Goal: Task Accomplishment & Management: Use online tool/utility

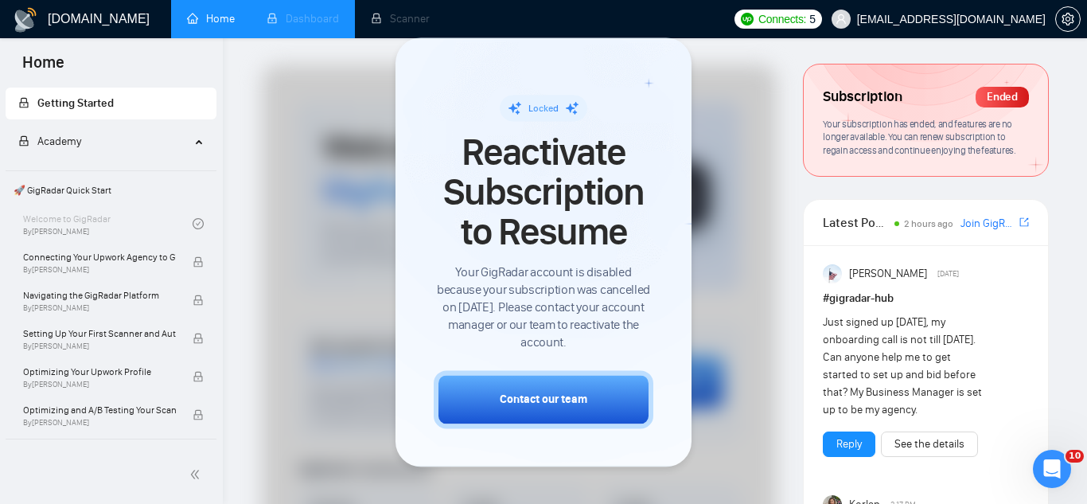
click at [314, 20] on li "Dashboard" at bounding box center [303, 19] width 104 height 38
click at [954, 26] on span "[EMAIL_ADDRESS][DOMAIN_NAME]" at bounding box center [938, 19] width 233 height 51
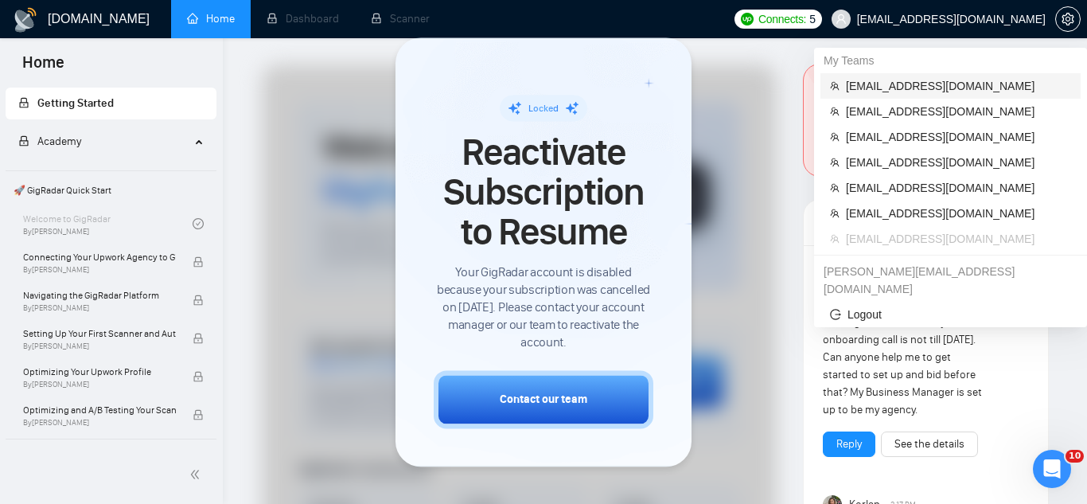
click at [920, 88] on span "[EMAIL_ADDRESS][DOMAIN_NAME]" at bounding box center [958, 86] width 225 height 18
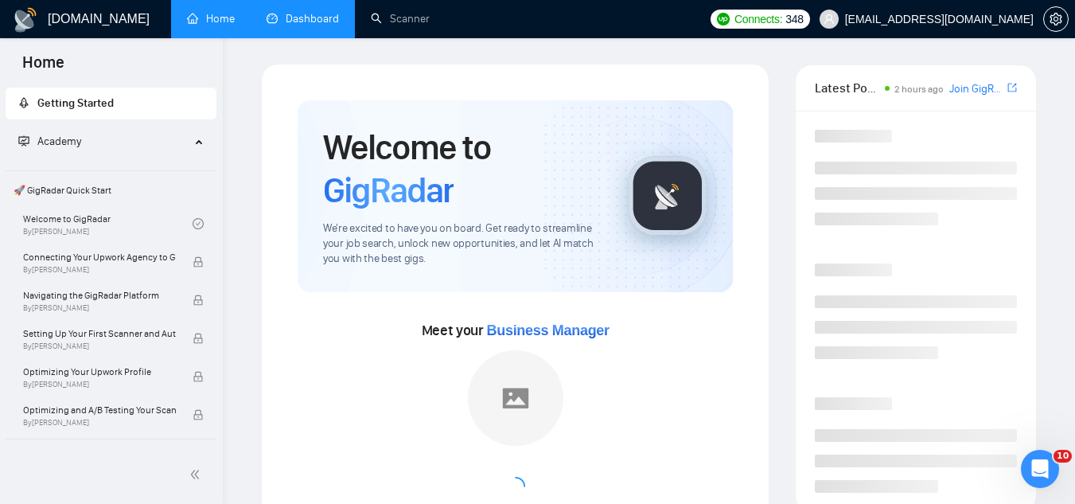
click at [318, 25] on link "Dashboard" at bounding box center [303, 19] width 72 height 14
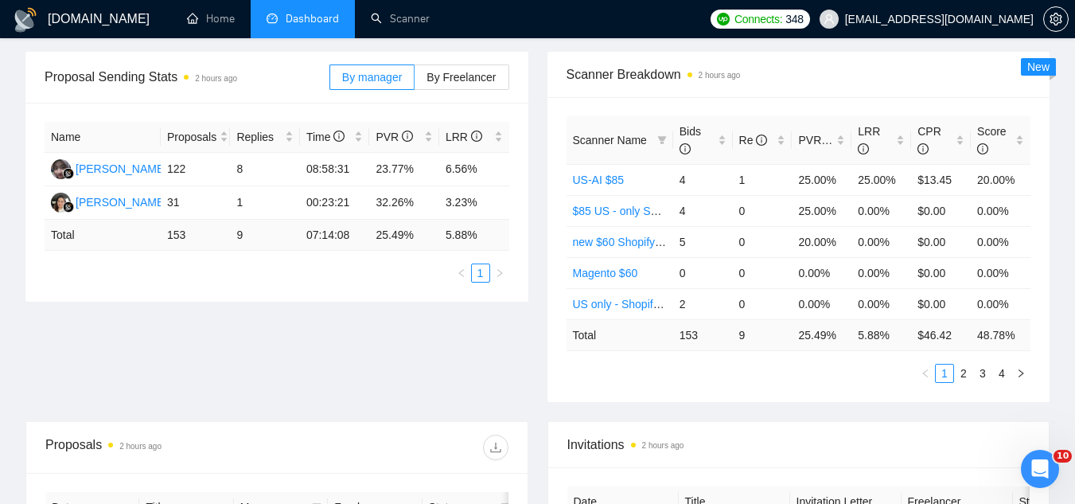
scroll to position [80, 0]
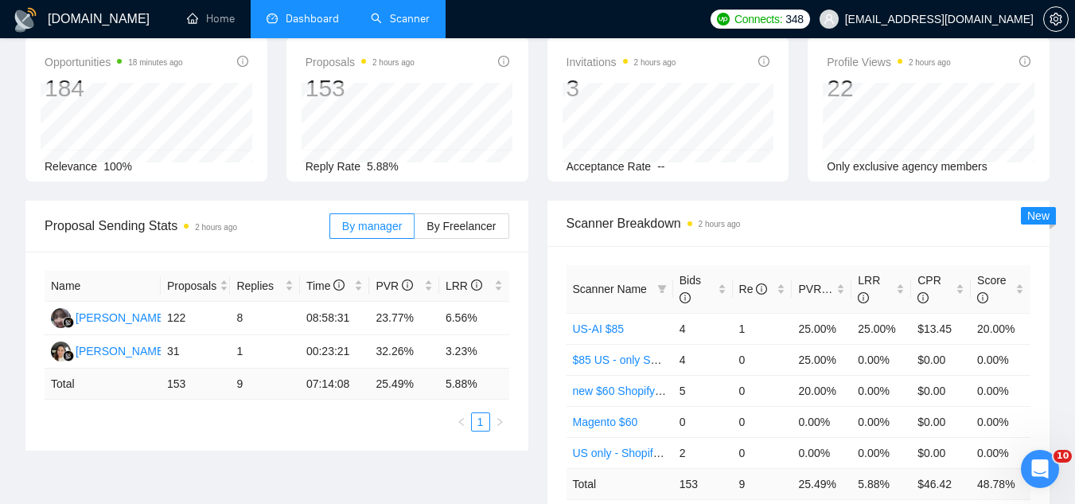
click at [430, 18] on link "Scanner" at bounding box center [400, 19] width 59 height 14
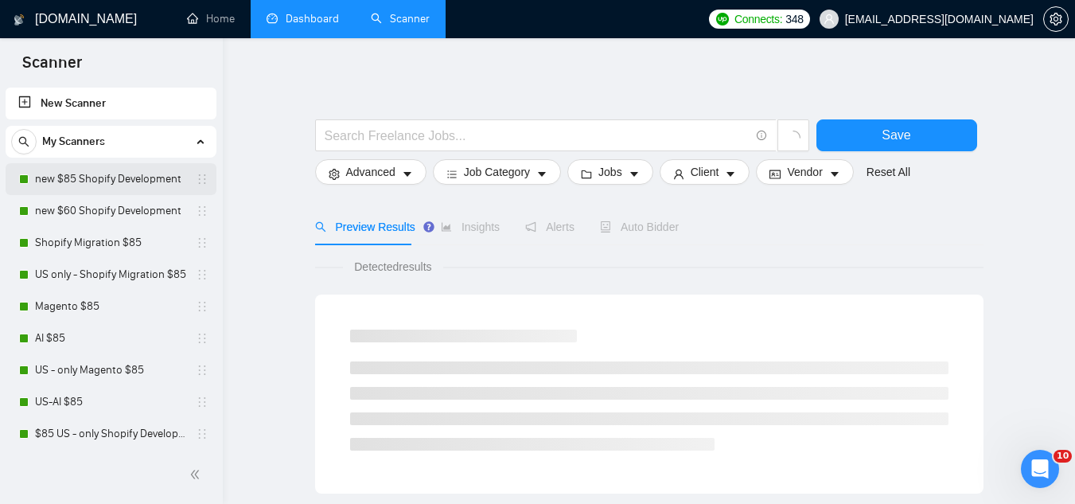
click at [159, 184] on link "new $85 Shopify Development" at bounding box center [110, 179] width 151 height 32
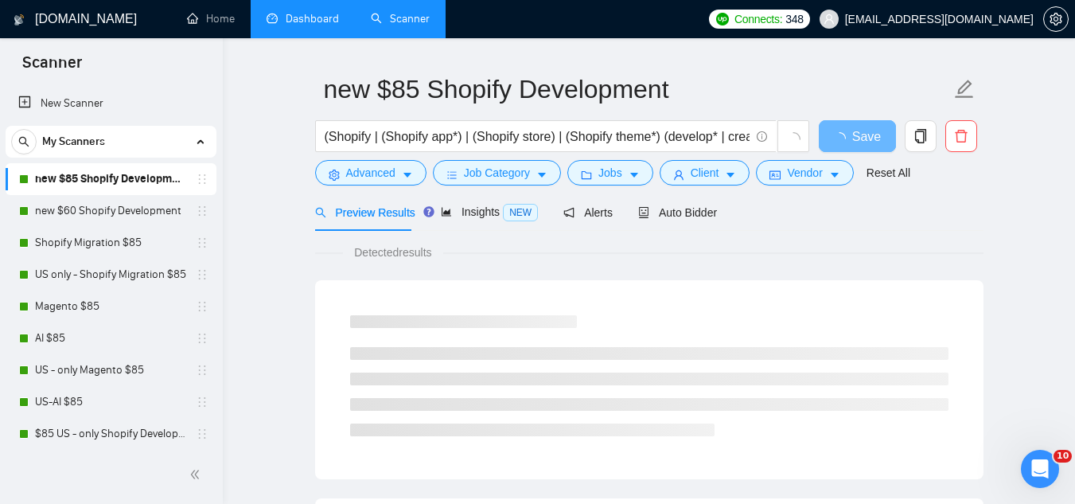
scroll to position [80, 0]
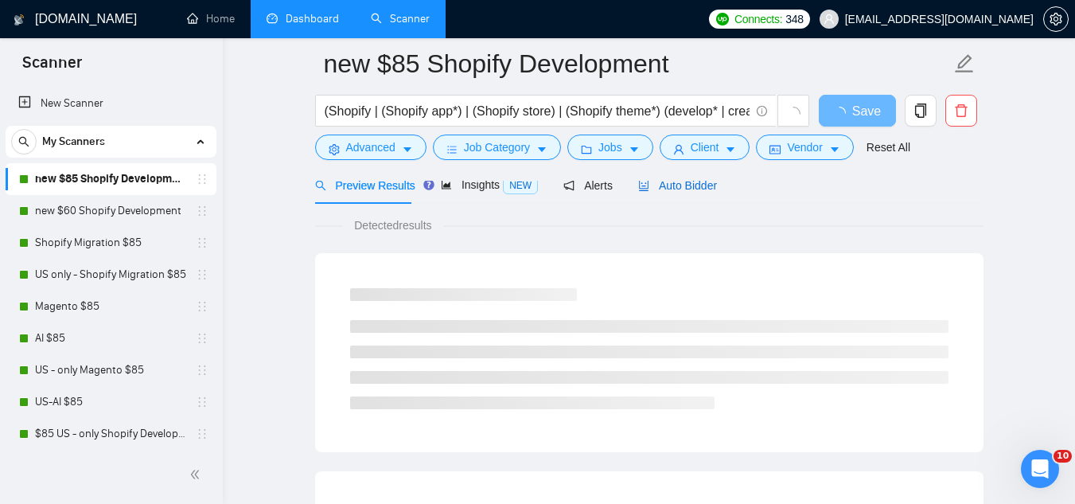
click at [688, 193] on div "Auto Bidder" at bounding box center [677, 186] width 79 height 18
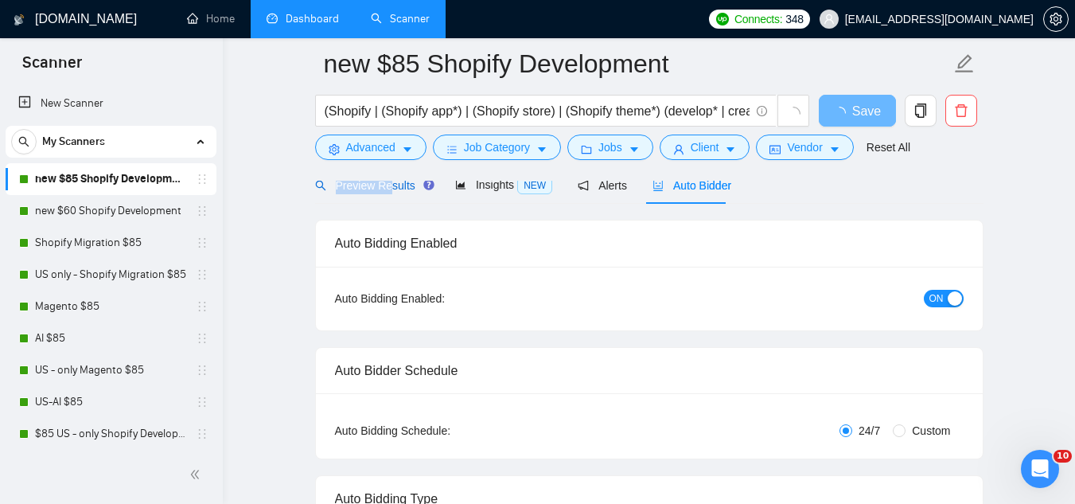
click at [388, 182] on span "Preview Results" at bounding box center [372, 185] width 115 height 13
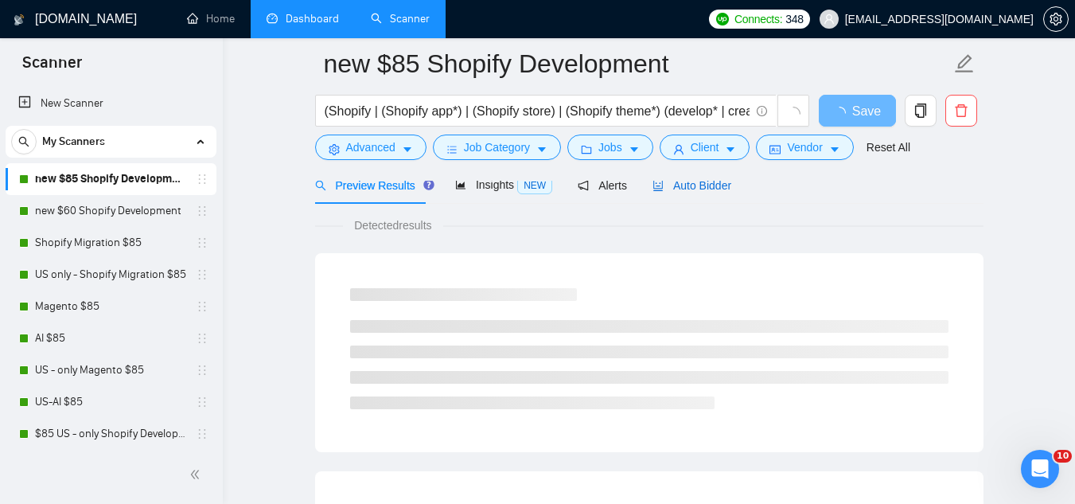
click at [686, 187] on span "Auto Bidder" at bounding box center [692, 185] width 79 height 13
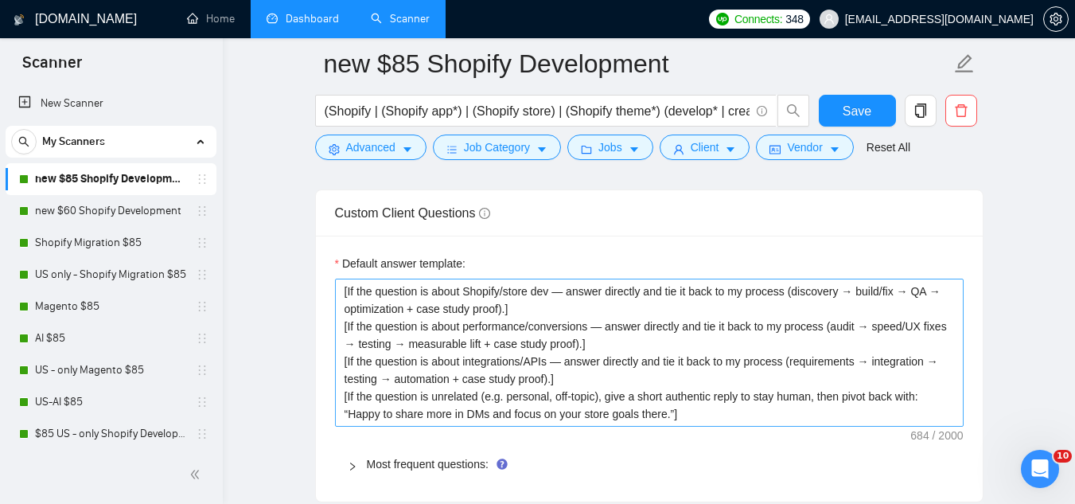
scroll to position [2388, 0]
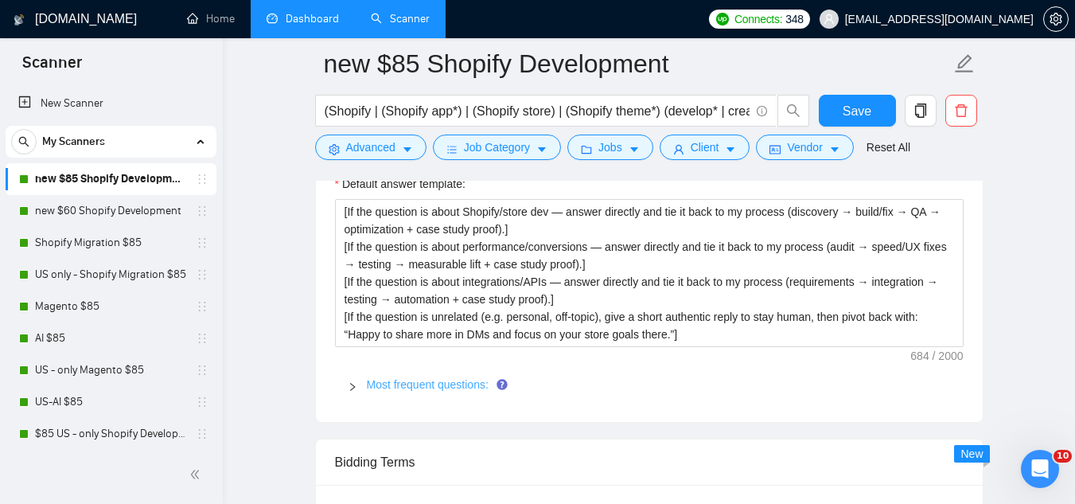
click at [421, 382] on link "Most frequent questions:" at bounding box center [428, 384] width 122 height 13
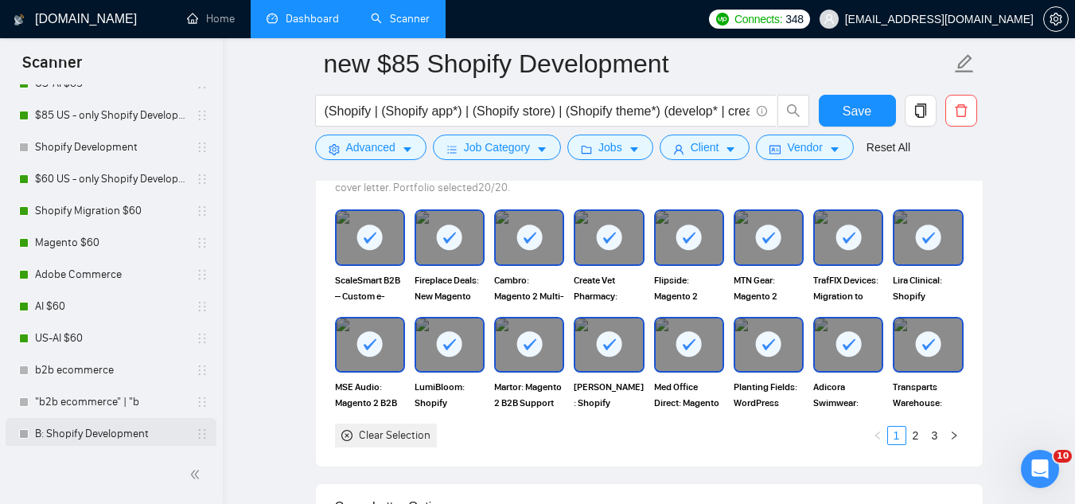
scroll to position [398, 0]
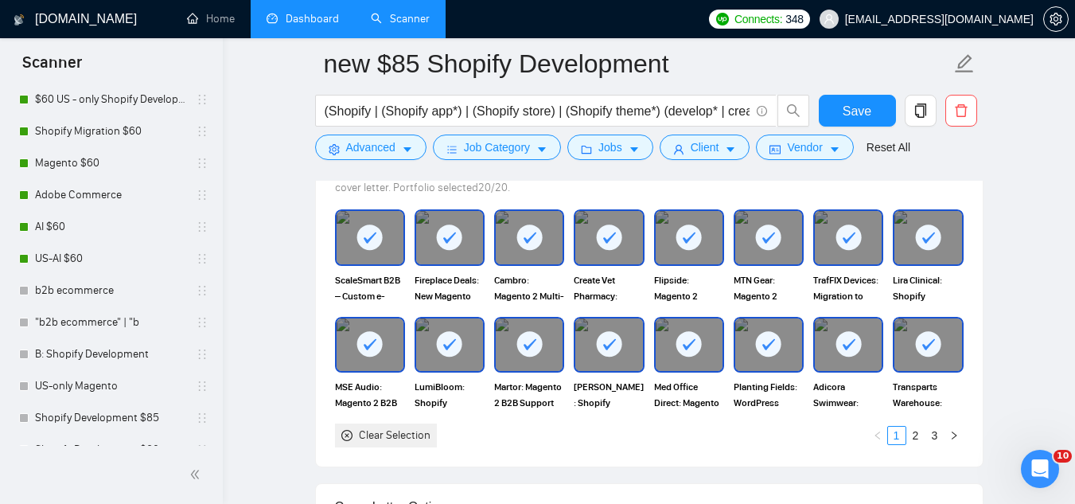
drag, startPoint x: 54, startPoint y: 256, endPoint x: 408, endPoint y: 240, distance: 354.6
click at [54, 256] on link "US-AI $60" at bounding box center [110, 259] width 151 height 32
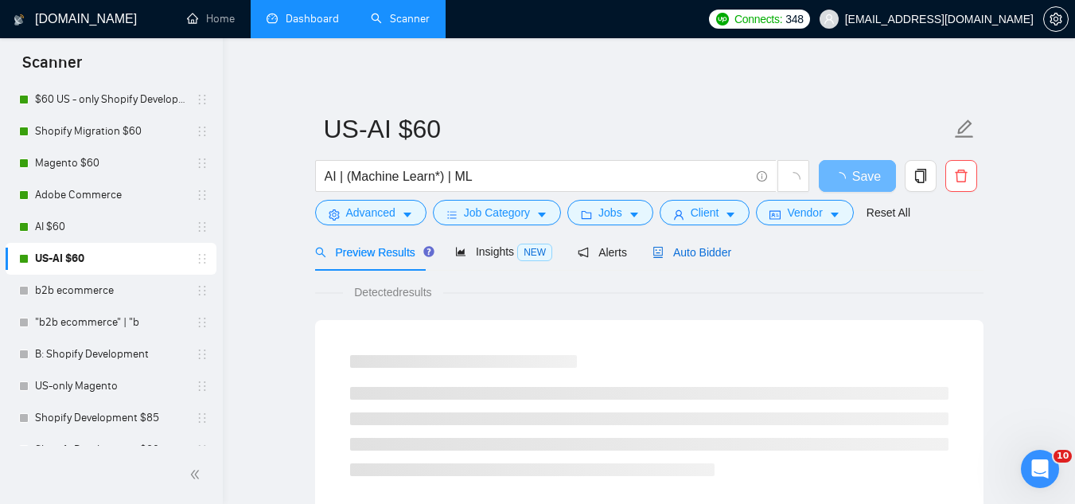
click at [705, 254] on span "Auto Bidder" at bounding box center [692, 252] width 79 height 13
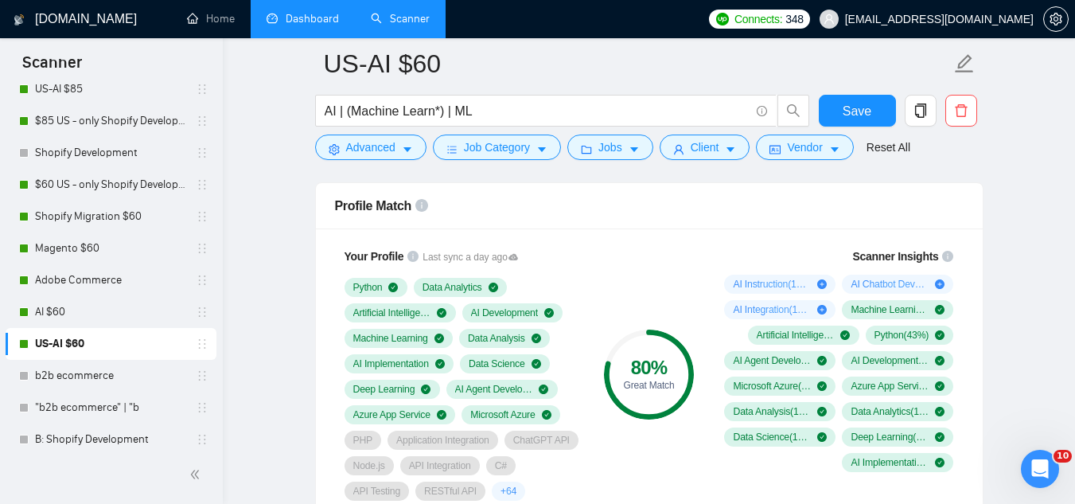
scroll to position [398, 0]
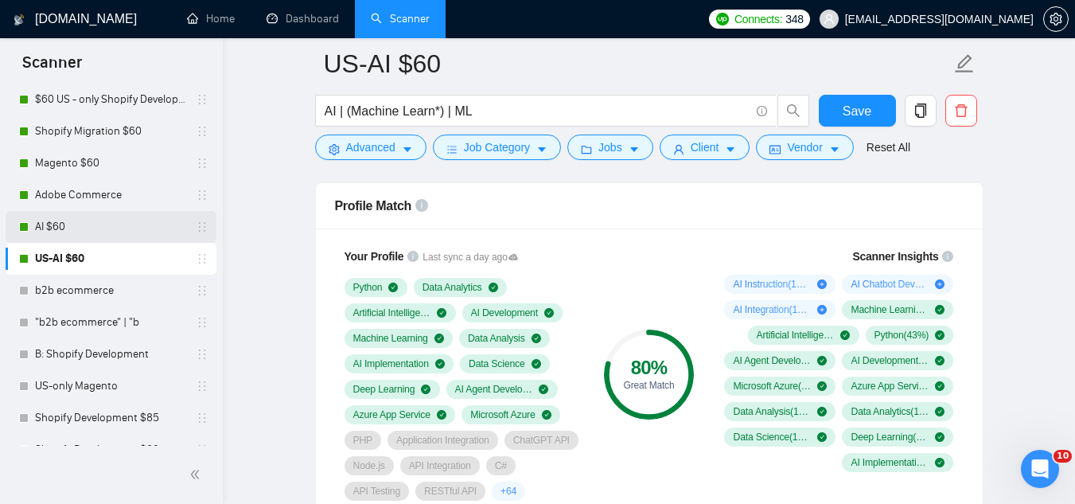
click at [61, 215] on link "AI $60" at bounding box center [110, 227] width 151 height 32
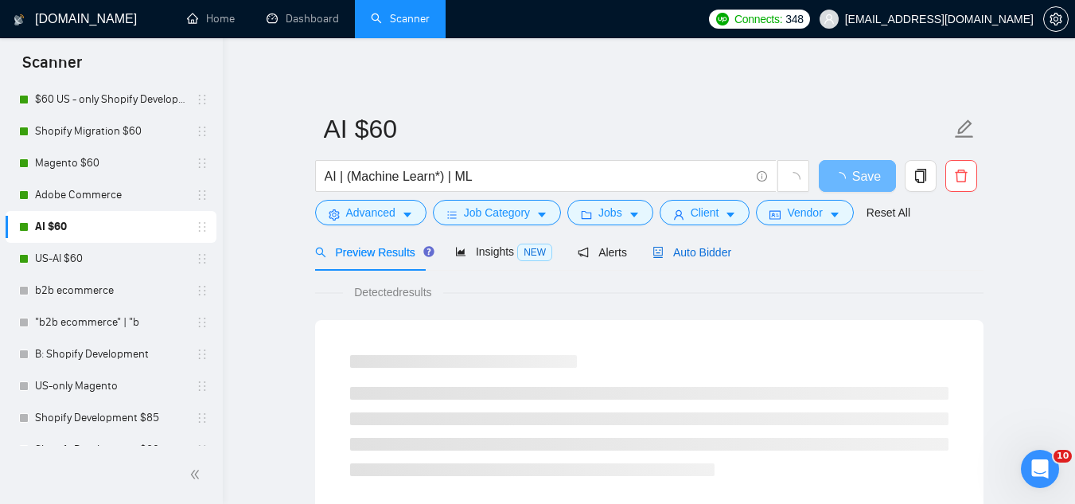
click at [683, 252] on span "Auto Bidder" at bounding box center [692, 252] width 79 height 13
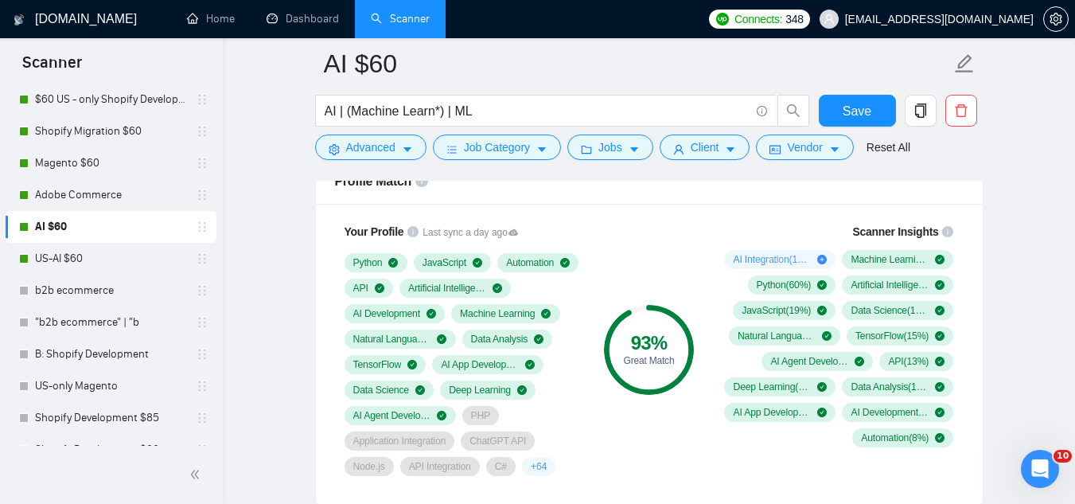
scroll to position [1035, 0]
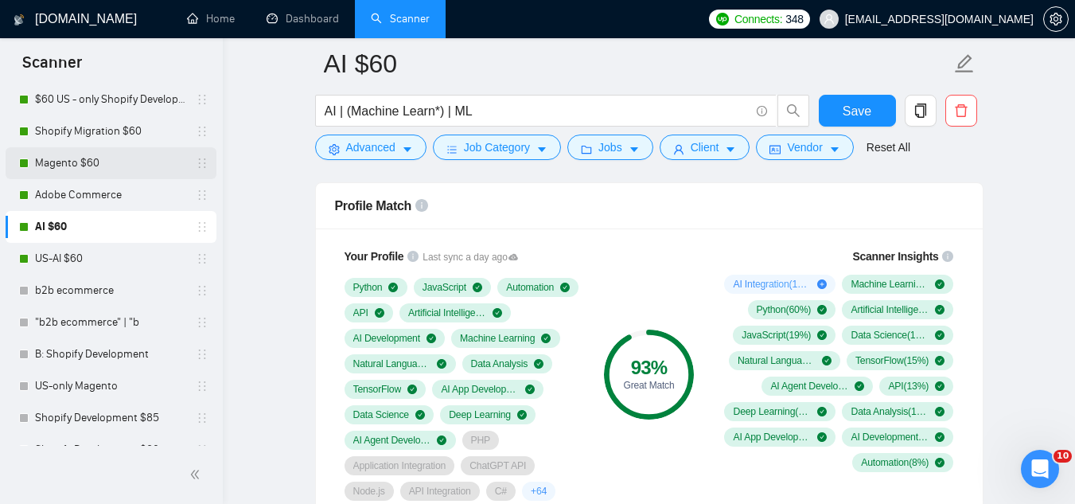
click at [71, 165] on link "Magento $60" at bounding box center [110, 163] width 151 height 32
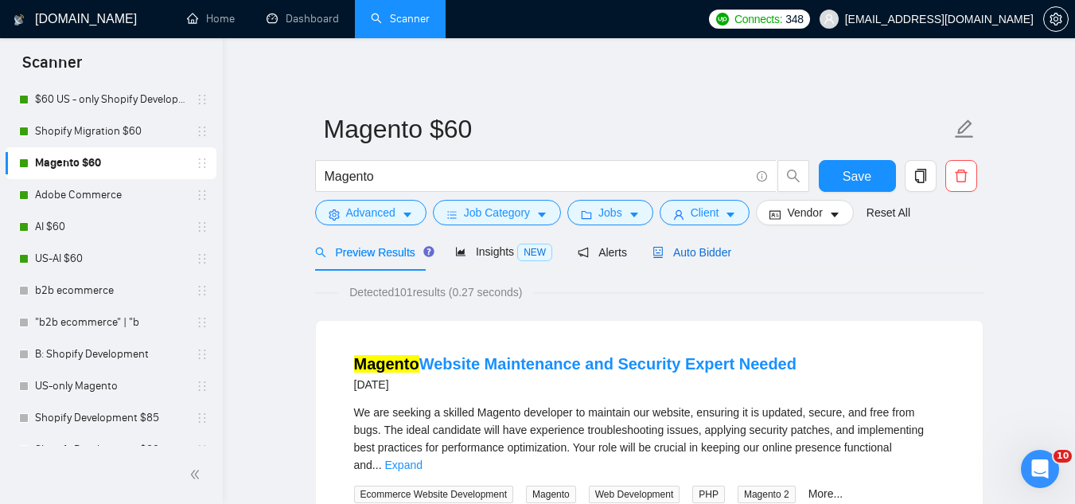
click at [688, 247] on span "Auto Bidder" at bounding box center [692, 252] width 79 height 13
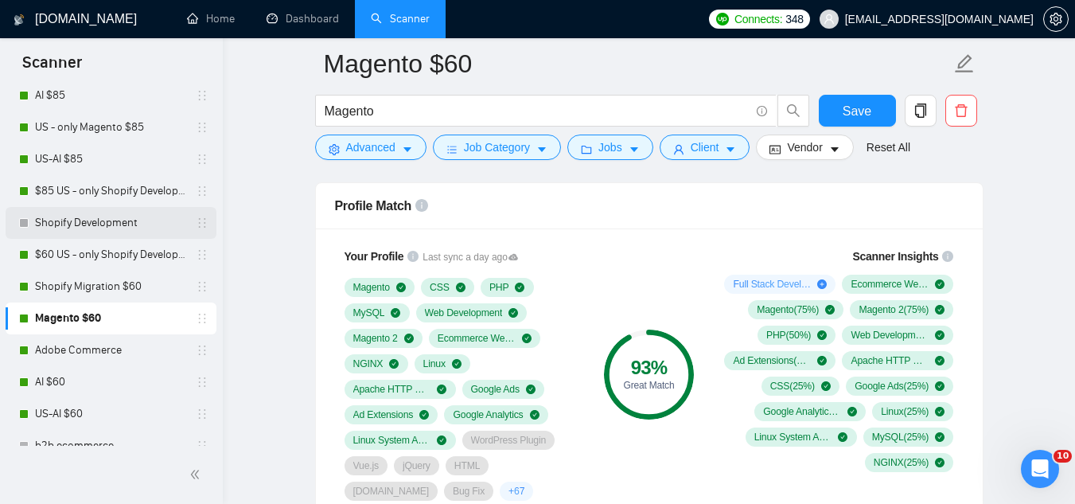
scroll to position [239, 0]
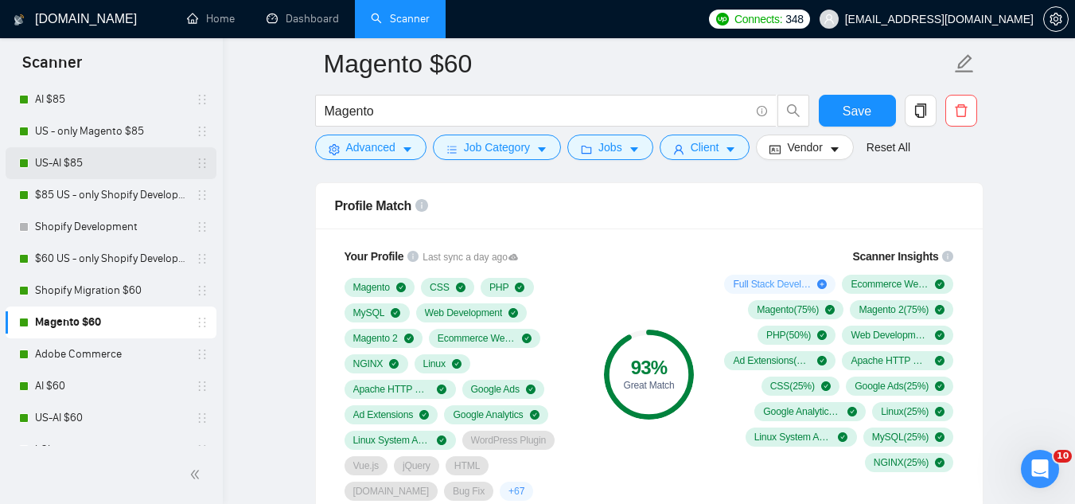
click at [80, 166] on link "US-AI $85" at bounding box center [110, 163] width 151 height 32
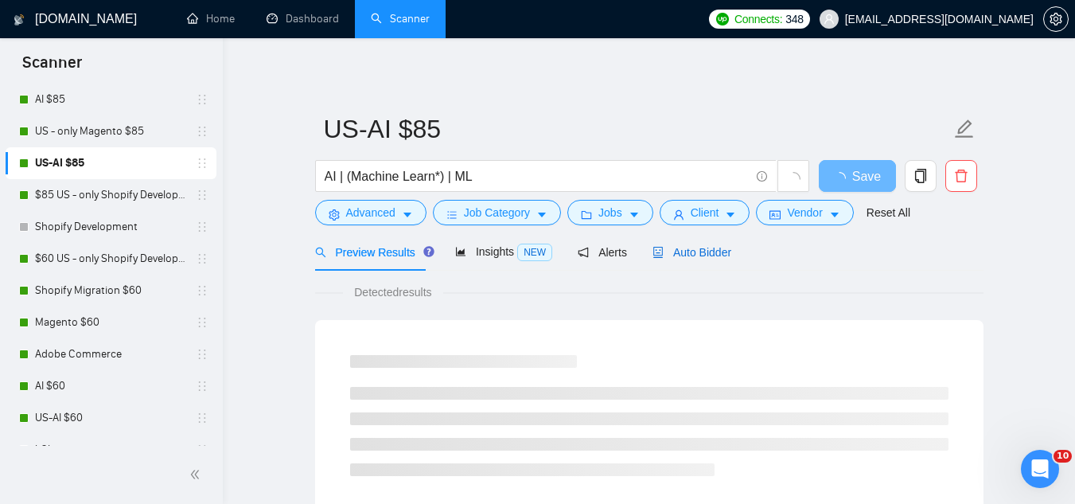
click at [696, 258] on span "Auto Bidder" at bounding box center [692, 252] width 79 height 13
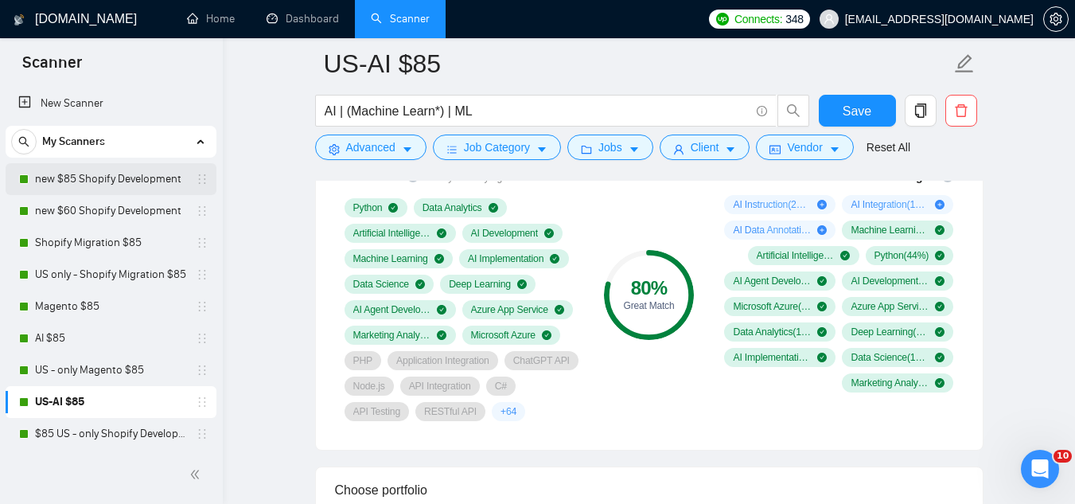
click at [74, 181] on link "new $85 Shopify Development" at bounding box center [110, 179] width 151 height 32
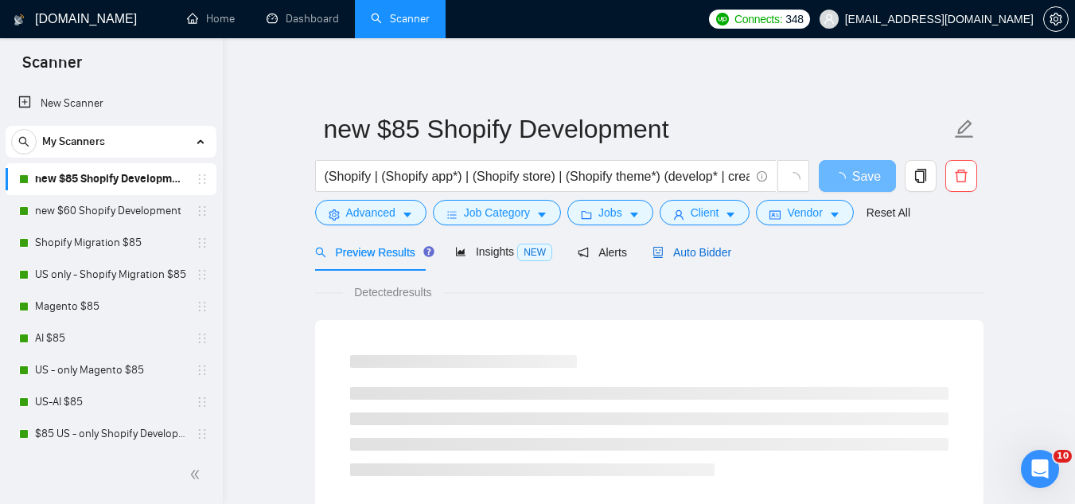
click at [671, 251] on span "Auto Bidder" at bounding box center [692, 252] width 79 height 13
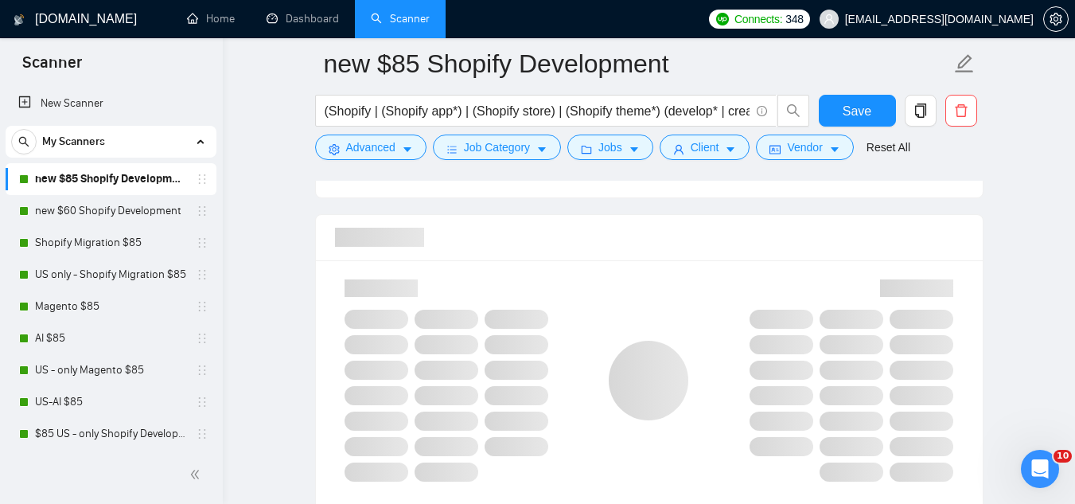
scroll to position [1114, 0]
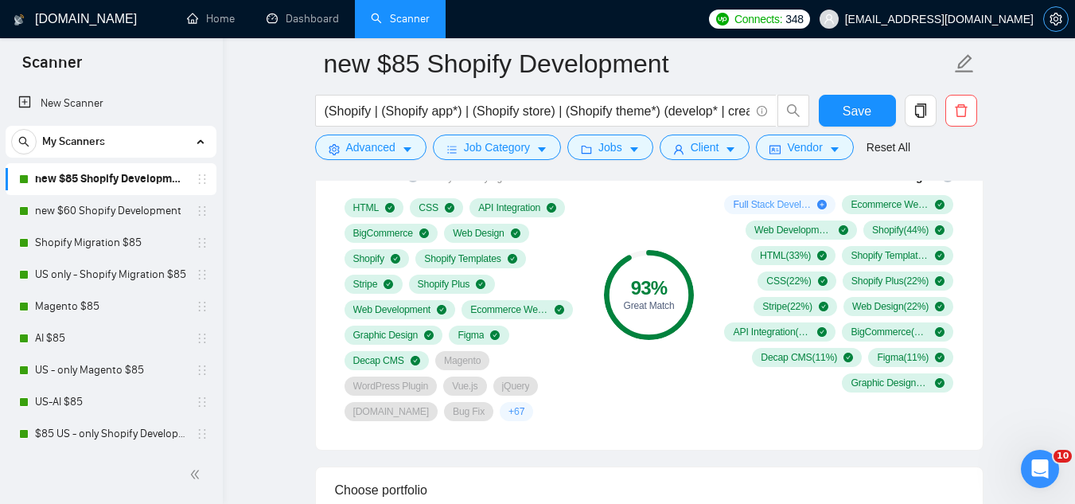
click at [1055, 18] on icon "setting" at bounding box center [1056, 19] width 12 height 13
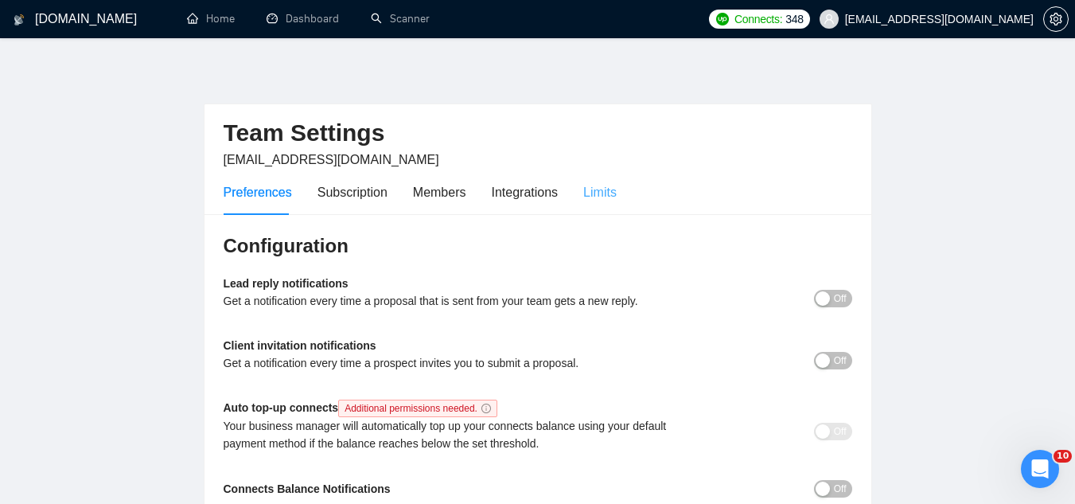
click at [613, 203] on div "Limits" at bounding box center [599, 192] width 33 height 45
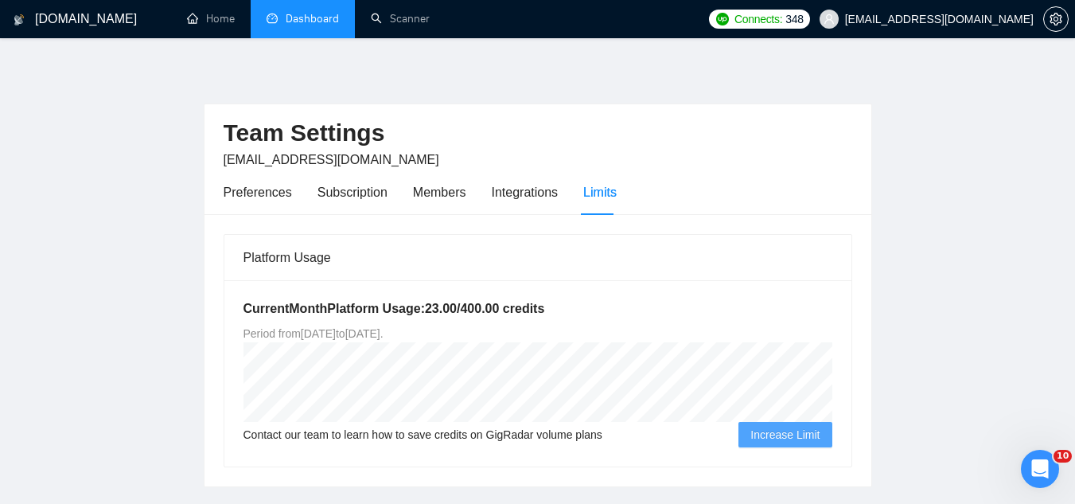
click at [295, 12] on link "Dashboard" at bounding box center [303, 19] width 72 height 14
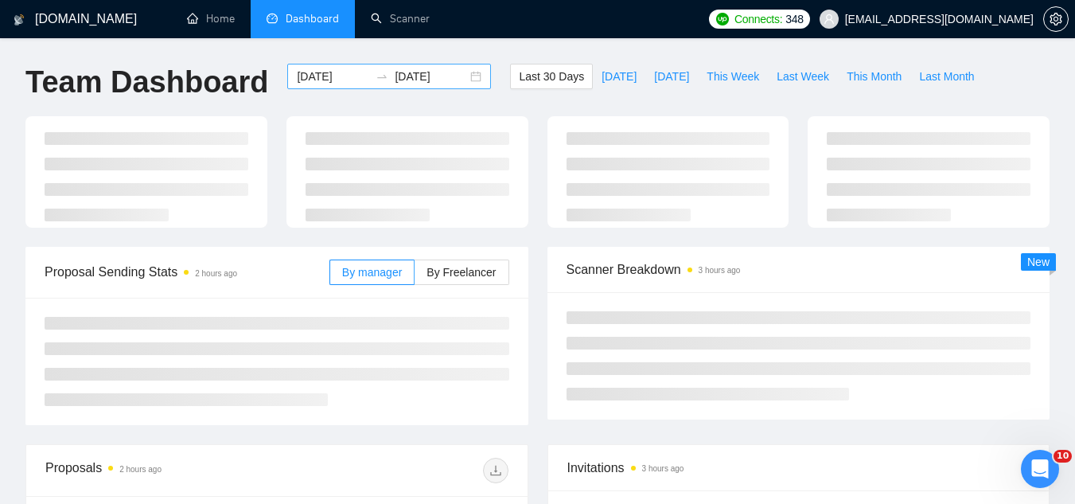
click at [307, 71] on input "[DATE]" at bounding box center [333, 77] width 72 height 18
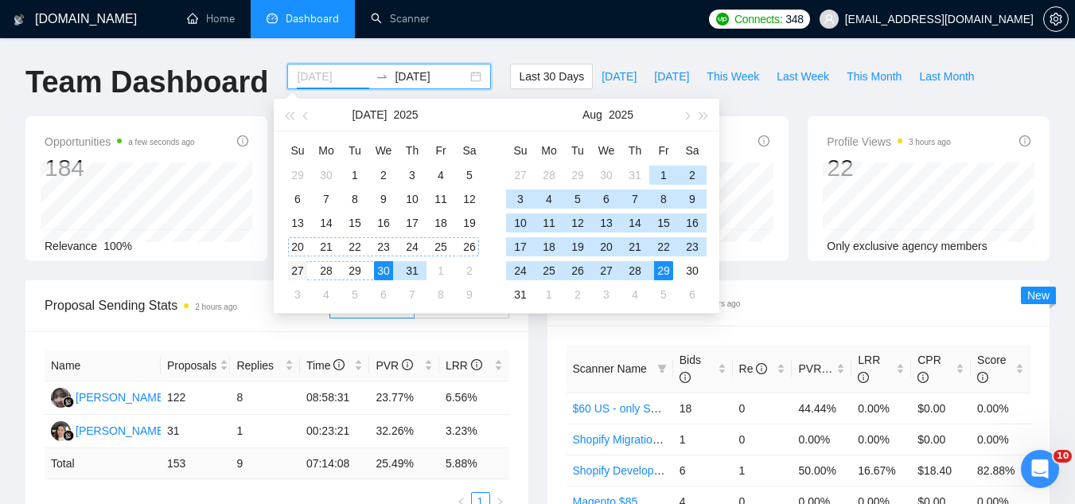
type input "[DATE]"
click at [293, 275] on div "27" at bounding box center [297, 270] width 19 height 19
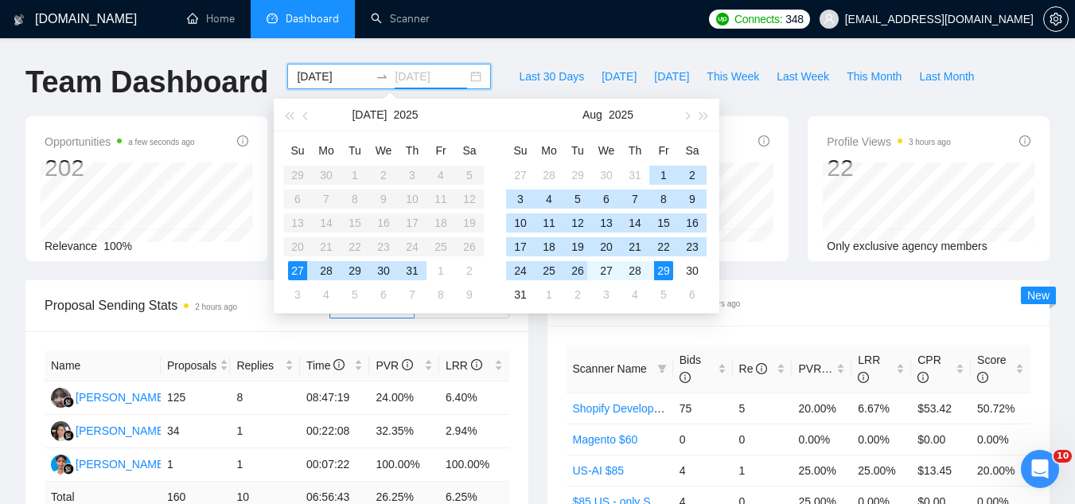
type input "[DATE]"
click at [581, 272] on div "26" at bounding box center [577, 270] width 19 height 19
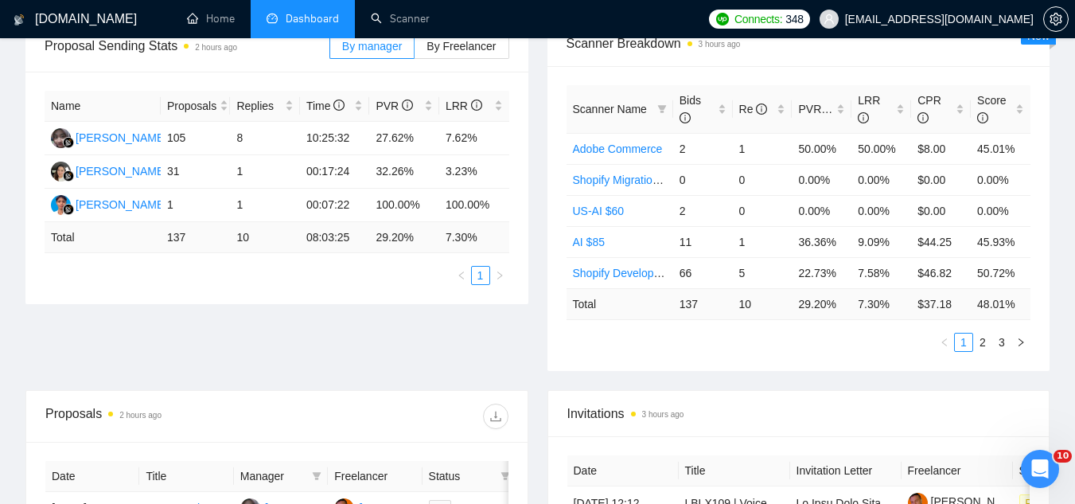
scroll to position [239, 0]
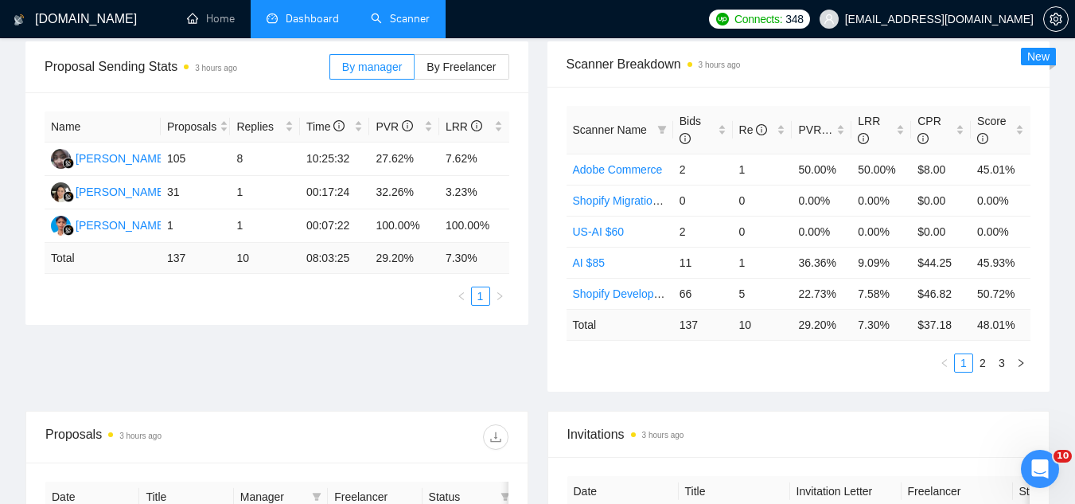
click at [419, 23] on link "Scanner" at bounding box center [400, 19] width 59 height 14
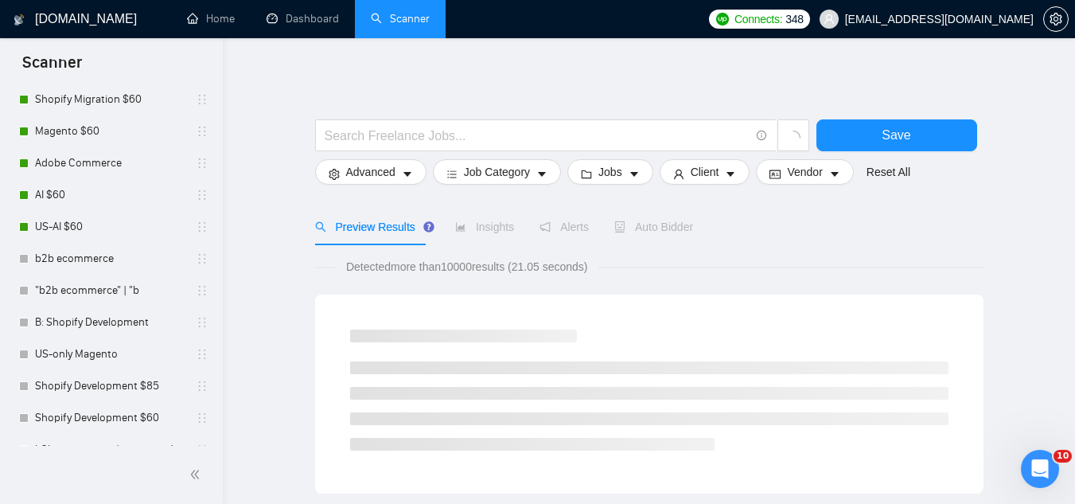
scroll to position [402, 0]
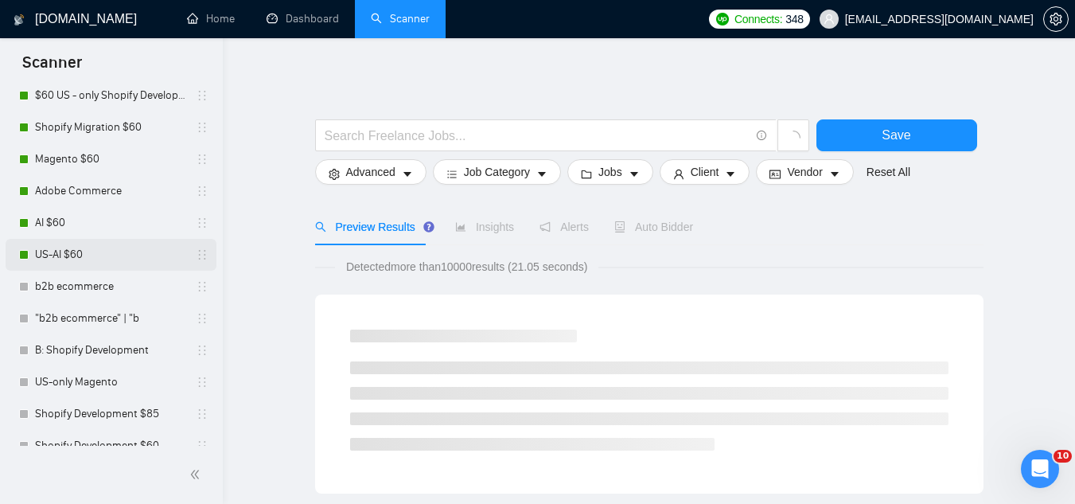
click at [96, 256] on link "US-AI $60" at bounding box center [110, 255] width 151 height 32
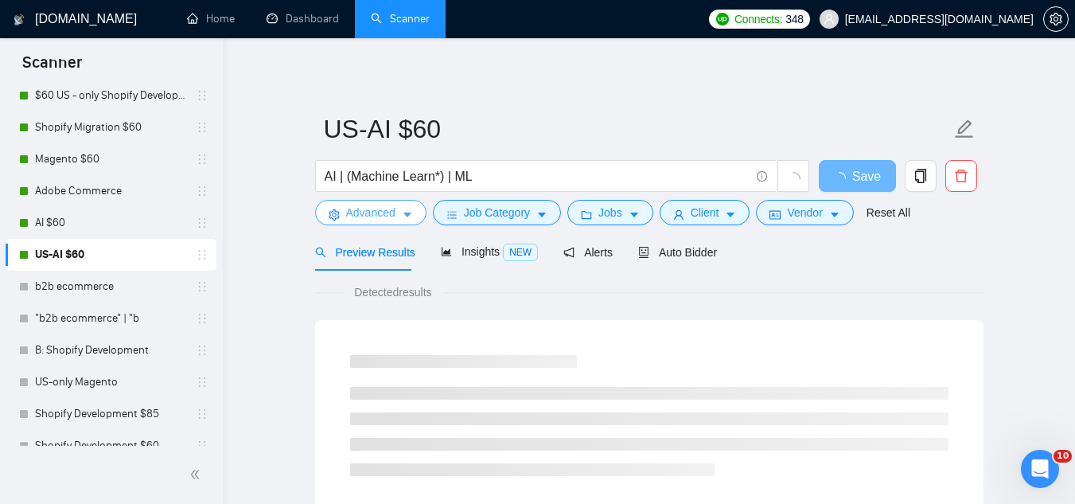
click at [360, 219] on span "Advanced" at bounding box center [370, 213] width 49 height 18
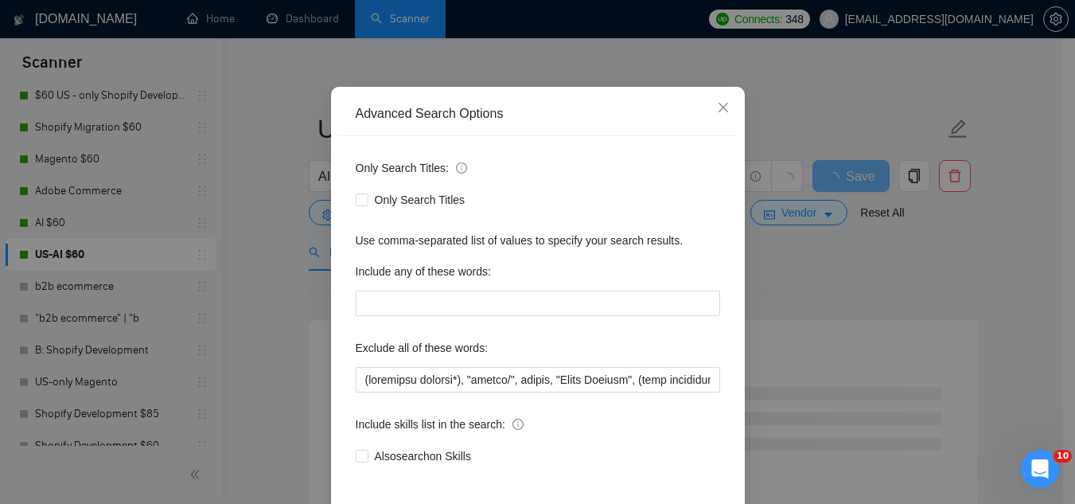
scroll to position [158, 0]
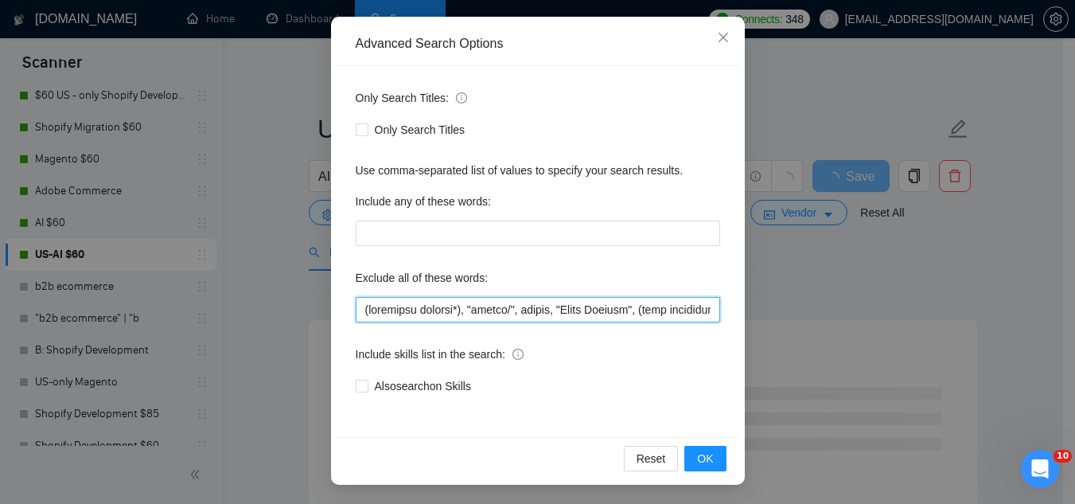
click at [357, 313] on input "text" at bounding box center [538, 309] width 365 height 25
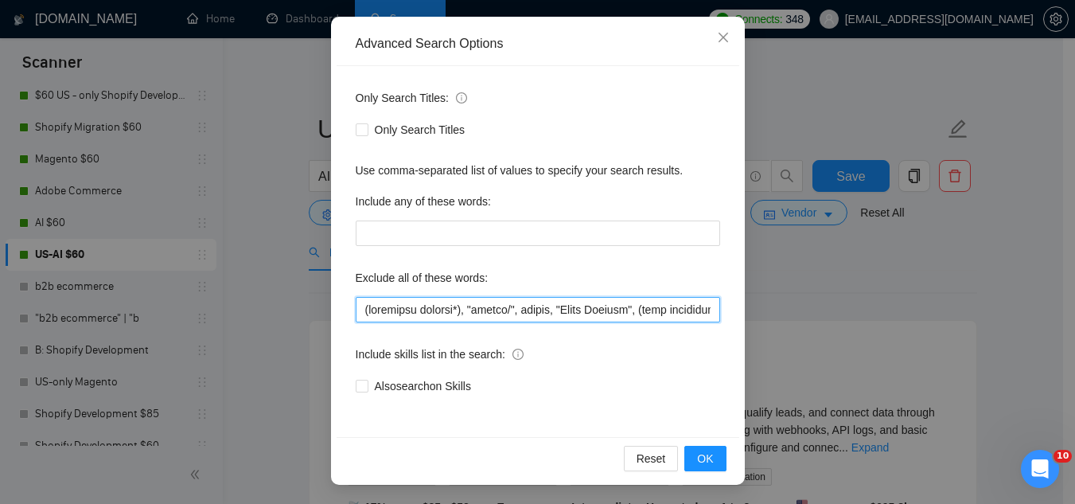
paste input "consultation, profit sharing, profit split),"
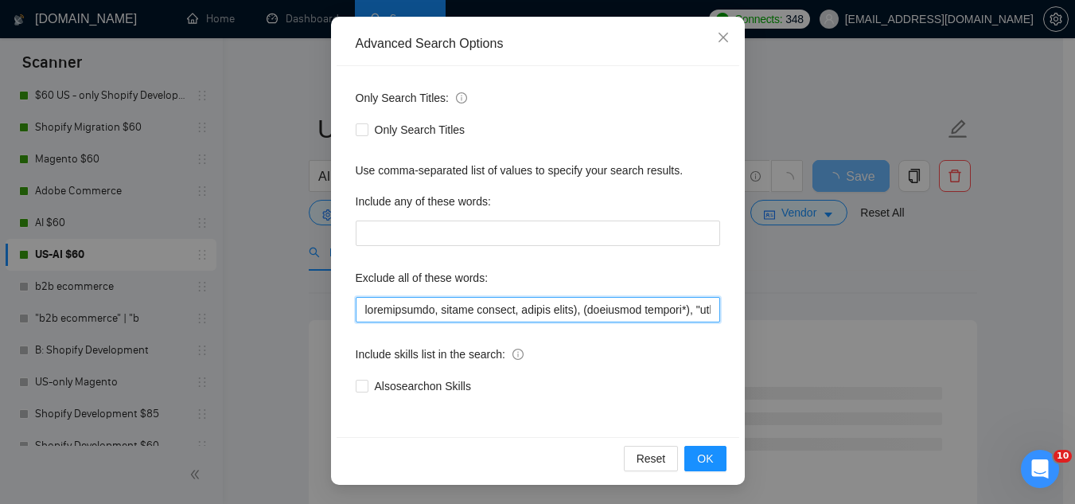
click at [424, 313] on input "text" at bounding box center [538, 309] width 365 height 25
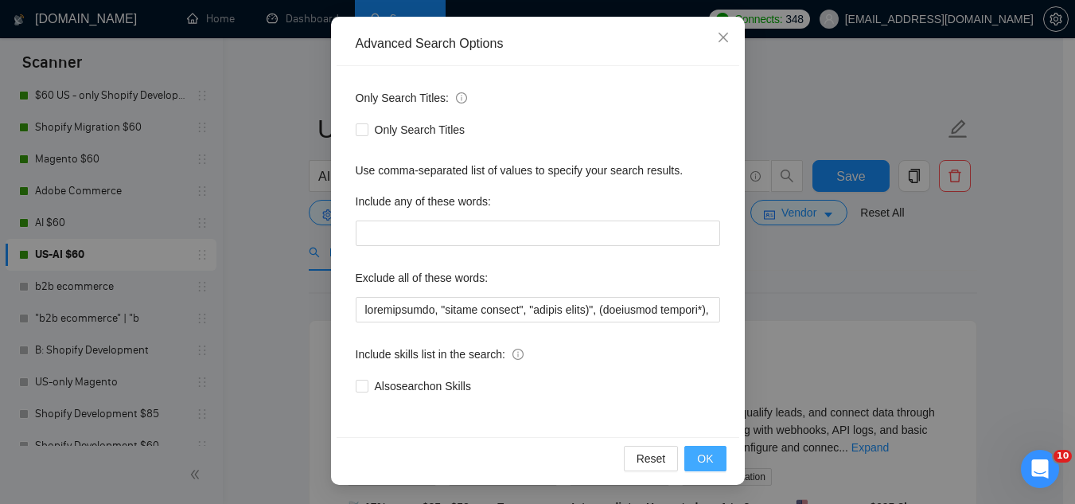
click at [697, 466] on span "OK" at bounding box center [705, 459] width 16 height 18
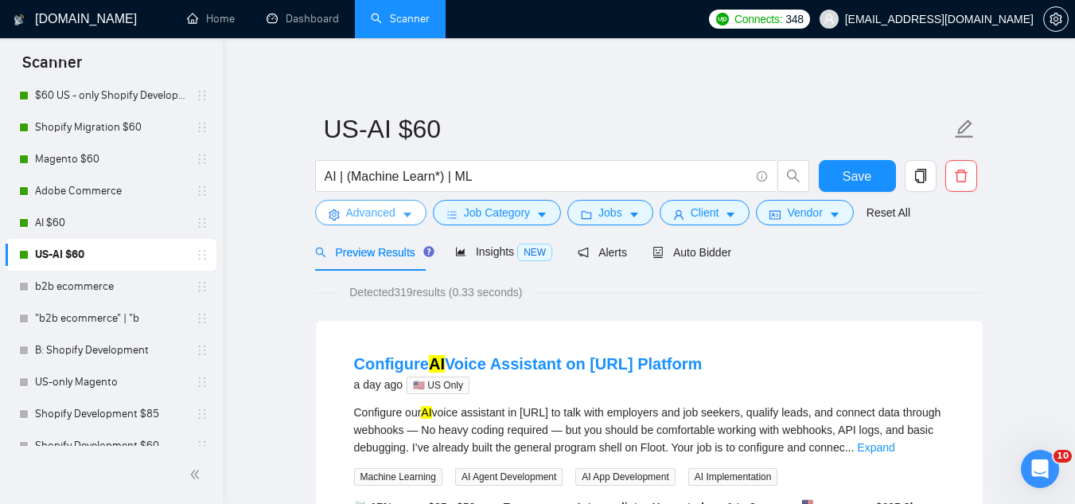
click at [372, 214] on span "Advanced" at bounding box center [370, 213] width 49 height 18
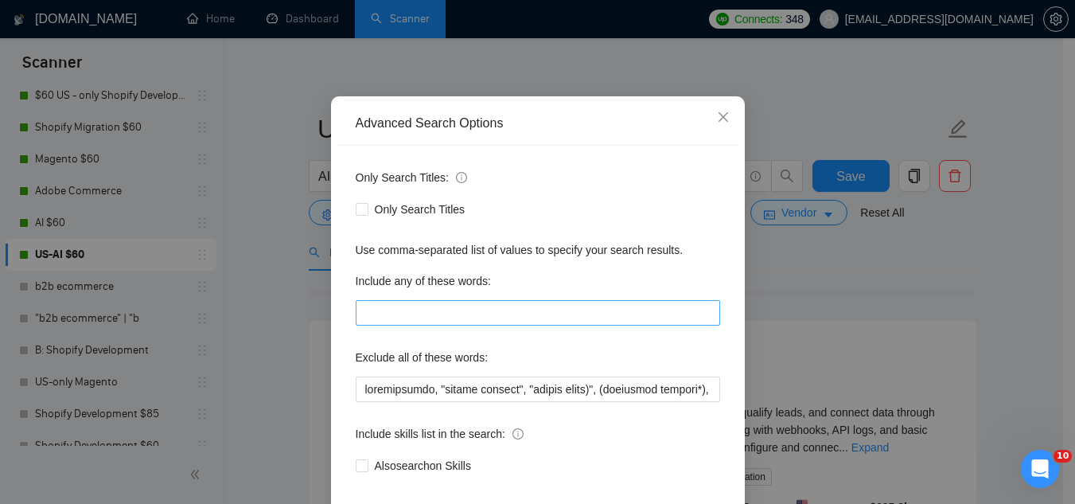
scroll to position [80, 0]
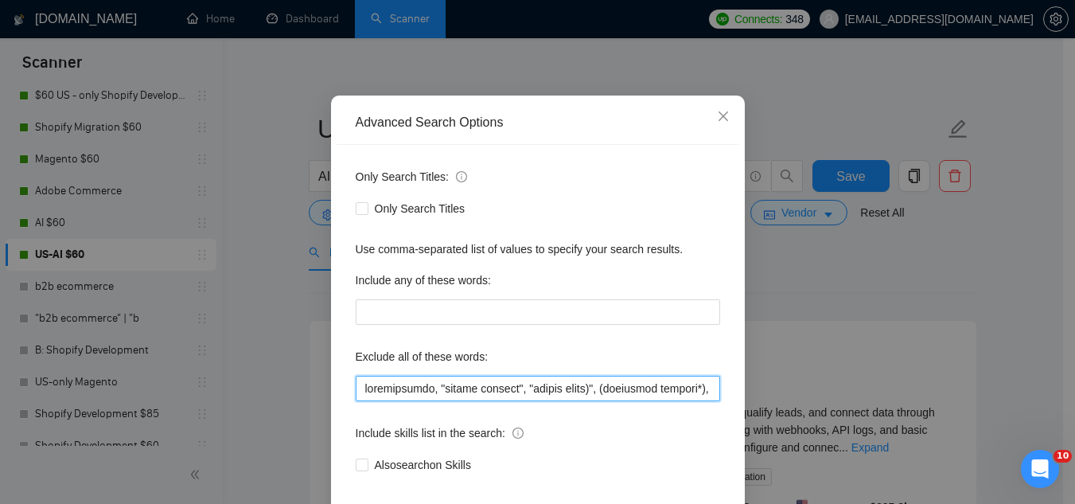
click at [654, 388] on input "text" at bounding box center [538, 388] width 365 height 25
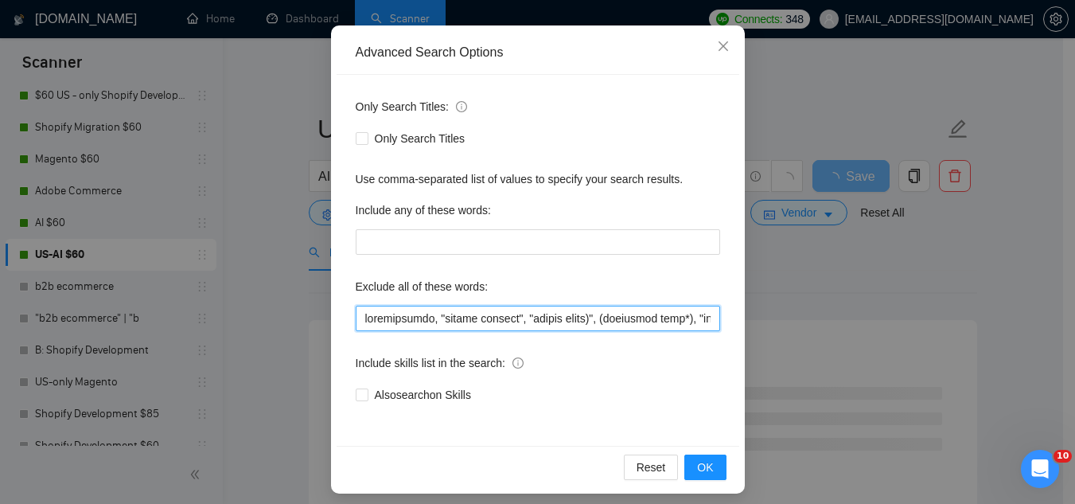
scroll to position [158, 0]
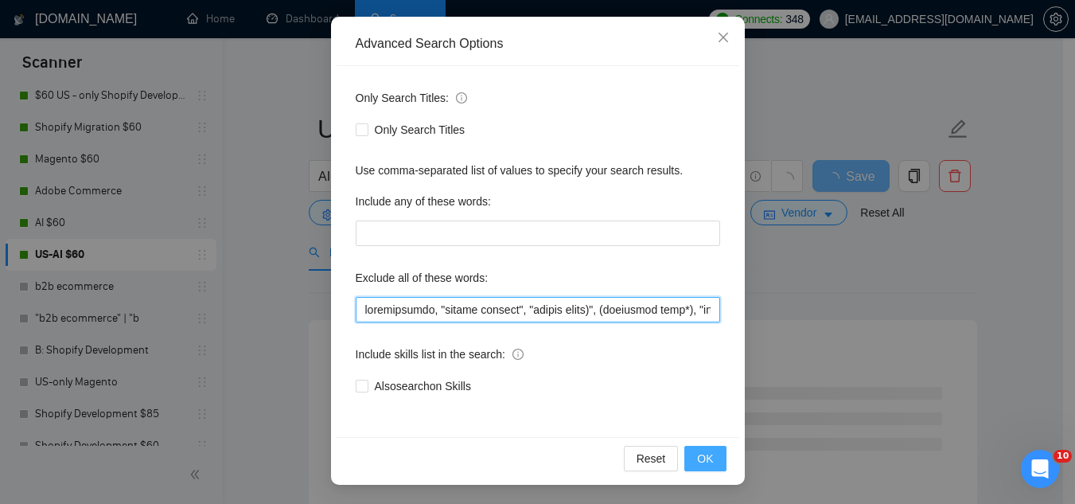
type input "loremipsumdo, "sitame consect", "adipis elits)", (doeiusmod temp*), "incidi/", …"
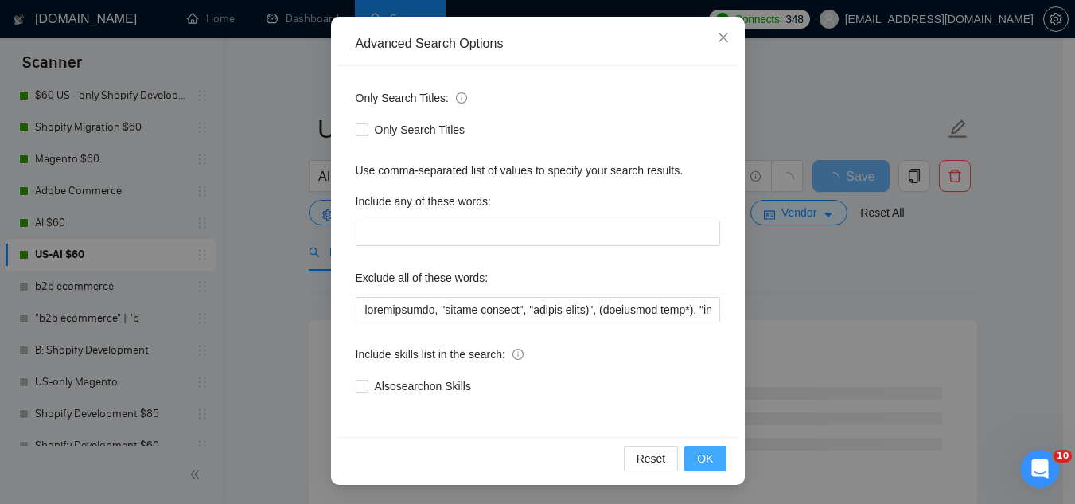
click at [711, 465] on button "OK" at bounding box center [705, 458] width 41 height 25
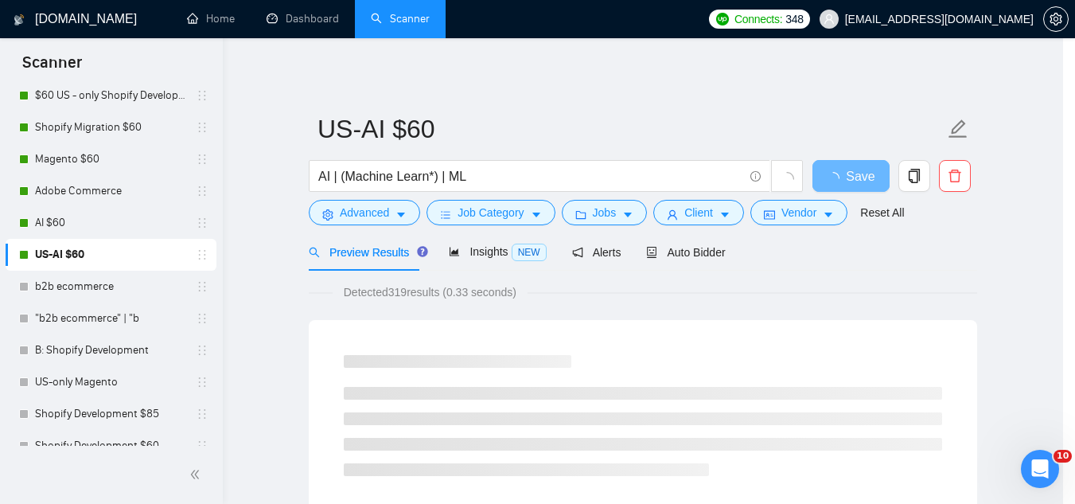
scroll to position [79, 0]
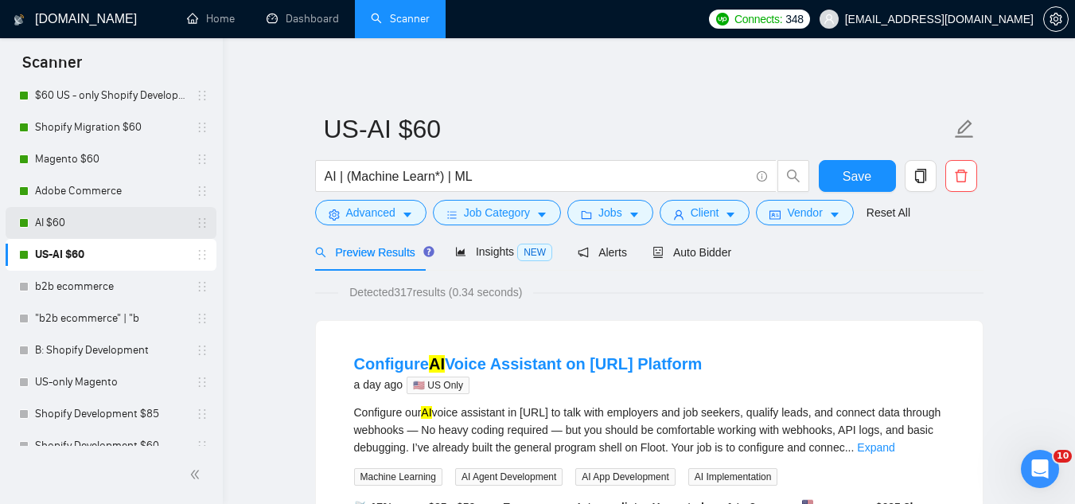
click at [95, 225] on link "AI $60" at bounding box center [110, 223] width 151 height 32
click at [346, 217] on span "Advanced" at bounding box center [370, 213] width 49 height 18
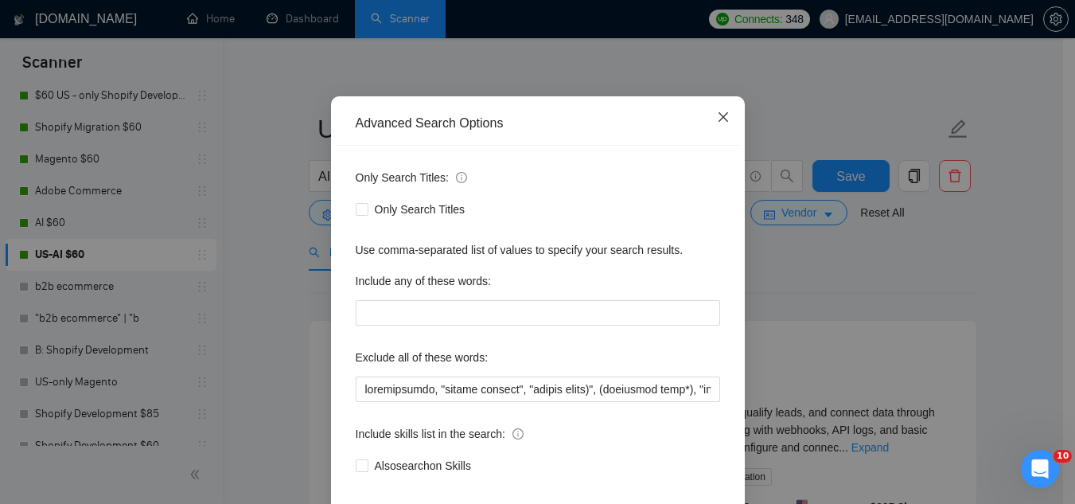
click at [717, 123] on icon "close" at bounding box center [723, 117] width 13 height 13
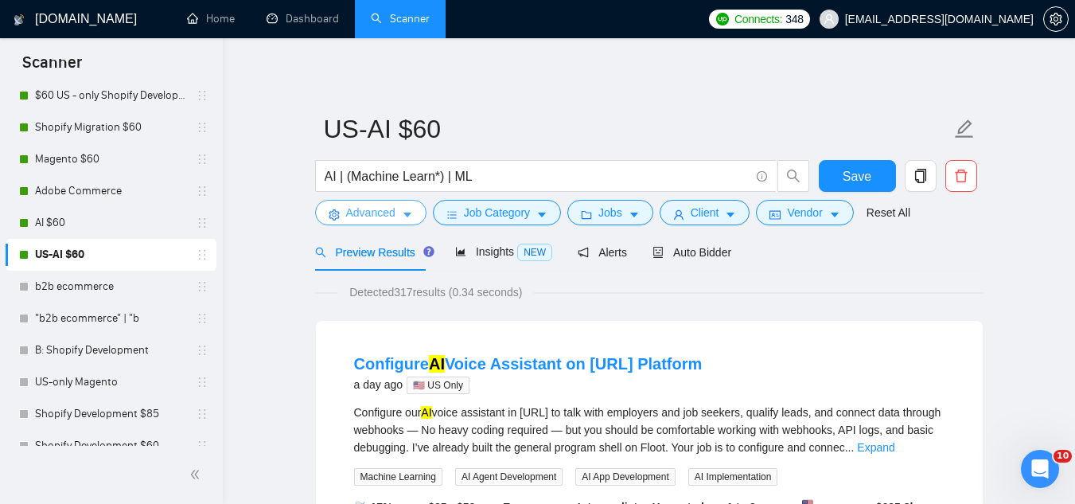
click at [379, 217] on span "Advanced" at bounding box center [370, 213] width 49 height 18
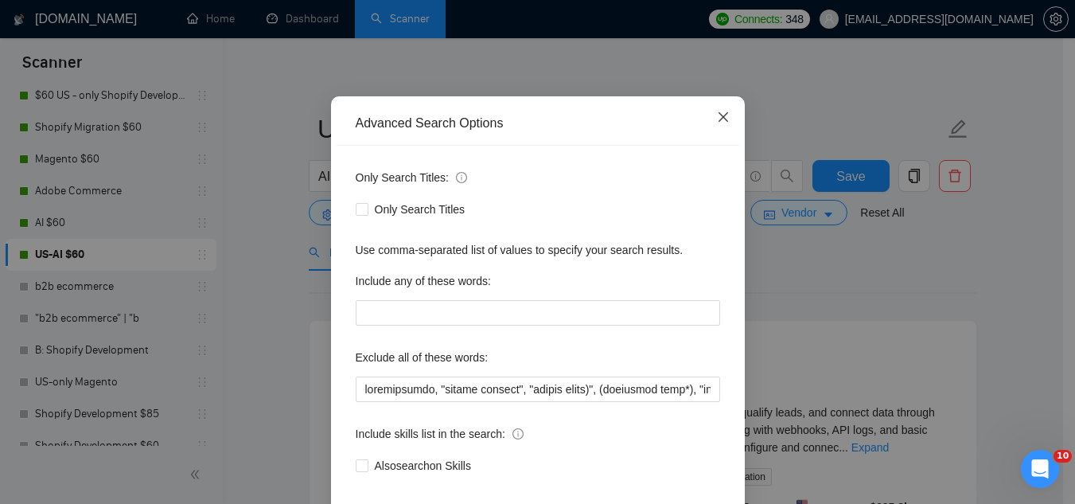
click at [719, 122] on icon "close" at bounding box center [723, 117] width 10 height 10
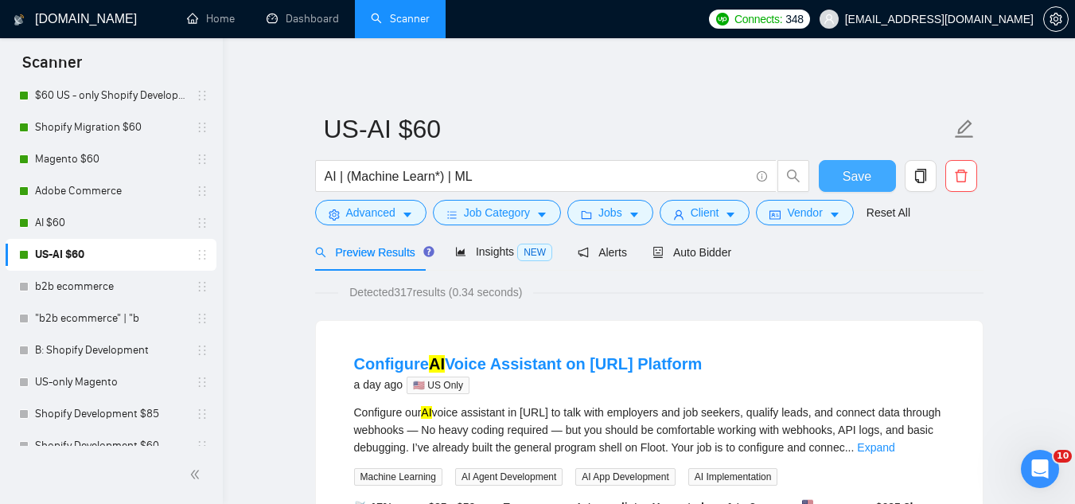
click at [834, 173] on button "Save" at bounding box center [857, 176] width 77 height 32
click at [358, 216] on span "Advanced" at bounding box center [370, 213] width 49 height 18
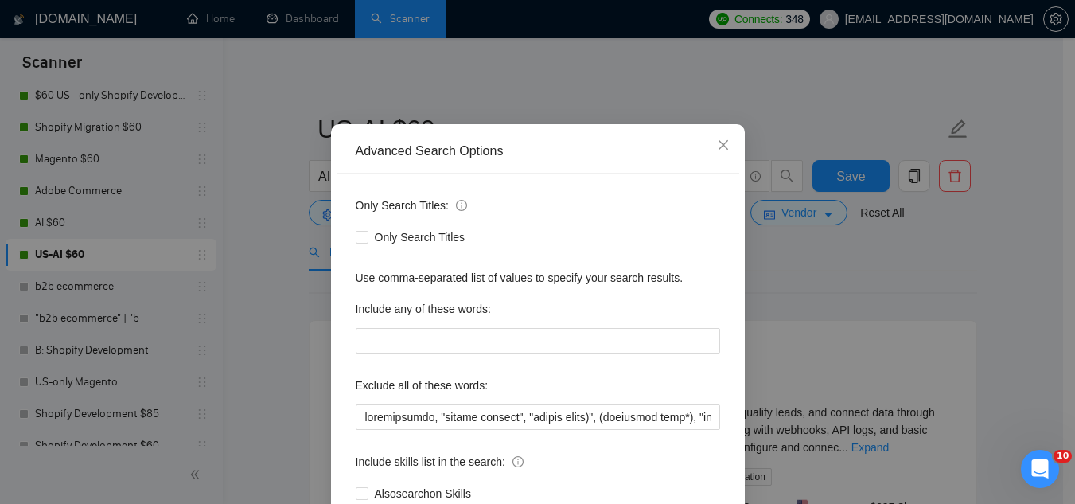
scroll to position [80, 0]
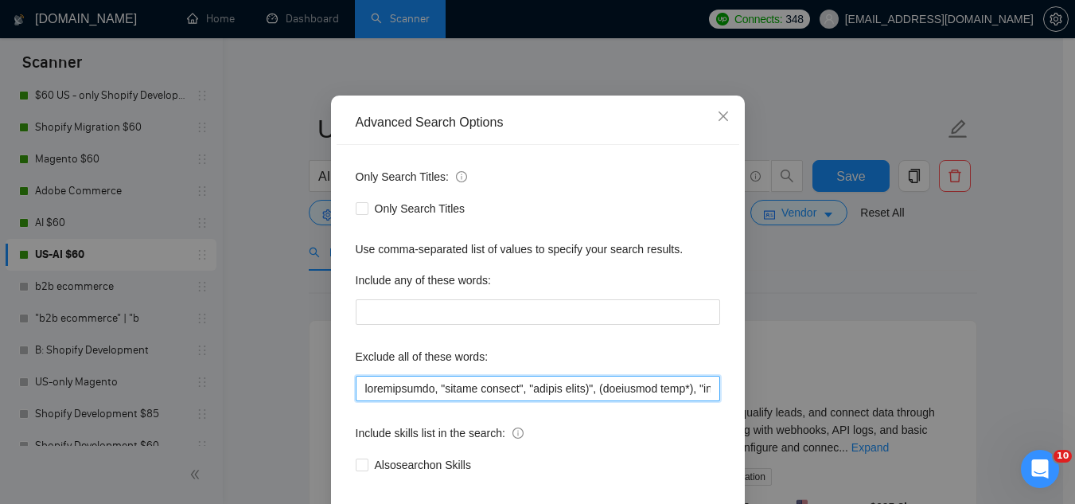
click at [356, 388] on input "text" at bounding box center [538, 388] width 365 height 25
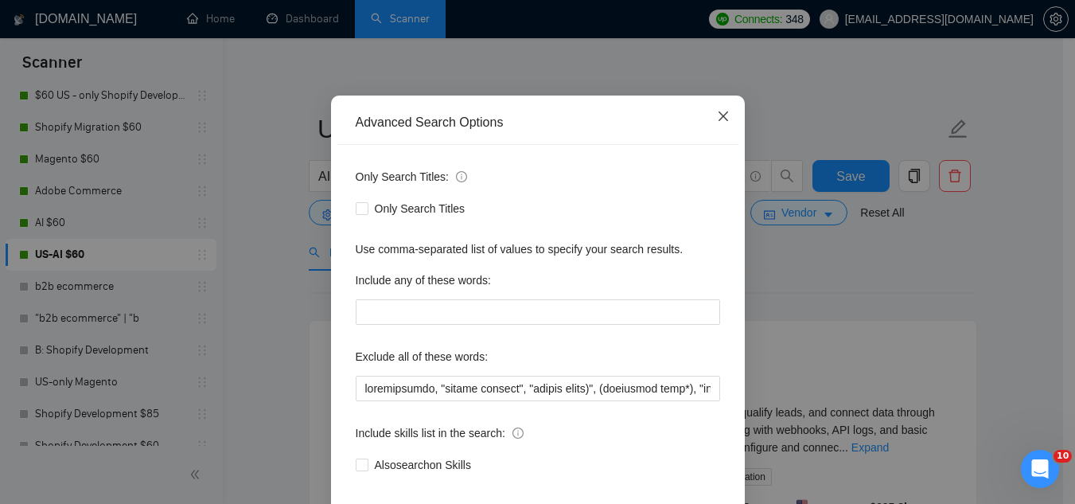
click at [719, 120] on icon "close" at bounding box center [723, 116] width 13 height 13
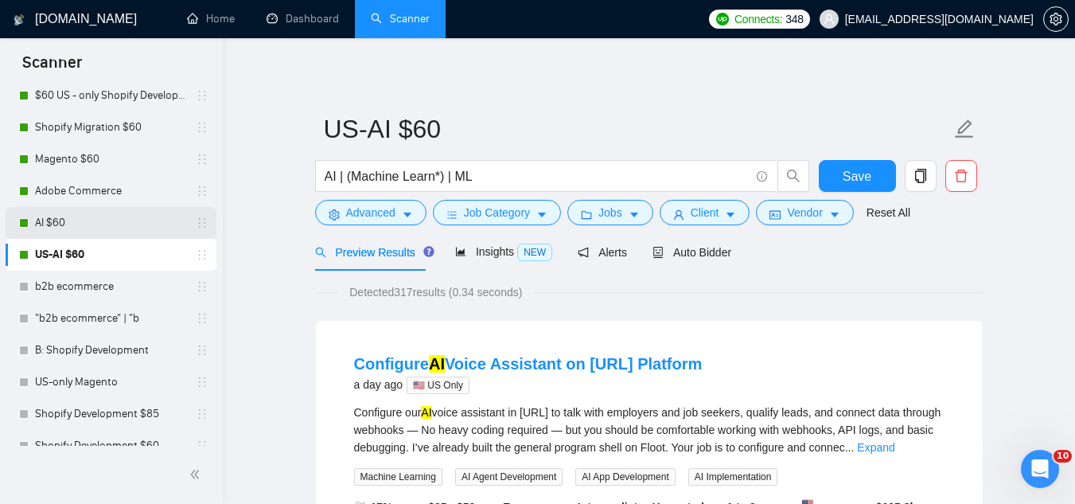
click at [29, 222] on div "AI $60" at bounding box center [113, 223] width 189 height 32
click at [49, 224] on link "AI $60" at bounding box center [110, 223] width 151 height 32
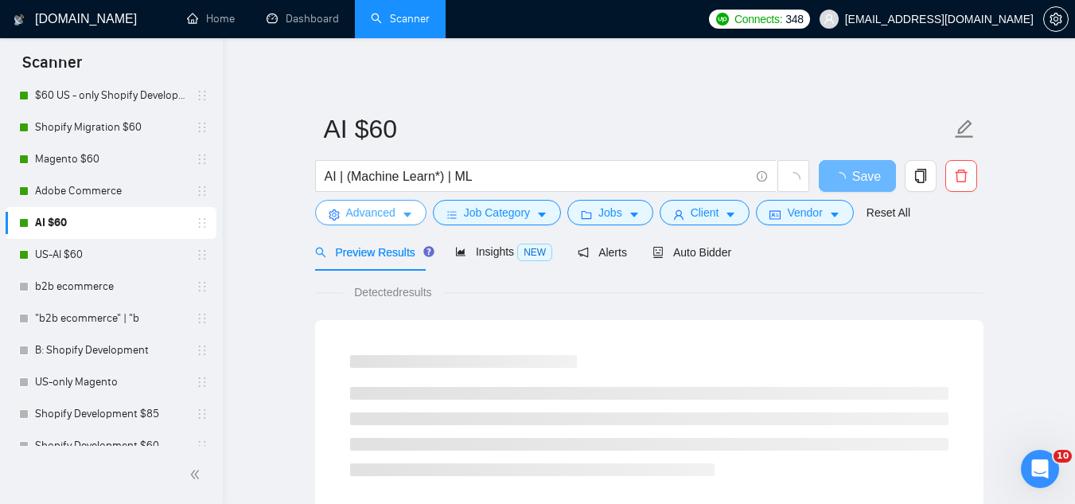
click at [362, 206] on span "Advanced" at bounding box center [370, 213] width 49 height 18
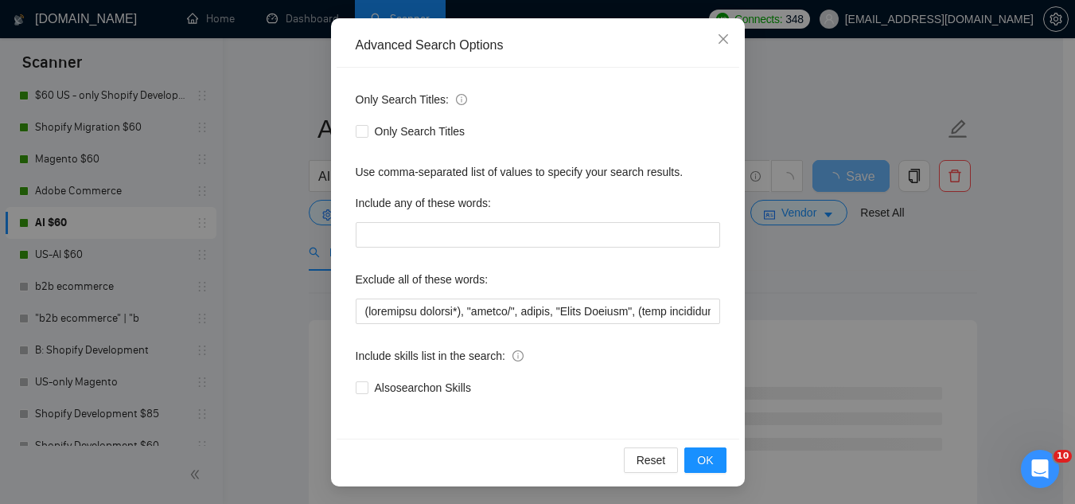
scroll to position [158, 0]
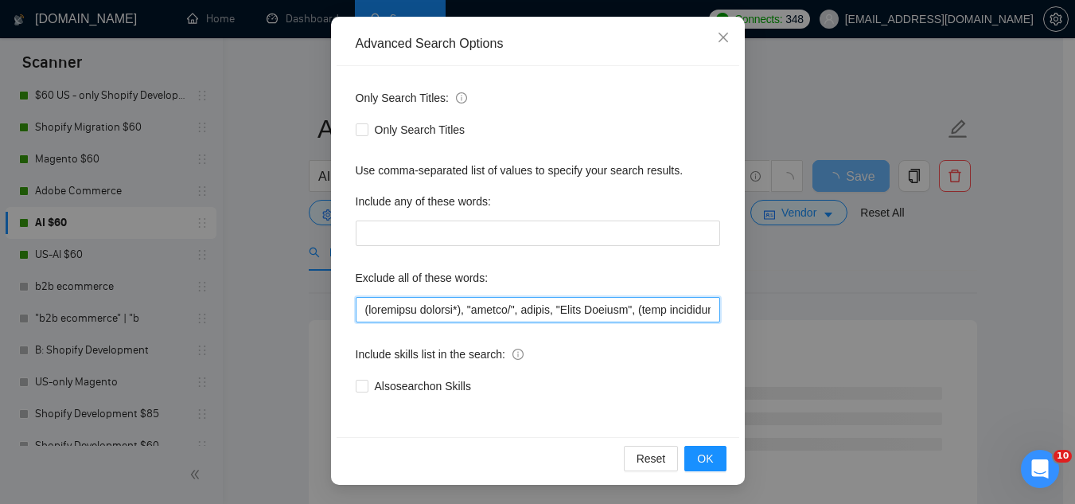
click at [362, 314] on input "text" at bounding box center [538, 309] width 365 height 25
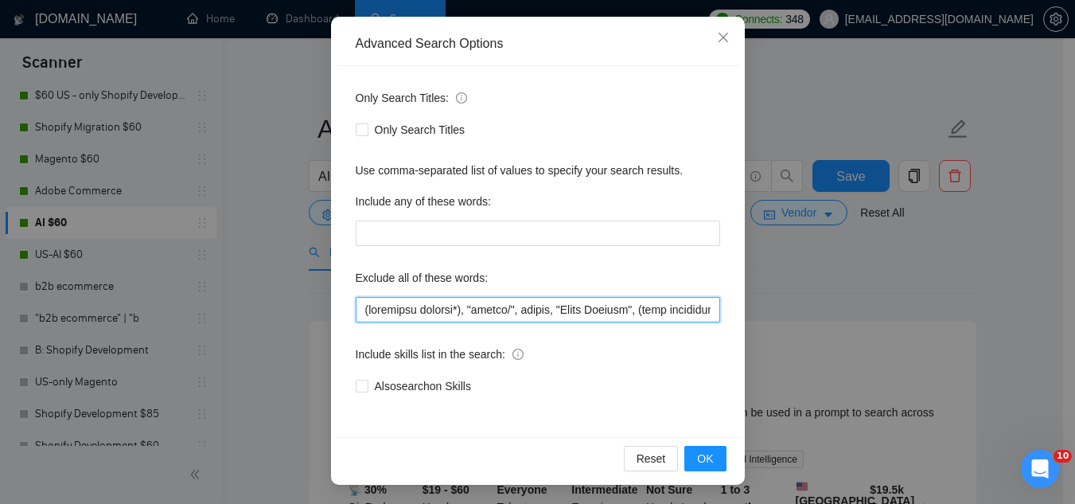
paste input "consultation, "profit sharing", "profit split)""
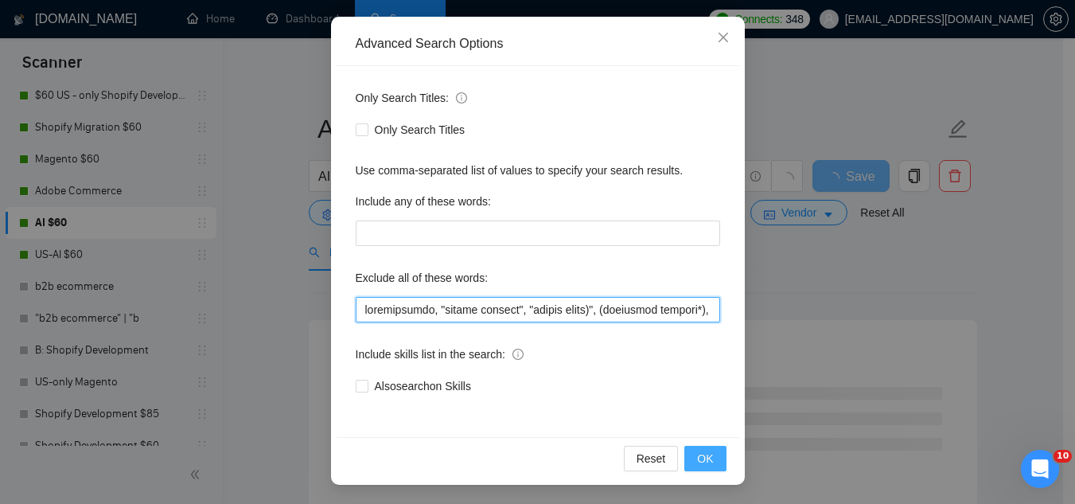
type input "loremipsumdo, "sitame consect", "adipis elits)", (doeiusmod tempori*), "utlabo/…"
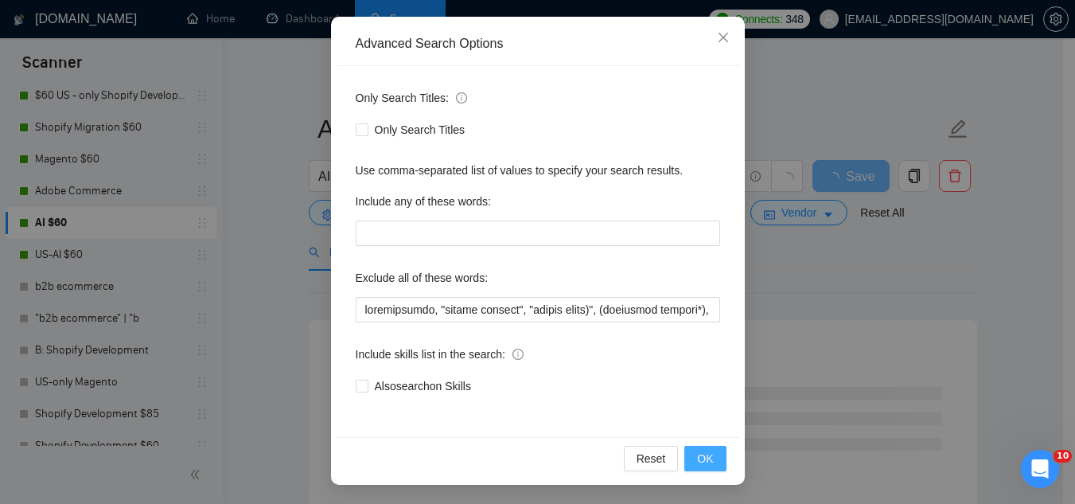
click at [698, 468] on button "OK" at bounding box center [705, 458] width 41 height 25
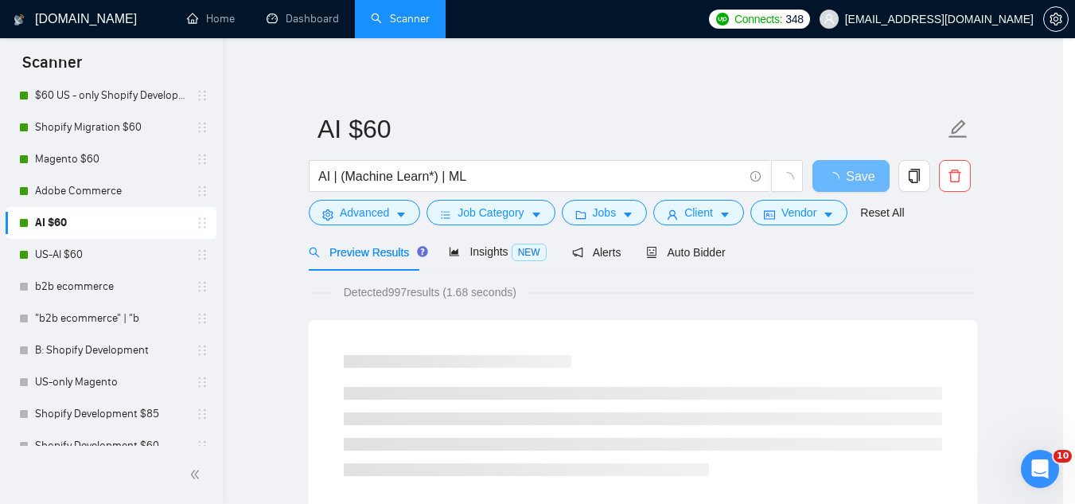
scroll to position [79, 0]
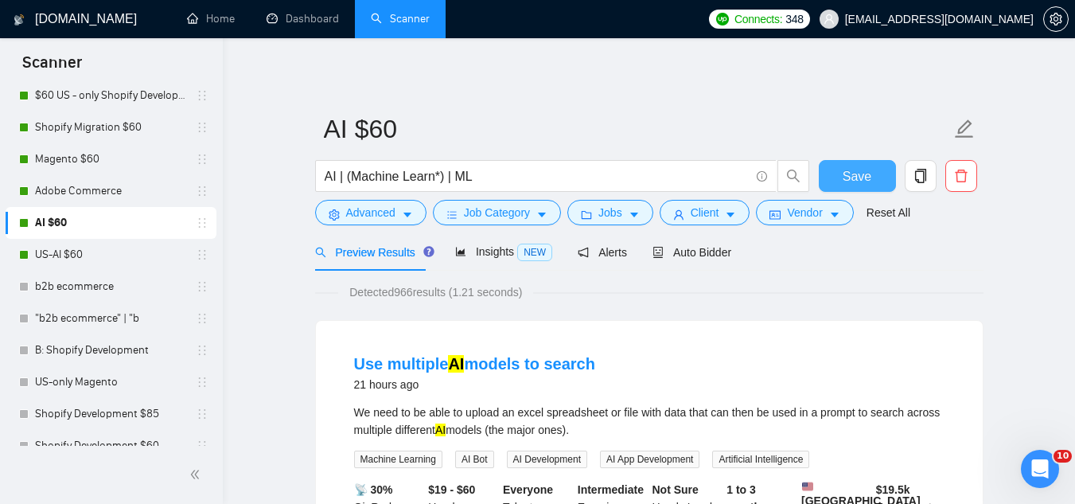
click at [834, 178] on button "Save" at bounding box center [857, 176] width 77 height 32
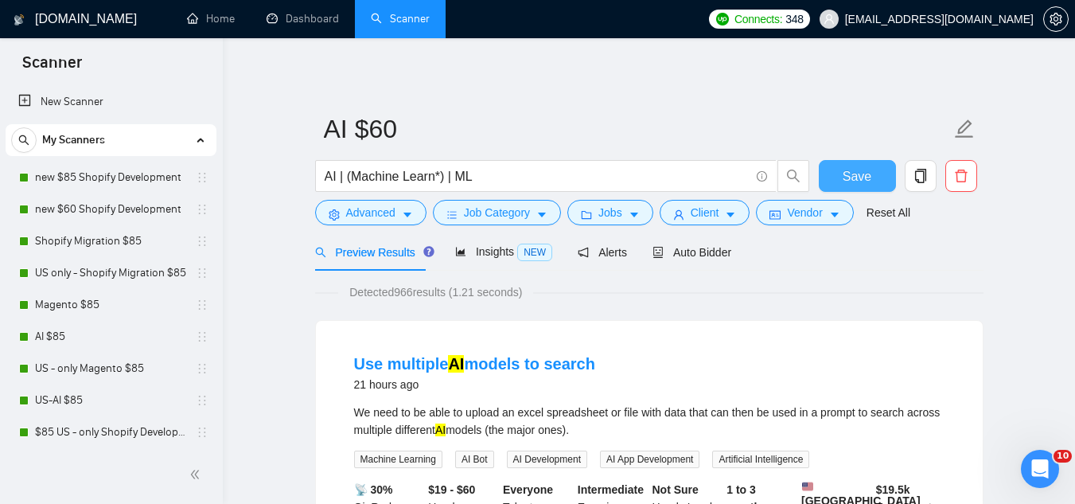
scroll to position [0, 0]
click at [150, 174] on link "new $85 Shopify Development" at bounding box center [110, 179] width 151 height 32
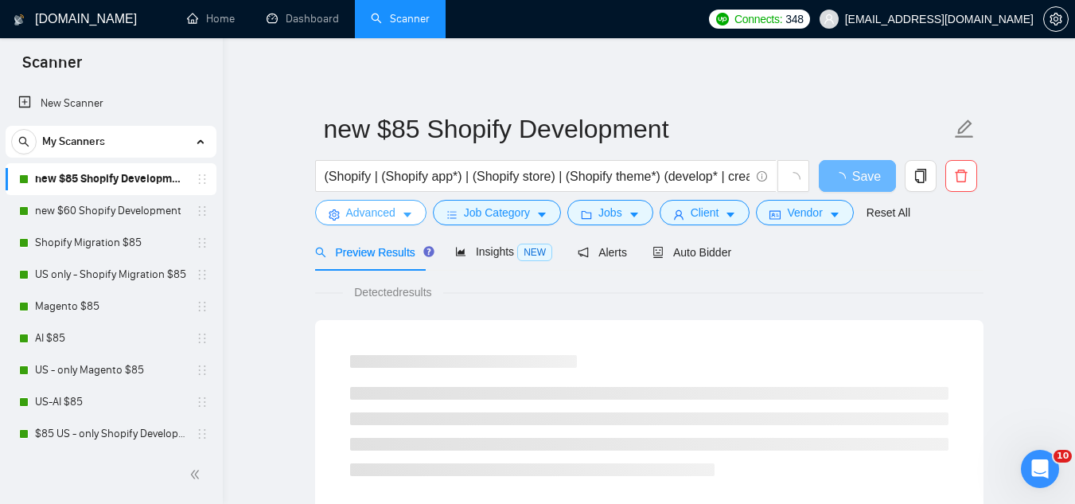
click at [369, 218] on span "Advanced" at bounding box center [370, 213] width 49 height 18
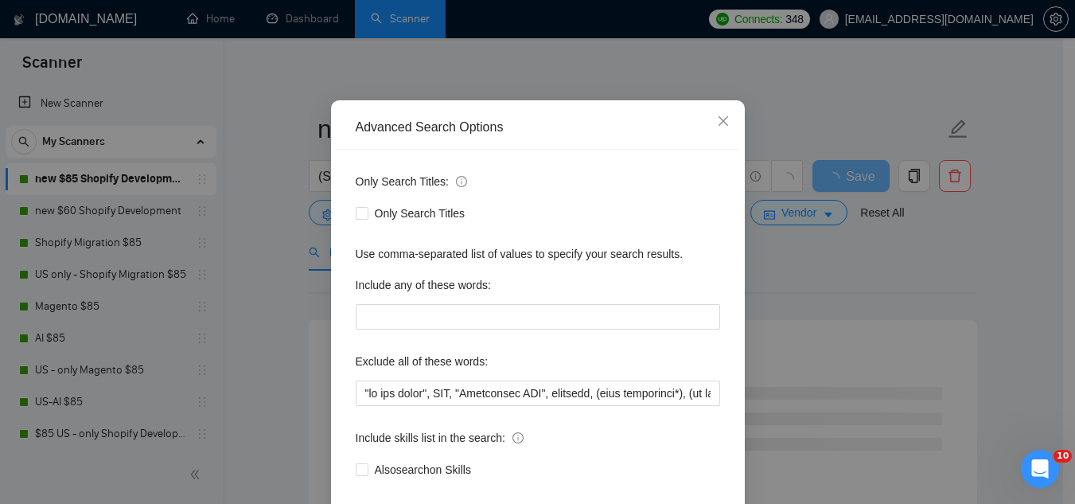
scroll to position [158, 0]
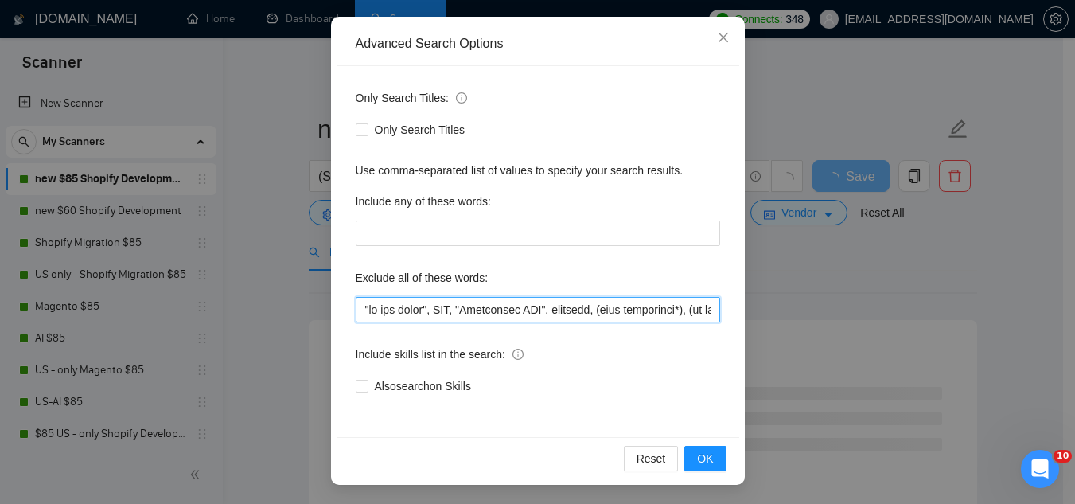
click at [356, 310] on input "text" at bounding box center [538, 309] width 365 height 25
paste input "ug fix"
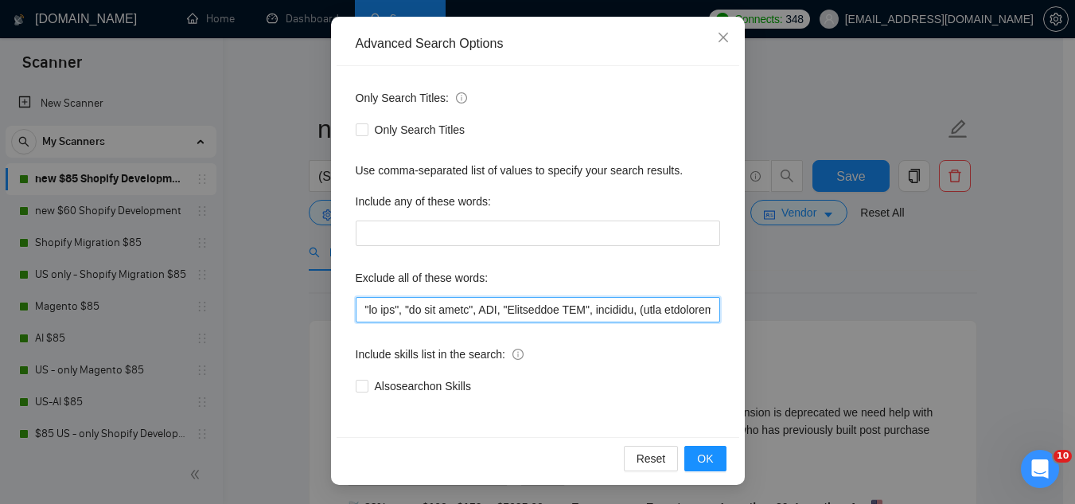
paste input "small business"
paste input "setup only"
paste input "basic setup"
paste input "simple setup"
paste input "filter popup"
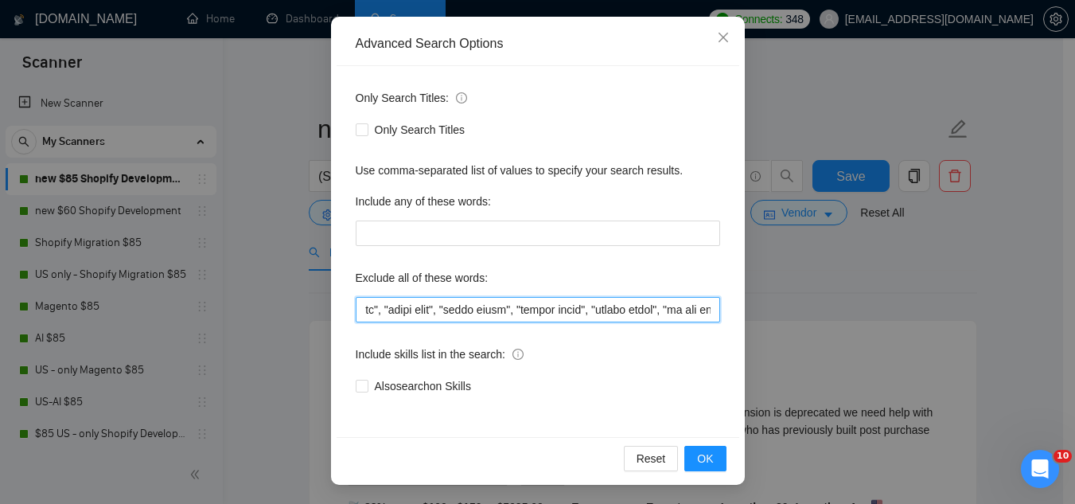
scroll to position [0, 0]
click at [696, 308] on input "text" at bounding box center [538, 309] width 365 height 25
paste input "local only"
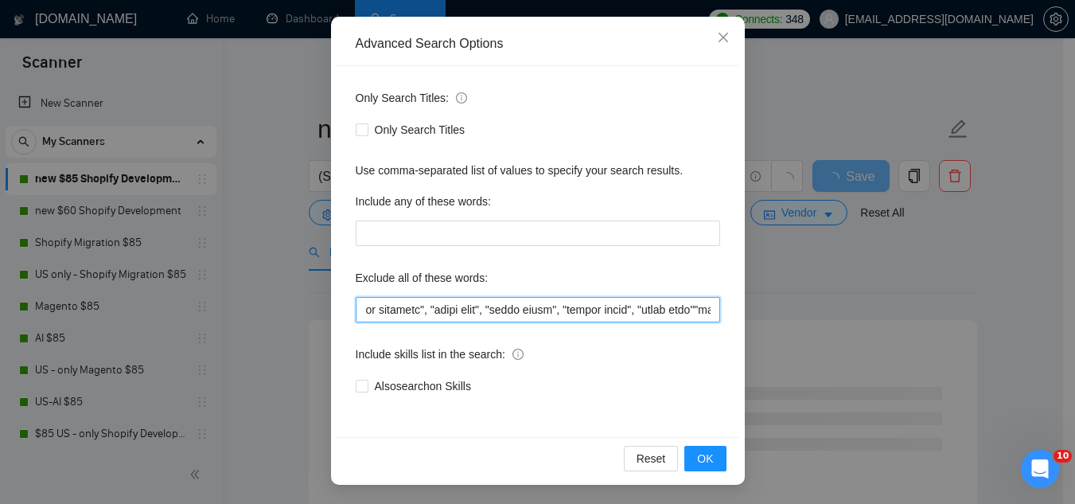
scroll to position [0, 60]
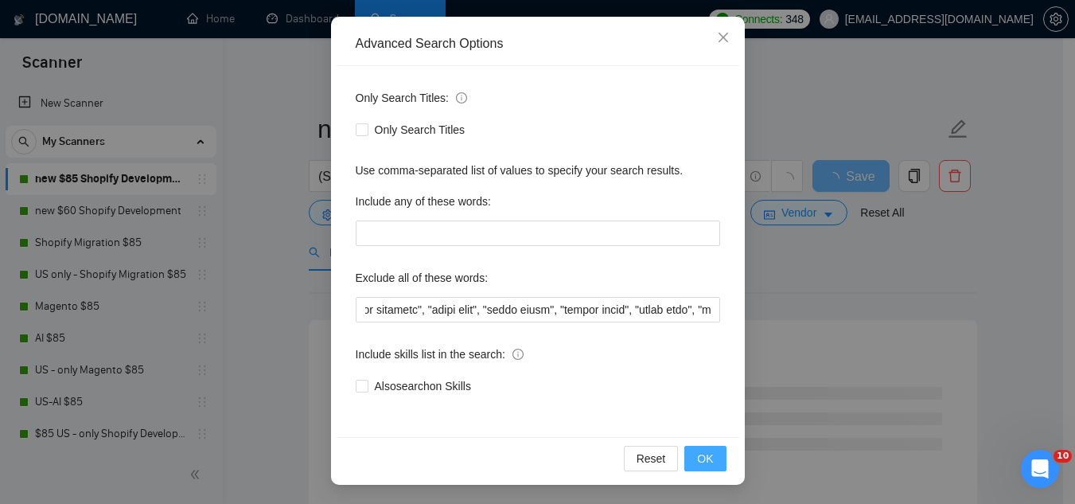
click at [704, 462] on span "OK" at bounding box center [705, 459] width 16 height 18
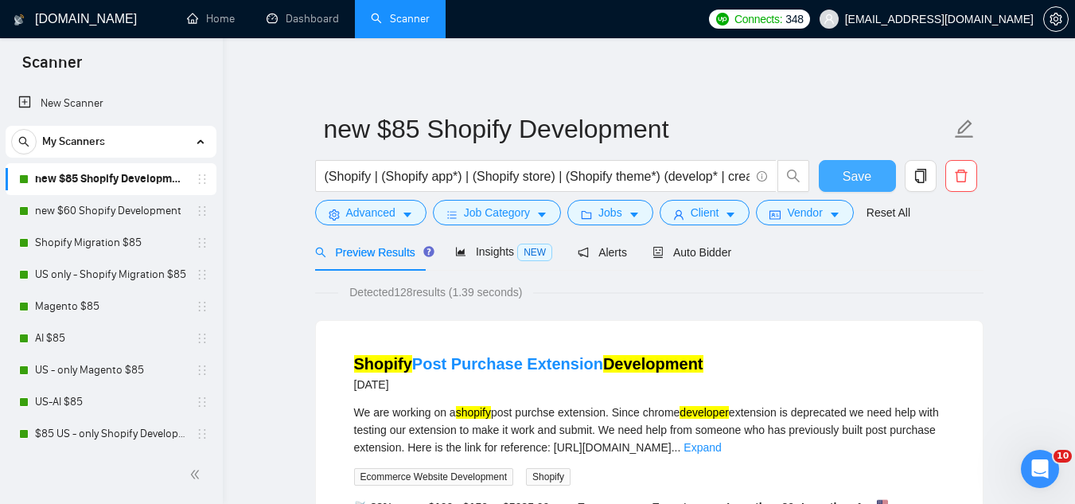
click at [874, 179] on button "Save" at bounding box center [857, 176] width 77 height 32
click at [356, 209] on span "Advanced" at bounding box center [370, 213] width 49 height 18
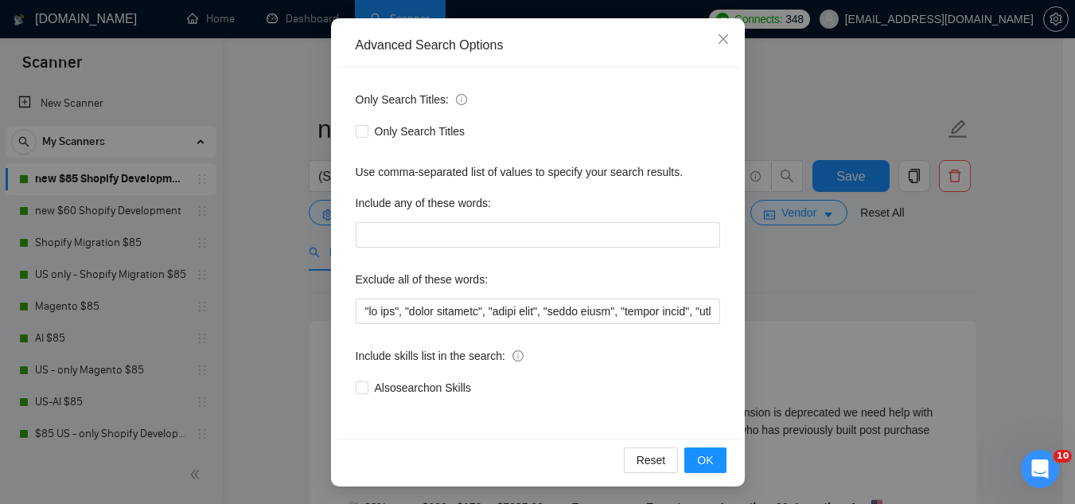
scroll to position [158, 0]
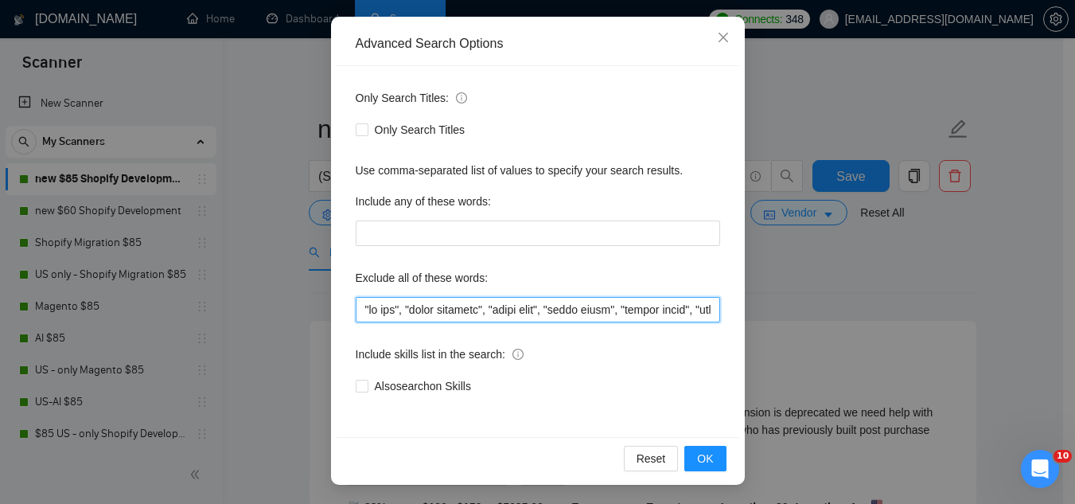
click at [356, 314] on input "text" at bounding box center [538, 309] width 365 height 25
paste input "[GEOGRAPHIC_DATA]"
paste input "Figma to Shopify"
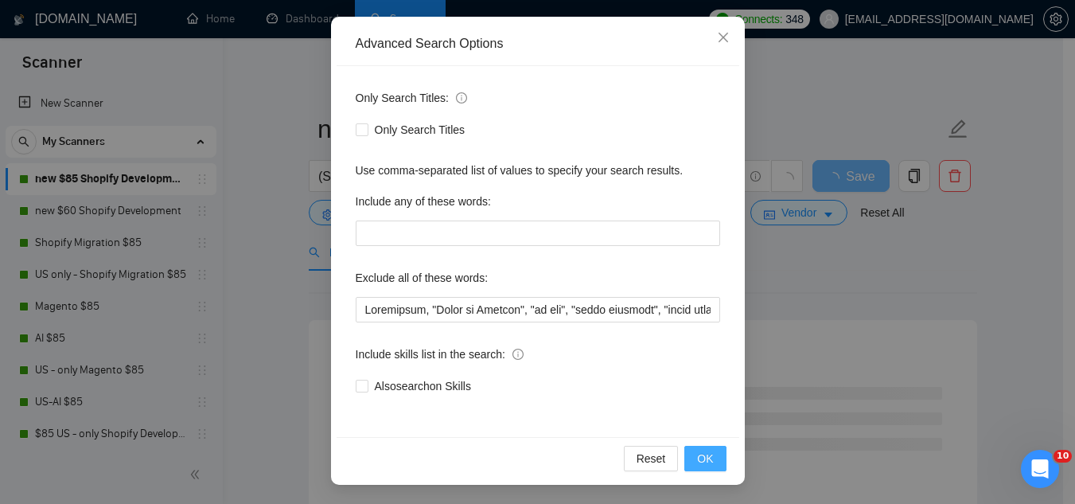
click at [697, 460] on span "OK" at bounding box center [705, 459] width 16 height 18
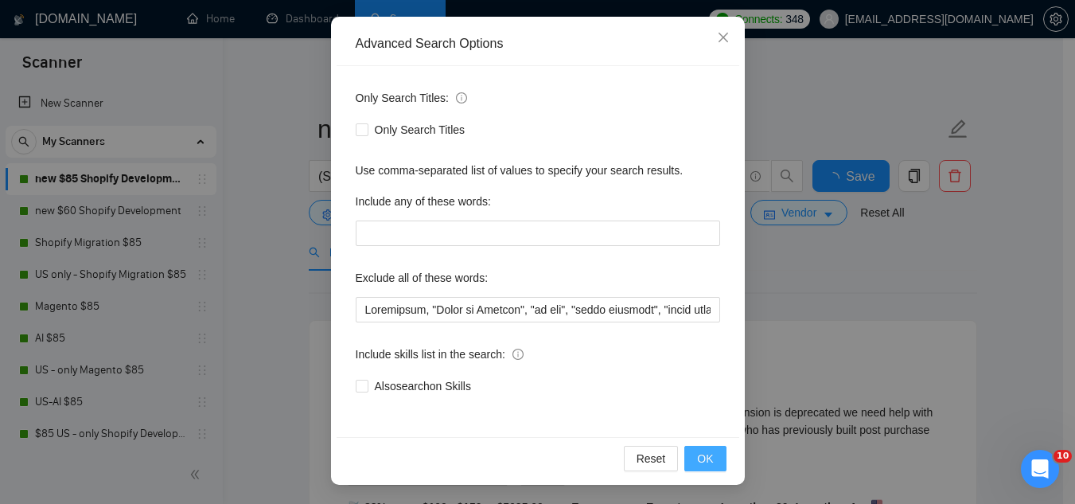
scroll to position [79, 0]
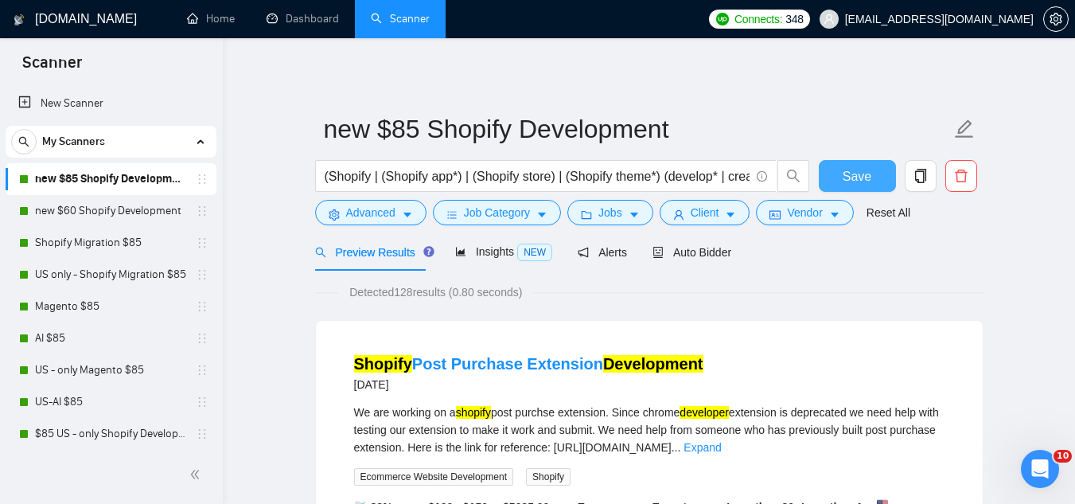
click at [850, 181] on span "Save" at bounding box center [857, 176] width 29 height 20
click at [363, 213] on span "Advanced" at bounding box center [370, 213] width 49 height 18
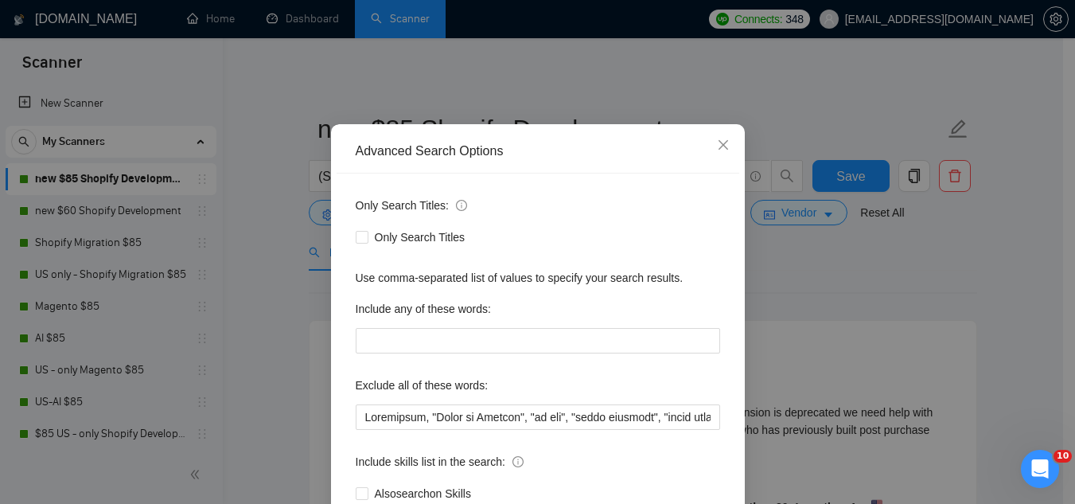
scroll to position [80, 0]
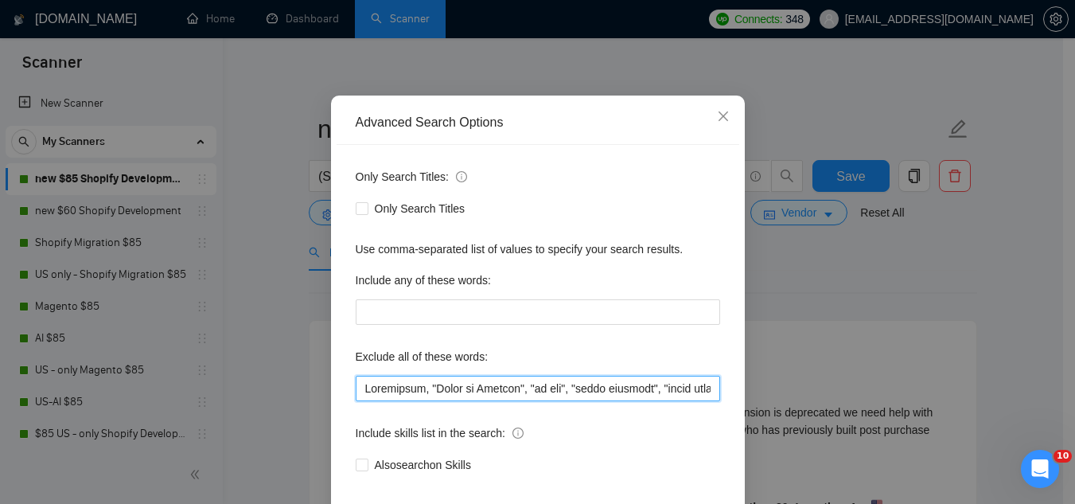
click at [356, 393] on input "text" at bounding box center [538, 388] width 365 height 25
paste input "one-time task"
paste input "freelancer only"
paste input "quick job"
paste input "low budget"
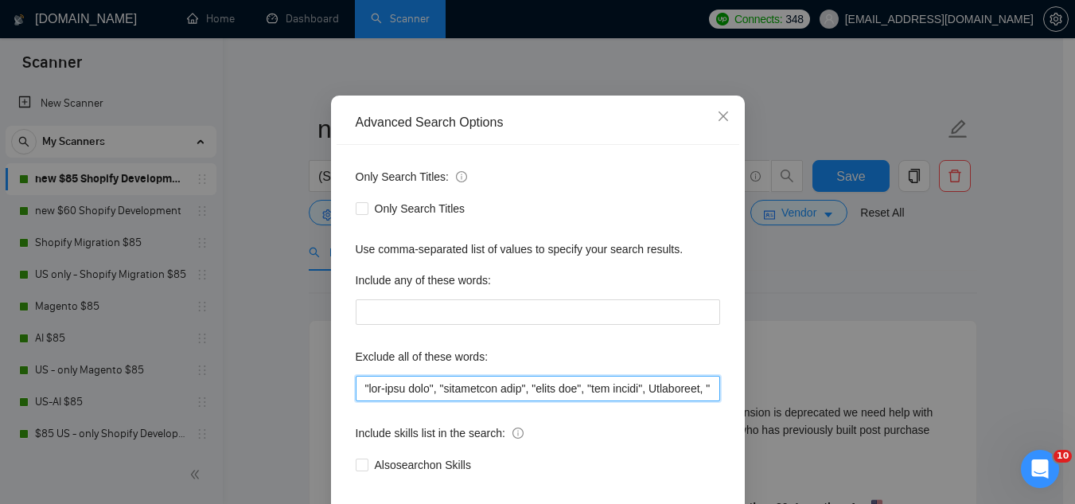
paste input "generic Shopify expert"
click at [676, 388] on input "text" at bounding box center [538, 388] width 365 height 25
paste input "fractional CTO"
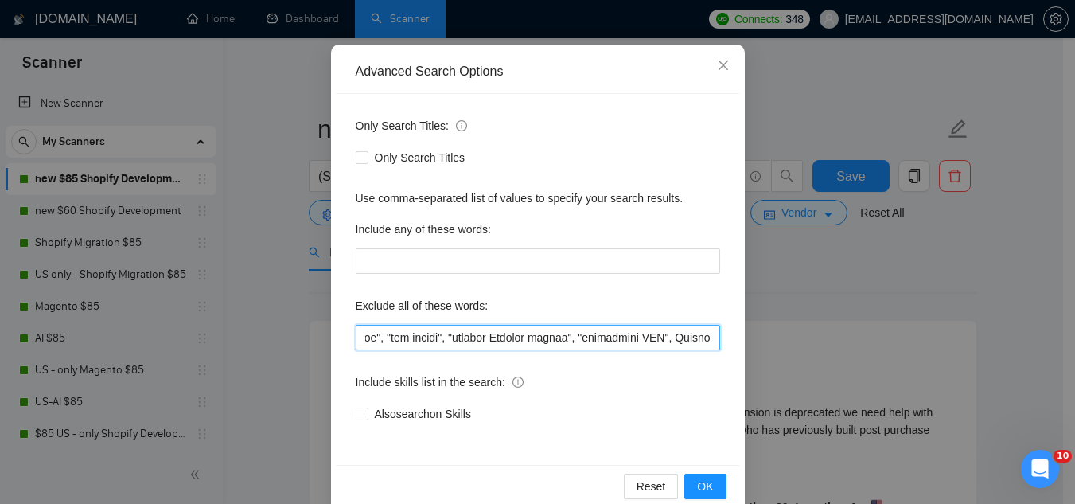
scroll to position [158, 0]
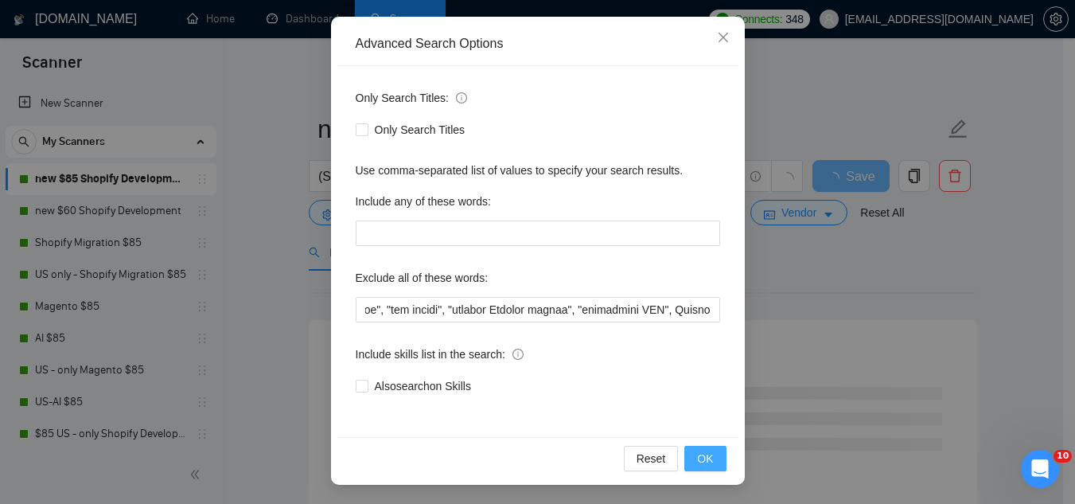
click at [689, 460] on button "OK" at bounding box center [705, 458] width 41 height 25
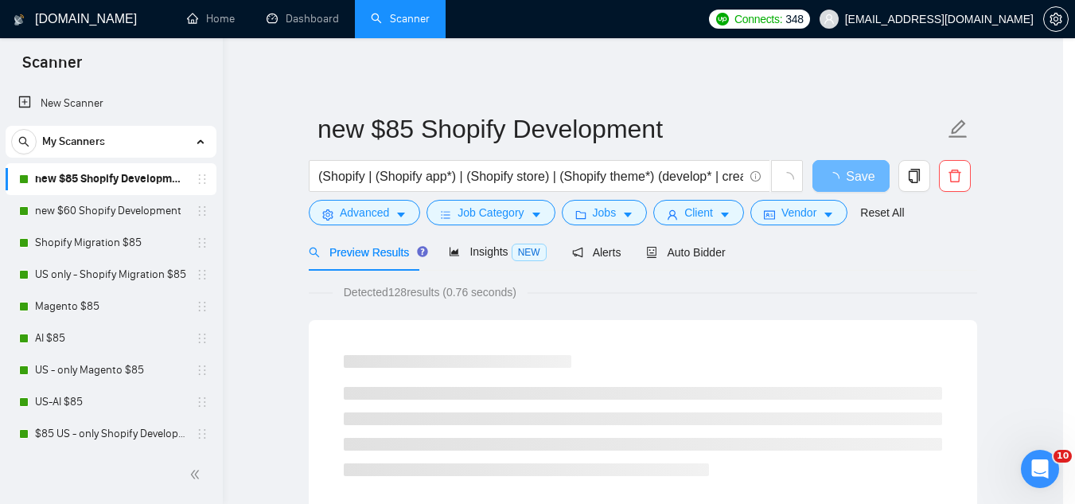
scroll to position [79, 0]
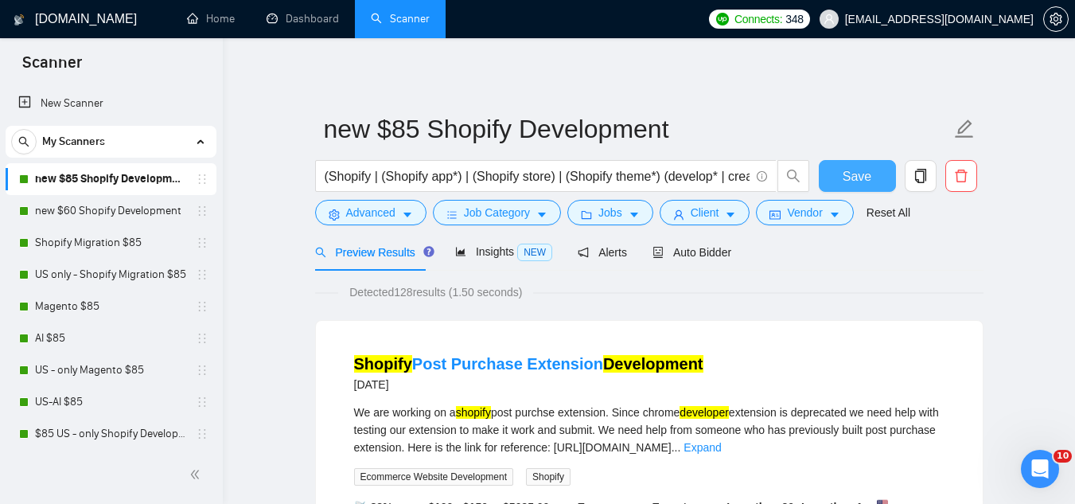
click at [845, 189] on button "Save" at bounding box center [857, 176] width 77 height 32
click at [365, 214] on span "Advanced" at bounding box center [370, 213] width 49 height 18
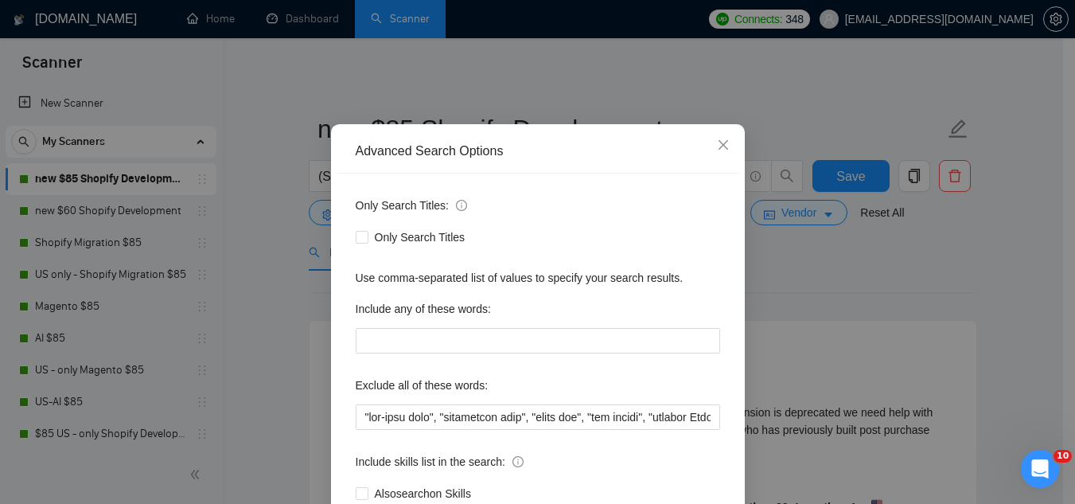
scroll to position [80, 0]
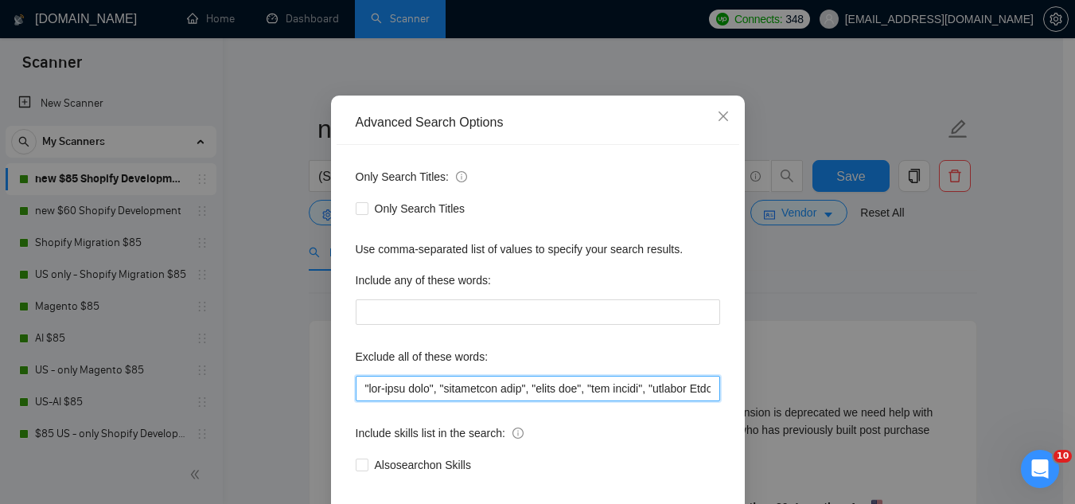
click at [356, 397] on input "text" at bounding box center [538, 388] width 365 height 25
paste input "consultant only"
paste input "scripting specialist"
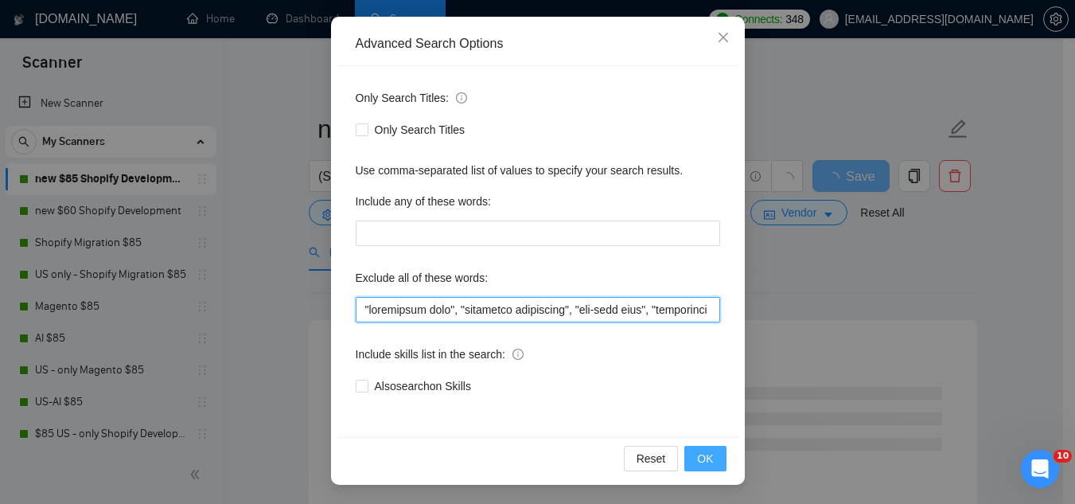
type input ""consultant only", "scripting specialist", "one-time task", "freelancer only", …"
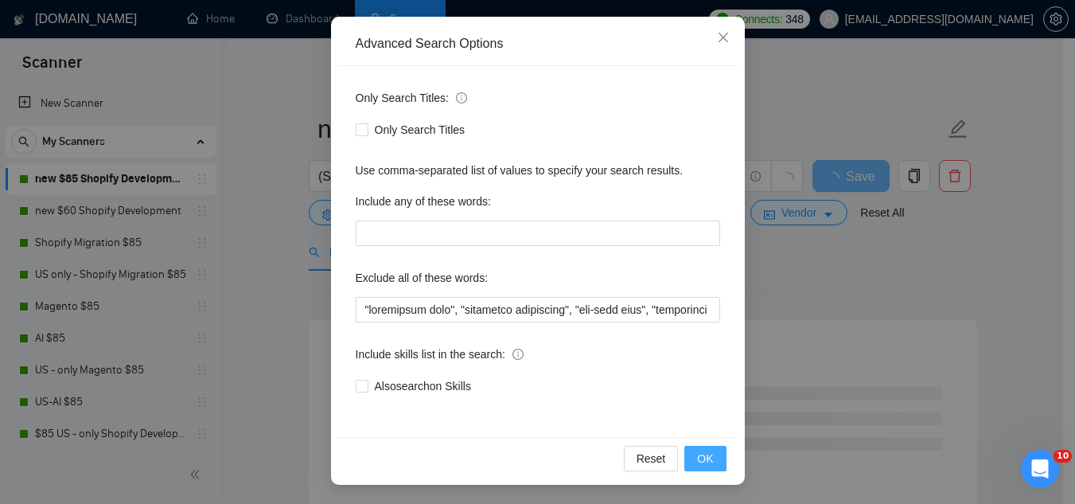
click at [702, 457] on span "OK" at bounding box center [705, 459] width 16 height 18
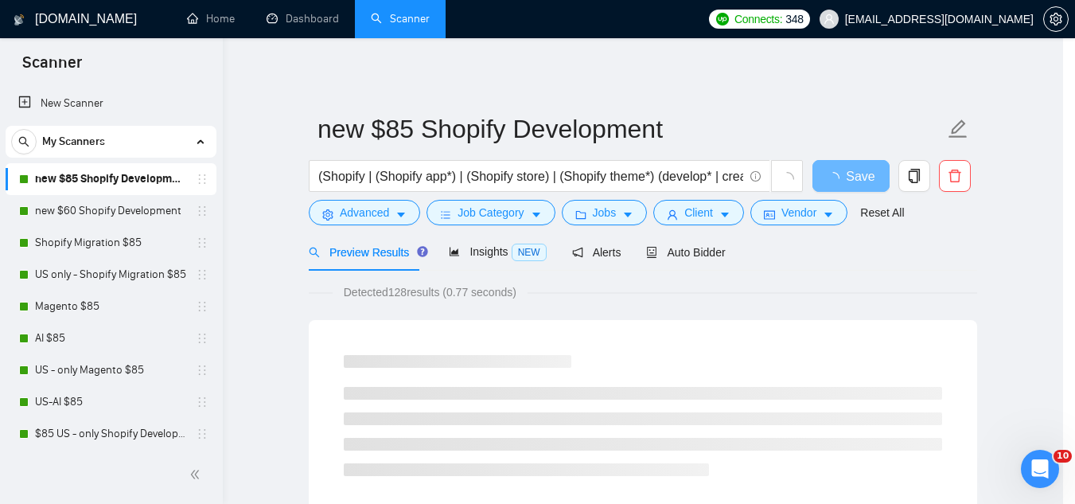
scroll to position [79, 0]
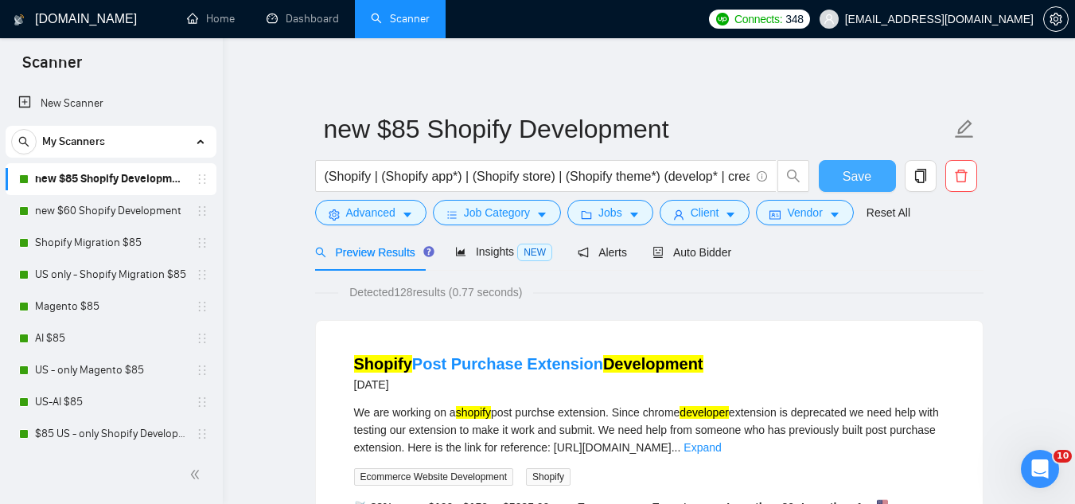
click at [856, 183] on span "Save" at bounding box center [857, 176] width 29 height 20
click at [360, 217] on span "Advanced" at bounding box center [370, 213] width 49 height 18
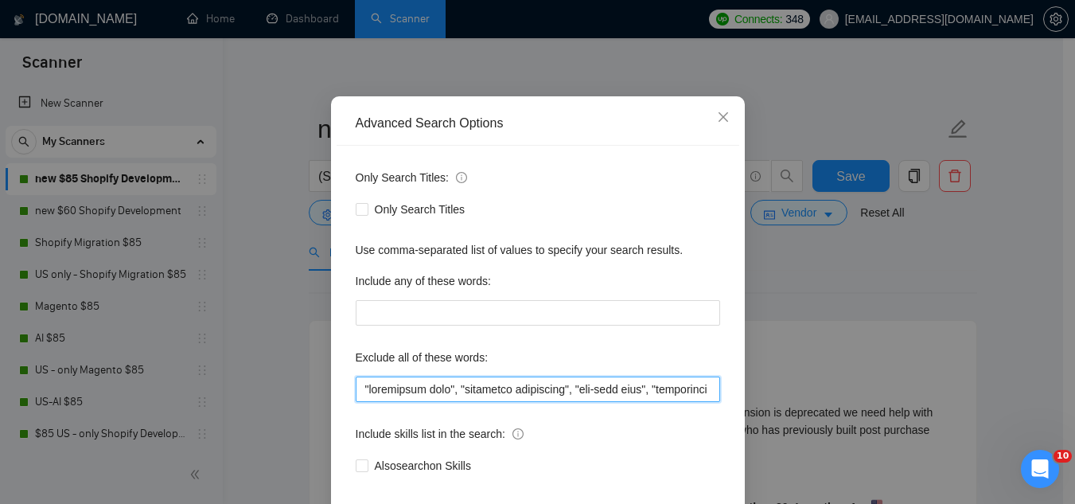
click at [359, 402] on input "text" at bounding box center [538, 388] width 365 height 25
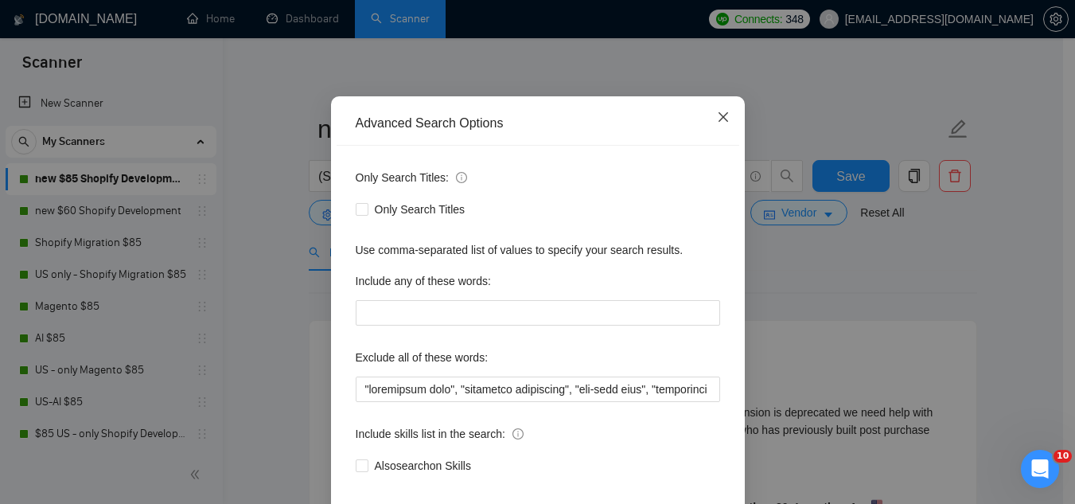
click at [718, 122] on icon "close" at bounding box center [723, 117] width 10 height 10
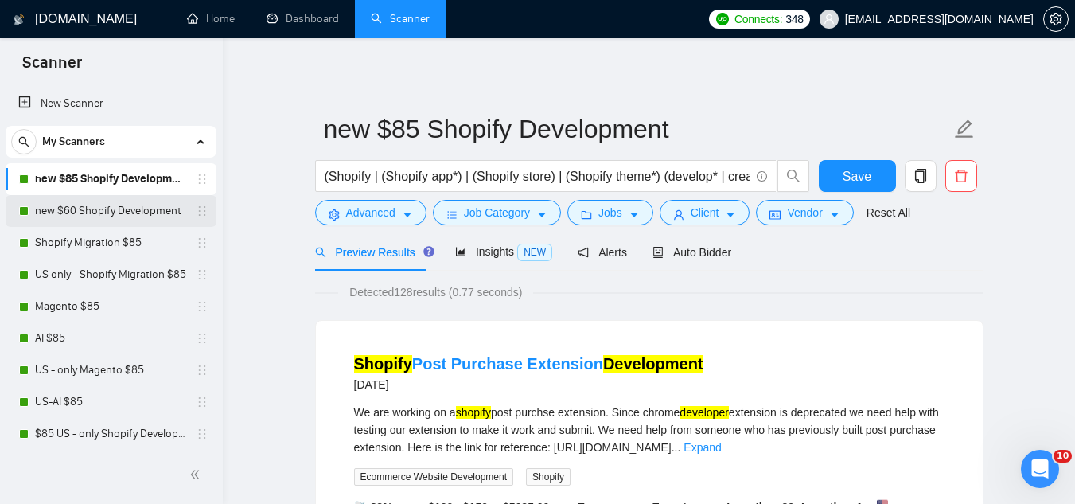
click at [115, 212] on link "new $60 Shopify Development" at bounding box center [110, 211] width 151 height 32
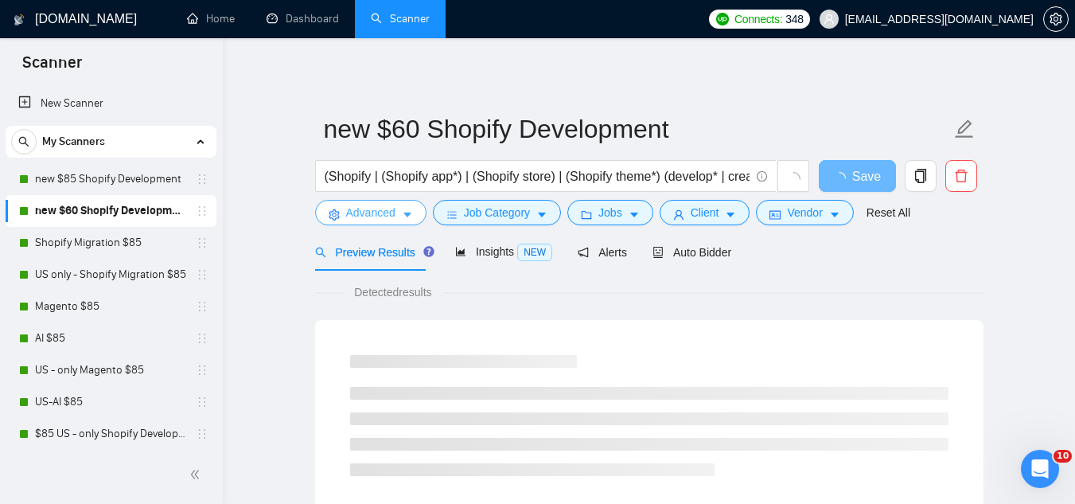
click at [355, 215] on span "Advanced" at bounding box center [370, 213] width 49 height 18
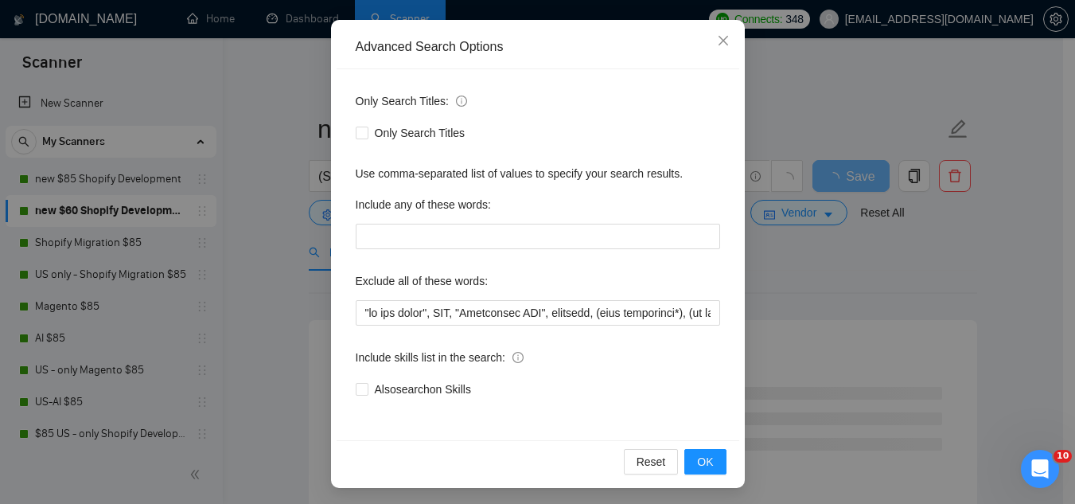
scroll to position [158, 0]
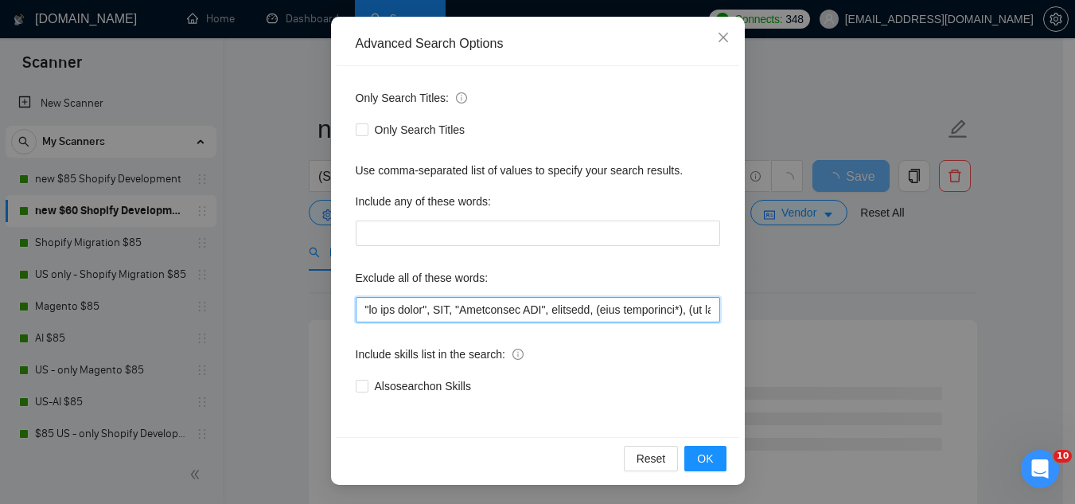
click at [356, 310] on input "text" at bounding box center [538, 309] width 365 height 25
paste input ""consultant only", "scripting specialist", "one-time task", "freelancer only", …"
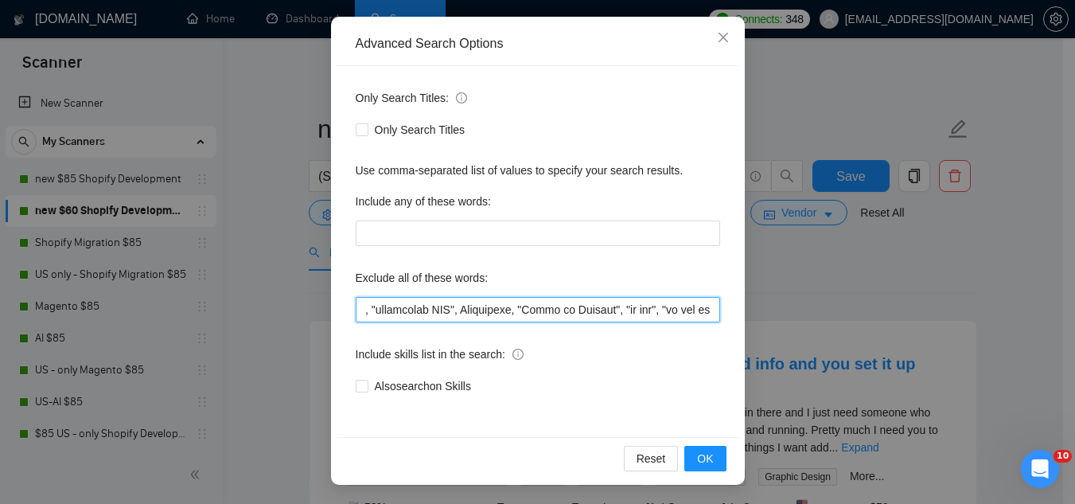
scroll to position [0, 634]
type input ""consultant only", "scripting specialist", "one-time task", "freelancer only", …"
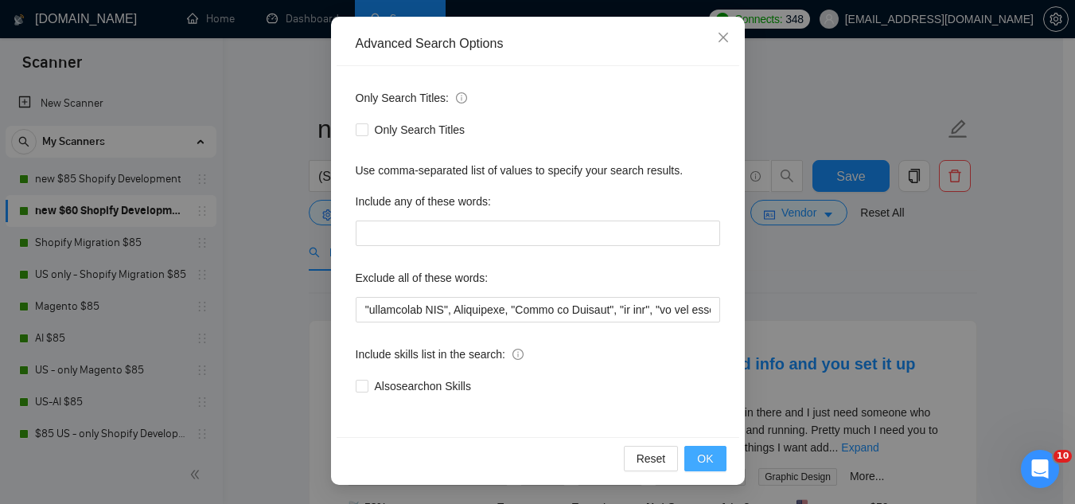
scroll to position [0, 0]
click at [709, 461] on button "OK" at bounding box center [705, 458] width 41 height 25
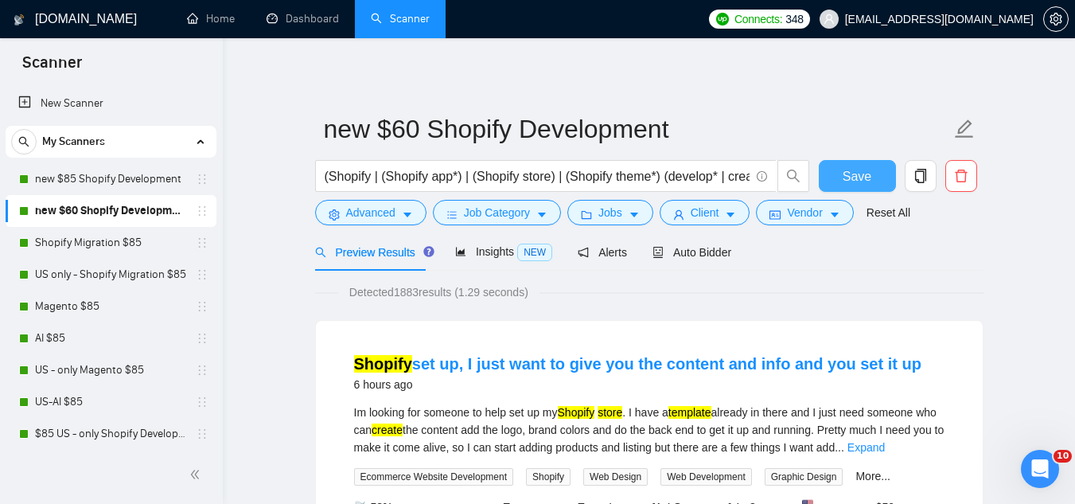
click at [873, 178] on button "Save" at bounding box center [857, 176] width 77 height 32
click at [353, 215] on span "Advanced" at bounding box center [370, 213] width 49 height 18
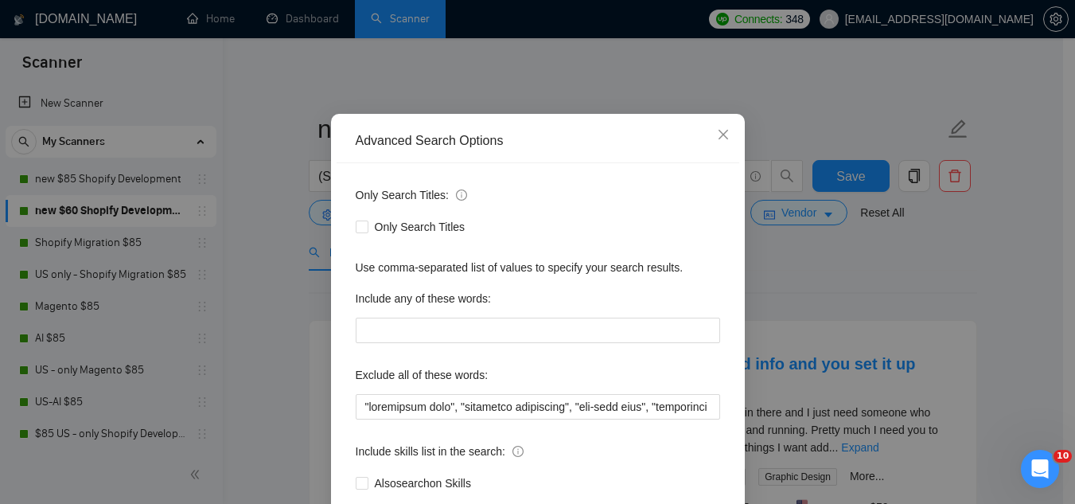
scroll to position [80, 0]
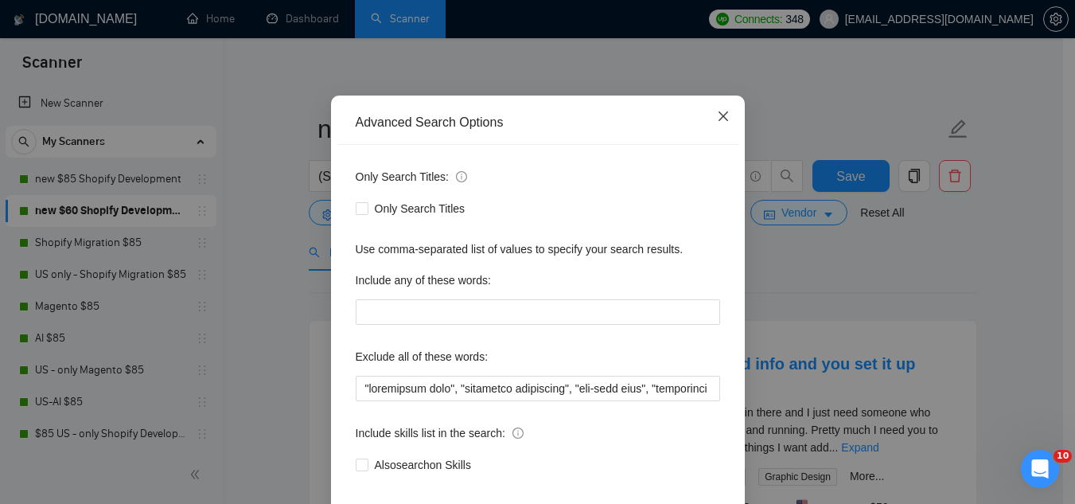
click at [718, 120] on icon "close" at bounding box center [723, 116] width 13 height 13
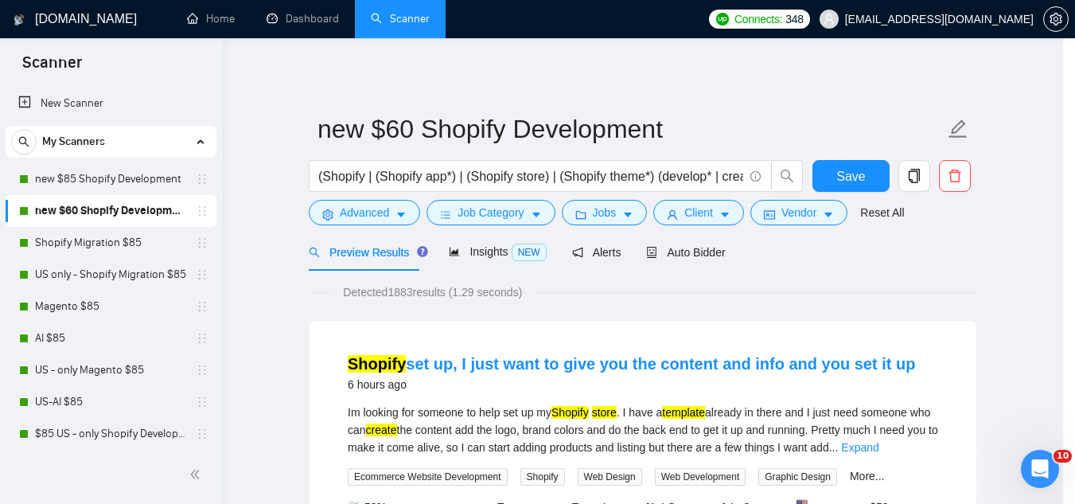
scroll to position [79, 0]
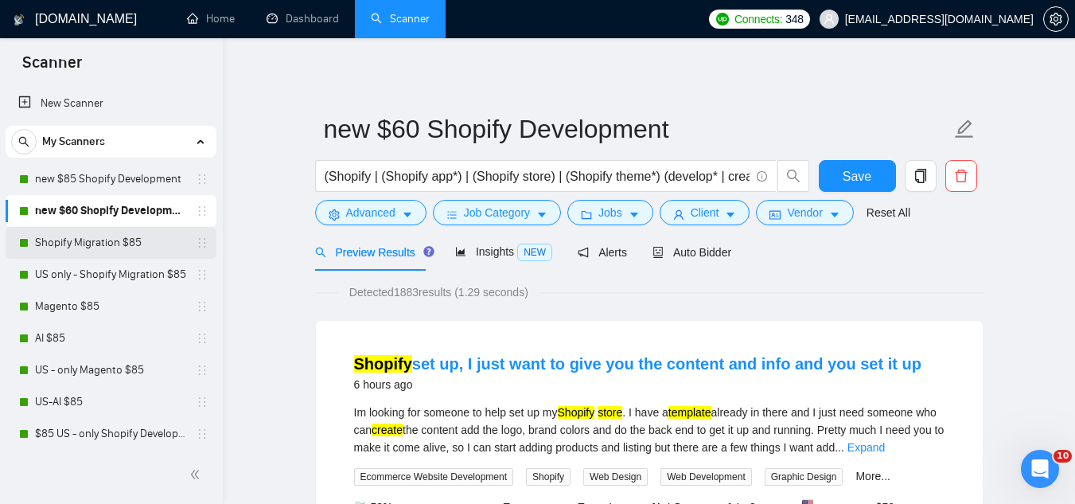
click at [123, 250] on link "Shopify Migration $85" at bounding box center [110, 243] width 151 height 32
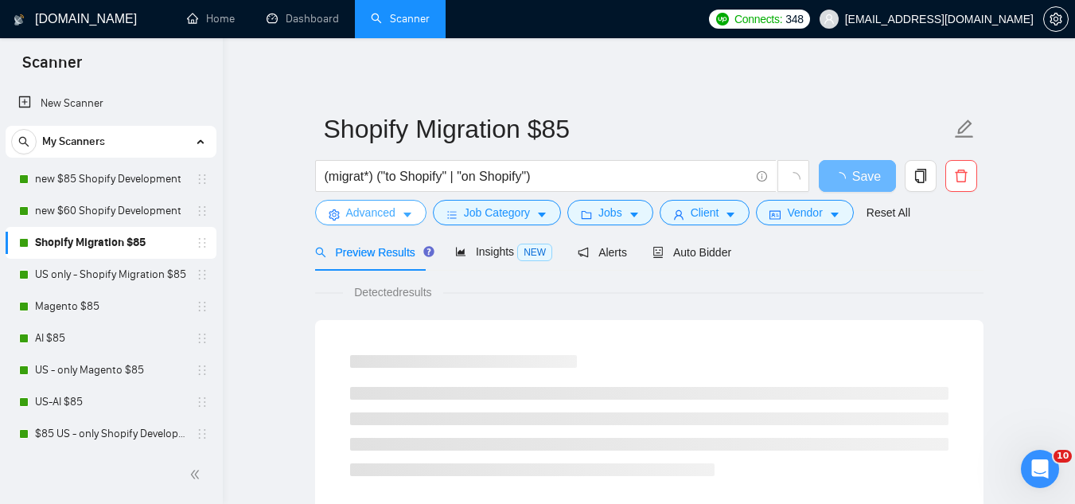
click at [338, 218] on icon "setting" at bounding box center [334, 214] width 10 height 11
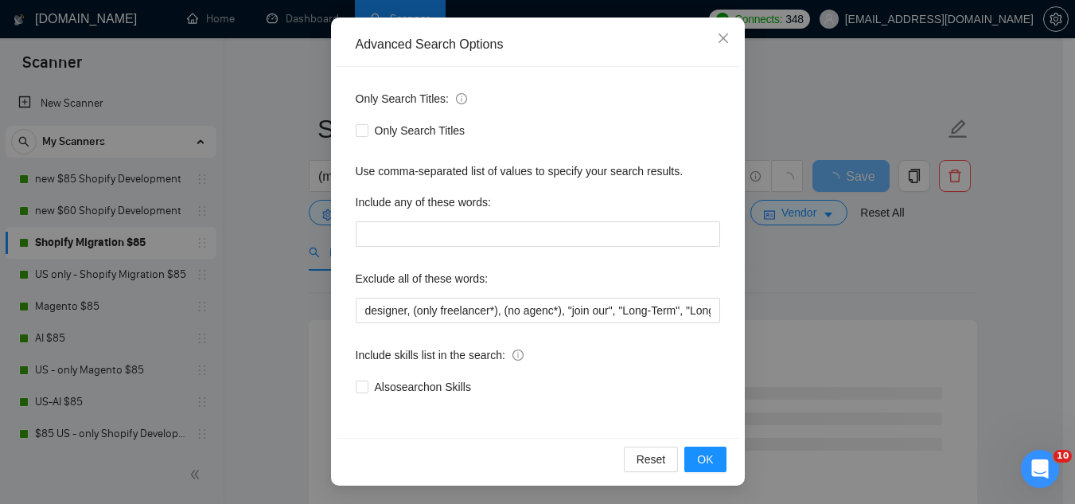
scroll to position [158, 0]
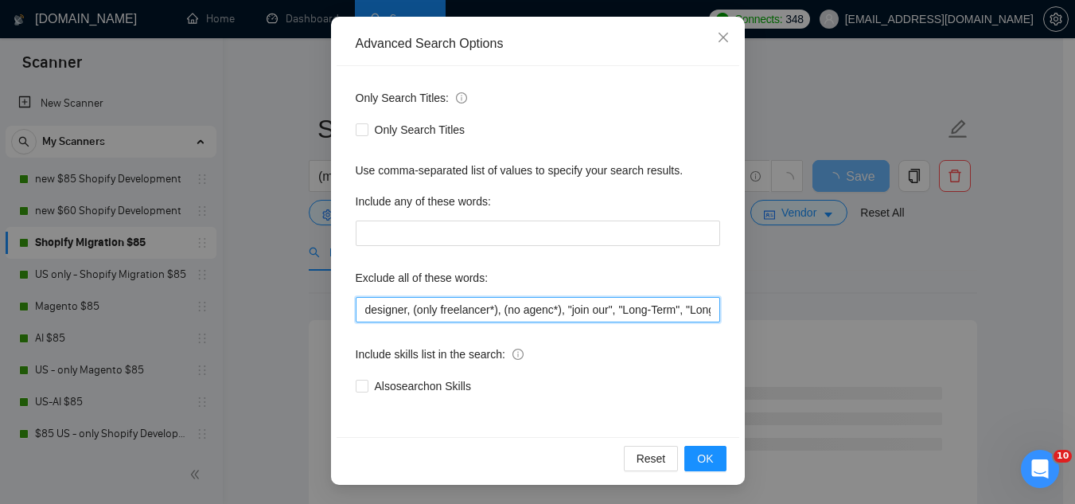
click at [357, 312] on input "designer, (only freelancer*), (no agenc*), "join our", "Long-Term", "Long Term"…" at bounding box center [538, 309] width 365 height 25
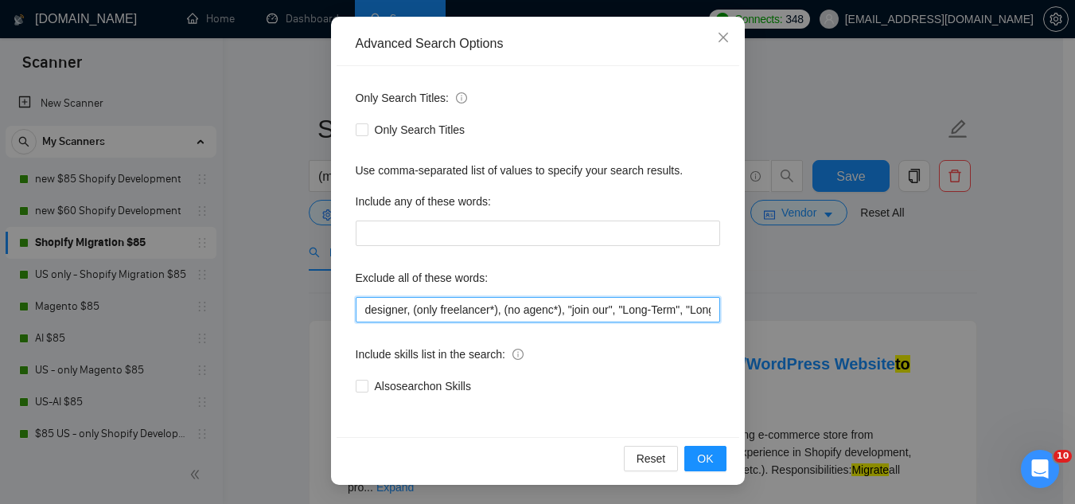
paste input ""consultant only", "scripting specialist", "one-time task", "freelancer only", …"
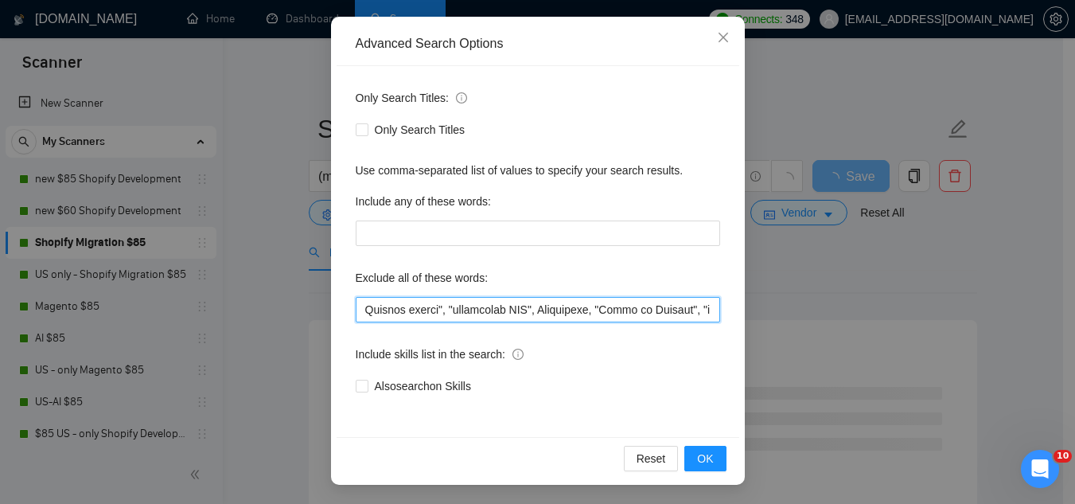
scroll to position [0, 583]
type input ""consultant only", "scripting specialist", "one-time task", "freelancer only", …"
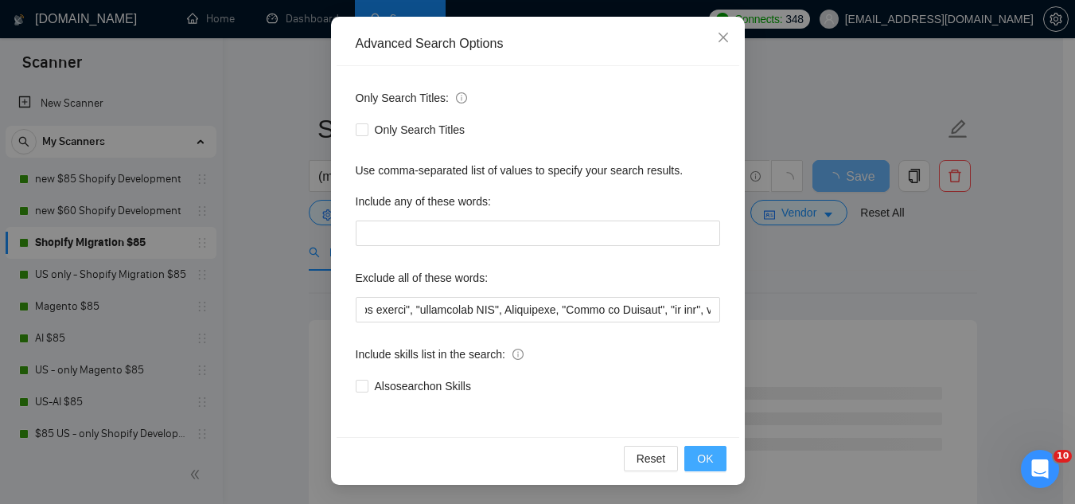
click at [702, 461] on span "OK" at bounding box center [705, 459] width 16 height 18
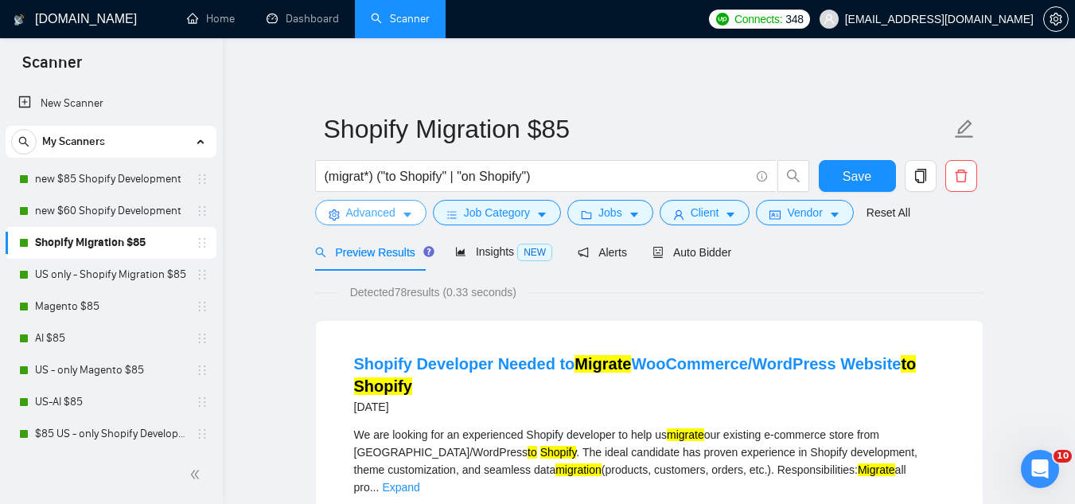
scroll to position [0, 0]
click at [846, 181] on span "Save" at bounding box center [857, 176] width 29 height 20
click at [87, 283] on link "US only - Shopify Migration $85" at bounding box center [110, 275] width 151 height 32
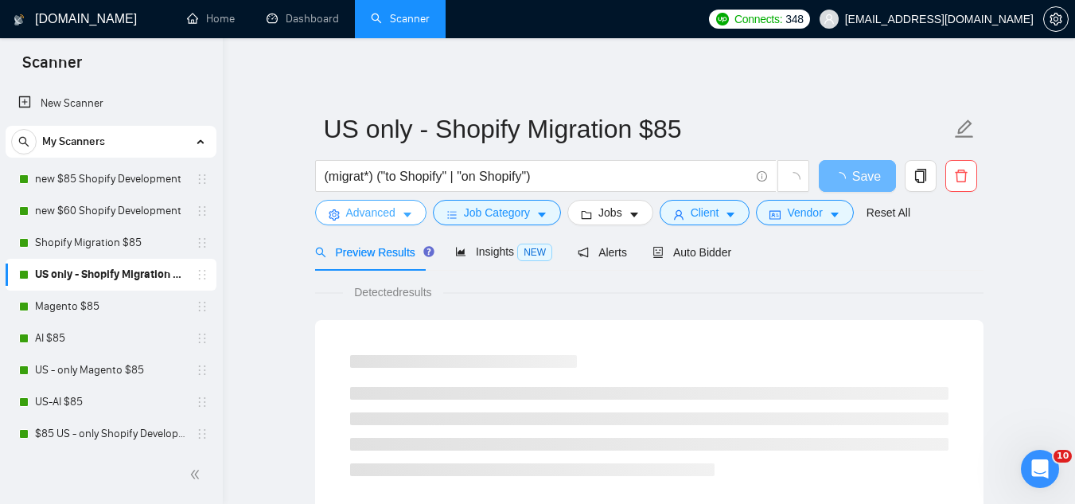
click at [361, 218] on span "Advanced" at bounding box center [370, 213] width 49 height 18
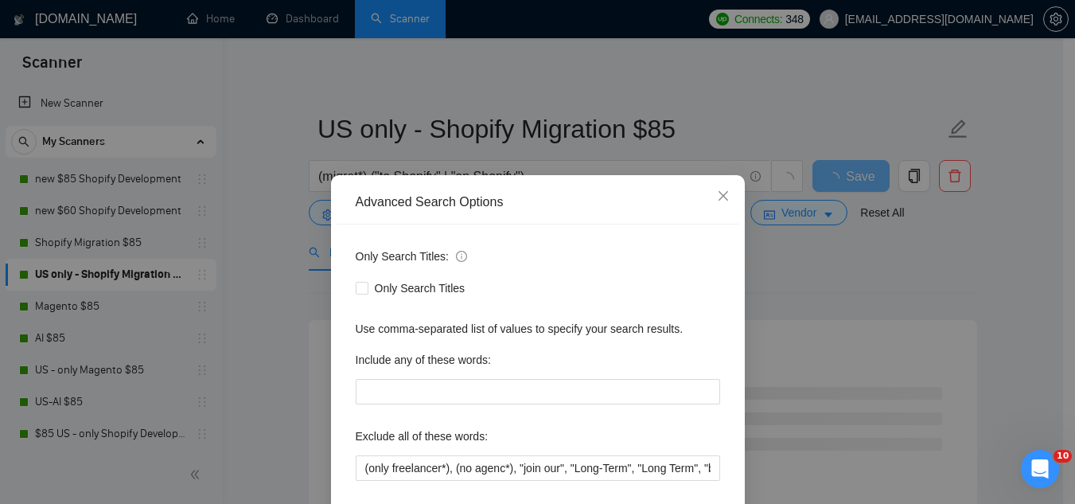
scroll to position [80, 0]
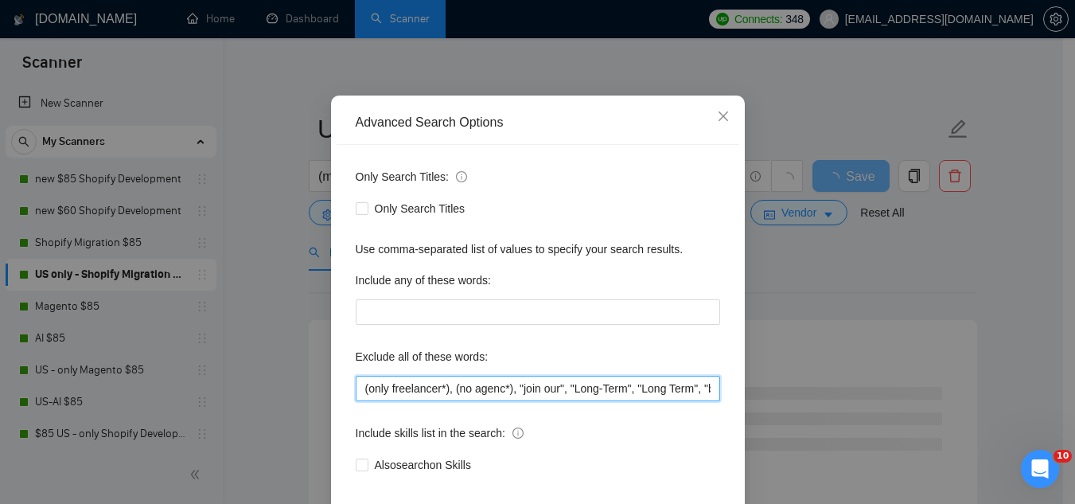
click at [358, 396] on input "(only freelancer*), (no agenc*), "join our", "Long-Term", "Long Term", "budget"…" at bounding box center [538, 388] width 365 height 25
paste input ""consultant only", "scripting specialist", "one-time task", "freelancer only", …"
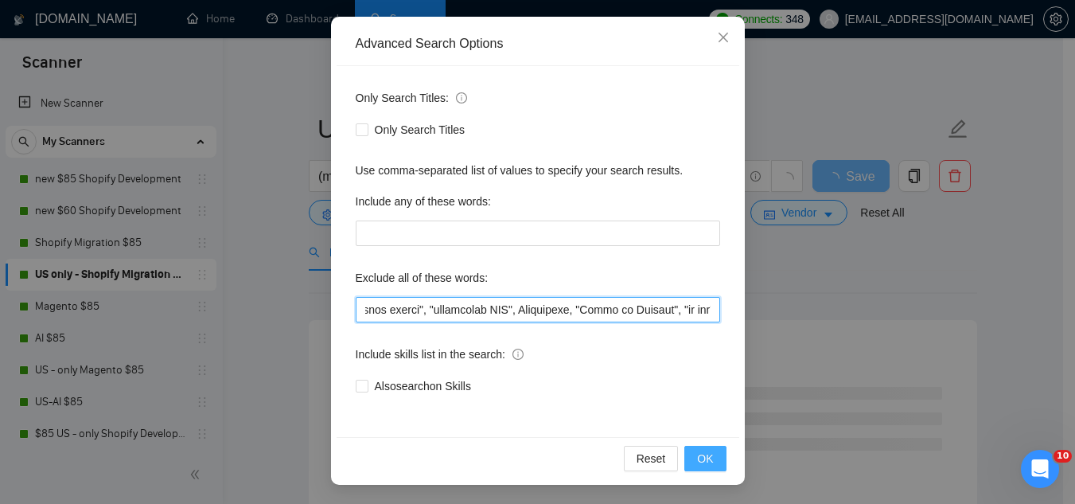
type input ""loremipsum dolo", "sitametco adipiscing", "eli-sedd eius", "temporinci utla", …"
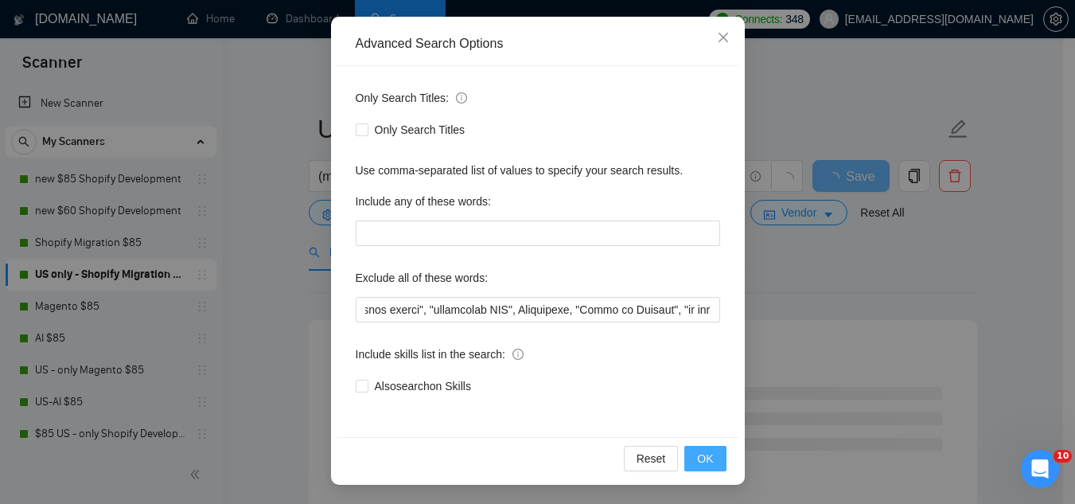
click at [699, 451] on span "OK" at bounding box center [705, 459] width 16 height 18
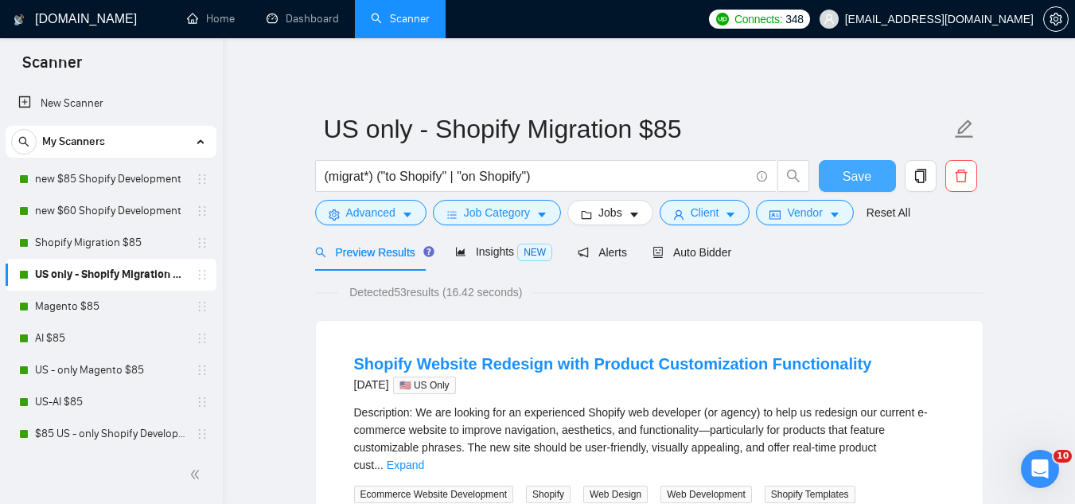
drag, startPoint x: 836, startPoint y: 176, endPoint x: 825, endPoint y: 176, distance: 10.3
click at [836, 176] on button "Save" at bounding box center [857, 176] width 77 height 32
click at [83, 305] on link "Magento $85" at bounding box center [110, 307] width 151 height 32
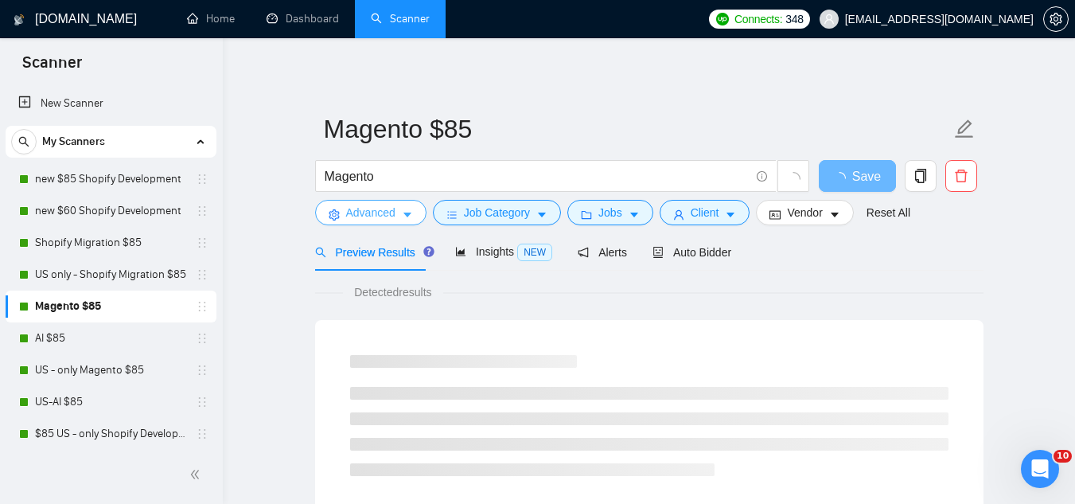
click at [361, 207] on span "Advanced" at bounding box center [370, 213] width 49 height 18
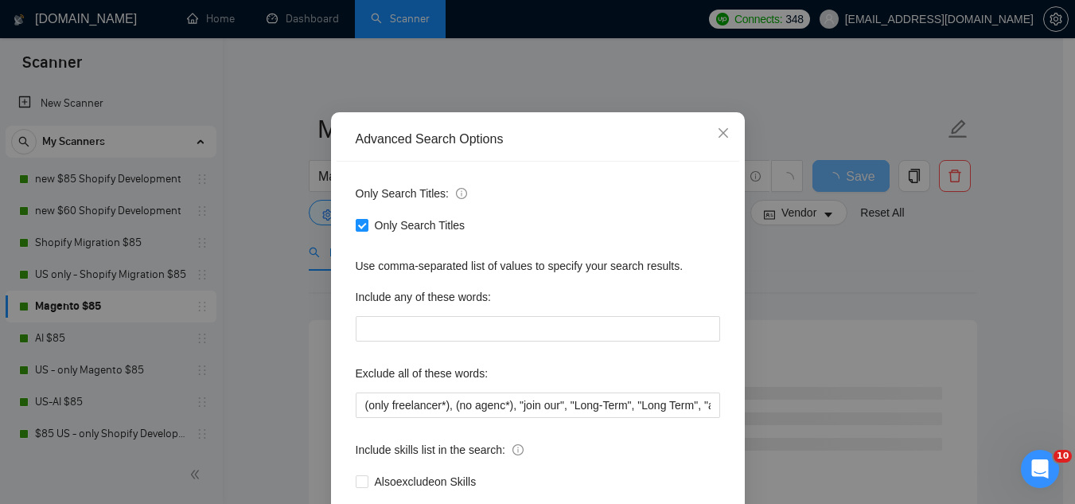
scroll to position [158, 0]
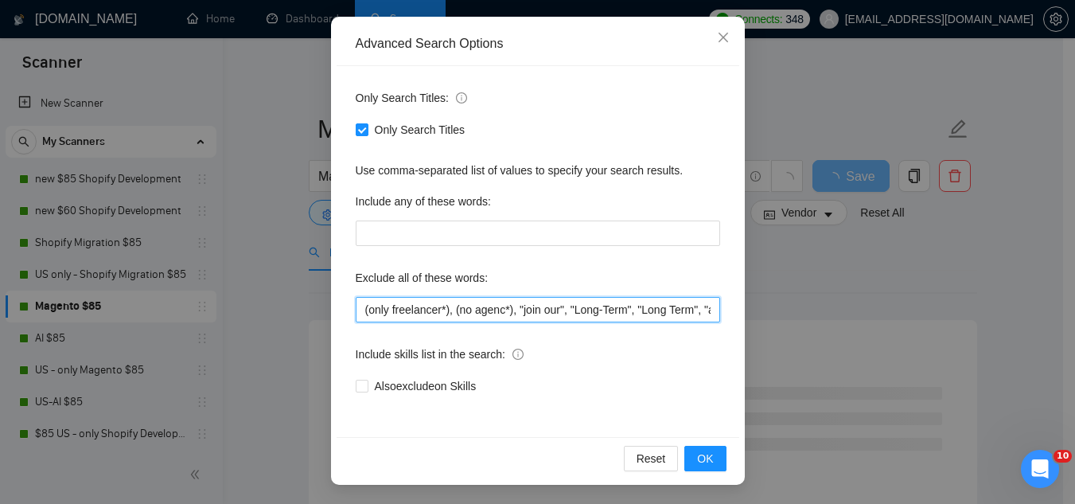
drag, startPoint x: 357, startPoint y: 307, endPoint x: 406, endPoint y: 235, distance: 87.6
click at [357, 306] on input "(only freelancer*), (no agenc*), "join our", "Long-Term", "Long Term", "app", "…" at bounding box center [538, 309] width 365 height 25
paste input ""consultant only", "scripting specialist", "one-time task", "freelancer only", …"
type input ""consultant only", "scripting specialist", "one-time task", "freelancer only", …"
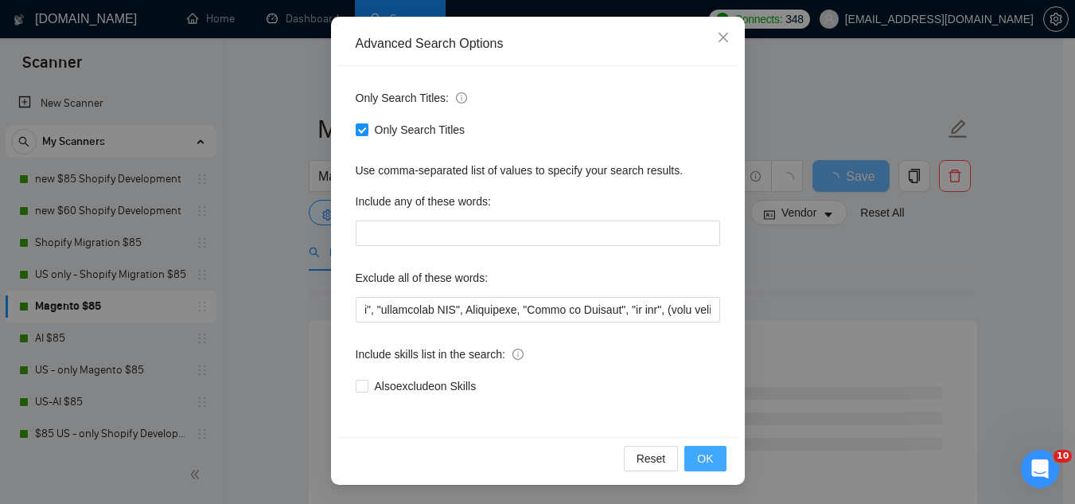
click at [697, 460] on span "OK" at bounding box center [705, 459] width 16 height 18
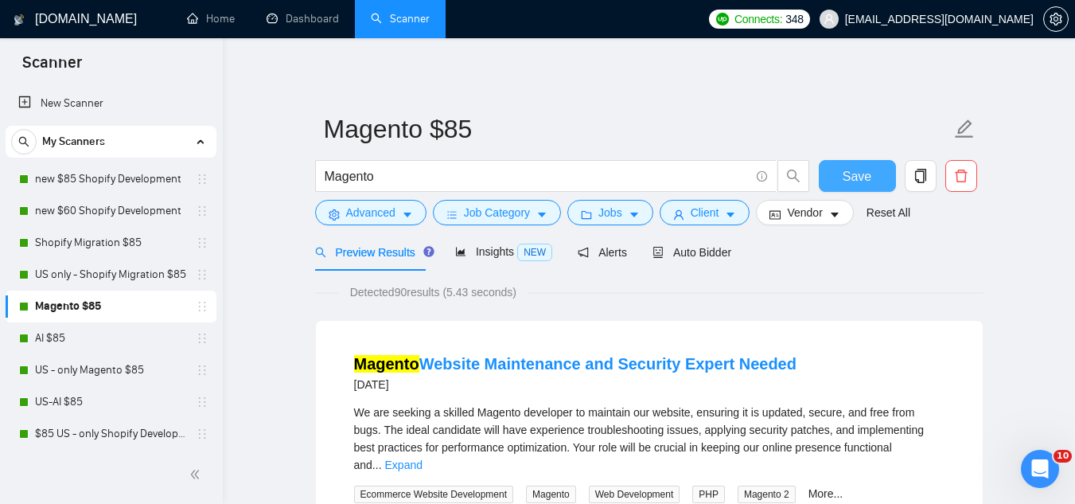
click at [844, 182] on span "Save" at bounding box center [857, 176] width 29 height 20
click at [96, 343] on link "AI $85" at bounding box center [110, 338] width 151 height 32
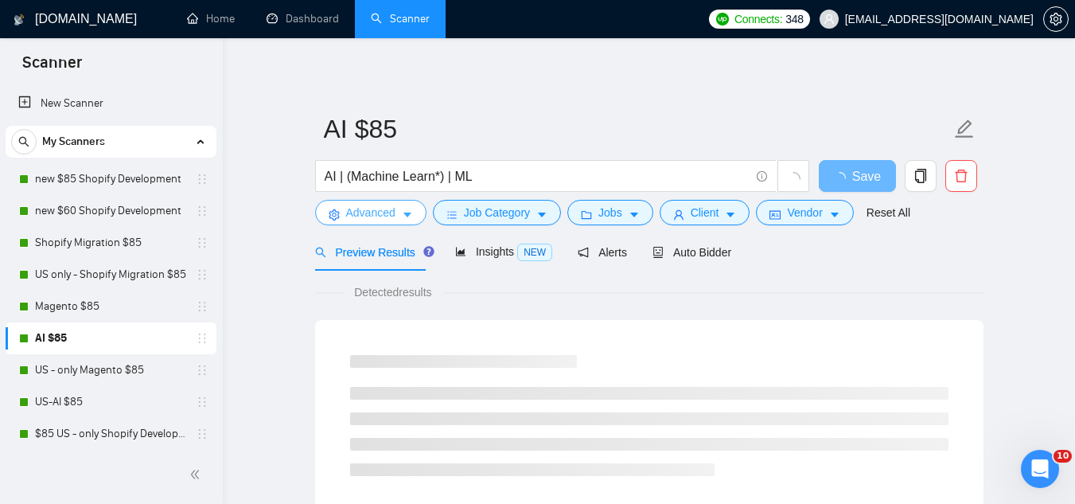
click at [366, 216] on span "Advanced" at bounding box center [370, 213] width 49 height 18
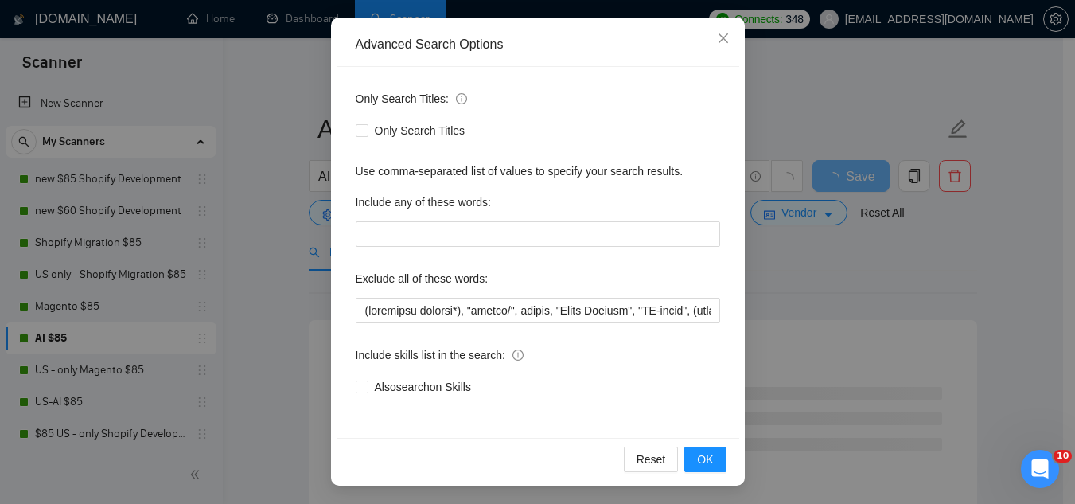
scroll to position [158, 0]
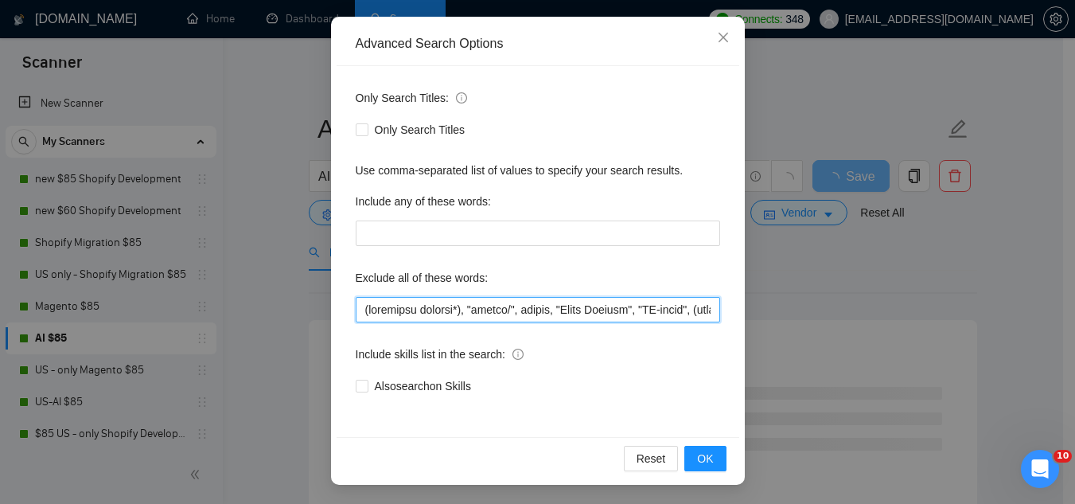
click at [356, 314] on input "text" at bounding box center [538, 309] width 365 height 25
paste input ""consultant only", "scripting specialist", "one-time task", "freelancer only", …"
type input ""consultant only", "scripting specialist", "one-time task", "freelancer only", …"
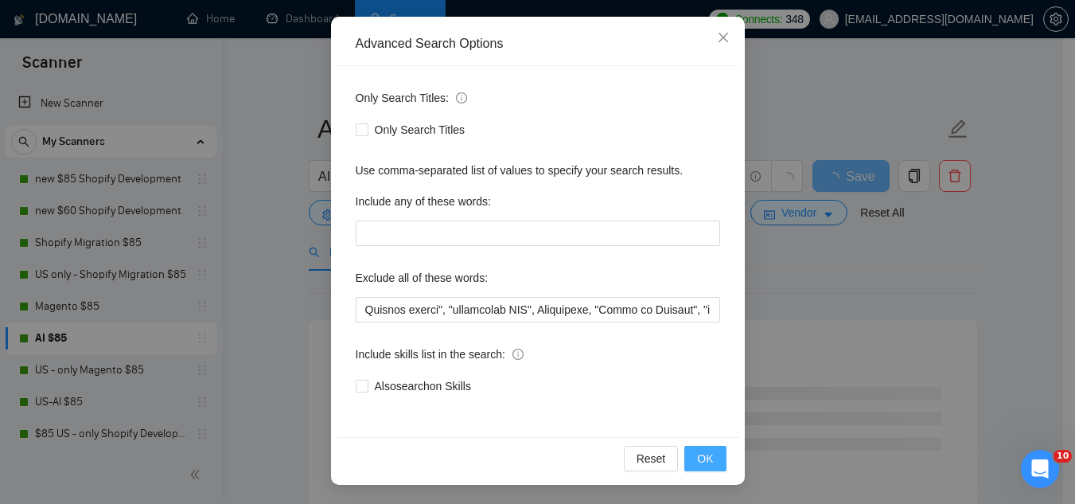
click at [697, 462] on span "OK" at bounding box center [705, 459] width 16 height 18
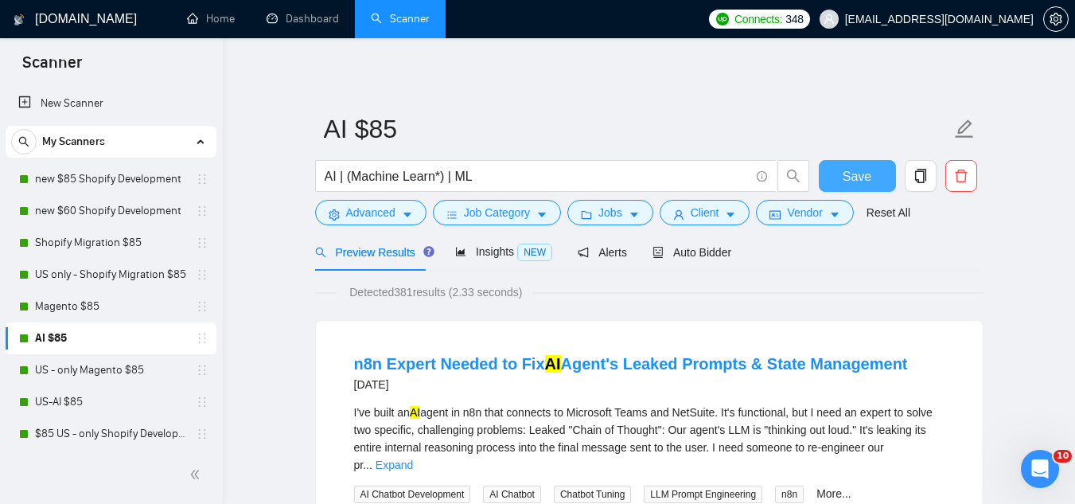
click at [859, 170] on span "Save" at bounding box center [857, 176] width 29 height 20
click at [107, 374] on link "US - only Magento $85" at bounding box center [110, 370] width 151 height 32
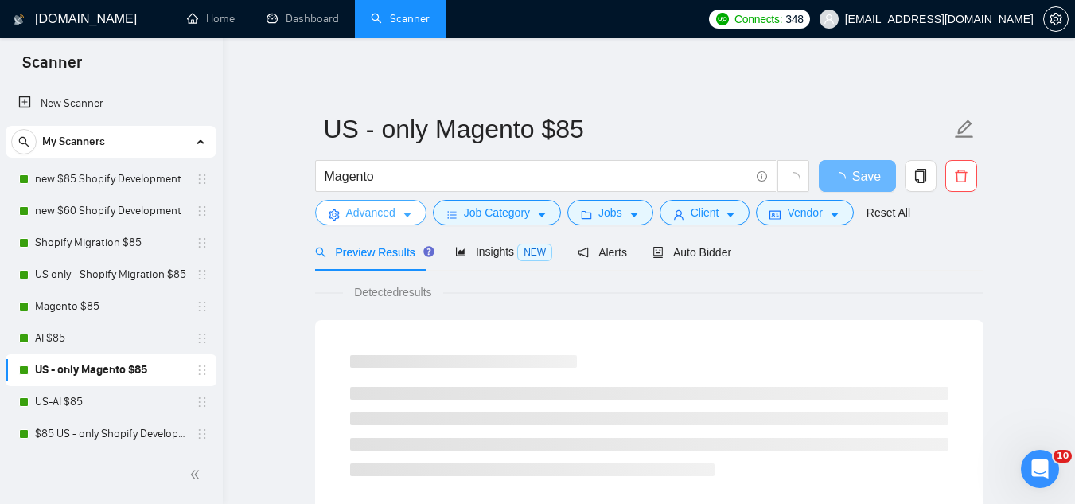
click at [342, 212] on button "Advanced" at bounding box center [370, 212] width 111 height 25
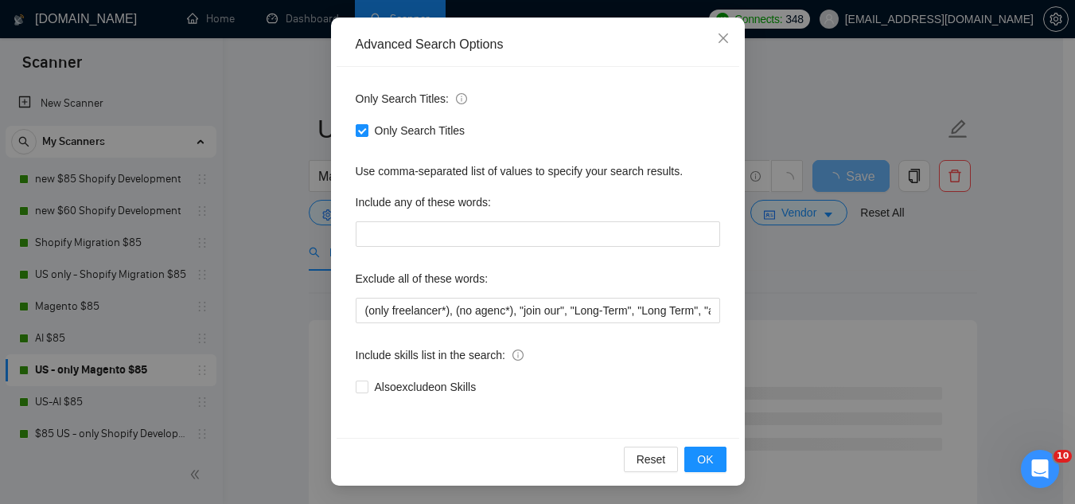
scroll to position [158, 0]
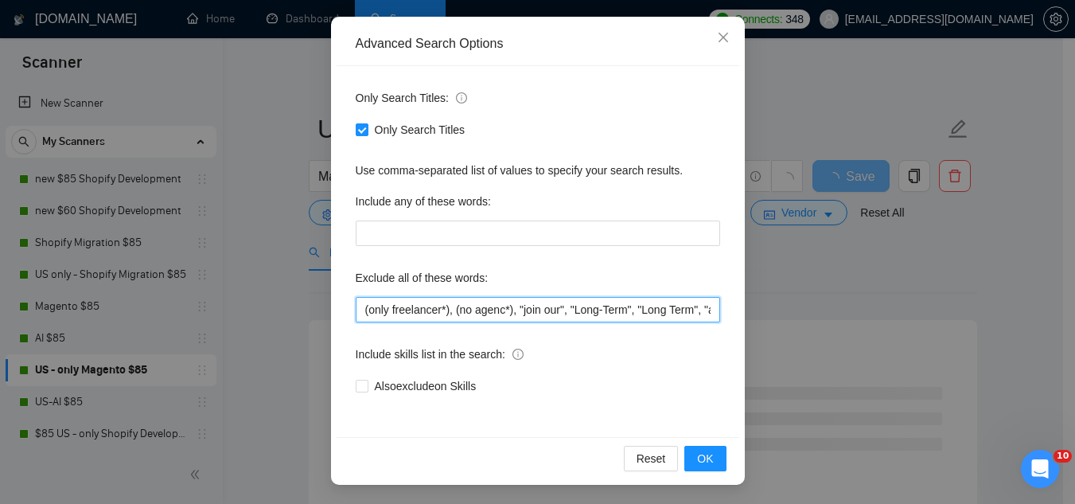
click at [356, 313] on input "(only freelancer*), (no agenc*), "join our", "Long-Term", "Long Term", "app", "…" at bounding box center [538, 309] width 365 height 25
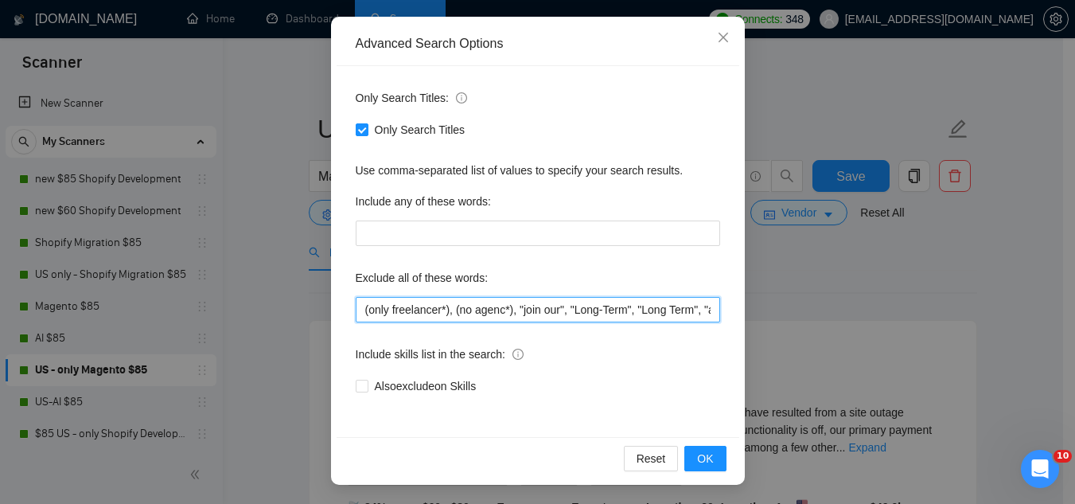
paste input ""consultant only", "scripting specialist", "one-time task", "freelancer only", …"
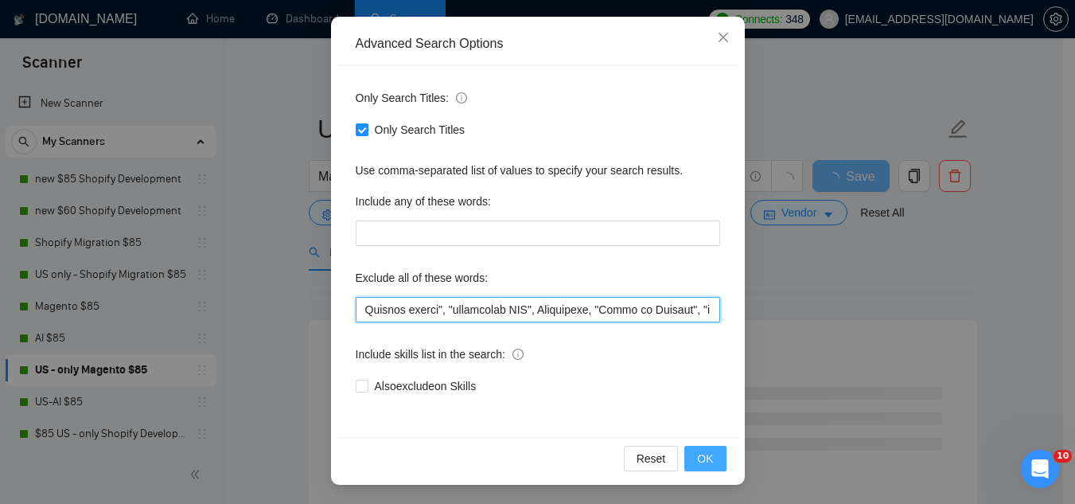
type input ""consultant only", "scripting specialist", "one-time task", "freelancer only", …"
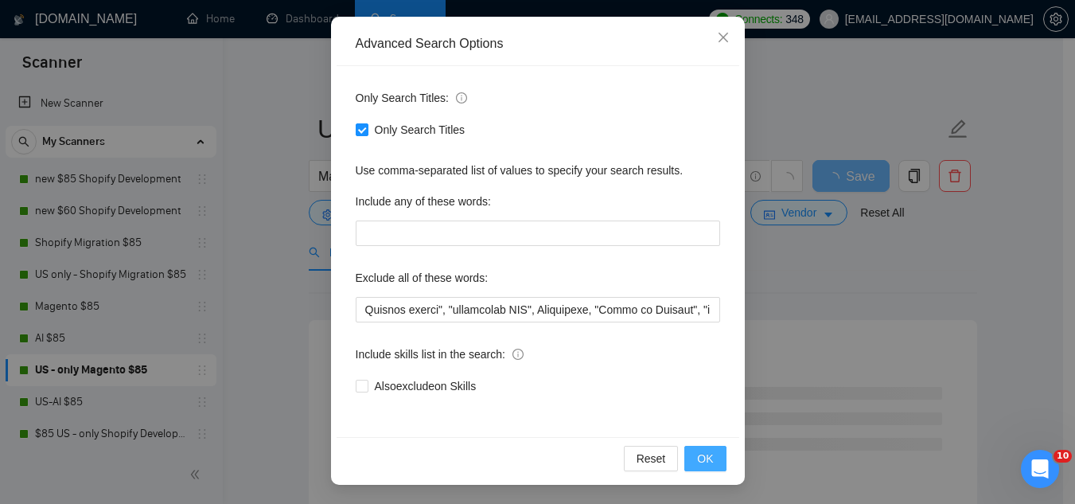
click at [698, 466] on span "OK" at bounding box center [705, 459] width 16 height 18
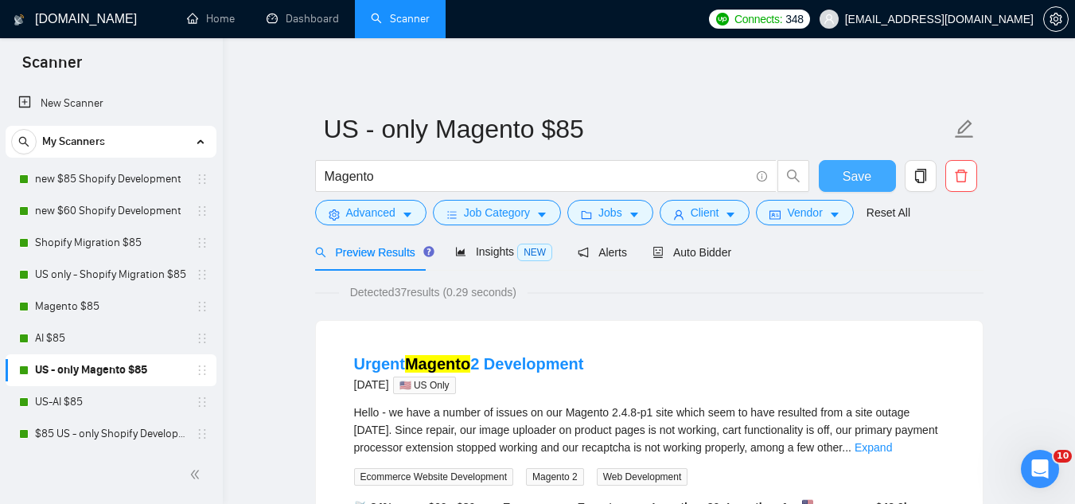
click at [825, 178] on button "Save" at bounding box center [857, 176] width 77 height 32
click at [97, 404] on link "US-AI $85" at bounding box center [110, 402] width 151 height 32
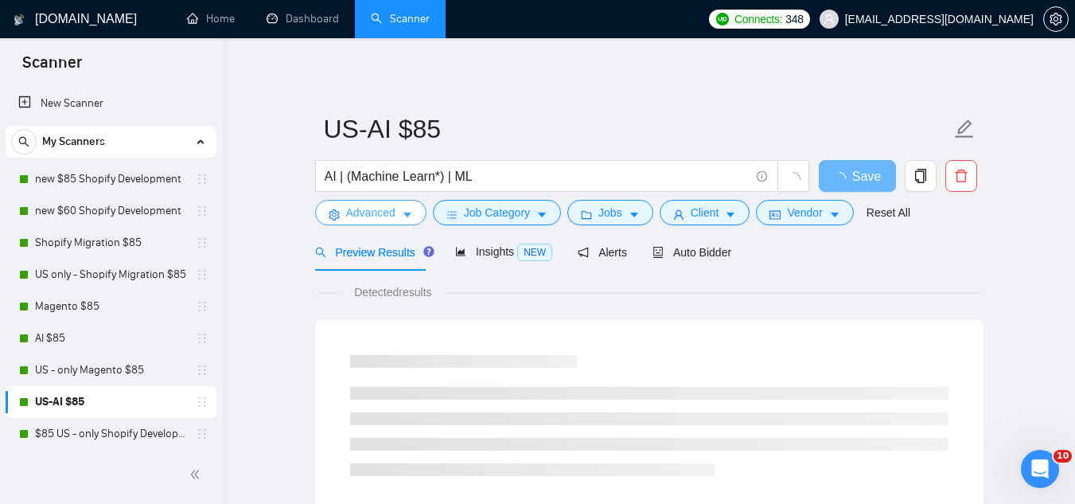
click at [377, 210] on span "Advanced" at bounding box center [370, 213] width 49 height 18
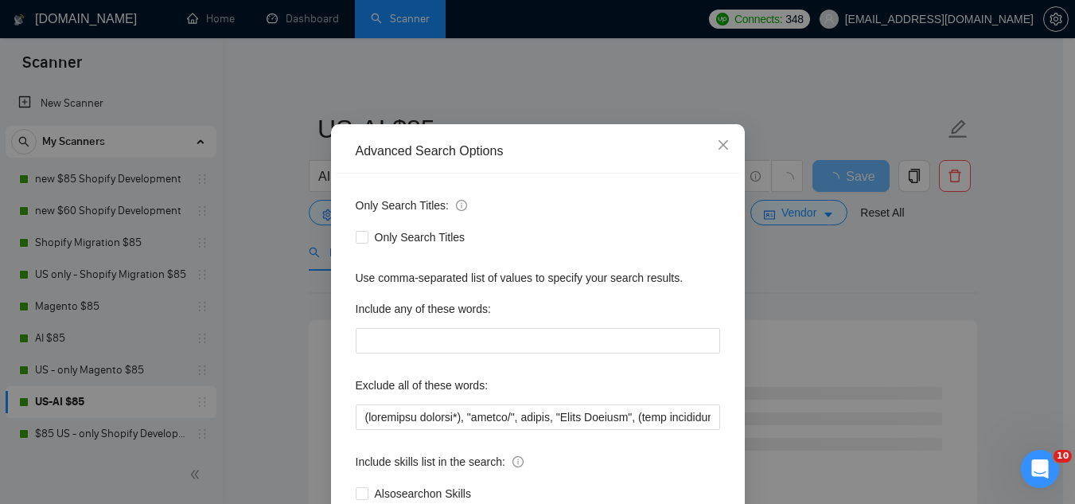
scroll to position [80, 0]
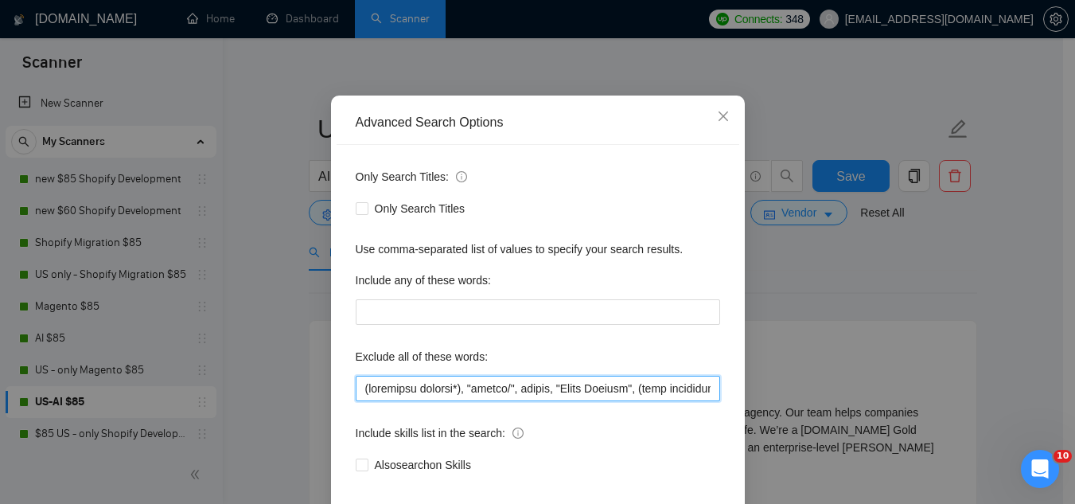
click at [360, 391] on input "text" at bounding box center [538, 388] width 365 height 25
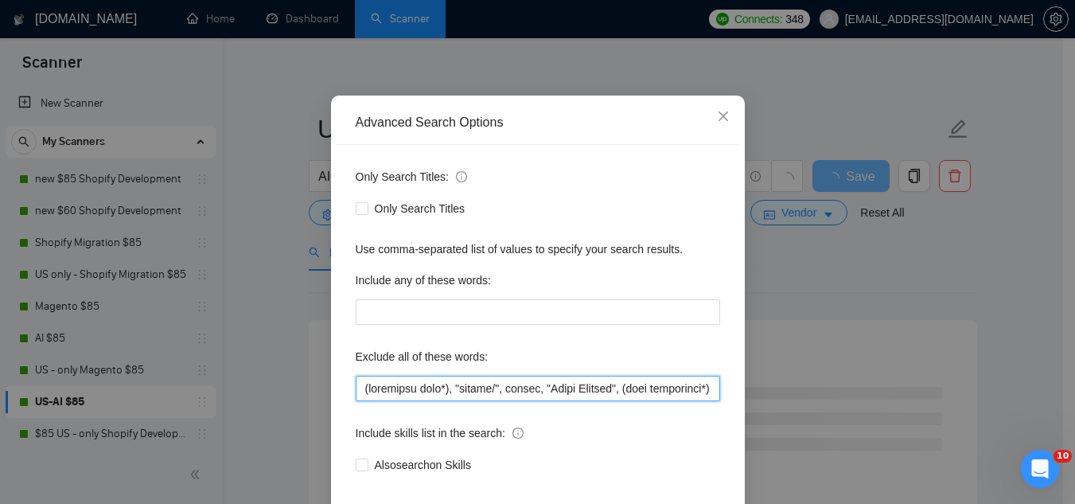
paste input ""consultant only", "scripting specialist", "one-time task", "freelancer only", …"
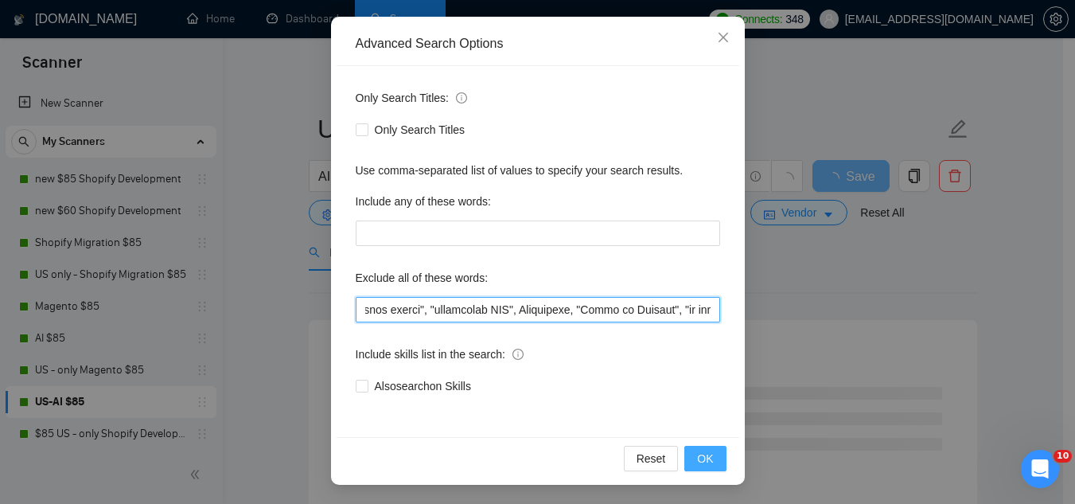
type input ""consultant only", "scripting specialist", "one-time task", "freelancer only", …"
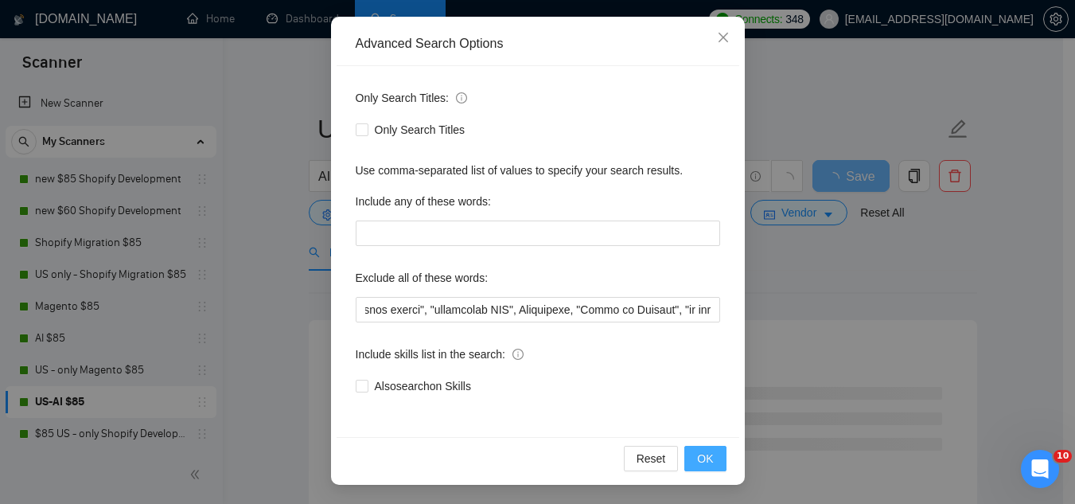
click at [697, 461] on span "OK" at bounding box center [705, 459] width 16 height 18
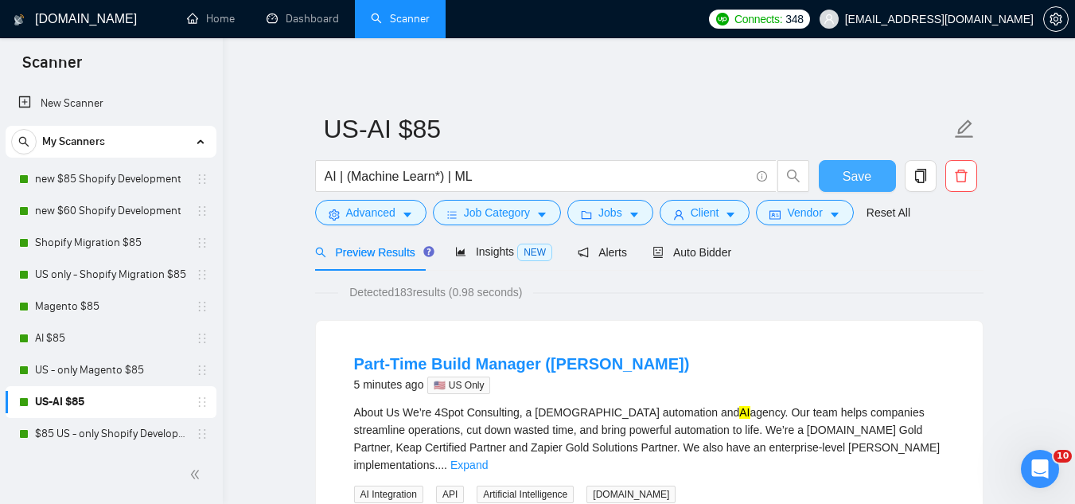
click at [864, 176] on span "Save" at bounding box center [857, 176] width 29 height 20
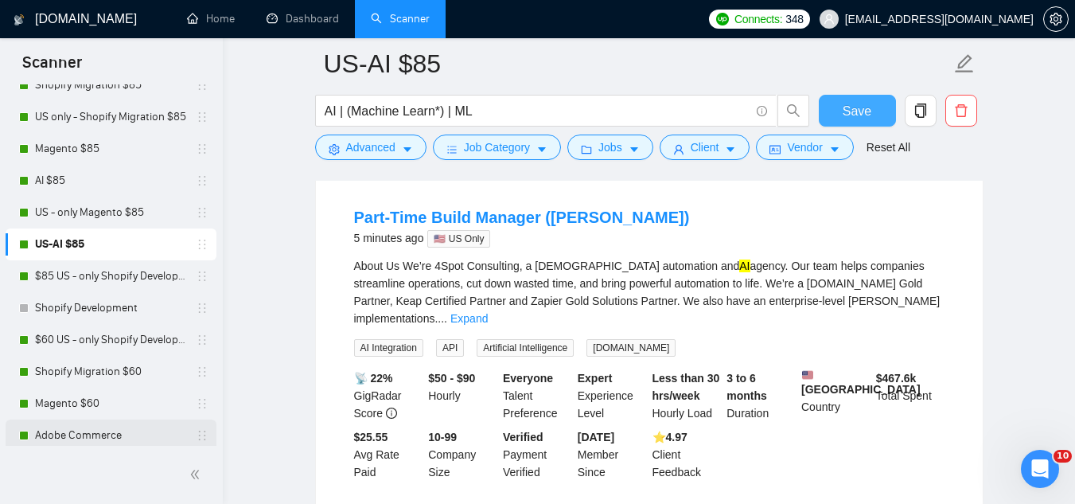
scroll to position [159, 0]
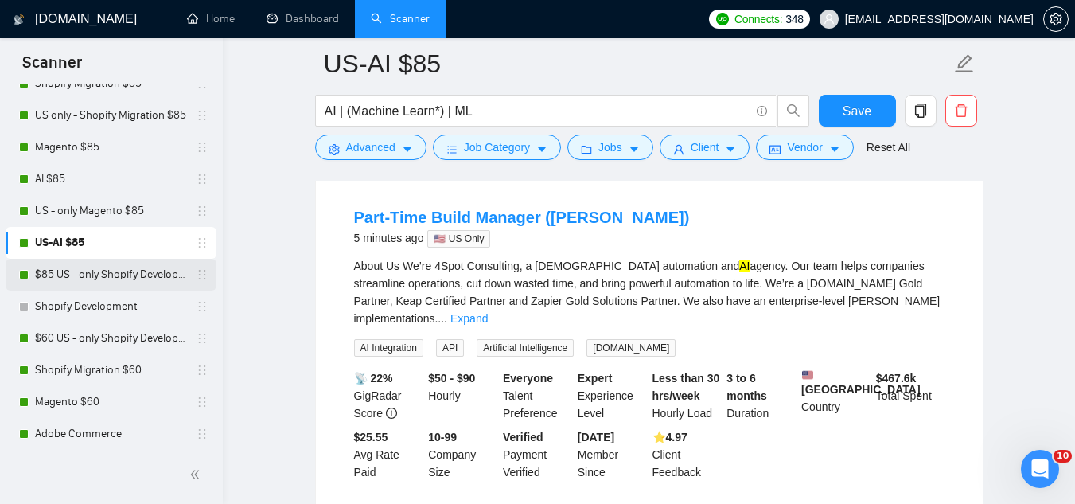
click at [88, 280] on link "$85 US - only Shopify Development" at bounding box center [110, 275] width 151 height 32
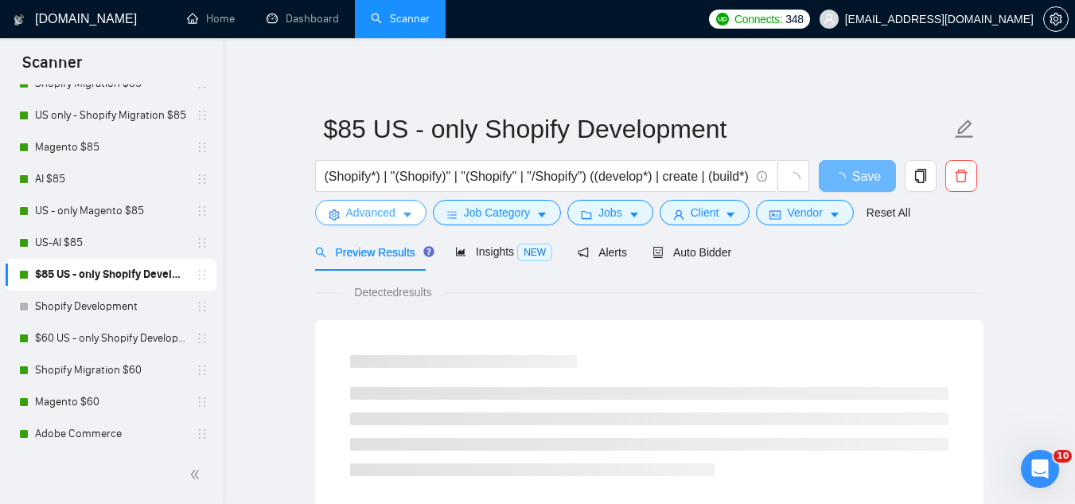
click at [361, 216] on span "Advanced" at bounding box center [370, 213] width 49 height 18
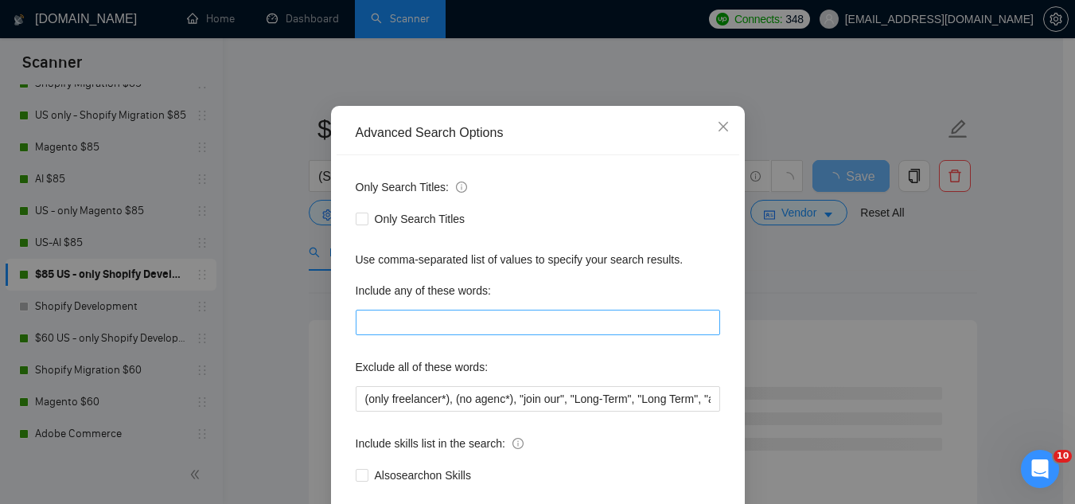
scroll to position [158, 0]
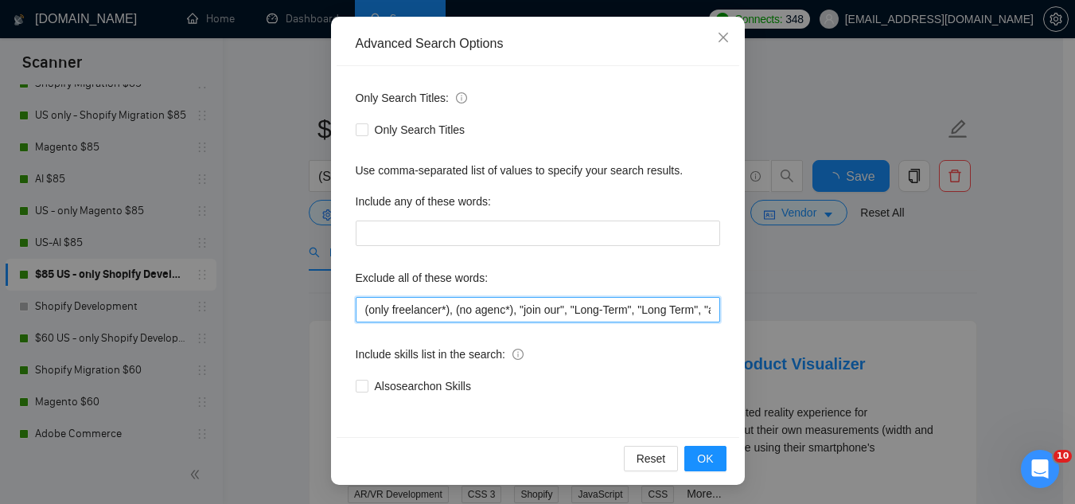
click at [358, 314] on input "(only freelancer*), (no agenc*), "join our", "Long-Term", "Long Term", "app", "…" at bounding box center [538, 309] width 365 height 25
paste input ""consultant only", "scripting specialist", "one-time task", "freelancer only", …"
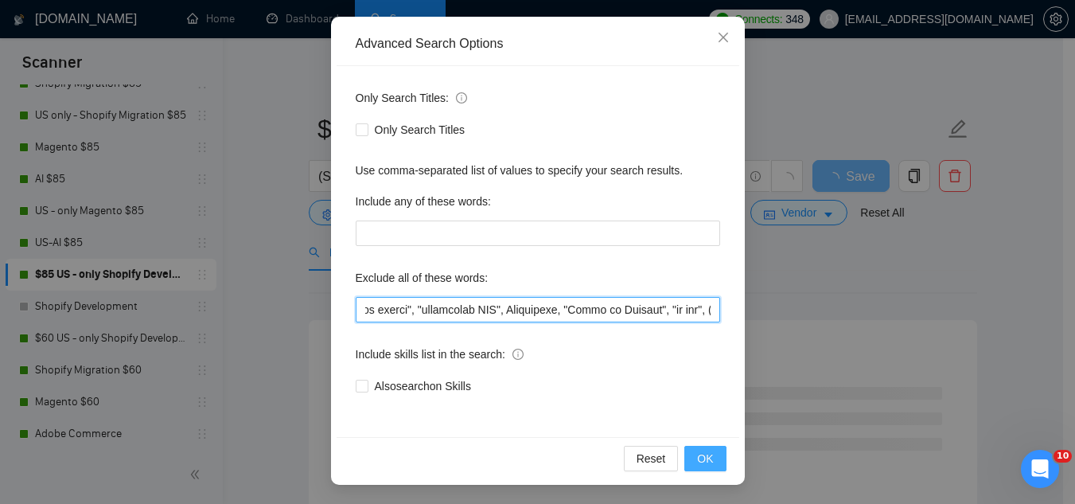
type input ""consultant only", "scripting specialist", "one-time task", "freelancer only", …"
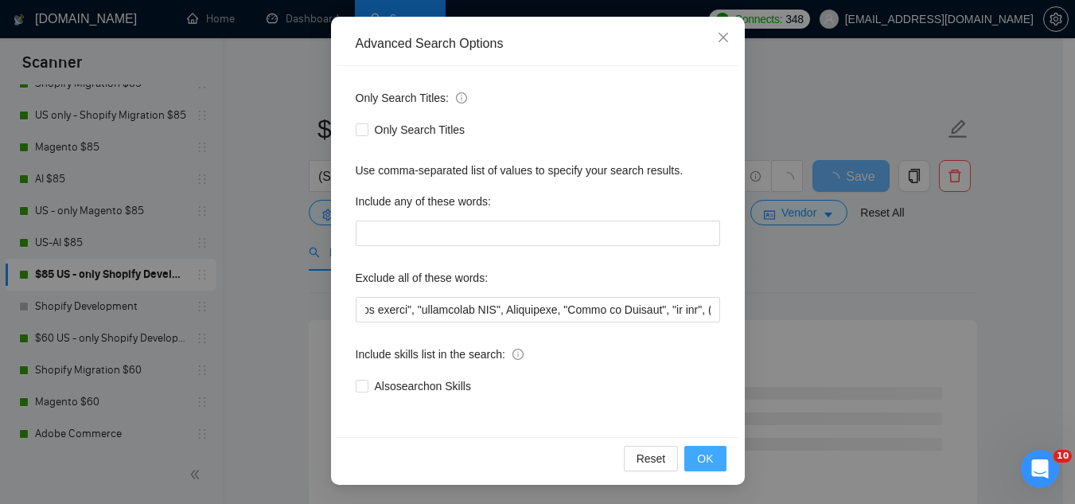
scroll to position [0, 0]
click at [700, 458] on span "OK" at bounding box center [705, 459] width 16 height 18
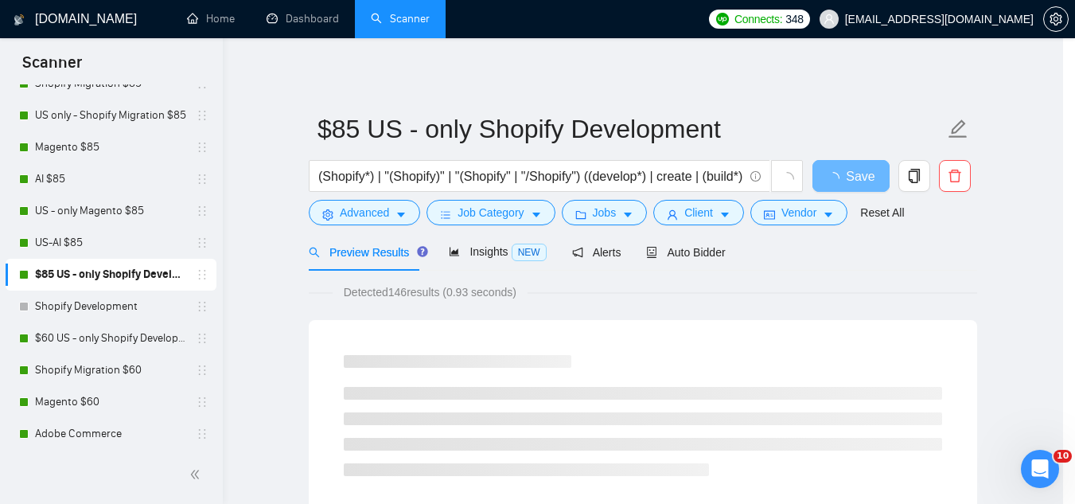
scroll to position [79, 0]
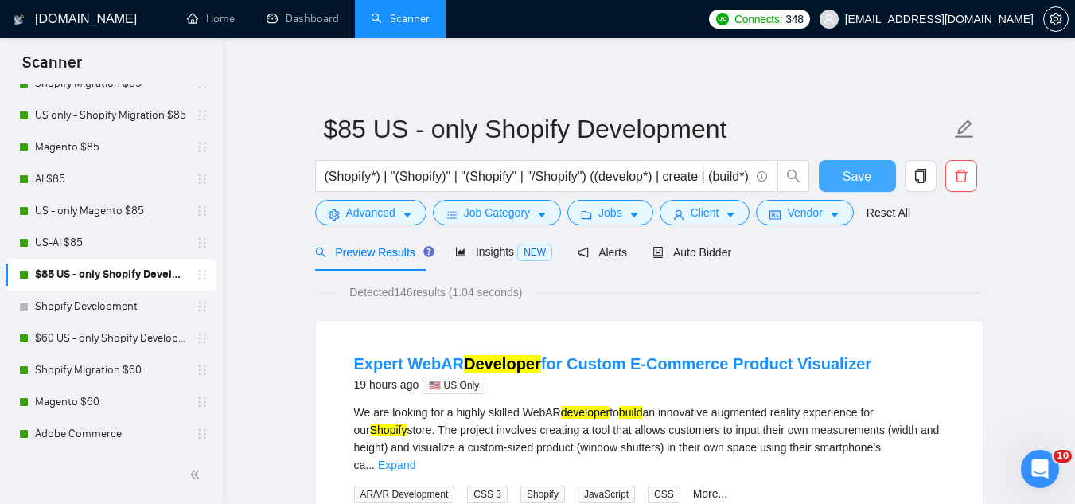
click at [845, 179] on span "Save" at bounding box center [857, 176] width 29 height 20
click at [71, 338] on link "$60 US - only Shopify Development" at bounding box center [110, 338] width 151 height 32
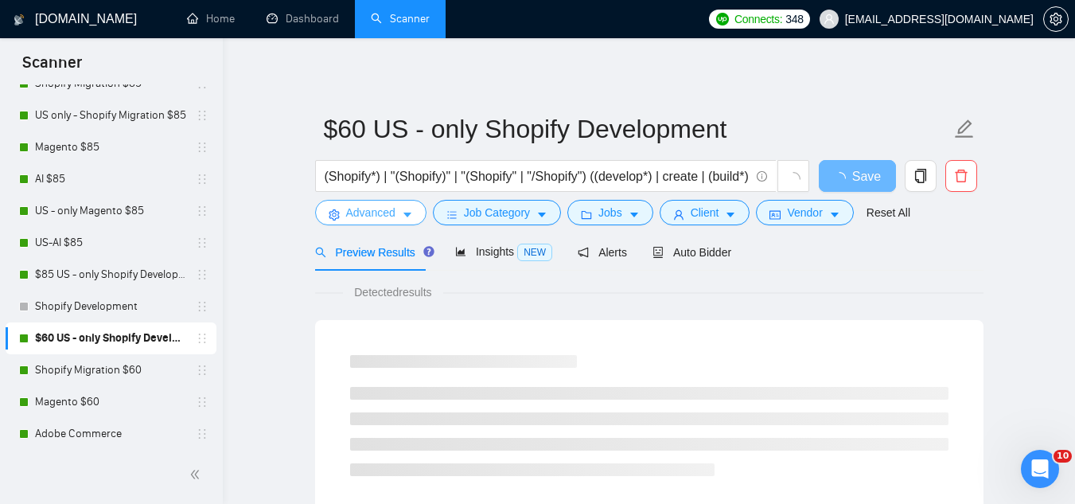
click at [361, 206] on span "Advanced" at bounding box center [370, 213] width 49 height 18
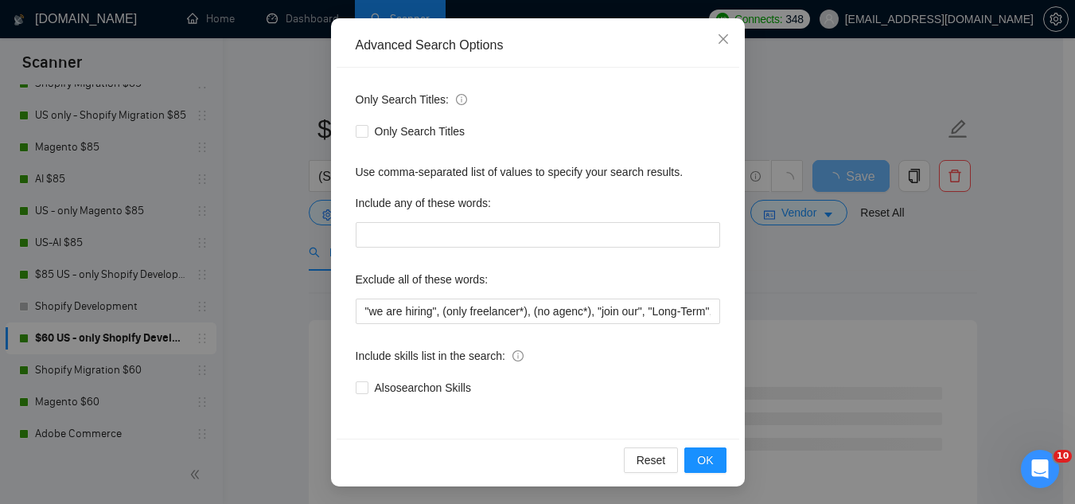
scroll to position [158, 0]
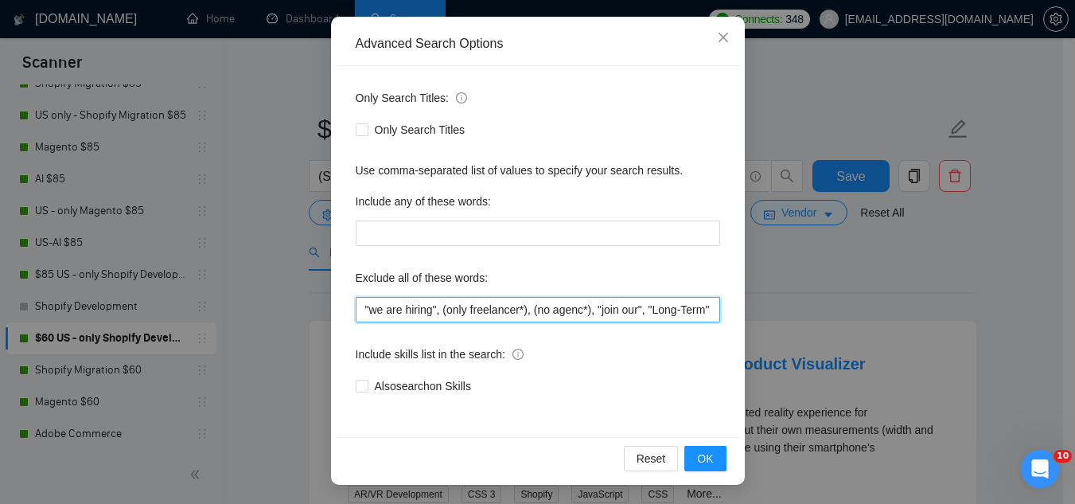
click at [358, 314] on input ""we are hiring", (only freelancer*), (no agenc*), "join our", "Long-Term", "Lon…" at bounding box center [538, 309] width 365 height 25
paste input ""consultant only", "scripting specialist", "one-time task", "freelancer only", …"
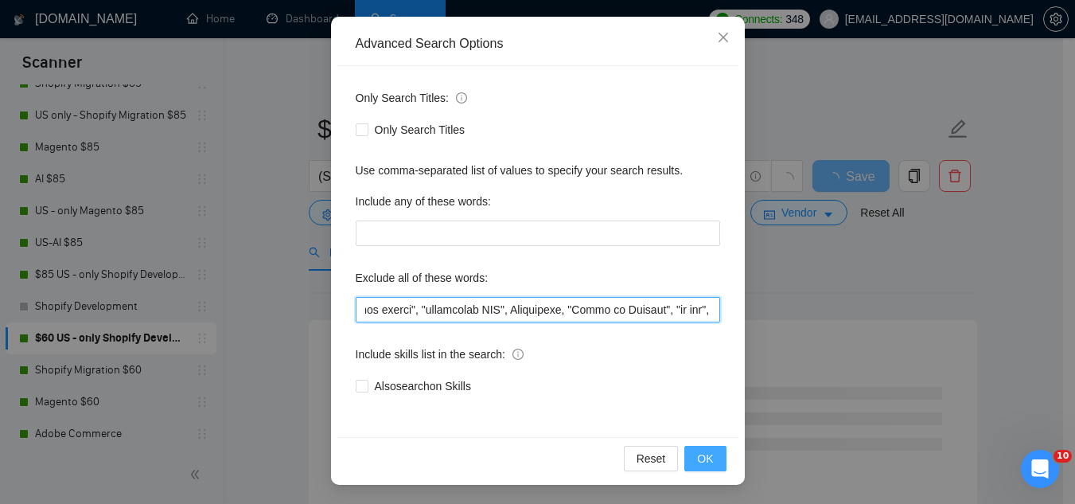
type input ""consultant only", "scripting specialist", "one-time task", "freelancer only", …"
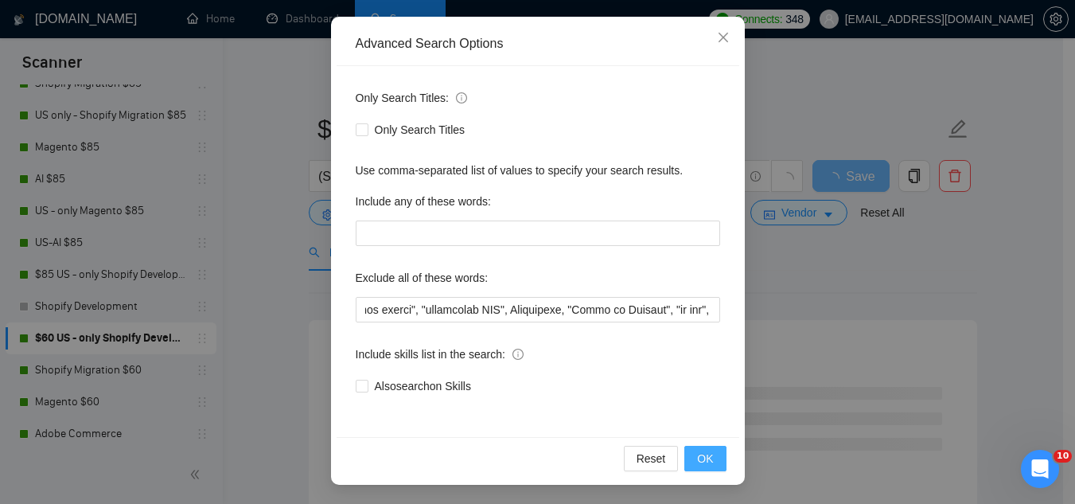
click at [697, 460] on span "OK" at bounding box center [705, 459] width 16 height 18
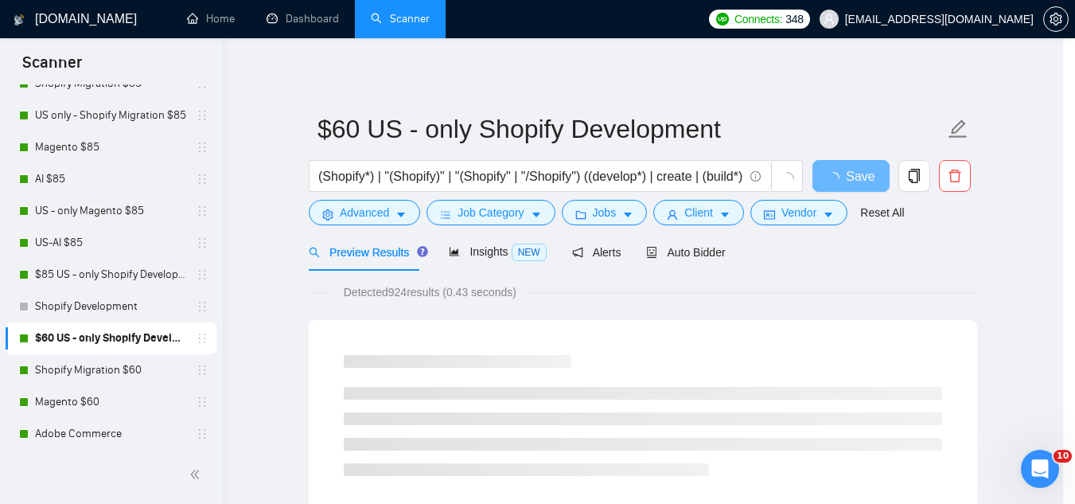
scroll to position [79, 0]
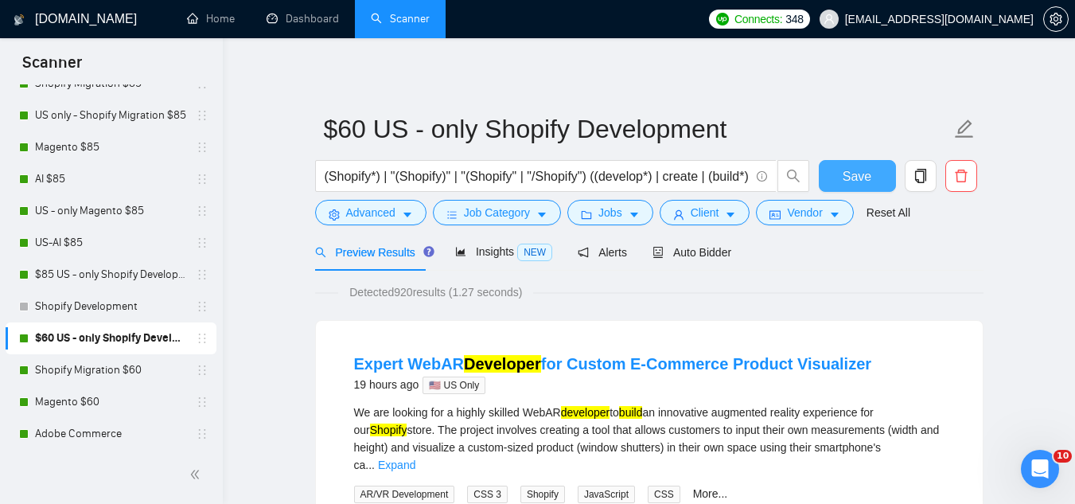
click at [849, 181] on span "Save" at bounding box center [857, 176] width 29 height 20
click at [95, 367] on link "Shopify Migration $60" at bounding box center [110, 370] width 151 height 32
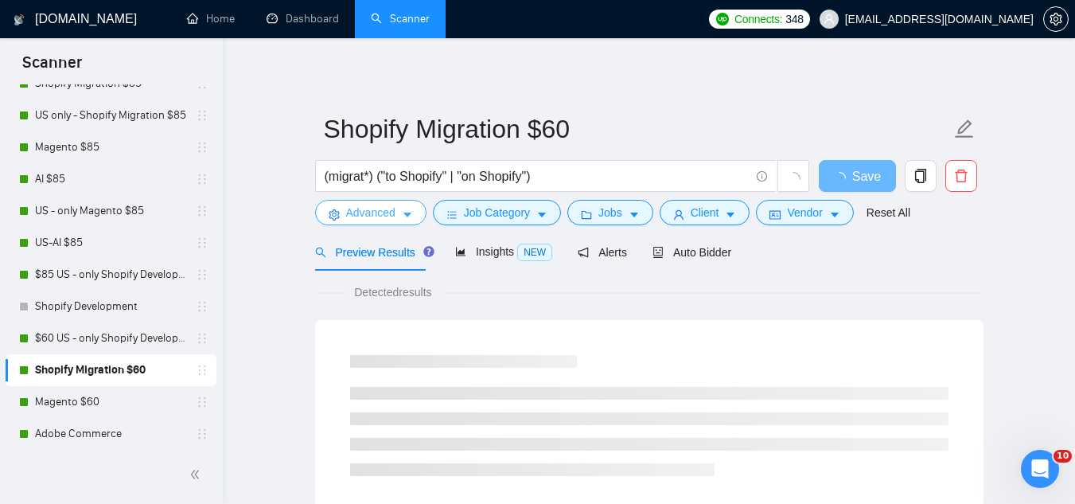
click at [357, 209] on span "Advanced" at bounding box center [370, 213] width 49 height 18
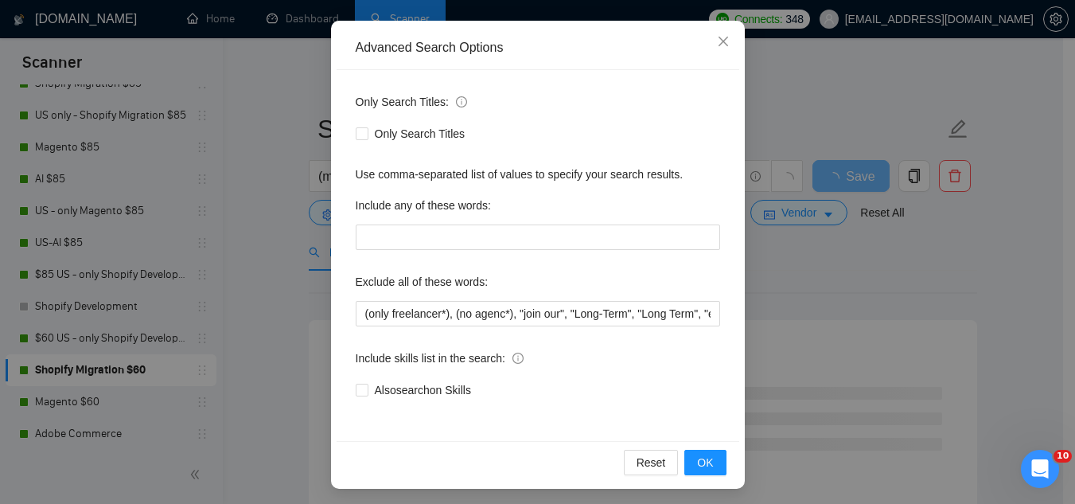
scroll to position [158, 0]
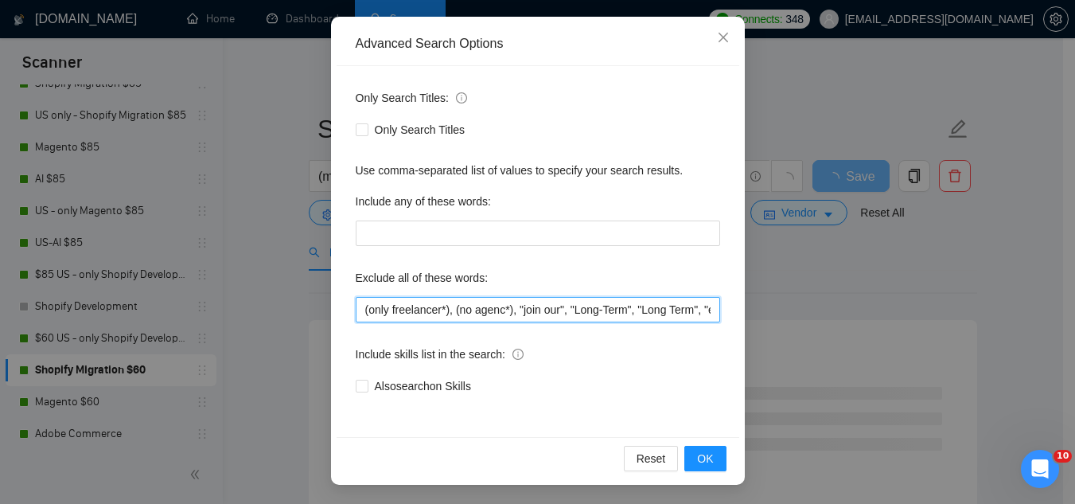
click at [357, 314] on input "(only freelancer*), (no agenc*), "join our", "Long-Term", "Long Term", "enginee…" at bounding box center [538, 309] width 365 height 25
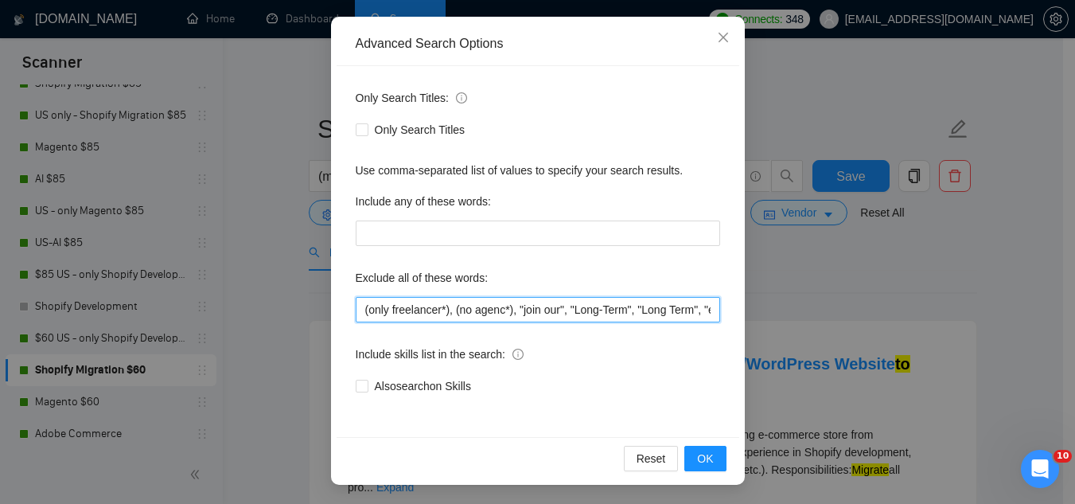
paste input ""consultant only", "scripting specialist", "one-time task", "freelancer only", …"
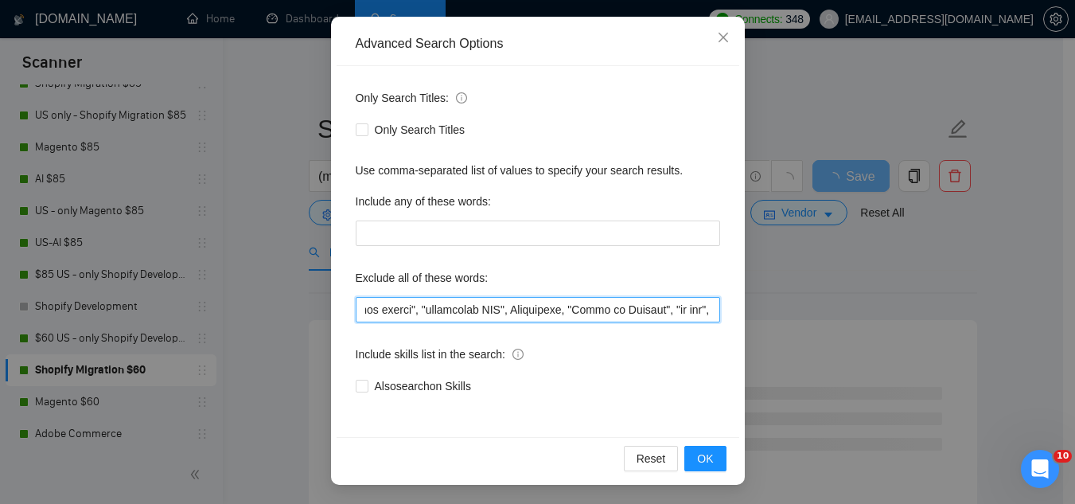
scroll to position [0, 581]
type input ""consultant only", "scripting specialist", "one-time task", "freelancer only", …"
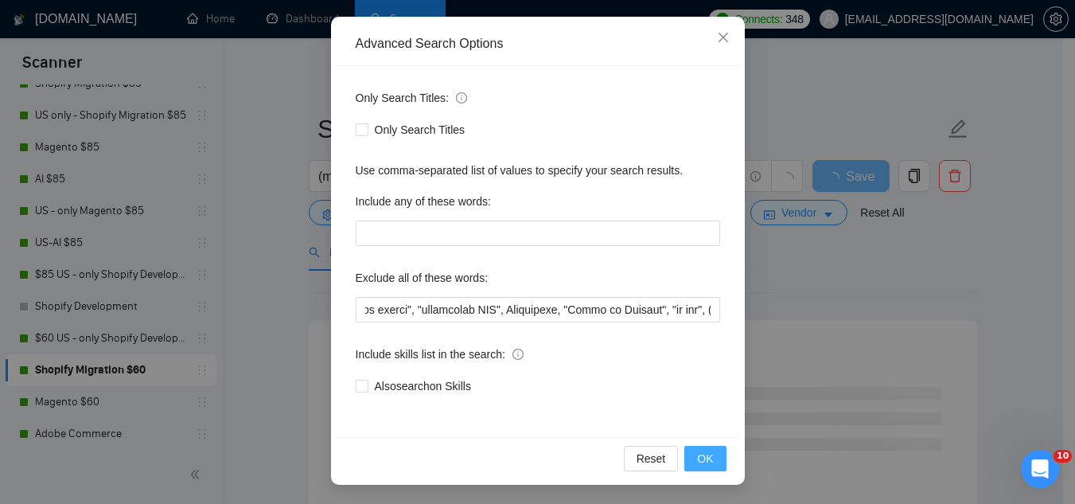
click at [689, 466] on button "OK" at bounding box center [705, 458] width 41 height 25
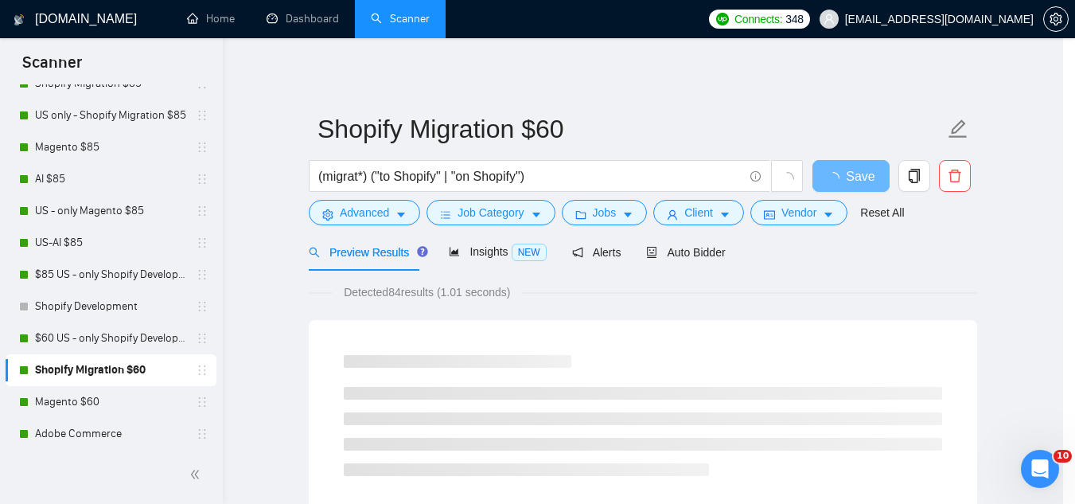
scroll to position [79, 0]
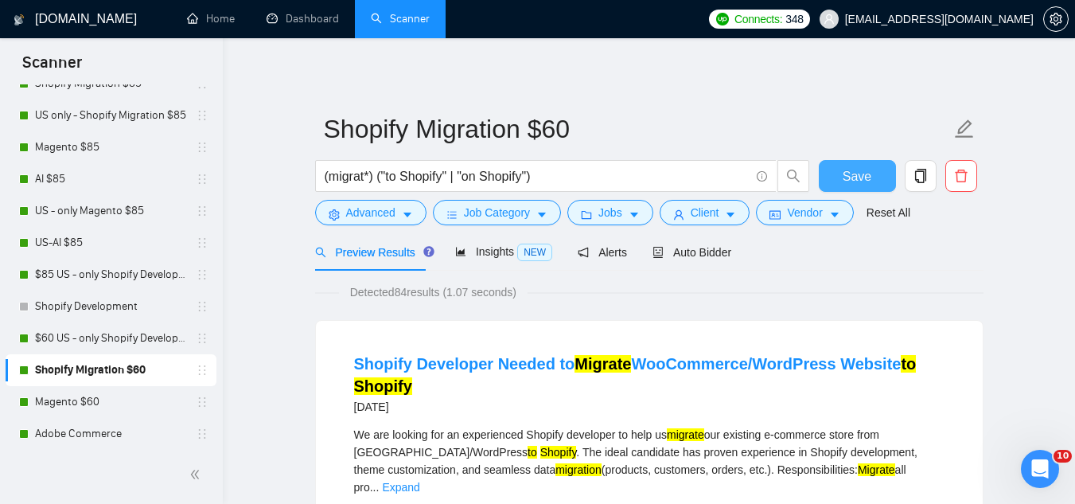
click at [868, 175] on span "Save" at bounding box center [857, 176] width 29 height 20
click at [71, 408] on link "Magento $60" at bounding box center [110, 402] width 151 height 32
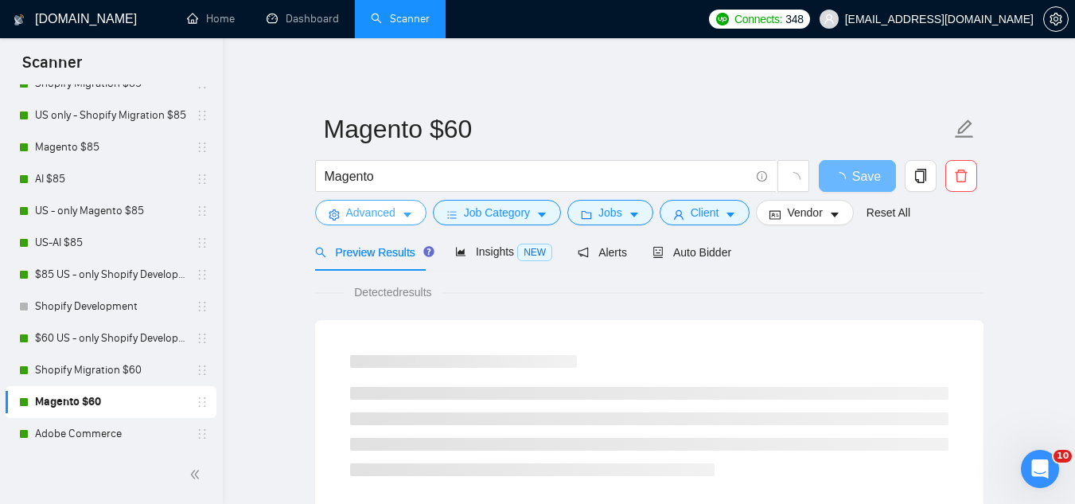
click at [365, 215] on span "Advanced" at bounding box center [370, 213] width 49 height 18
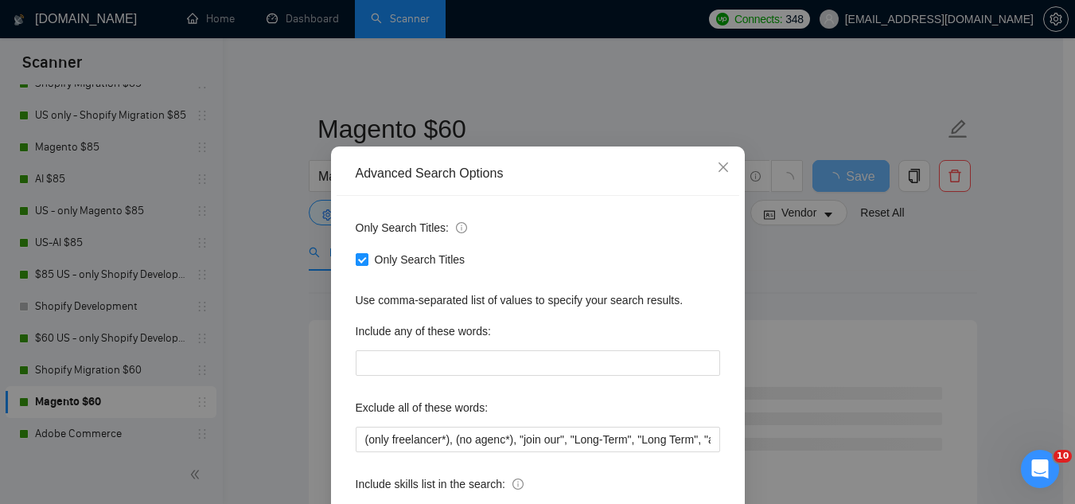
scroll to position [80, 0]
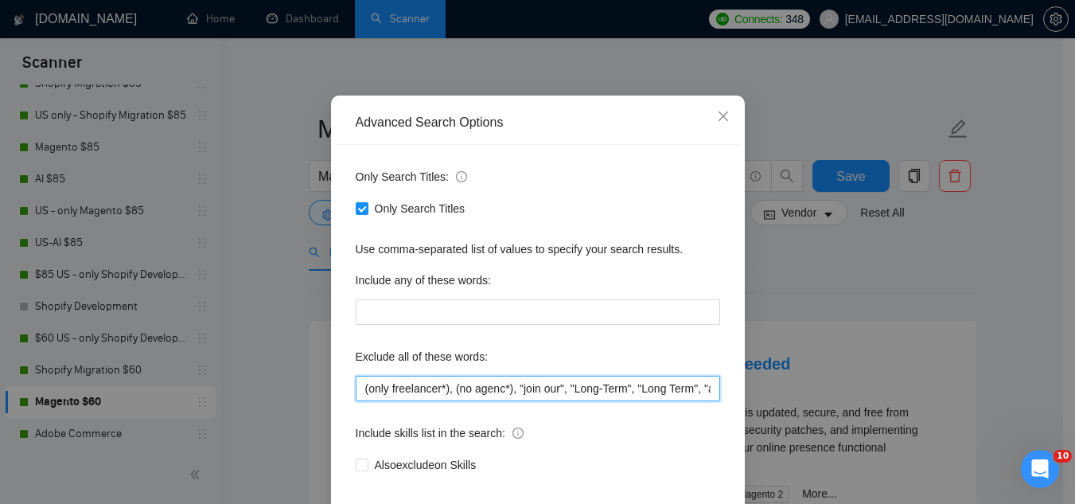
click at [357, 390] on input "(only freelancer*), (no agenc*), "join our", "Long-Term", "Long Term", "app", "…" at bounding box center [538, 388] width 365 height 25
paste input ""consultant only", "scripting specialist", "one-time task", "freelancer only", …"
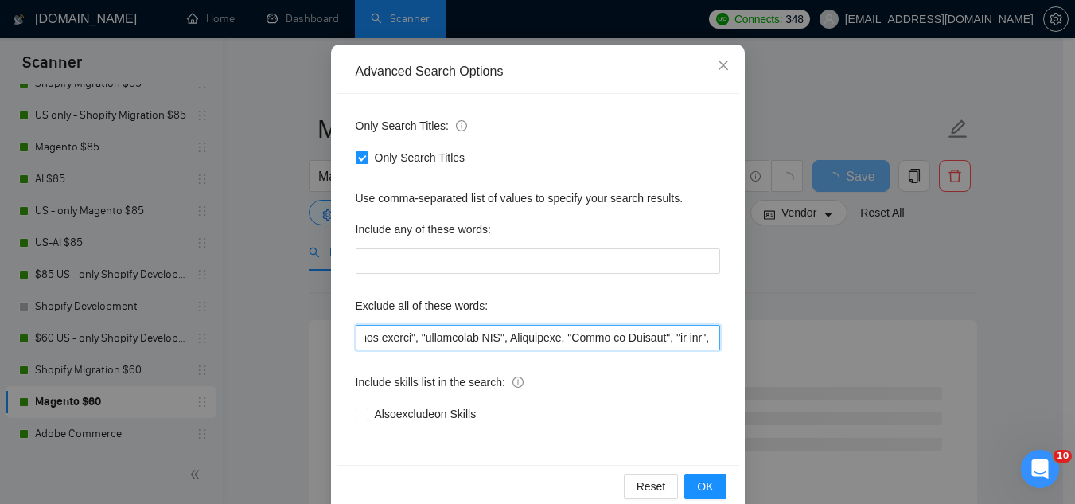
scroll to position [158, 0]
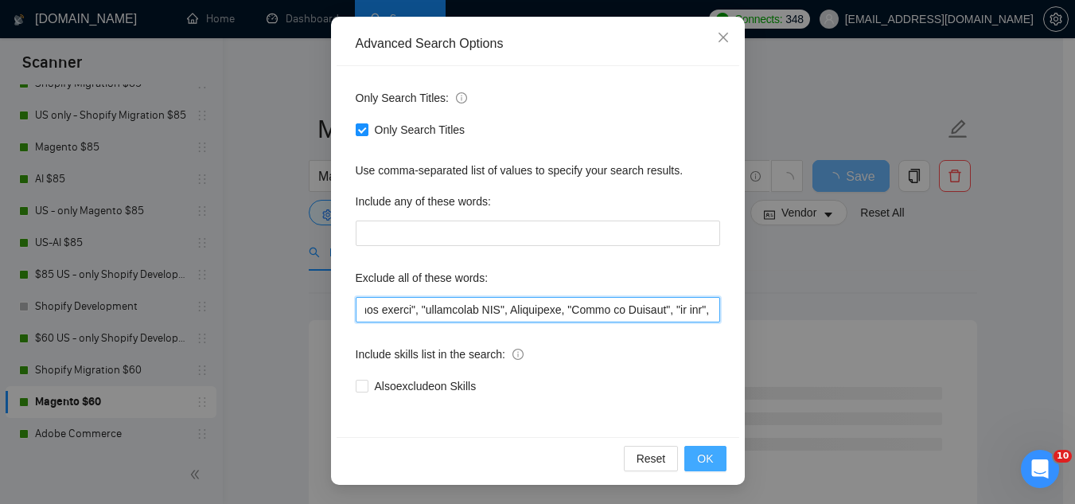
type input ""consultant only", "scripting specialist", "one-time task", "freelancer only", …"
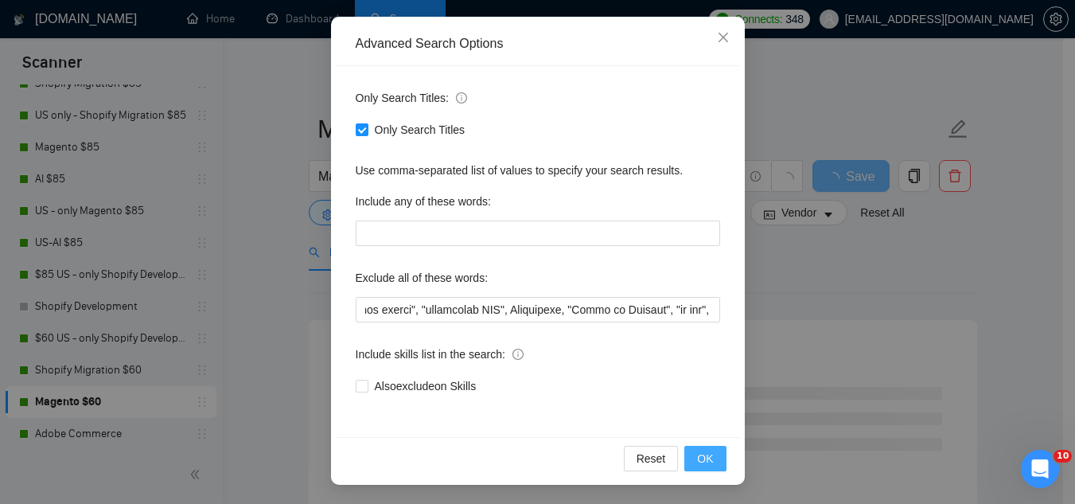
click at [706, 462] on span "OK" at bounding box center [705, 459] width 16 height 18
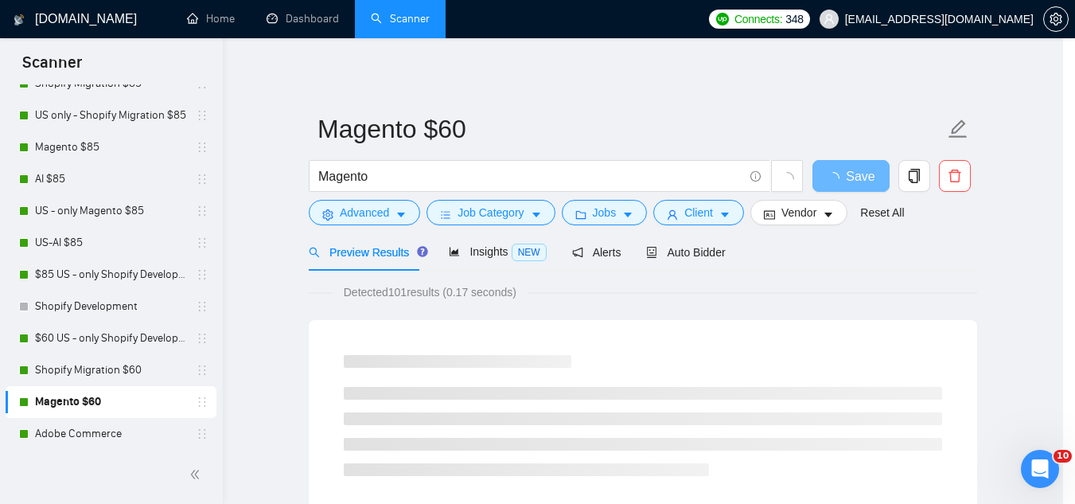
scroll to position [79, 0]
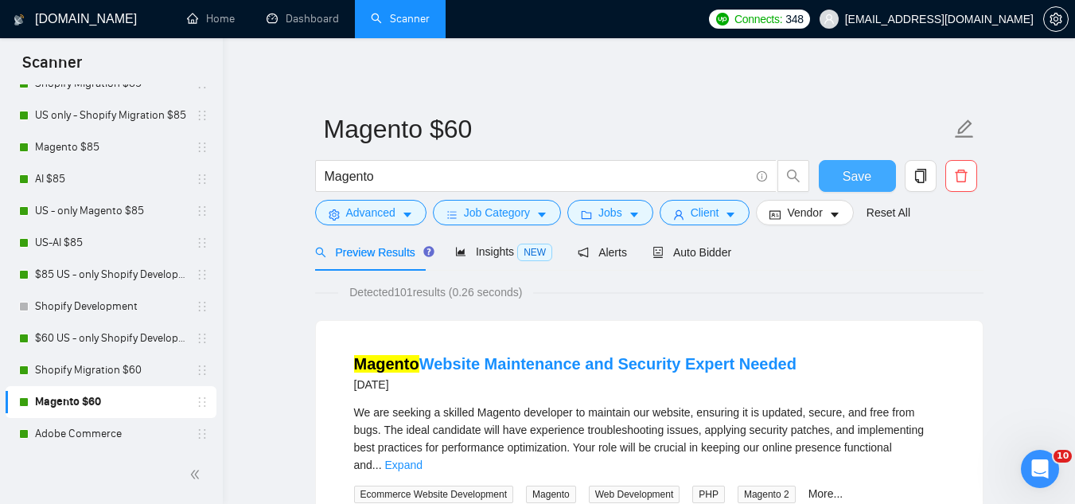
click at [834, 183] on button "Save" at bounding box center [857, 176] width 77 height 32
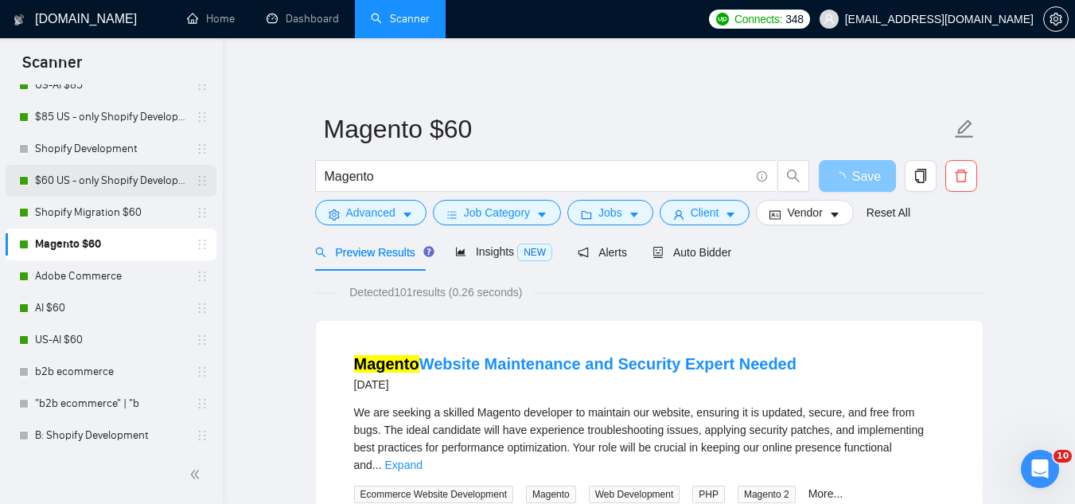
scroll to position [318, 0]
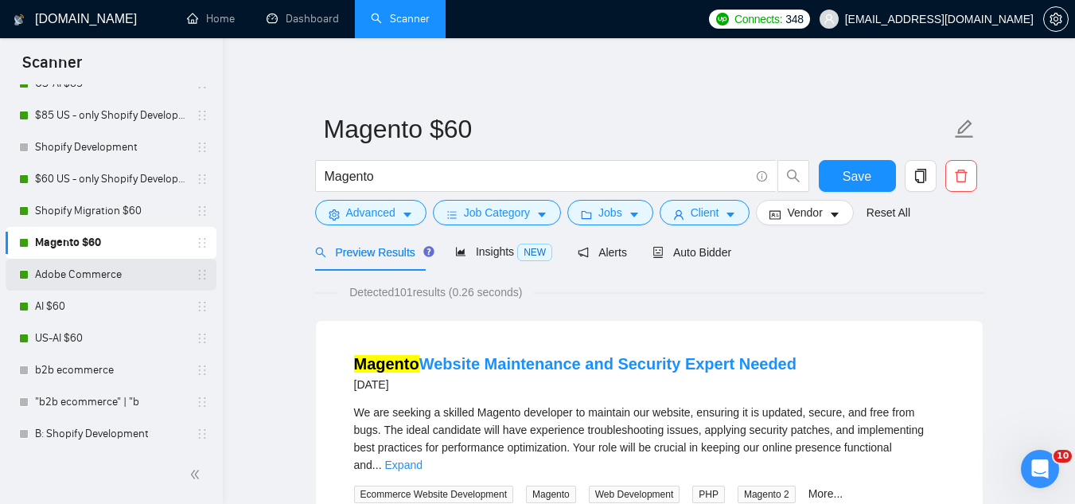
click at [80, 278] on link "Adobe Commerce" at bounding box center [110, 275] width 151 height 32
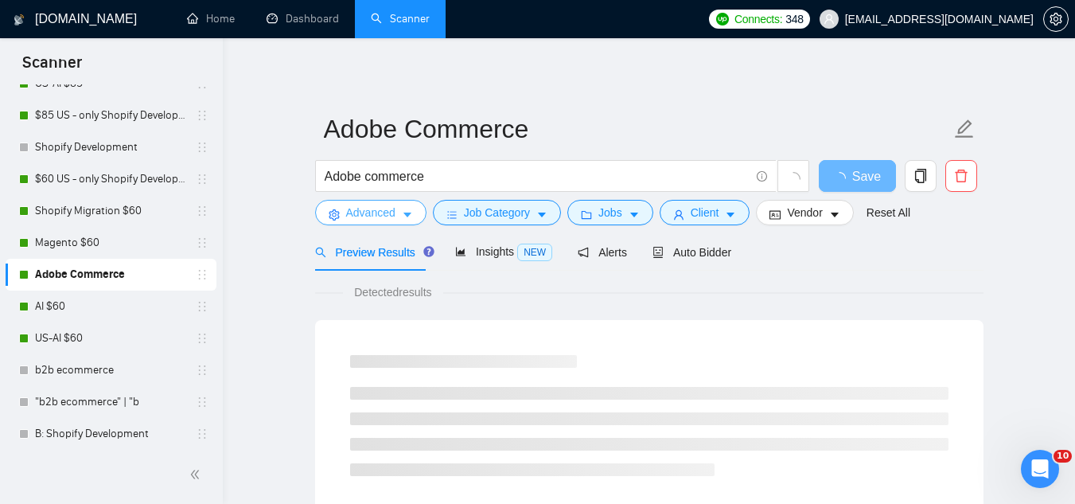
click at [355, 209] on span "Advanced" at bounding box center [370, 213] width 49 height 18
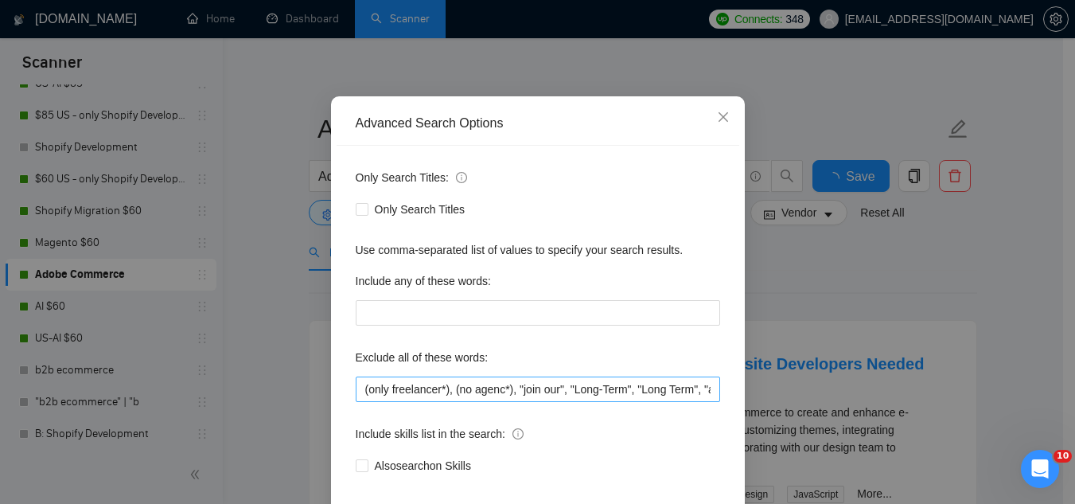
scroll to position [80, 0]
click at [359, 388] on input "(only freelancer*), (no agenc*), "join our", "Long-Term", "Long Term", "app", "…" at bounding box center [538, 388] width 365 height 25
paste input ""consultant only", "scripting specialist", "one-time task", "freelancer only", …"
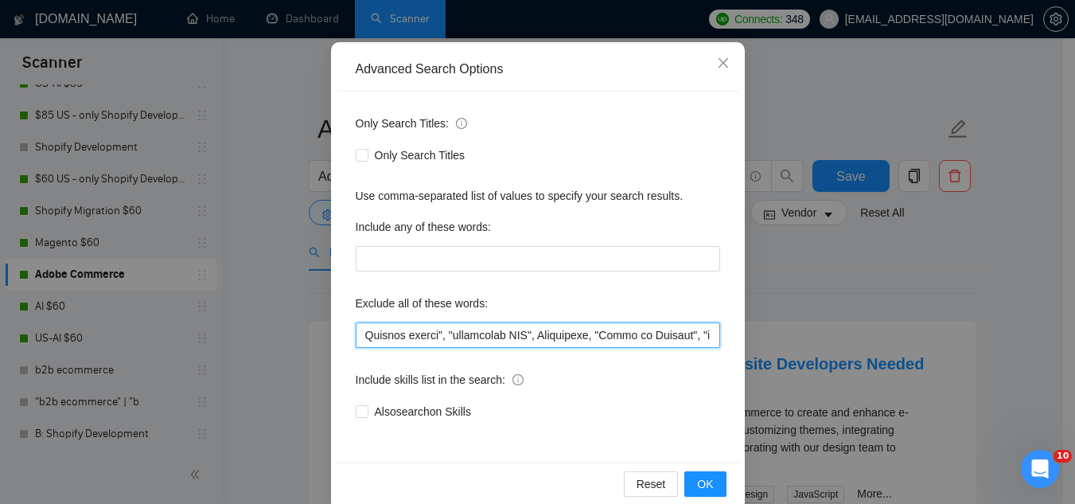
scroll to position [158, 0]
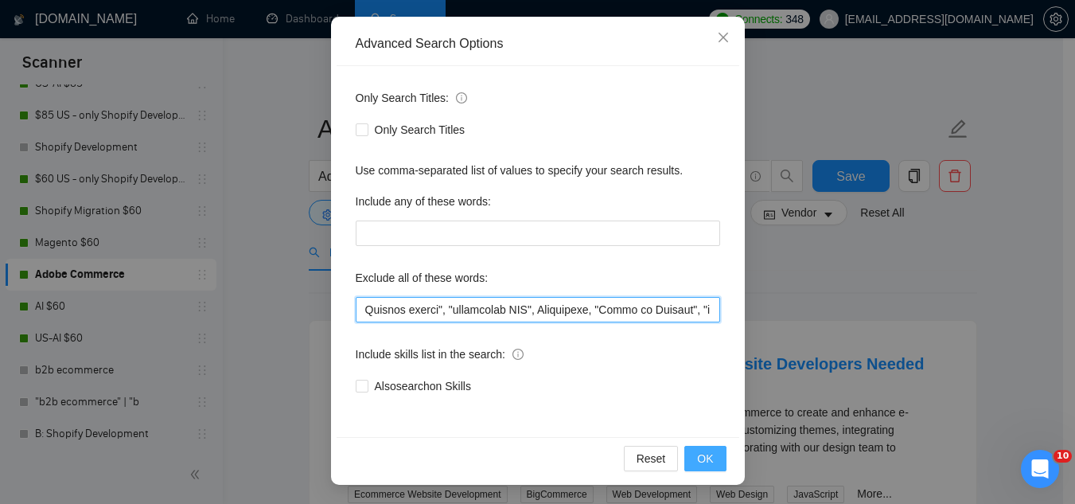
type input ""consultant only", "scripting specialist", "one-time task", "freelancer only", …"
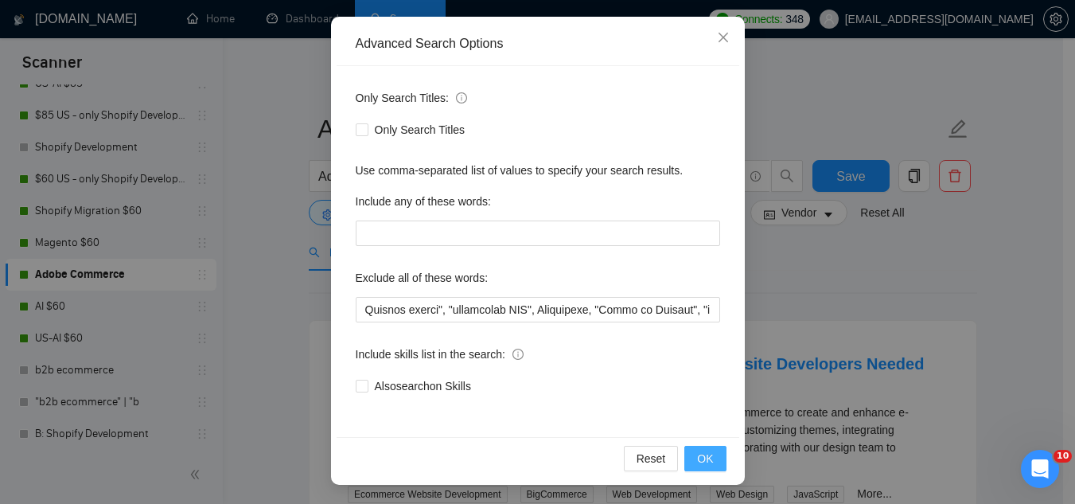
click at [697, 462] on span "OK" at bounding box center [705, 459] width 16 height 18
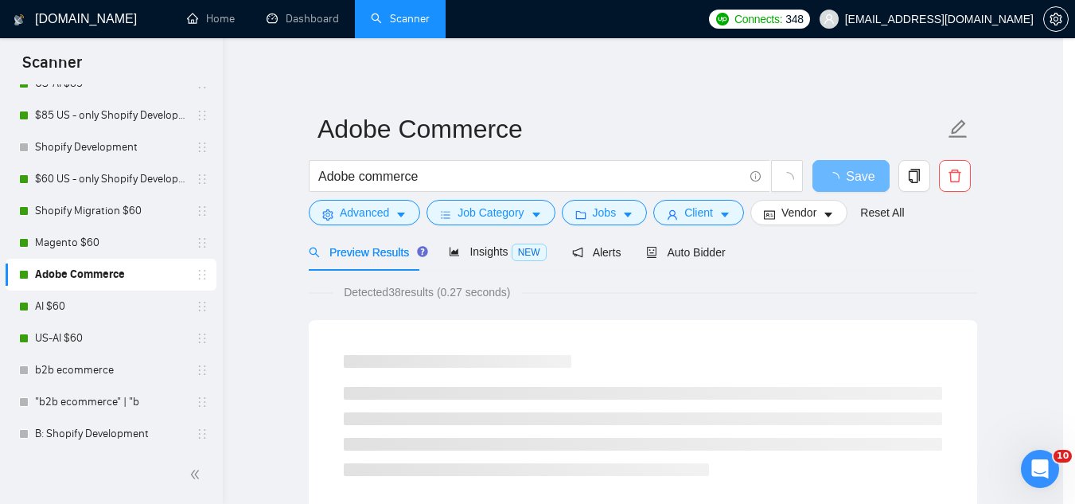
scroll to position [79, 0]
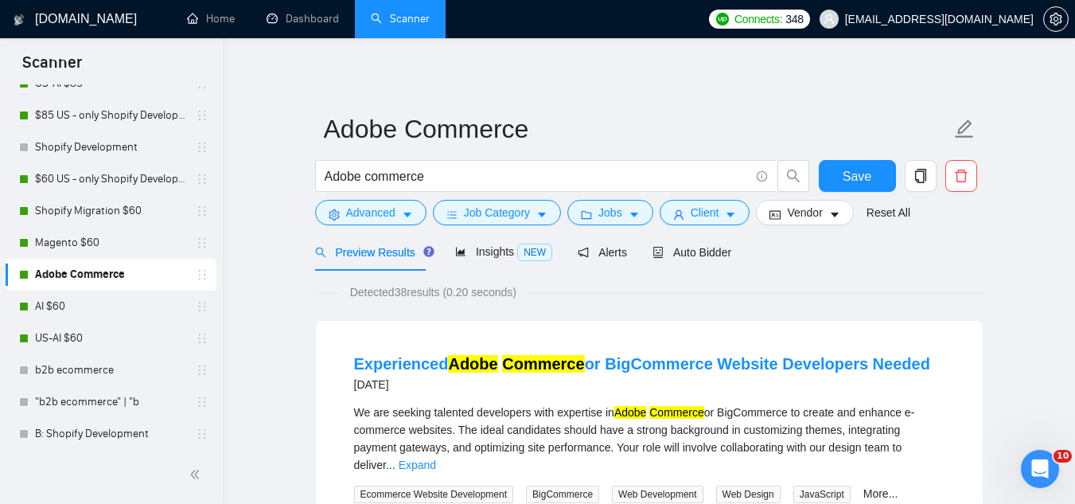
click at [863, 193] on div "Save" at bounding box center [858, 180] width 84 height 40
click at [861, 181] on span "Save" at bounding box center [857, 176] width 29 height 20
click at [131, 312] on link "AI $60" at bounding box center [110, 307] width 151 height 32
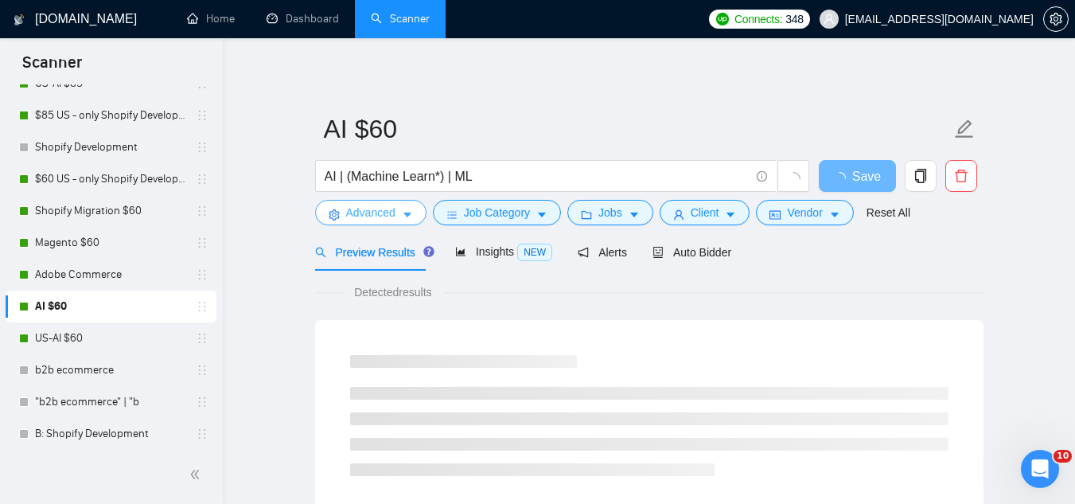
click at [377, 215] on span "Advanced" at bounding box center [370, 213] width 49 height 18
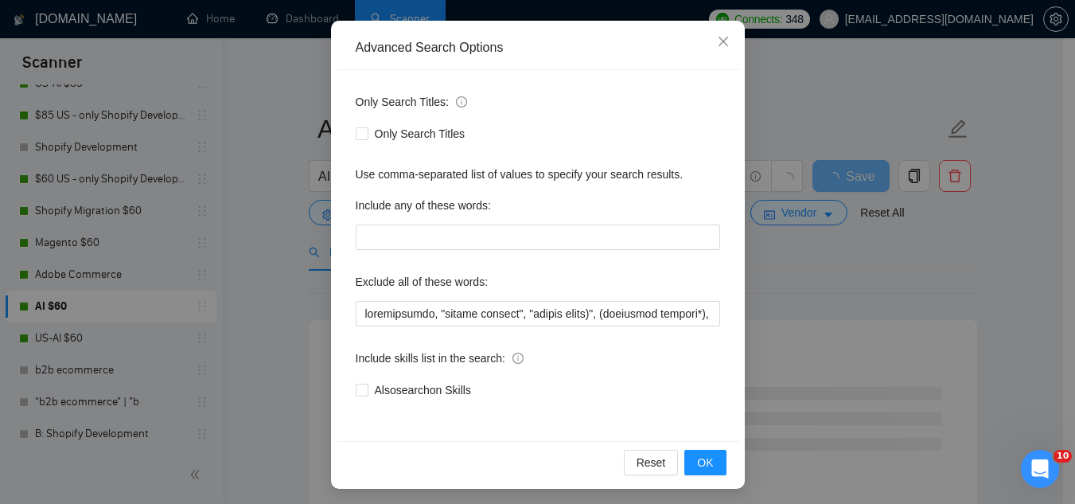
scroll to position [158, 0]
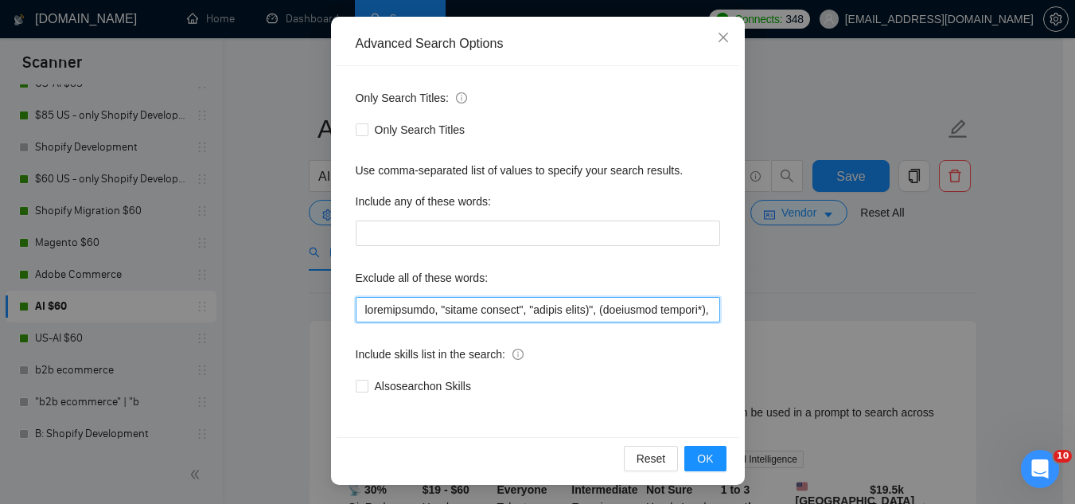
click at [361, 309] on input "text" at bounding box center [538, 309] width 365 height 25
paste input ""consultant only", "scripting specialist", "one-time task", "freelancer only", …"
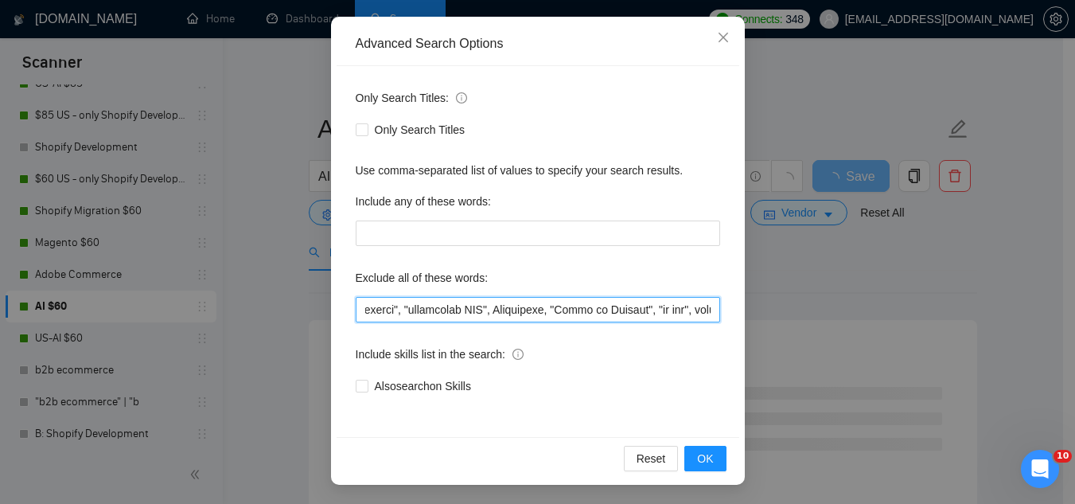
scroll to position [0, 611]
type input ""consultant only", "scripting specialist", "one-time task", "freelancer only", …"
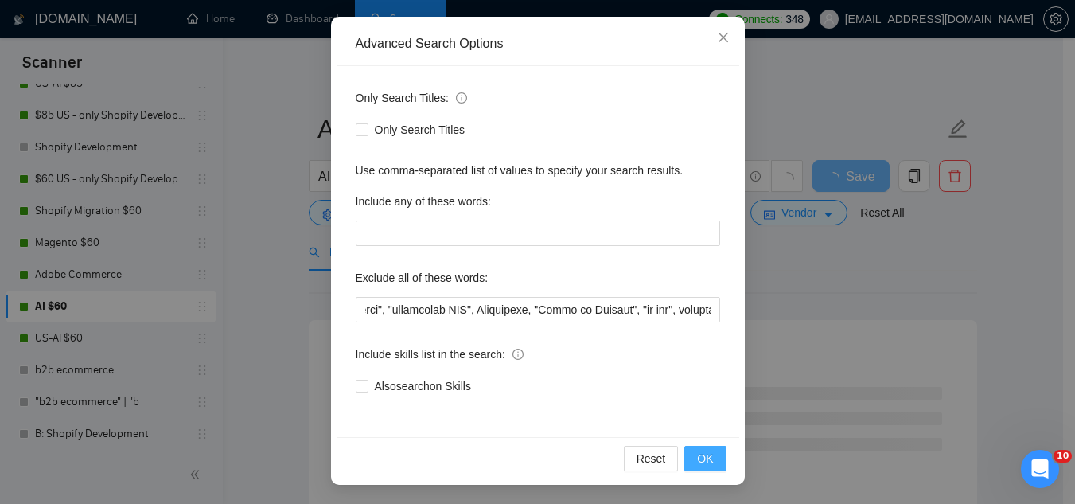
click at [697, 461] on span "OK" at bounding box center [705, 459] width 16 height 18
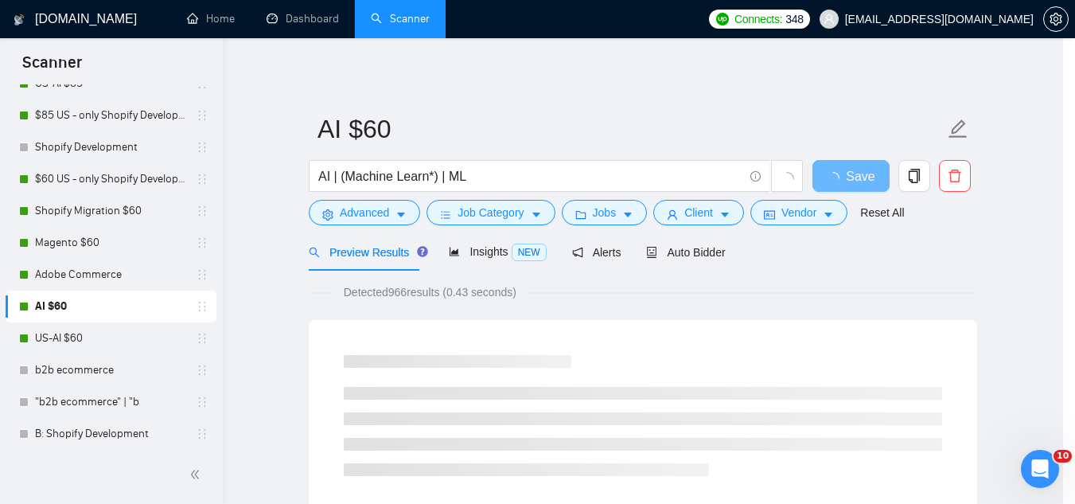
scroll to position [79, 0]
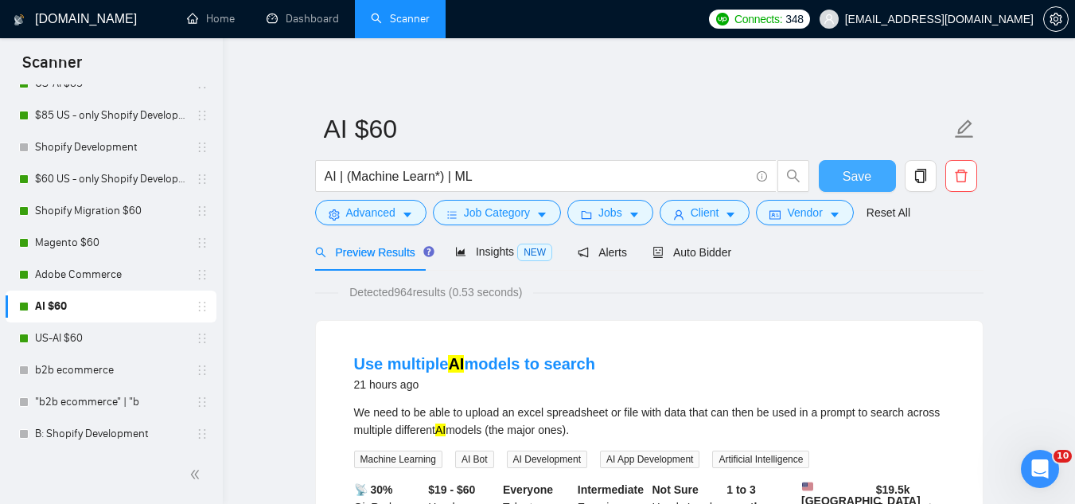
click at [843, 175] on button "Save" at bounding box center [857, 176] width 77 height 32
click at [91, 339] on link "US-AI $60" at bounding box center [110, 338] width 151 height 32
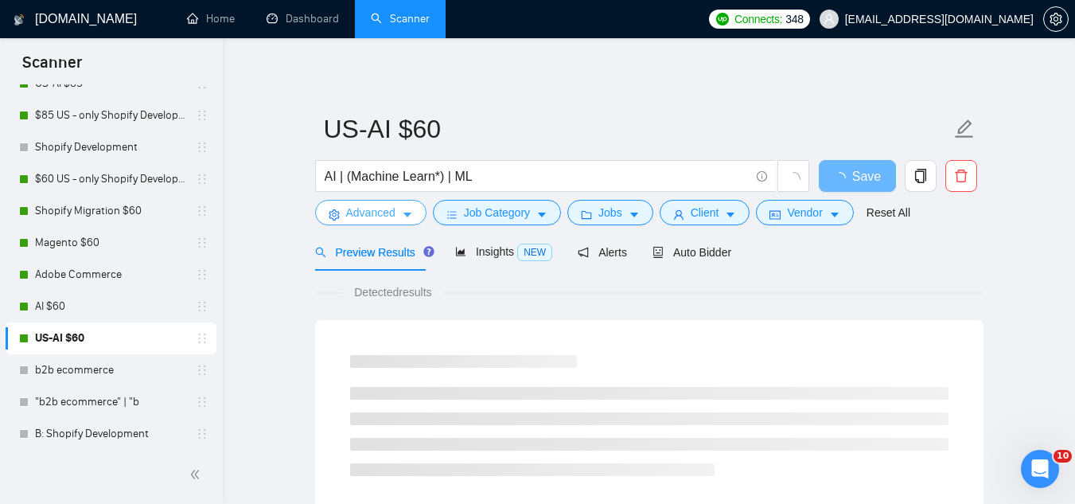
click at [363, 218] on span "Advanced" at bounding box center [370, 213] width 49 height 18
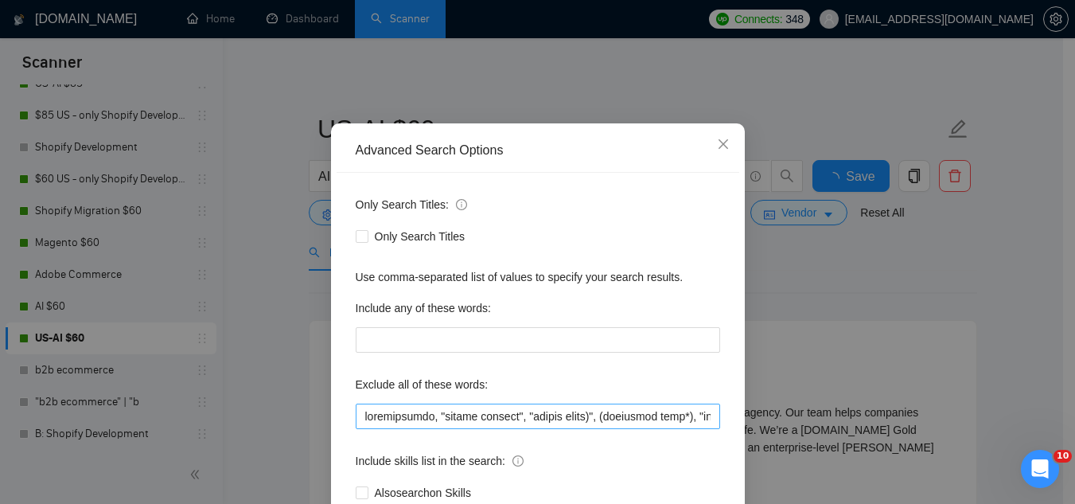
scroll to position [80, 0]
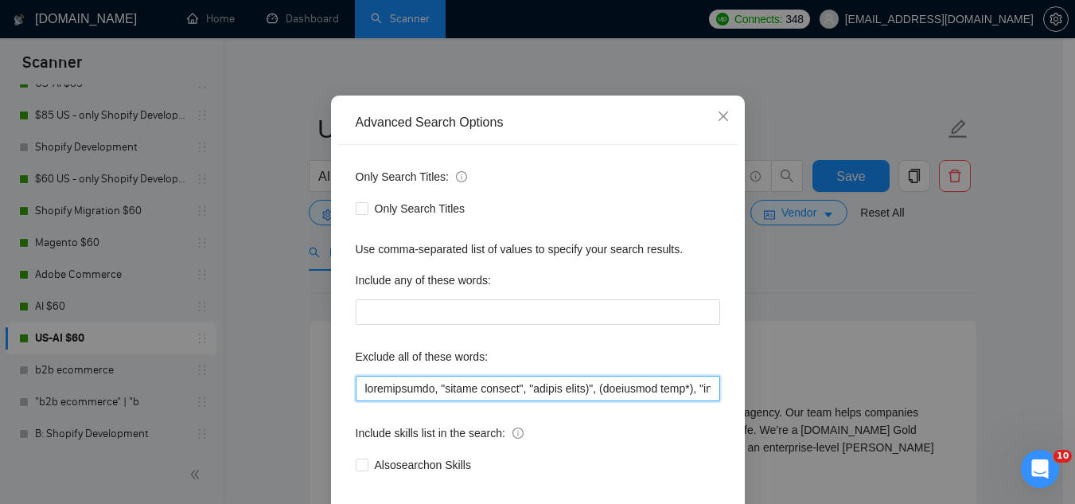
click at [359, 395] on input "text" at bounding box center [538, 388] width 365 height 25
paste input ""consultant only", "scripting specialist", "one-time task", "freelancer only", …"
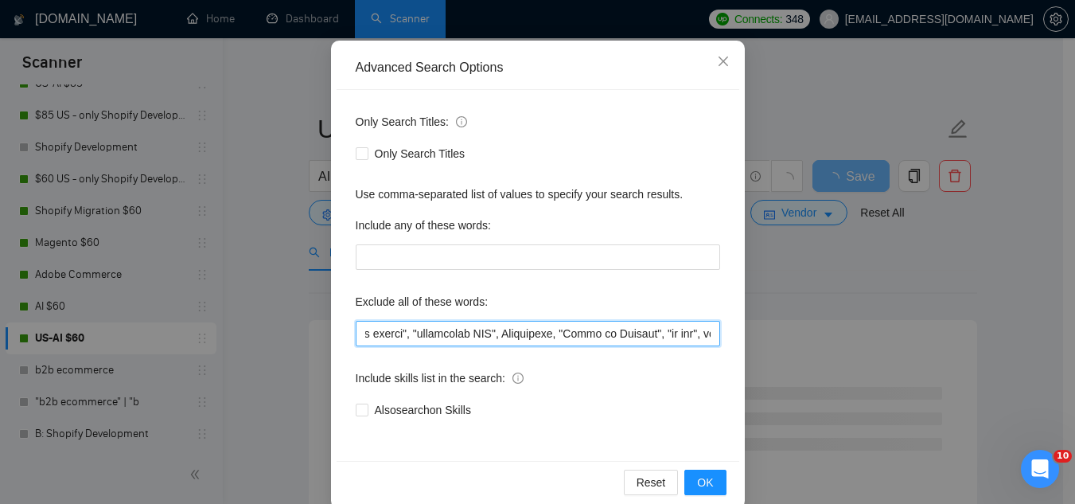
scroll to position [158, 0]
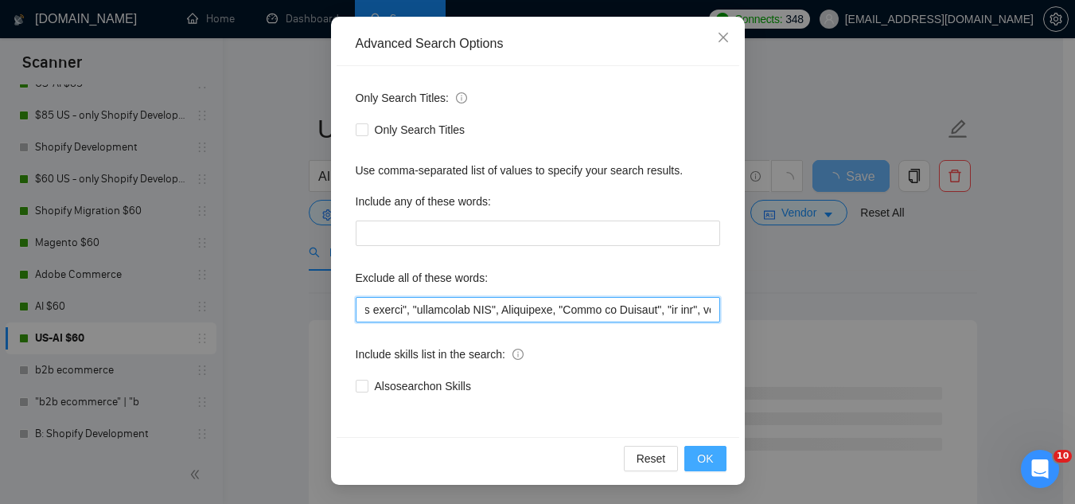
type input ""consultant only", "scripting specialist", "one-time task", "freelancer only", …"
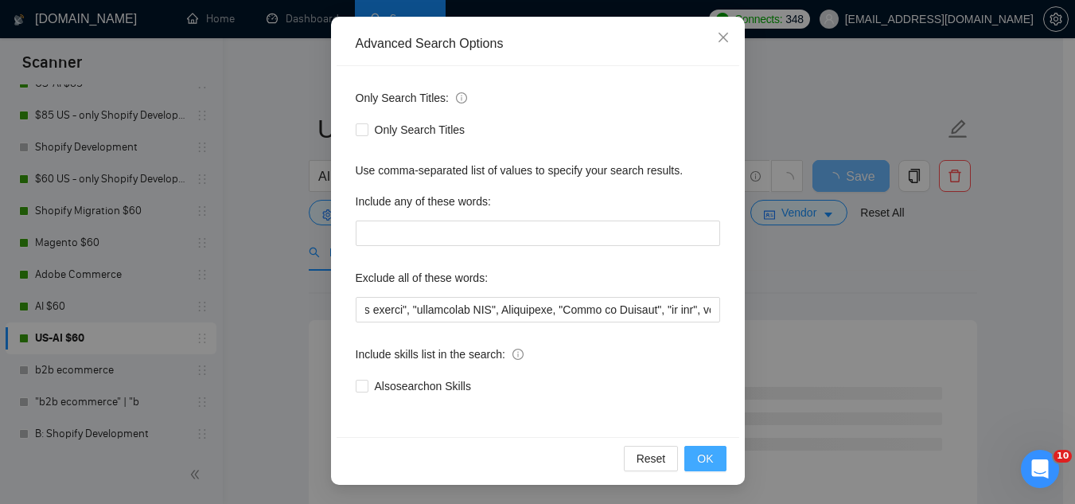
click at [702, 451] on span "OK" at bounding box center [705, 459] width 16 height 18
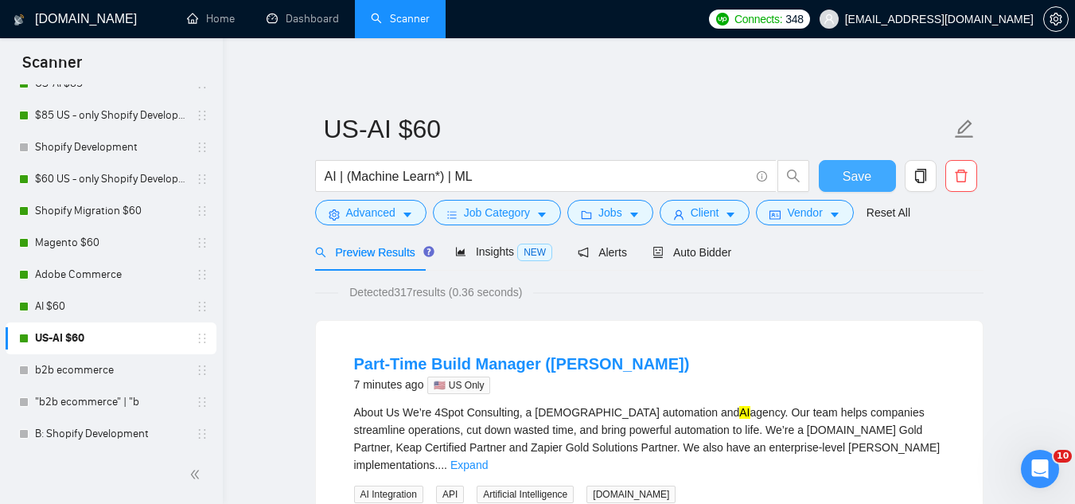
click at [842, 178] on button "Save" at bounding box center [857, 176] width 77 height 32
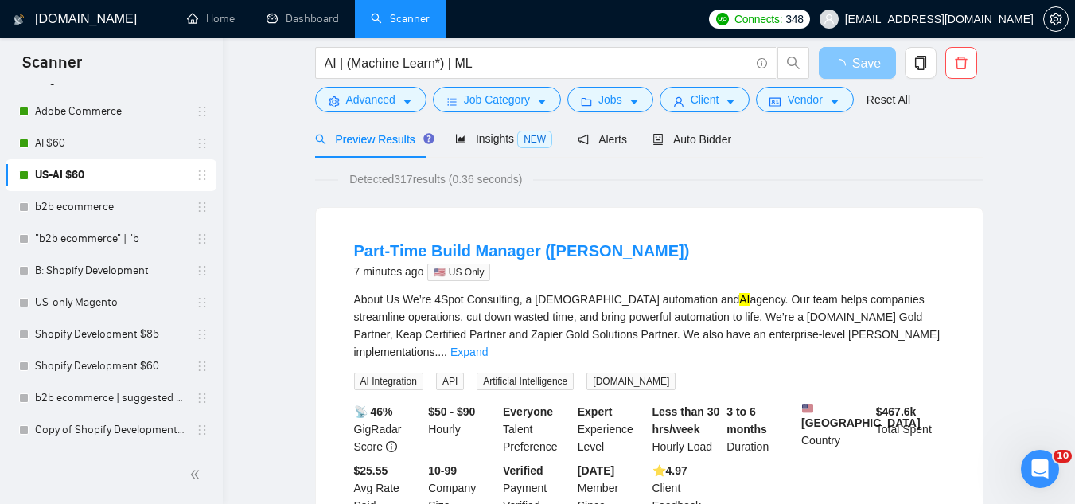
scroll to position [0, 0]
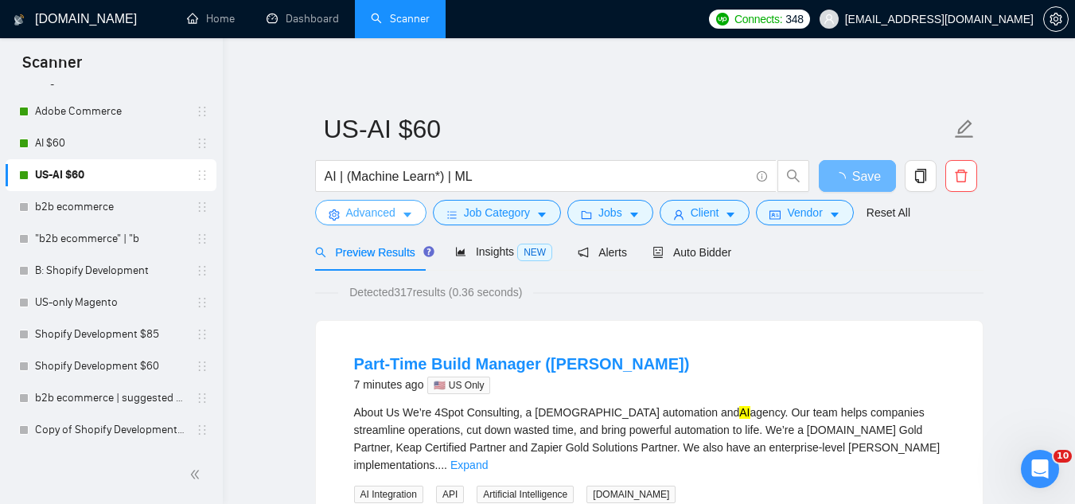
click at [380, 217] on span "Advanced" at bounding box center [370, 213] width 49 height 18
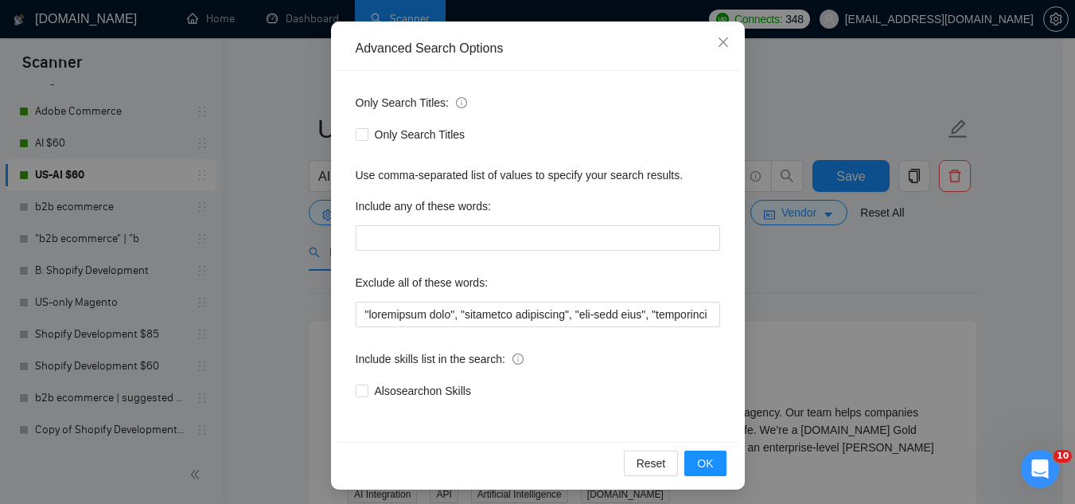
scroll to position [158, 0]
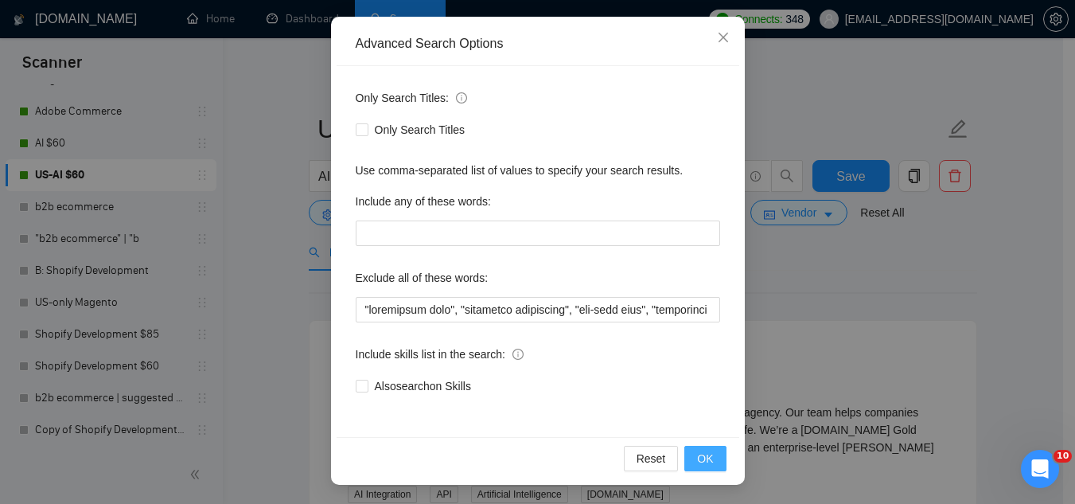
click at [699, 465] on span "OK" at bounding box center [705, 459] width 16 height 18
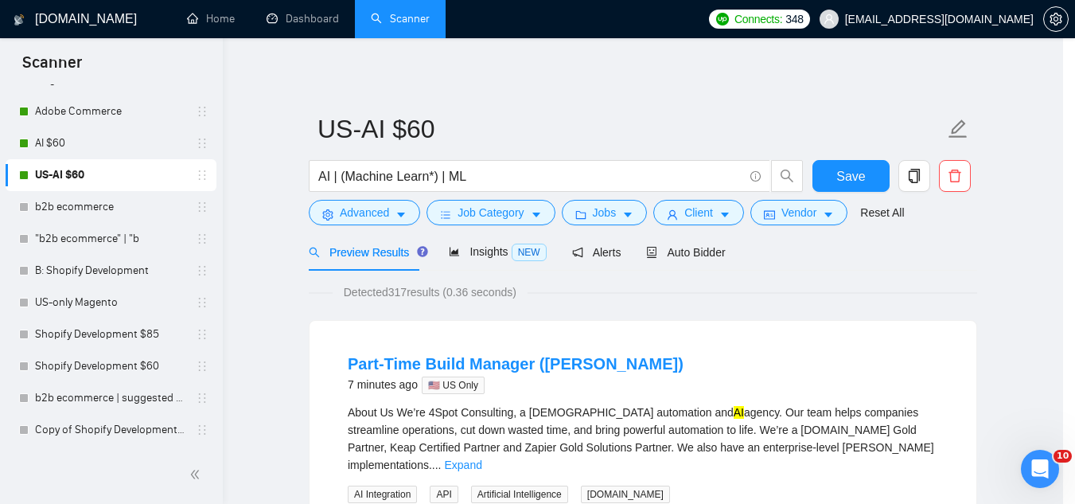
scroll to position [79, 0]
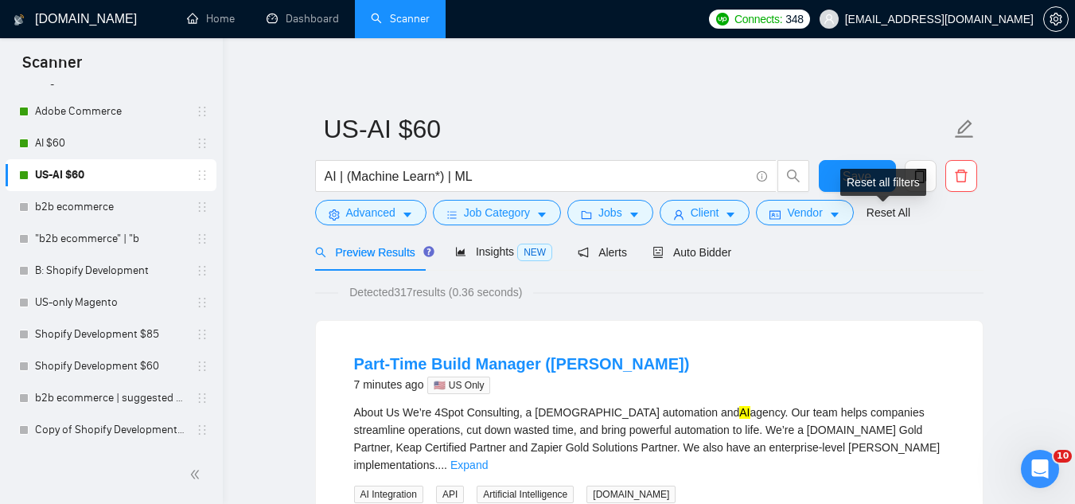
click at [856, 181] on div "Reset all filters" at bounding box center [884, 182] width 86 height 27
click at [848, 177] on span "Save" at bounding box center [857, 176] width 29 height 20
click at [364, 220] on span "Advanced" at bounding box center [370, 213] width 49 height 18
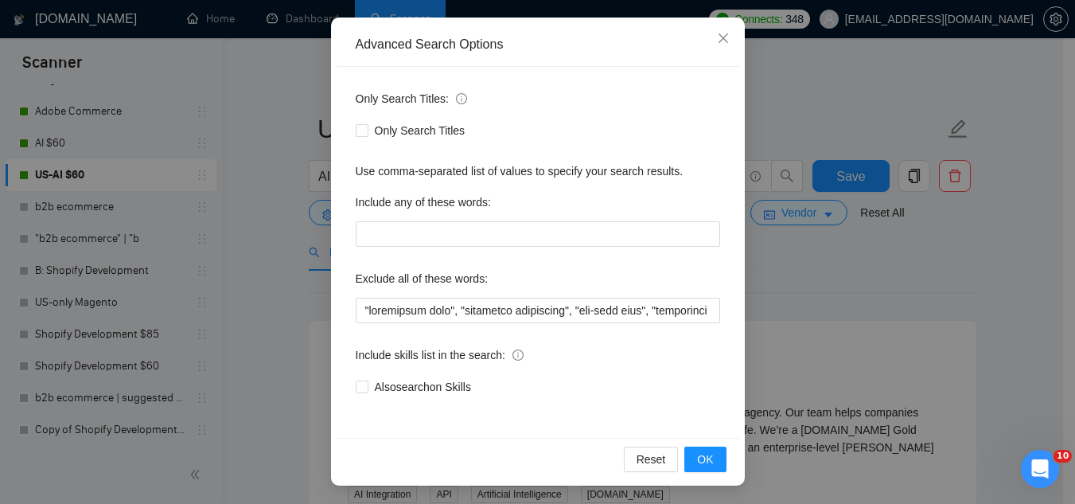
scroll to position [158, 0]
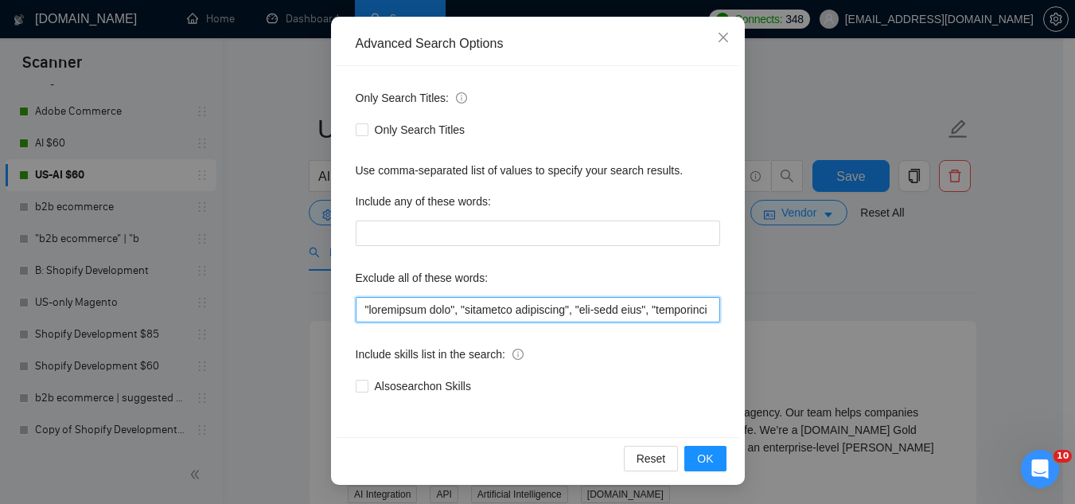
click at [536, 304] on input "text" at bounding box center [538, 309] width 365 height 25
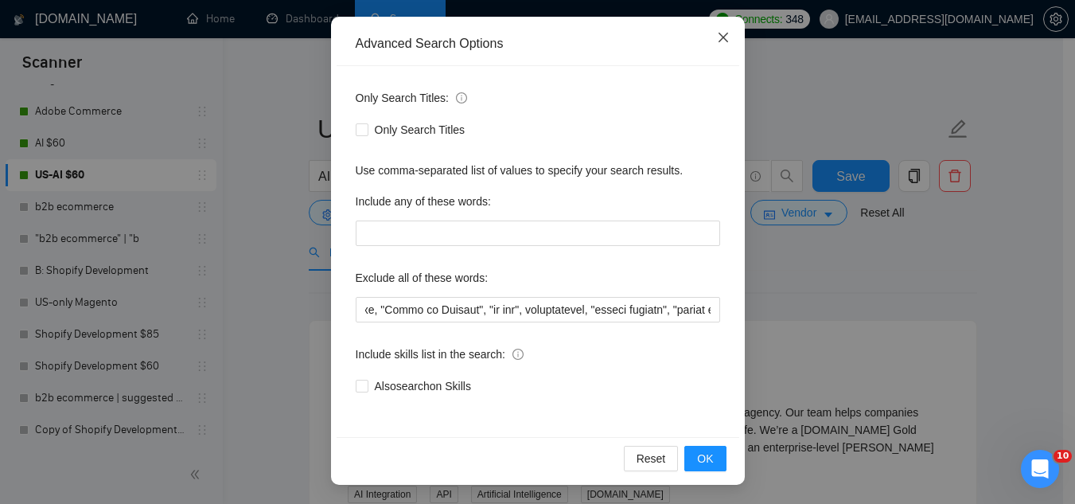
scroll to position [0, 0]
click at [718, 40] on icon "close" at bounding box center [723, 38] width 10 height 10
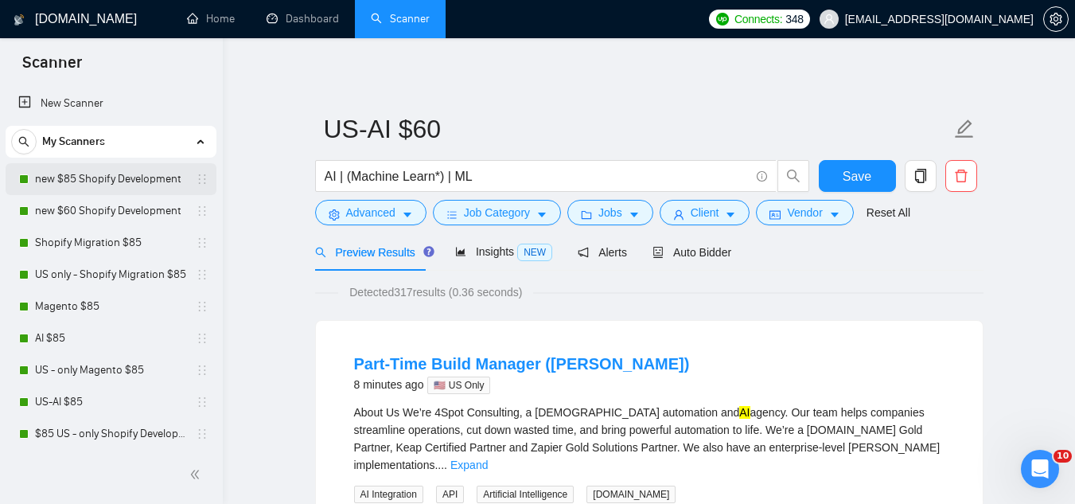
drag, startPoint x: 113, startPoint y: 178, endPoint x: 123, endPoint y: 173, distance: 11.8
click at [113, 178] on link "new $85 Shopify Development" at bounding box center [110, 179] width 151 height 32
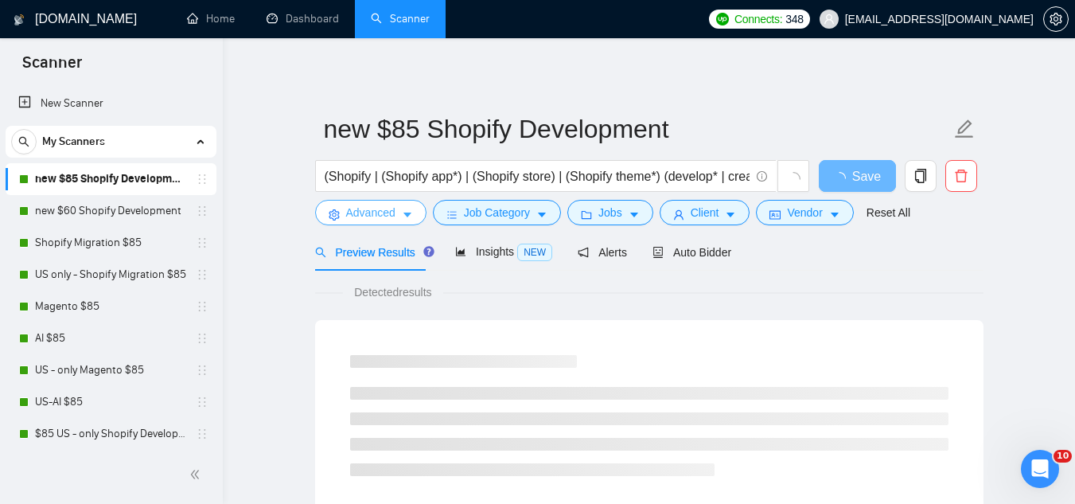
click at [364, 213] on span "Advanced" at bounding box center [370, 213] width 49 height 18
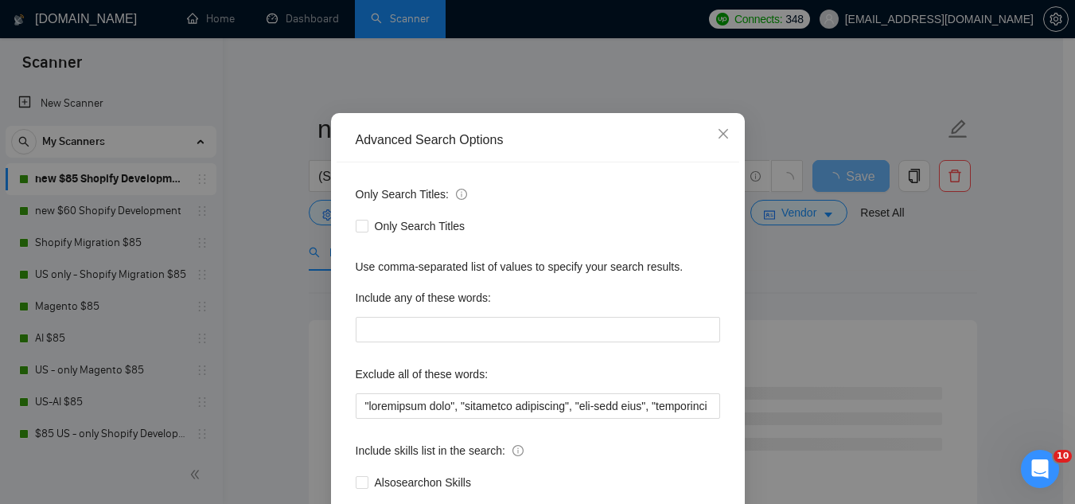
scroll to position [158, 0]
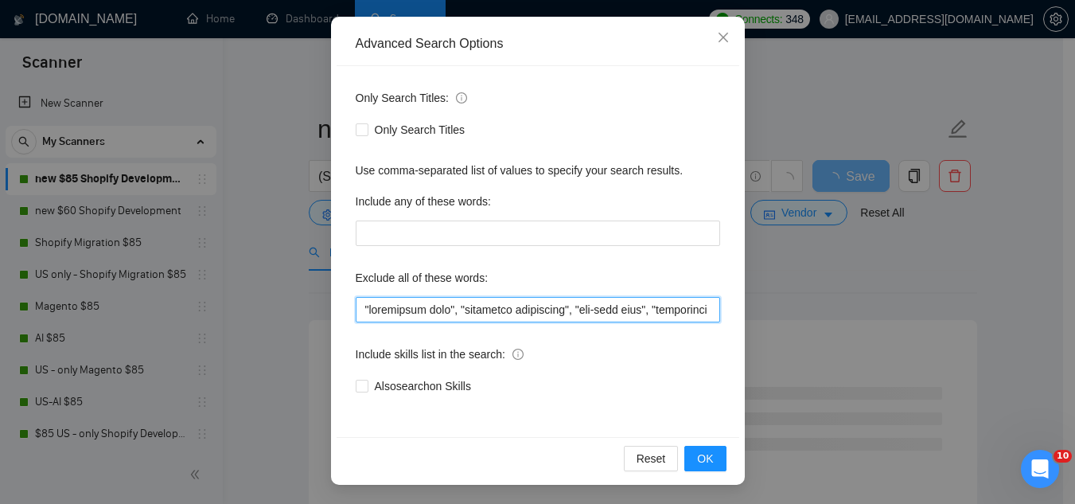
click at [356, 311] on input "text" at bounding box center [538, 309] width 365 height 25
paste input ""profit sharing", "profit split)""
type input ""profit sharing", "profit split)", "consultant only", "scripting specialist", "…"
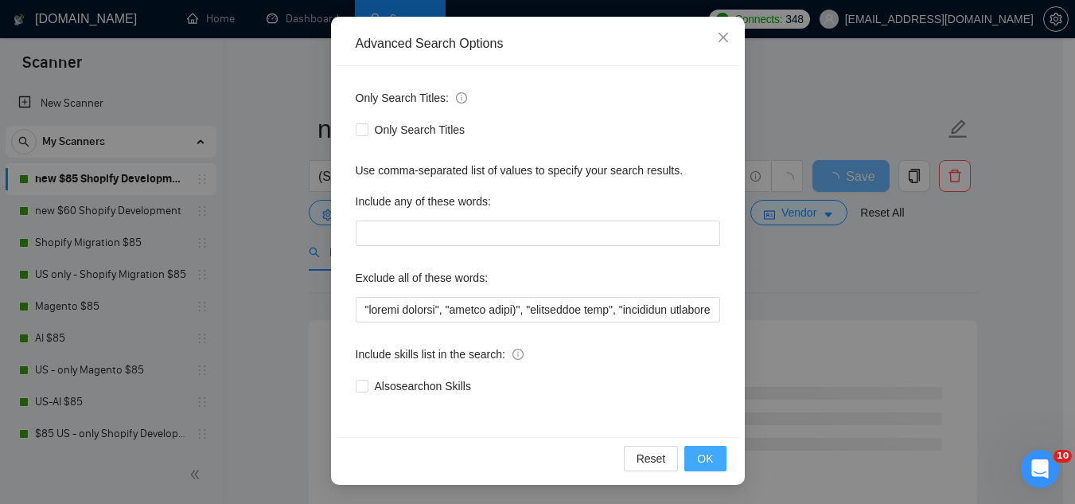
click at [690, 459] on button "OK" at bounding box center [705, 458] width 41 height 25
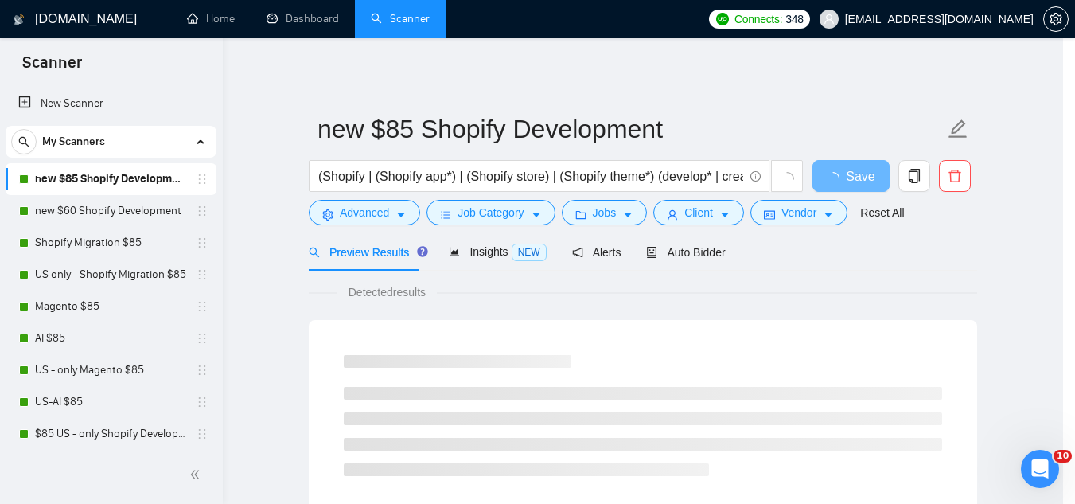
scroll to position [79, 0]
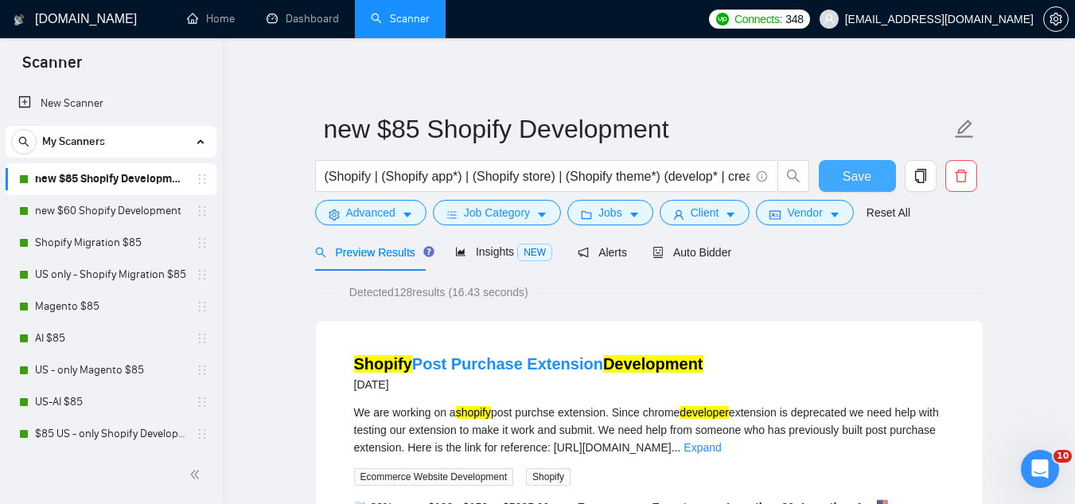
click at [878, 183] on button "Save" at bounding box center [857, 176] width 77 height 32
click at [139, 217] on link "new $60 Shopify Development" at bounding box center [110, 211] width 151 height 32
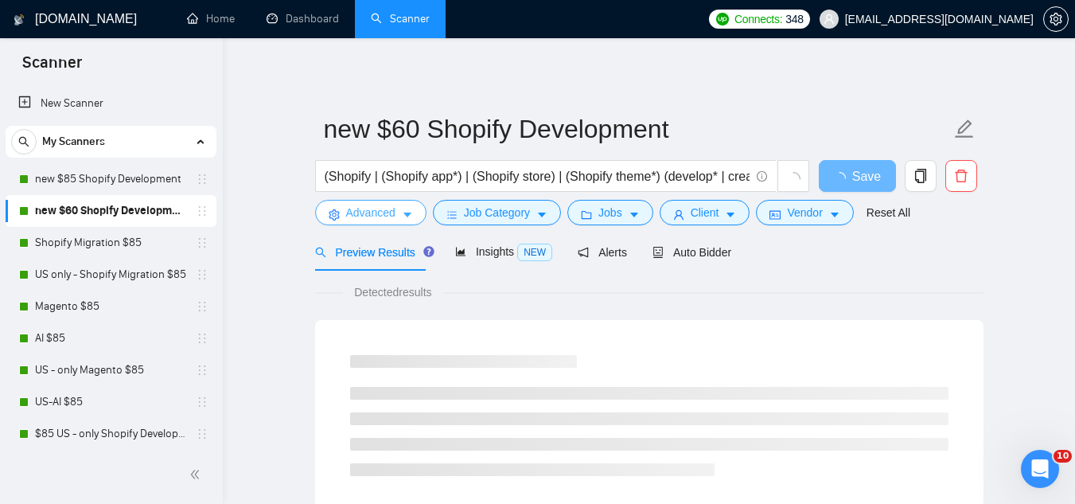
click at [357, 224] on button "Advanced" at bounding box center [370, 212] width 111 height 25
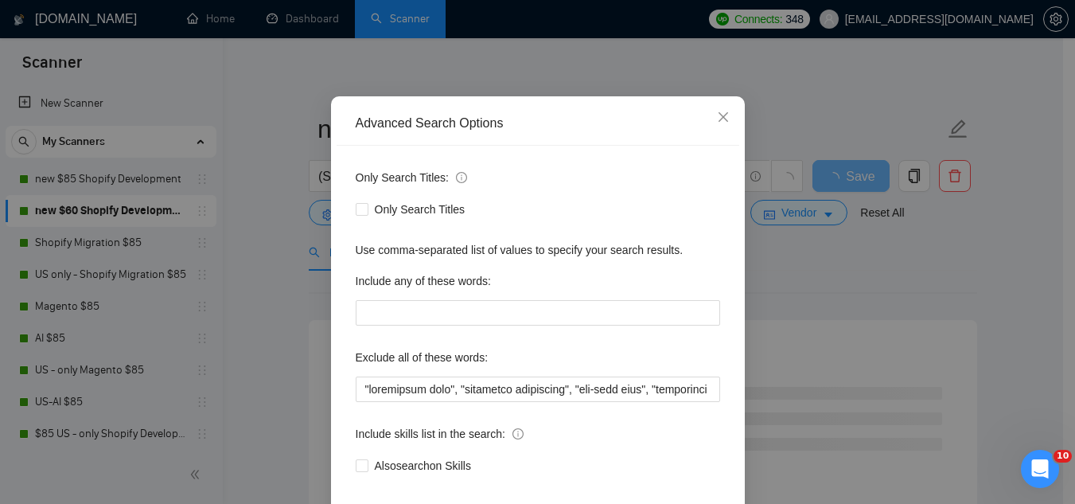
scroll to position [80, 0]
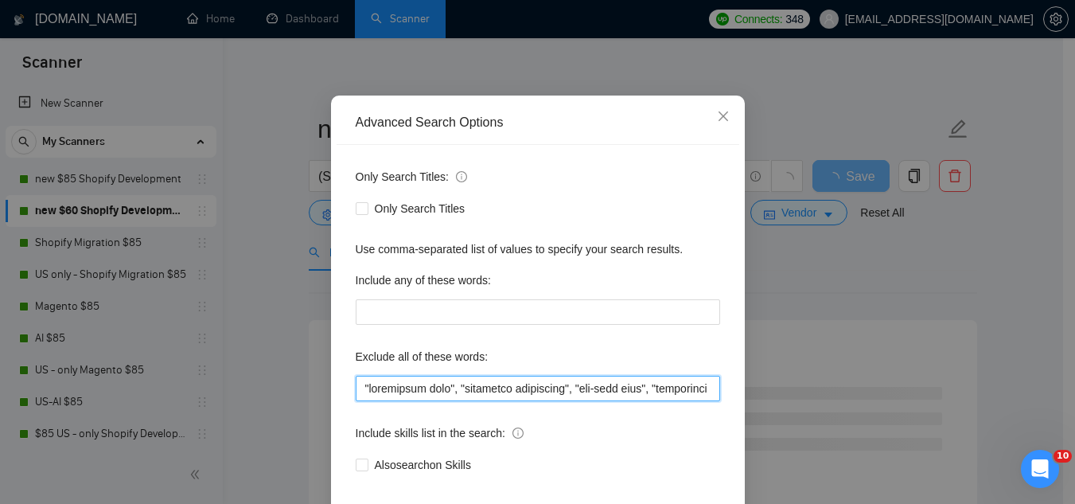
click at [356, 384] on input "text" at bounding box center [538, 388] width 365 height 25
paste input ""profit sharing", "profit split)""
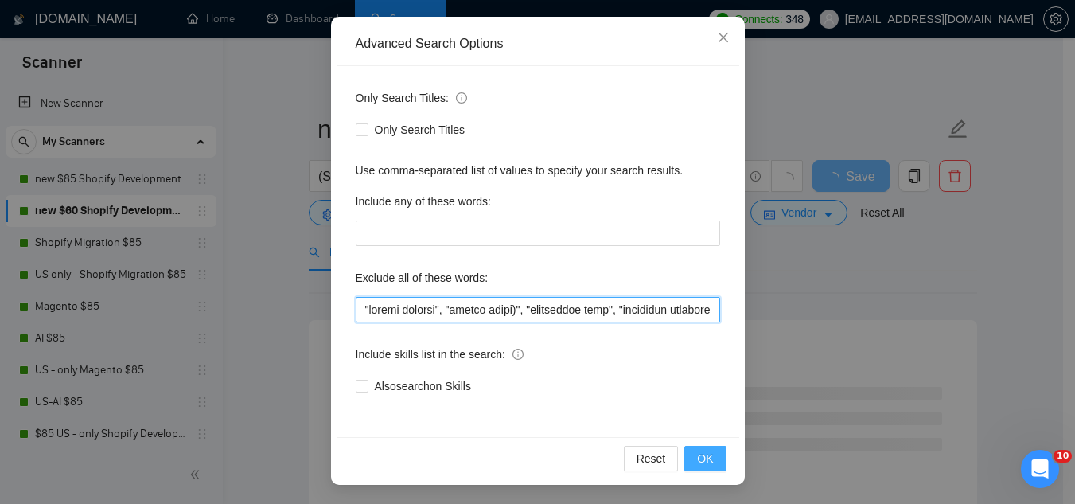
type input ""profit sharing", "profit split)", "consultant only", "scripting specialist", "…"
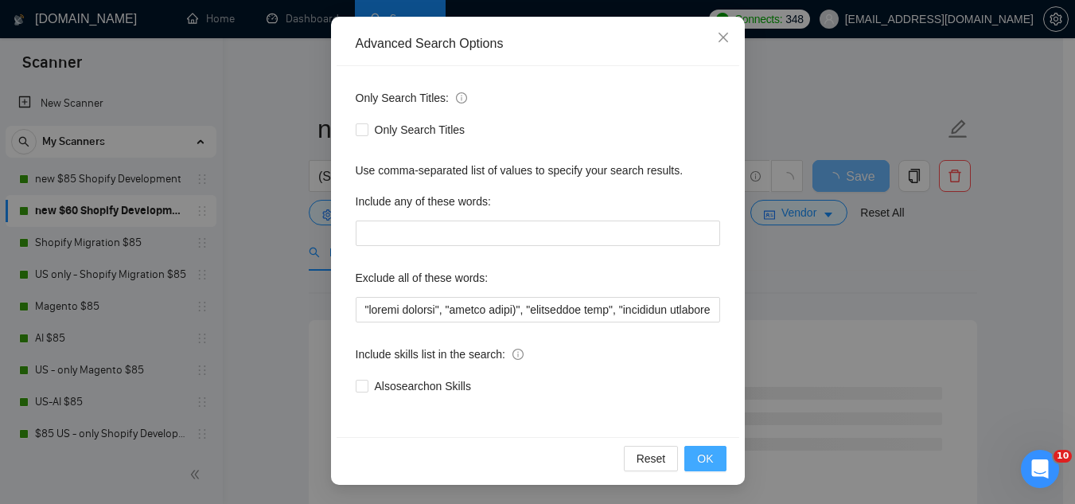
click at [703, 461] on span "OK" at bounding box center [705, 459] width 16 height 18
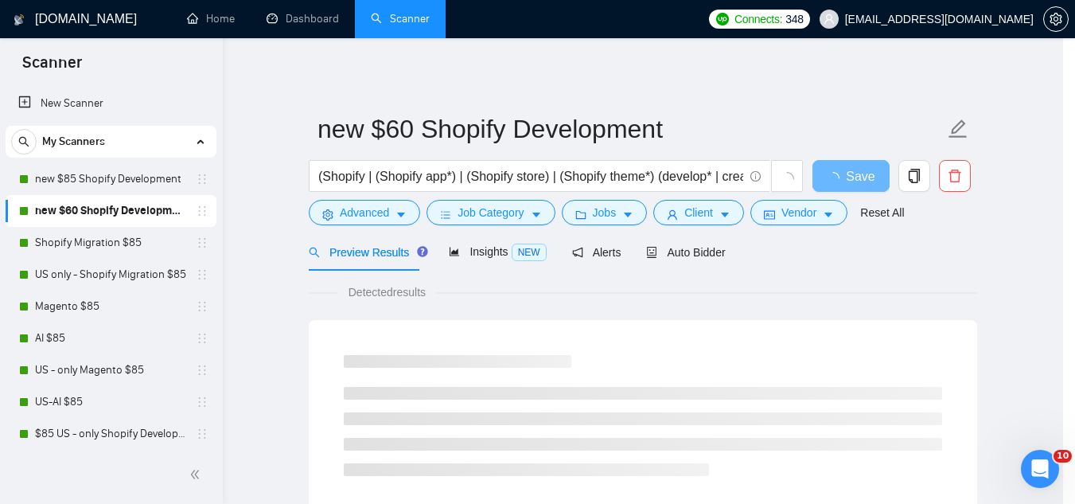
scroll to position [79, 0]
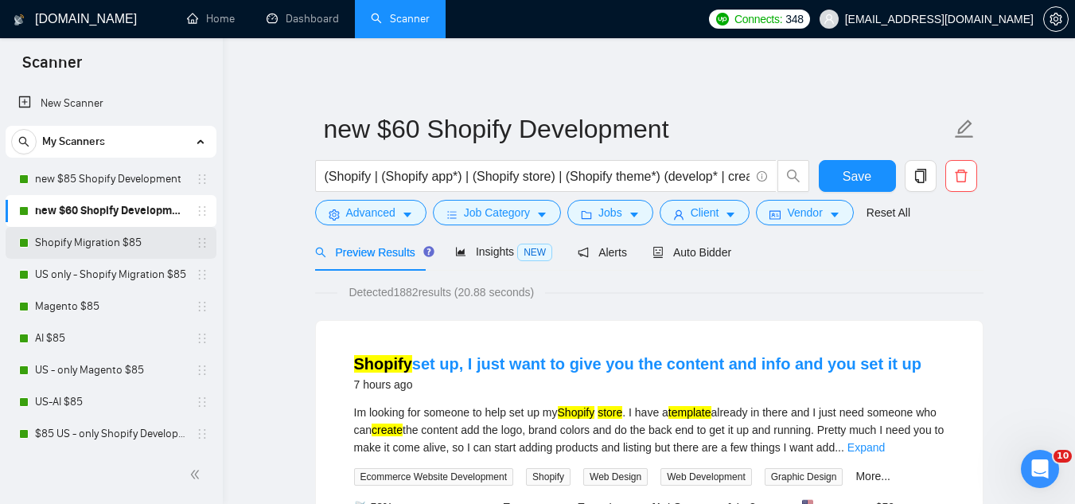
click at [102, 244] on link "Shopify Migration $85" at bounding box center [110, 243] width 151 height 32
click at [833, 180] on button "Save" at bounding box center [857, 176] width 77 height 32
click at [118, 247] on link "Shopify Migration $85" at bounding box center [110, 243] width 151 height 32
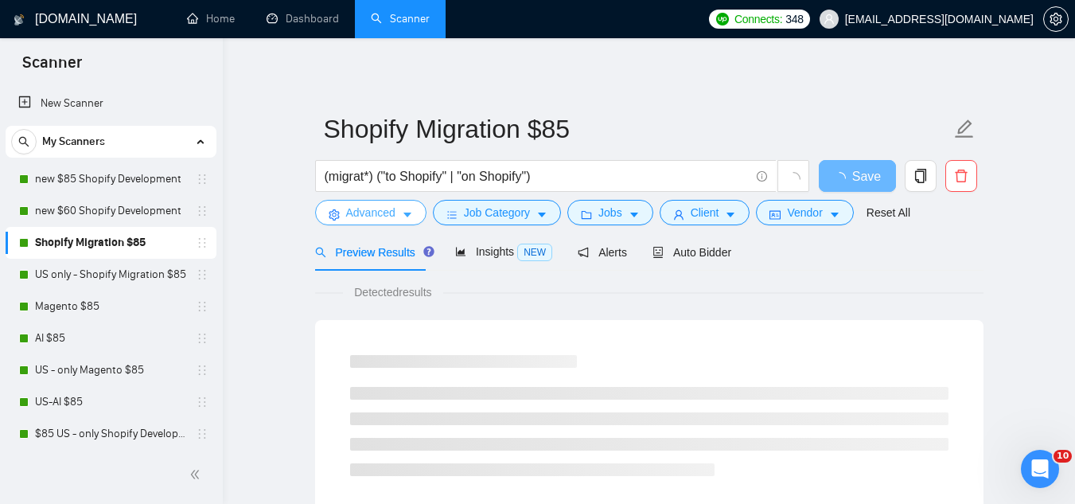
click at [369, 218] on span "Advanced" at bounding box center [370, 213] width 49 height 18
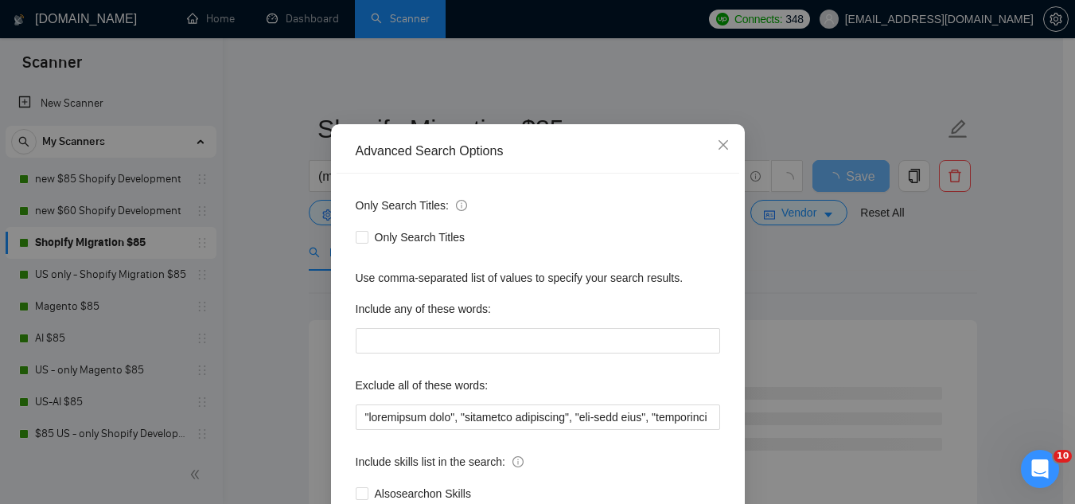
scroll to position [80, 0]
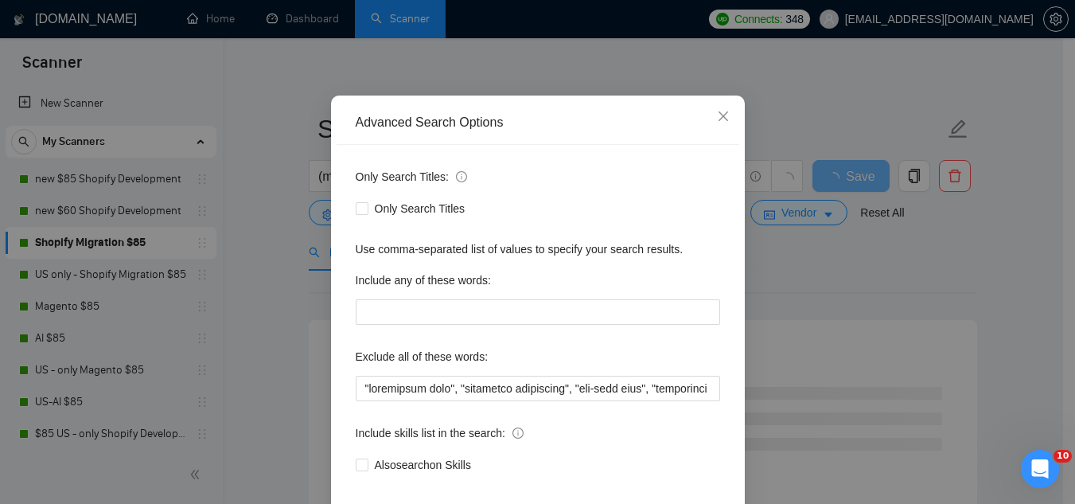
click at [348, 392] on div "Only Search Titles: Only Search Titles Use comma-separated list of values to sp…" at bounding box center [538, 330] width 403 height 371
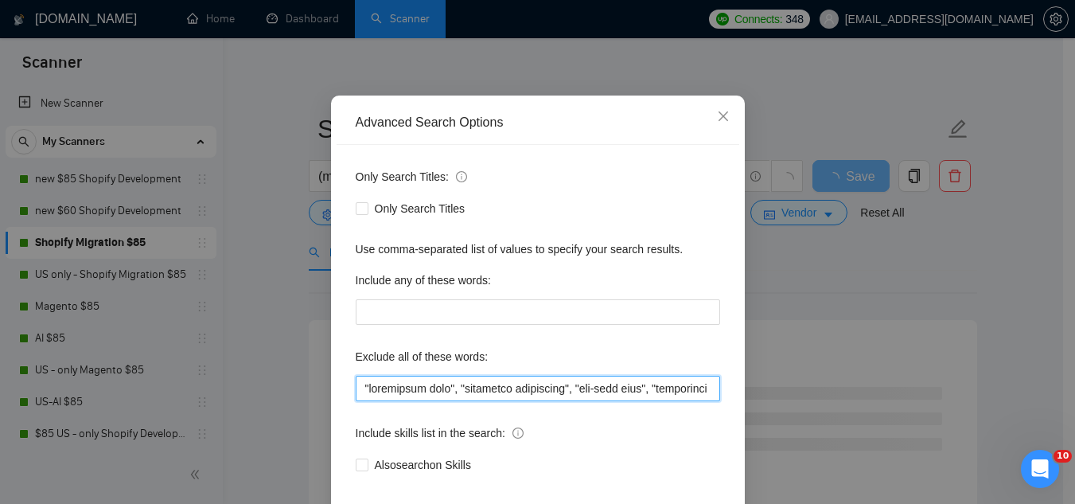
click at [361, 393] on input "text" at bounding box center [538, 388] width 365 height 25
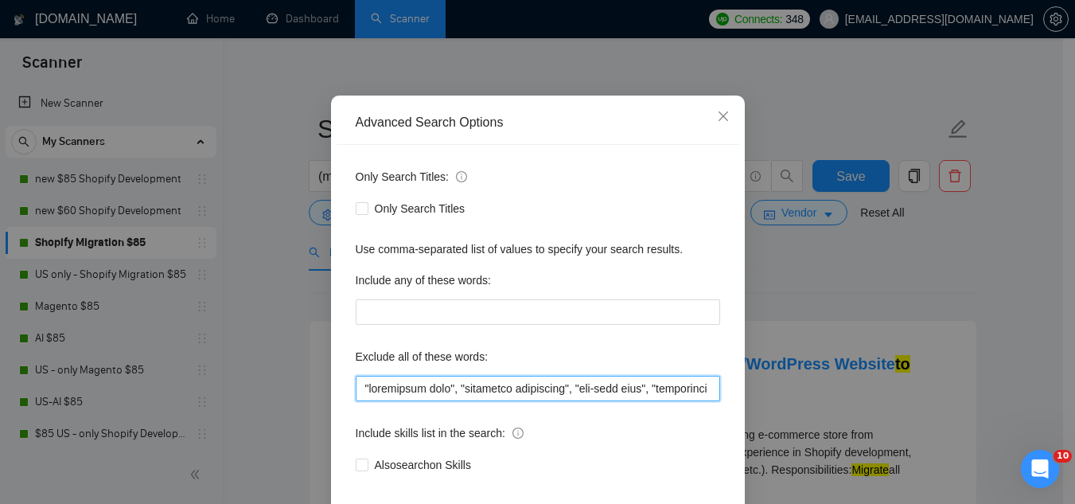
paste input ""profit sharing", "profit split)""
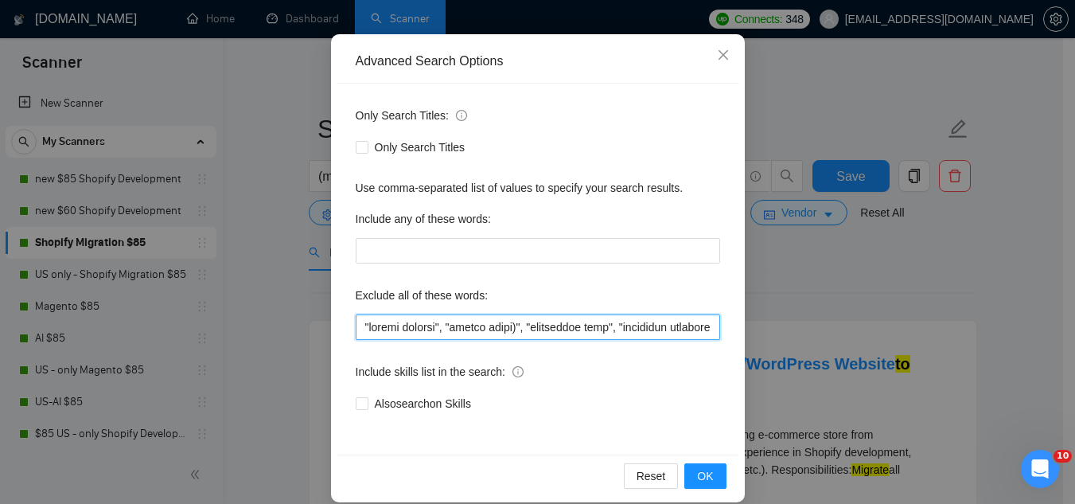
scroll to position [158, 0]
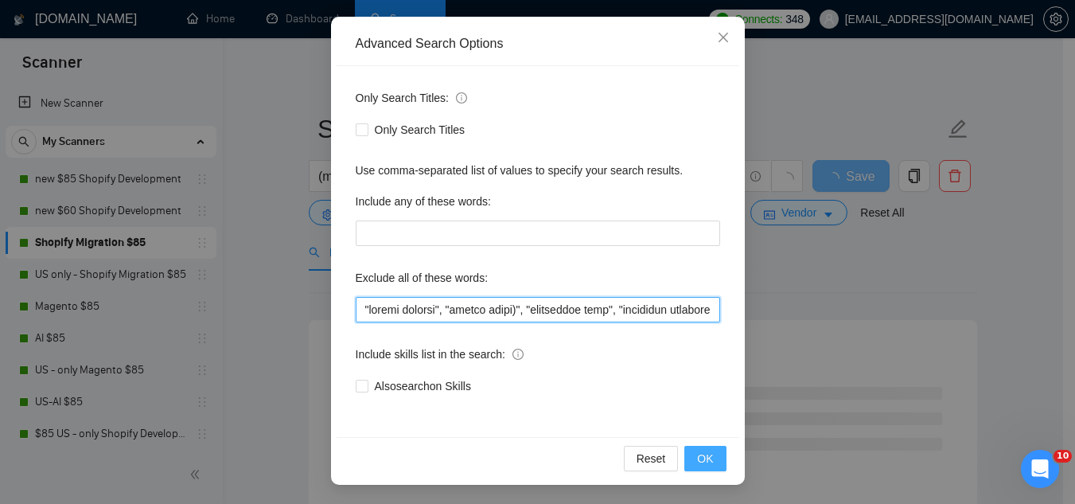
type input ""profit sharing", "profit split)", "consultant only", "scripting specialist", "…"
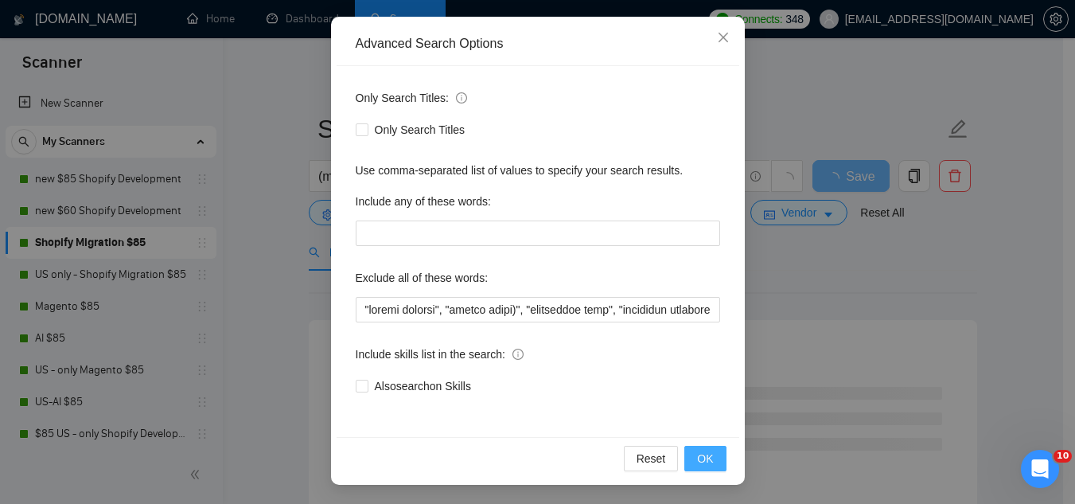
click at [705, 461] on span "OK" at bounding box center [705, 459] width 16 height 18
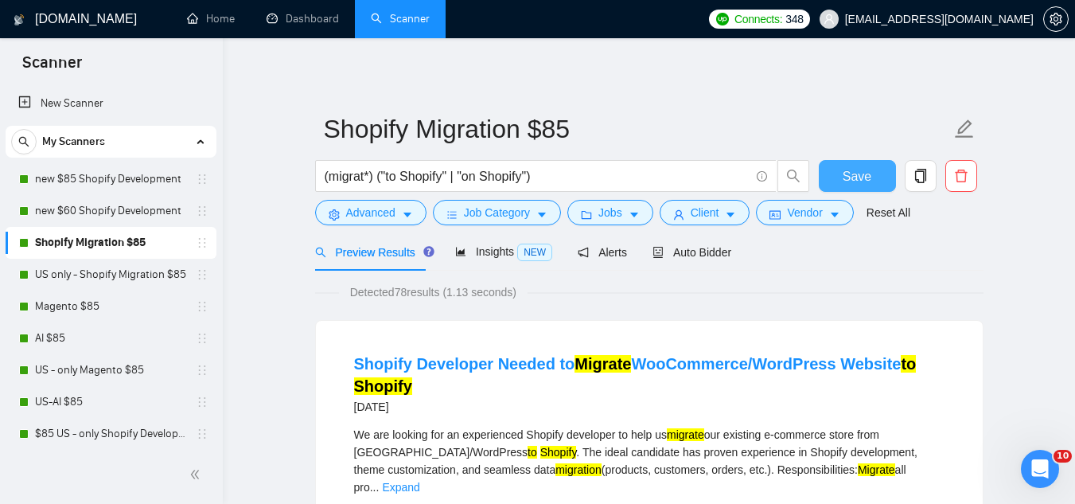
click at [851, 175] on span "Save" at bounding box center [857, 176] width 29 height 20
click at [127, 278] on link "US only - Shopify Migration $85" at bounding box center [110, 275] width 151 height 32
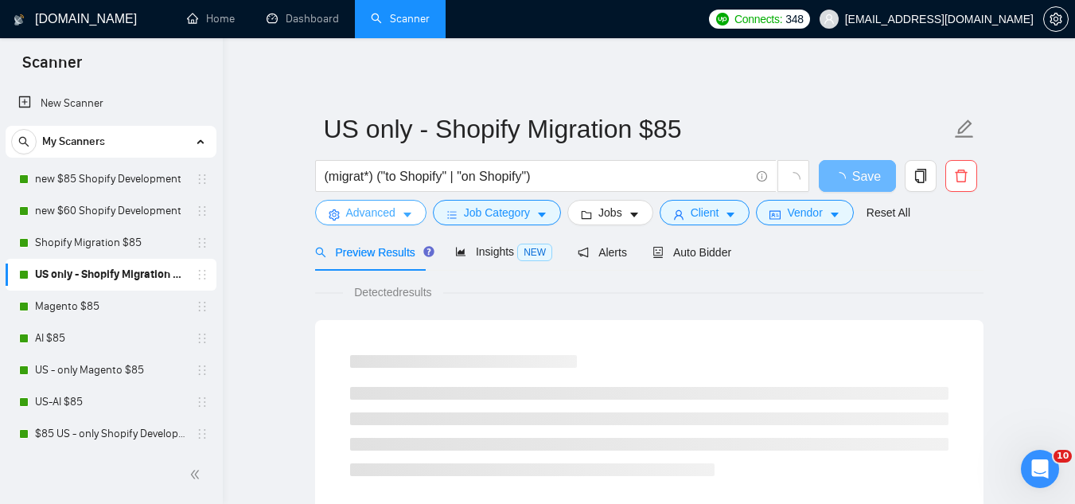
click at [339, 222] on button "Advanced" at bounding box center [370, 212] width 111 height 25
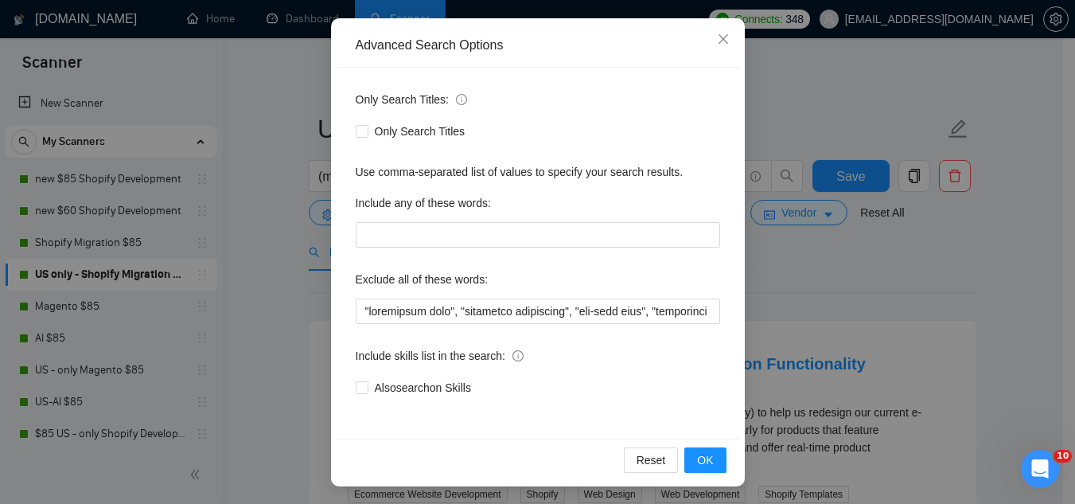
scroll to position [158, 0]
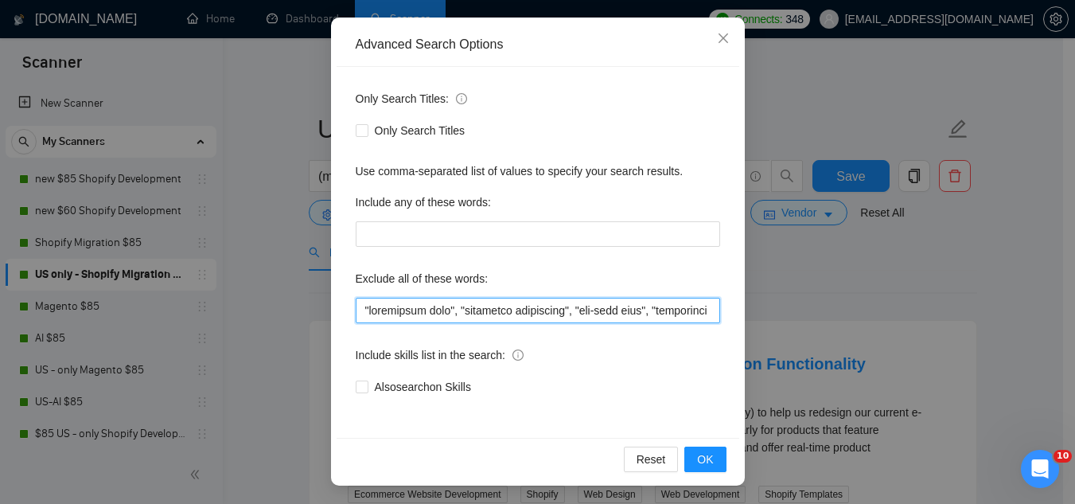
click at [359, 314] on input "text" at bounding box center [538, 310] width 365 height 25
paste input ""profit sharing", "profit split)""
type input ""profit sharing", "profit split)", "consultant only", "scripting specialist", "…"
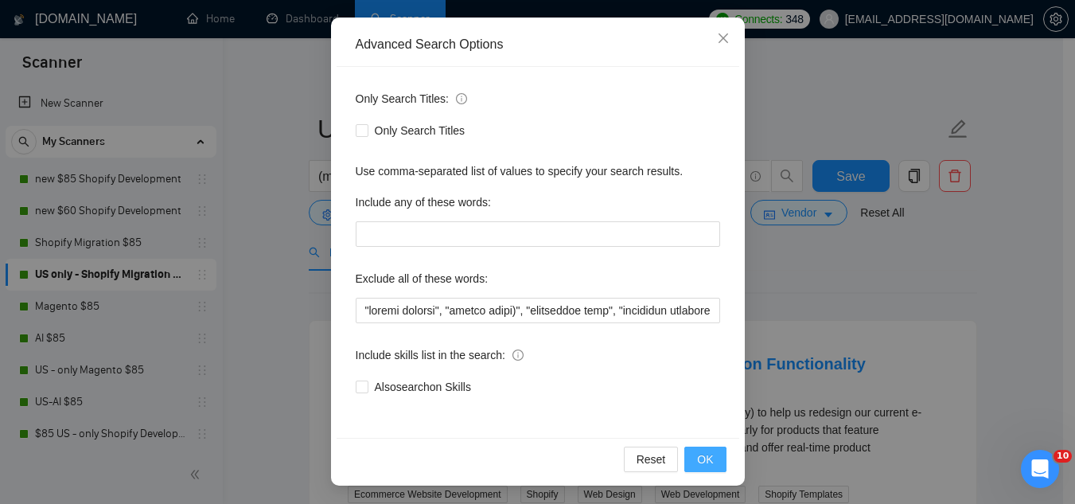
click at [700, 461] on span "OK" at bounding box center [705, 460] width 16 height 18
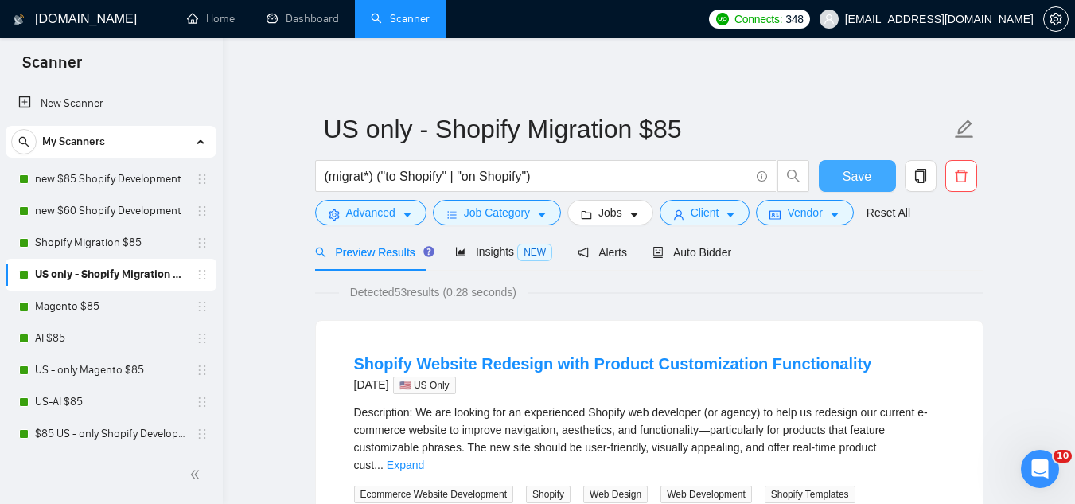
click at [872, 191] on button "Save" at bounding box center [857, 176] width 77 height 32
click at [96, 314] on link "Magento $85" at bounding box center [110, 307] width 151 height 32
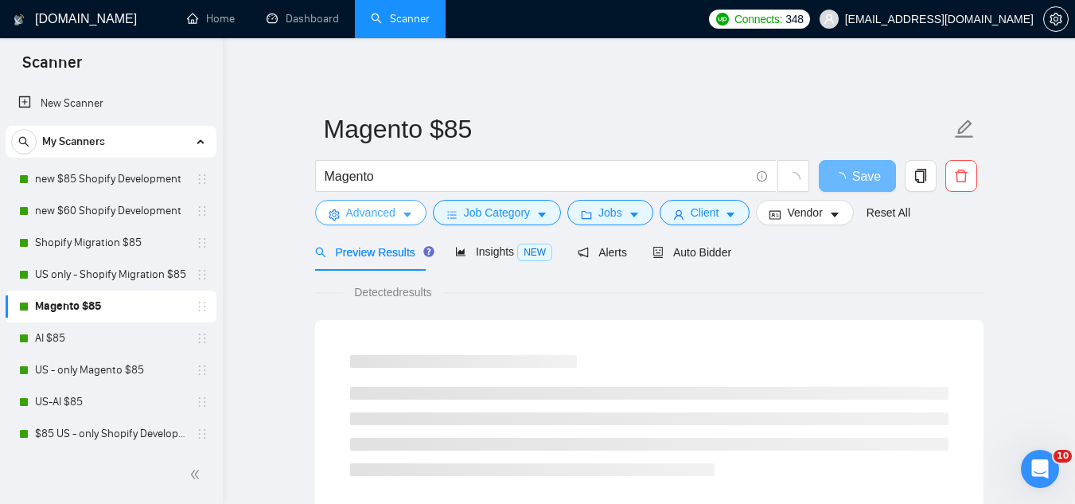
click at [359, 221] on button "Advanced" at bounding box center [370, 212] width 111 height 25
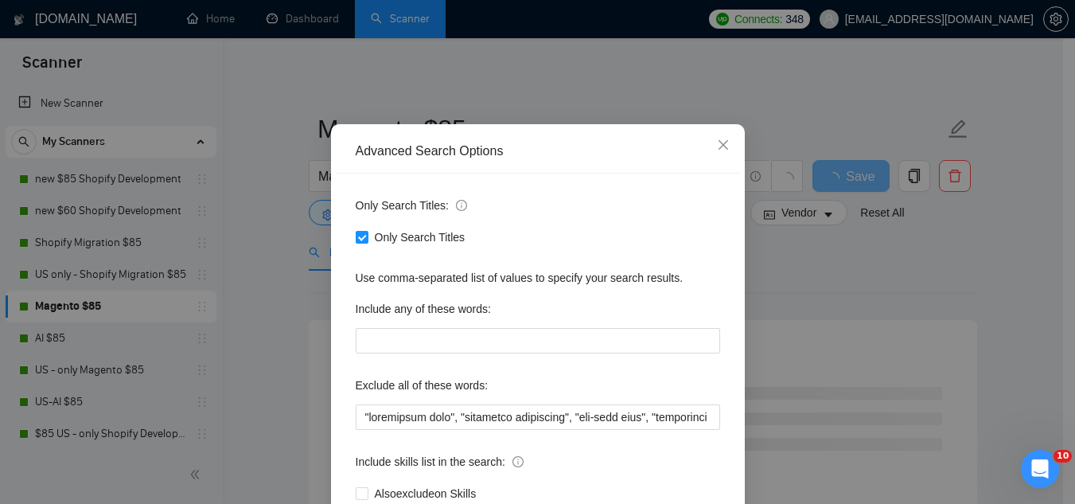
scroll to position [80, 0]
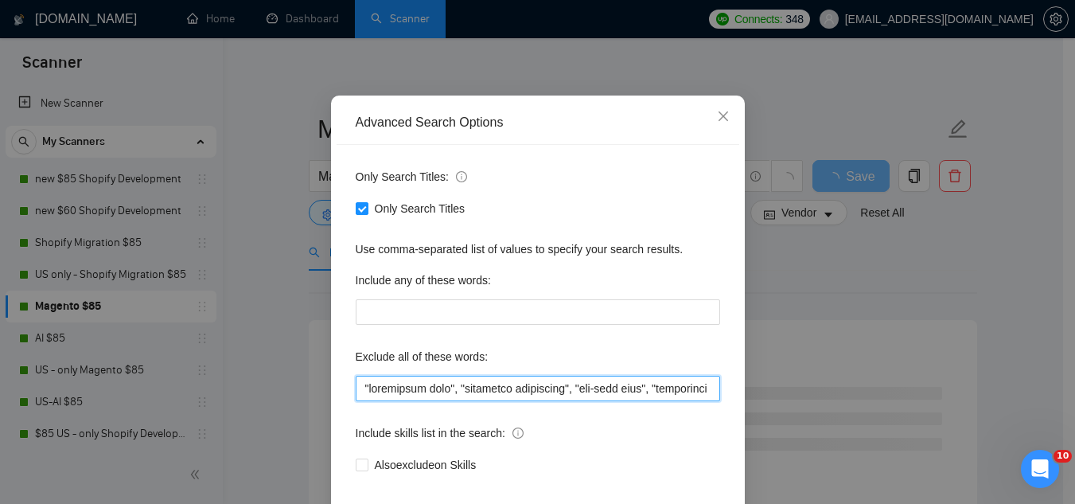
click at [356, 385] on input "text" at bounding box center [538, 388] width 365 height 25
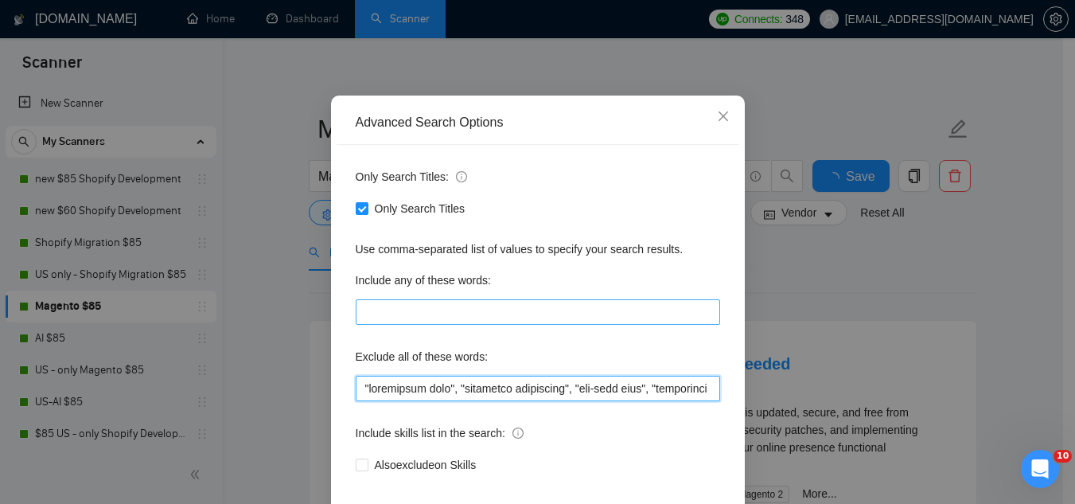
paste input ""profit sharing", "profit split)""
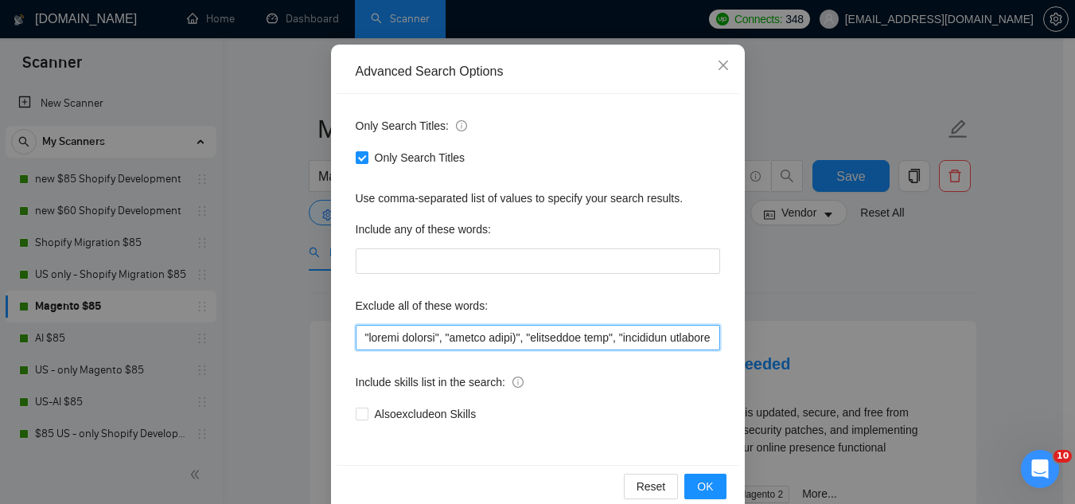
scroll to position [158, 0]
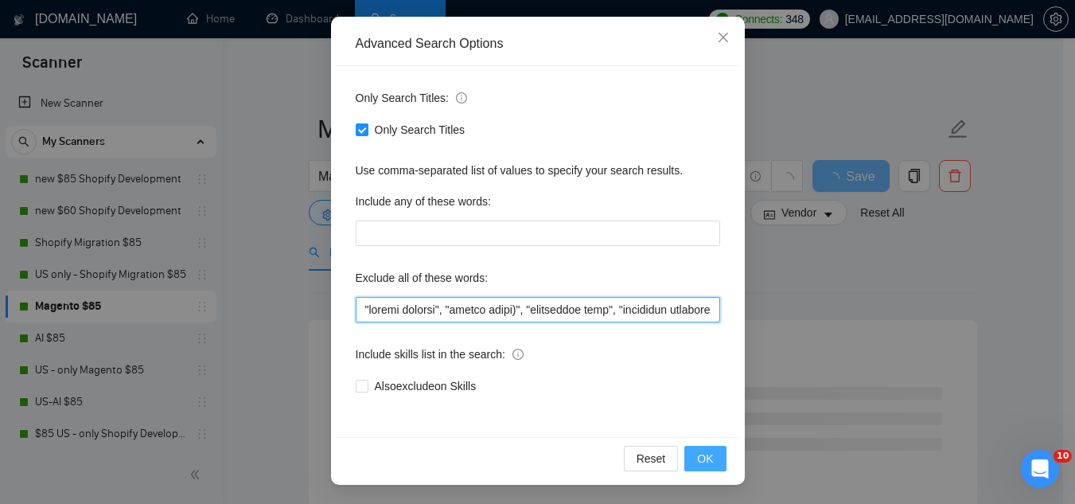
type input ""profit sharing", "profit split)", "consultant only", "scripting specialist", "…"
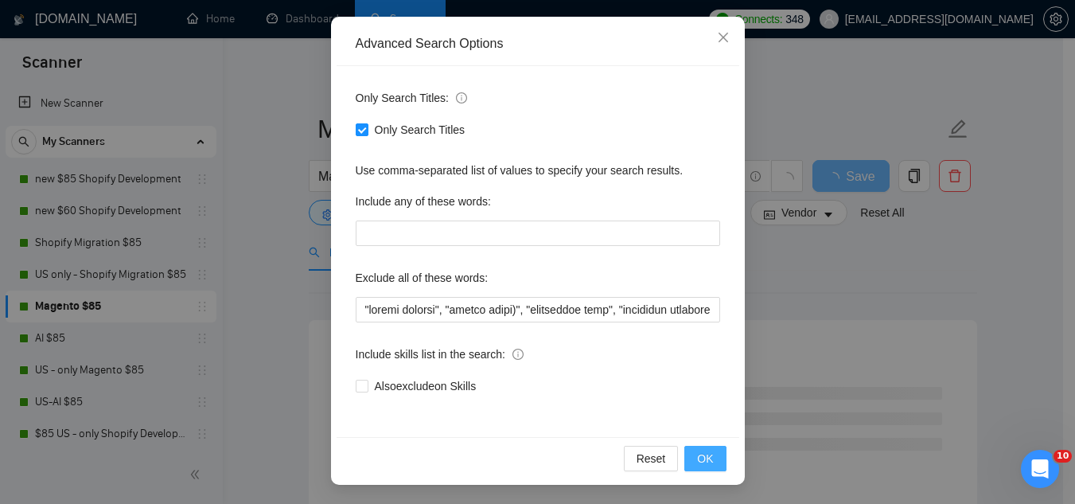
click at [698, 463] on span "OK" at bounding box center [705, 459] width 16 height 18
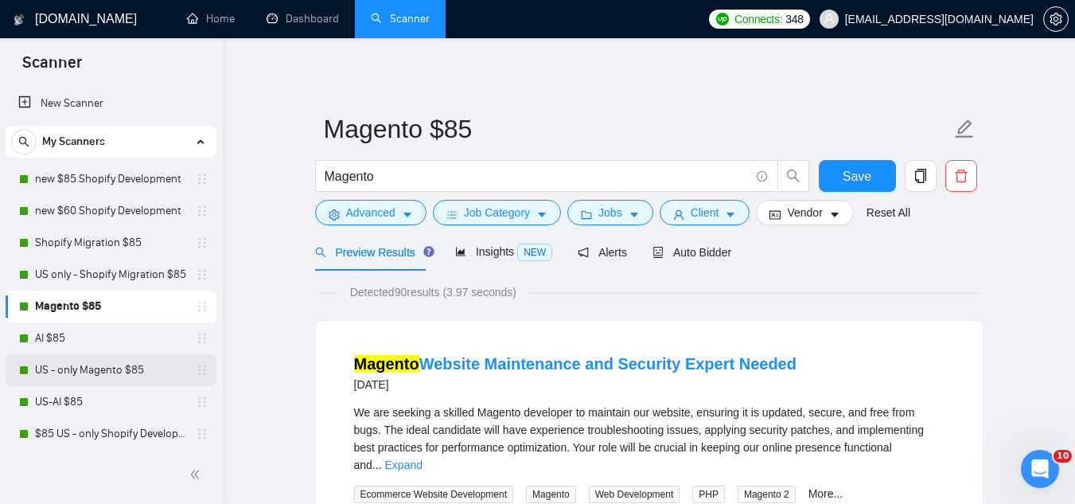
click at [99, 374] on link "US - only Magento $85" at bounding box center [110, 370] width 151 height 32
click at [852, 180] on span "Save" at bounding box center [857, 176] width 29 height 20
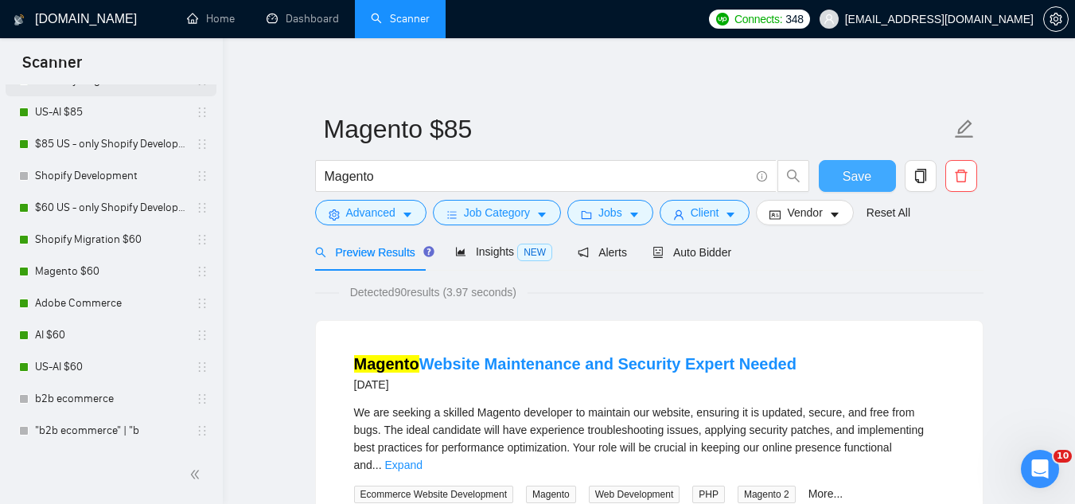
scroll to position [318, 0]
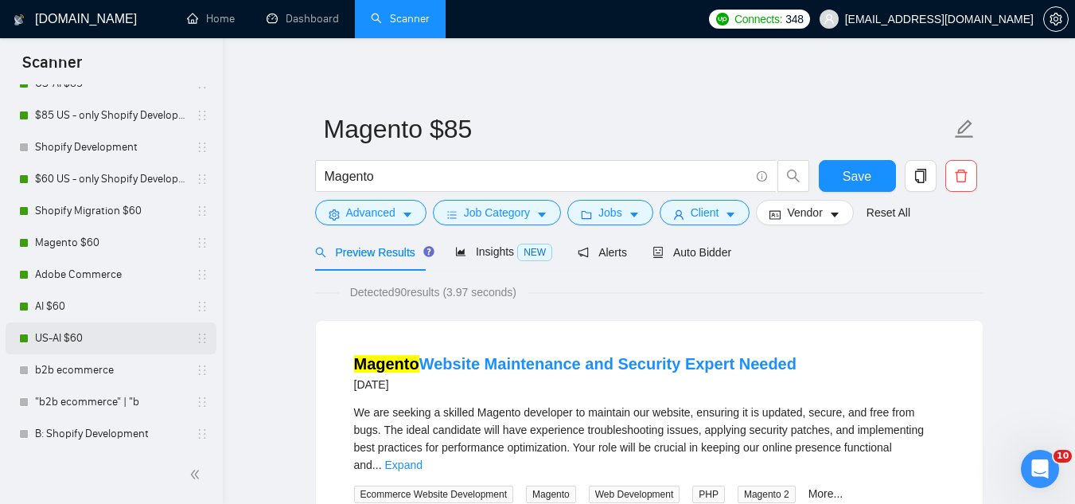
click at [102, 341] on link "US-AI $60" at bounding box center [110, 338] width 151 height 32
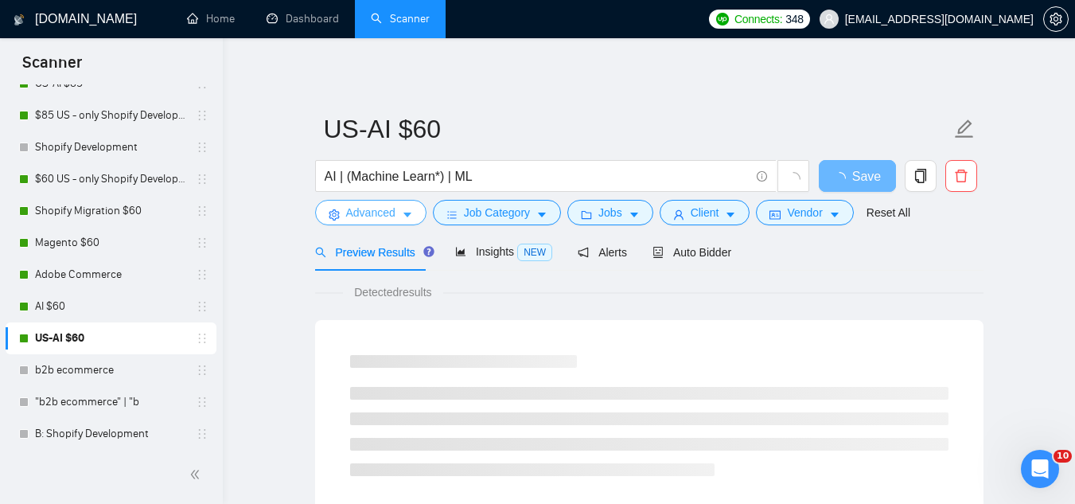
click at [360, 221] on span "Advanced" at bounding box center [370, 213] width 49 height 18
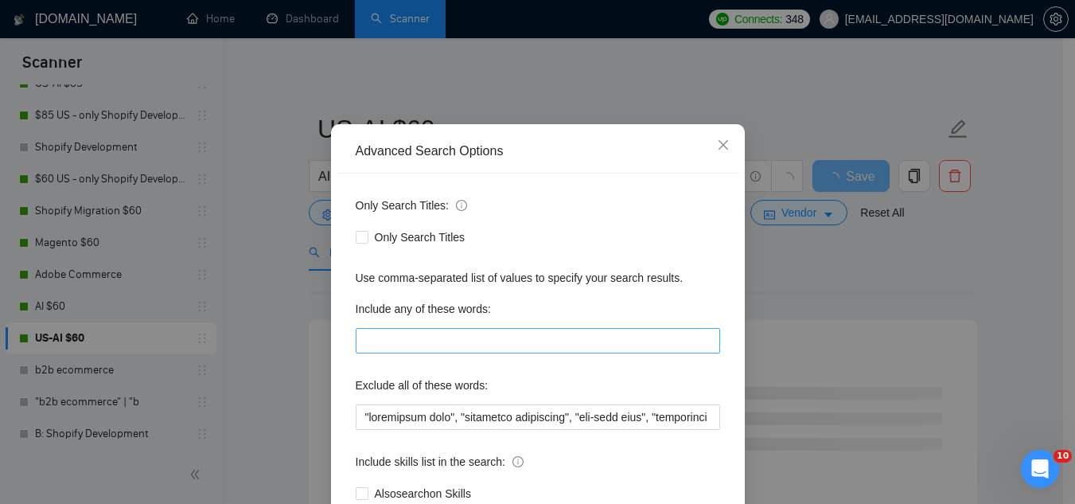
scroll to position [80, 0]
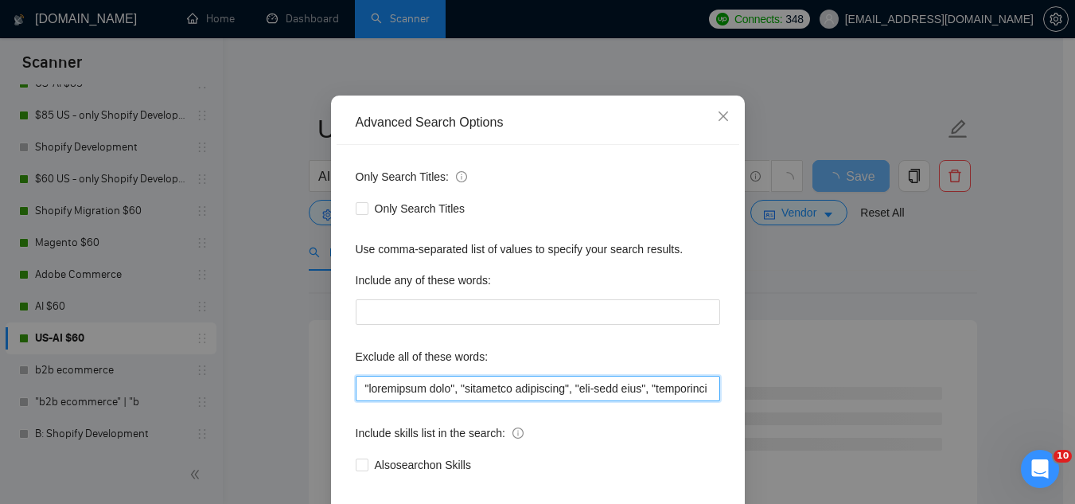
click at [537, 385] on input "text" at bounding box center [538, 388] width 365 height 25
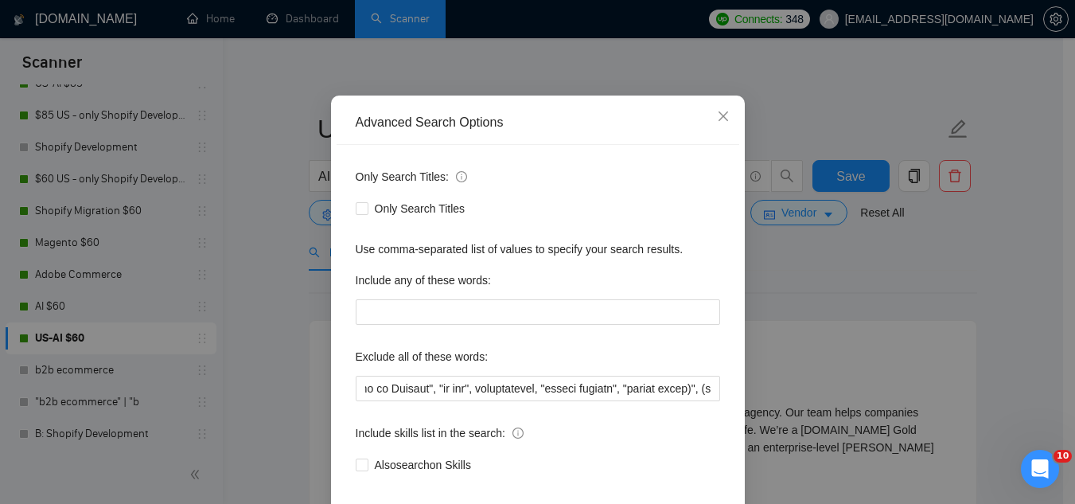
scroll to position [0, 0]
click at [76, 308] on div "Advanced Search Options Only Search Titles: Only Search Titles Use comma-separa…" at bounding box center [537, 252] width 1075 height 504
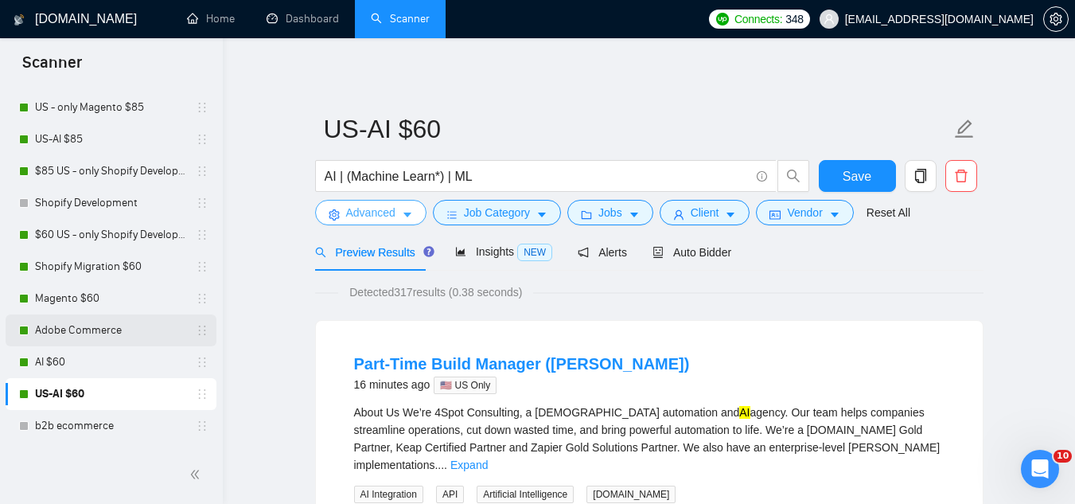
scroll to position [239, 0]
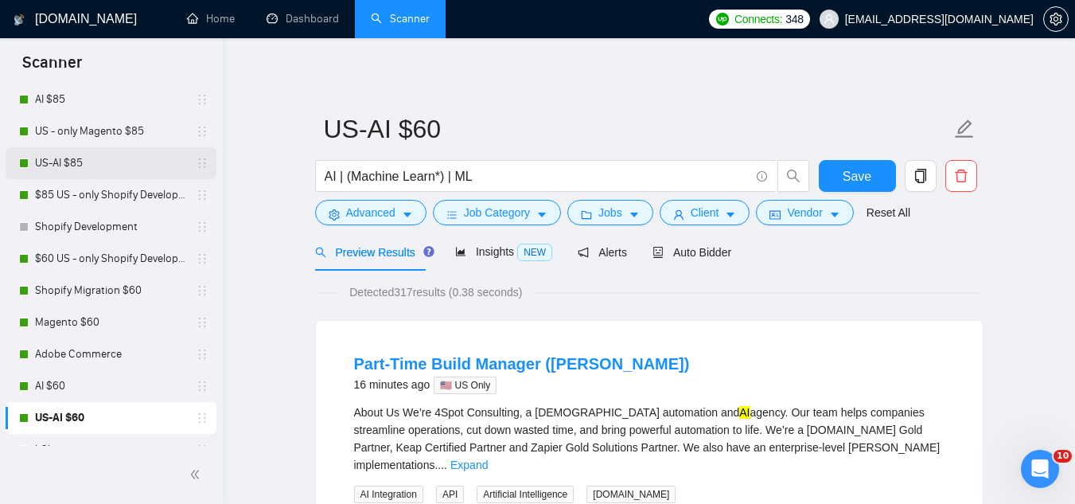
click at [86, 166] on link "US-AI $85" at bounding box center [110, 163] width 151 height 32
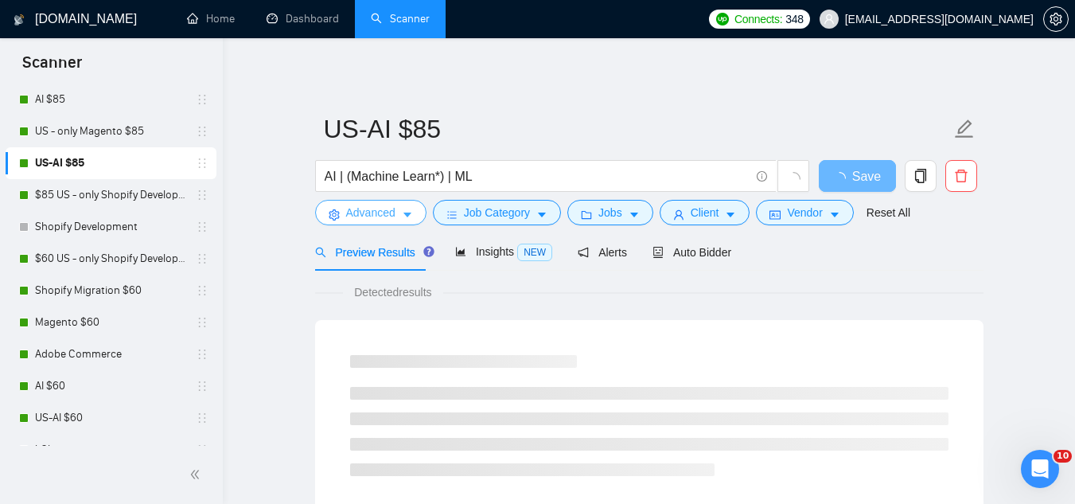
click at [346, 212] on span "Advanced" at bounding box center [370, 213] width 49 height 18
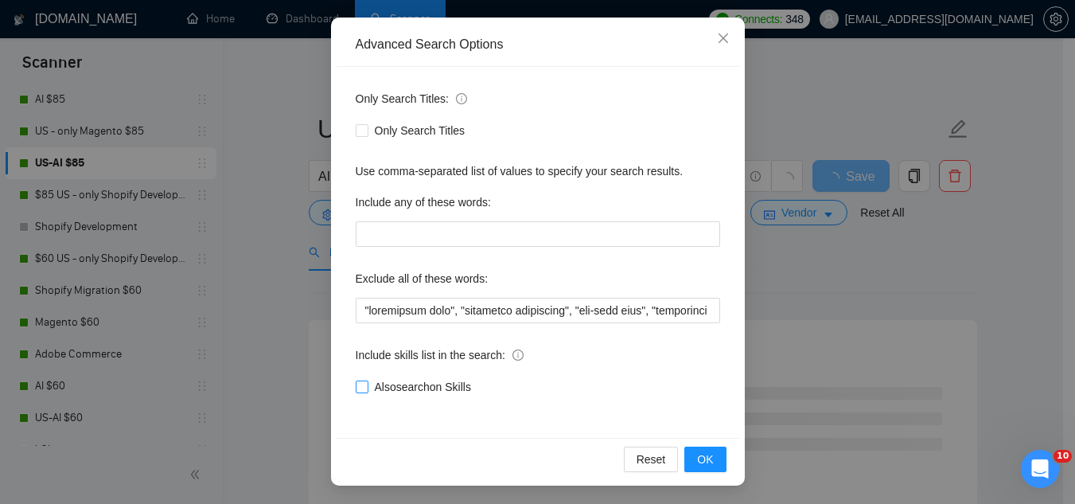
scroll to position [158, 0]
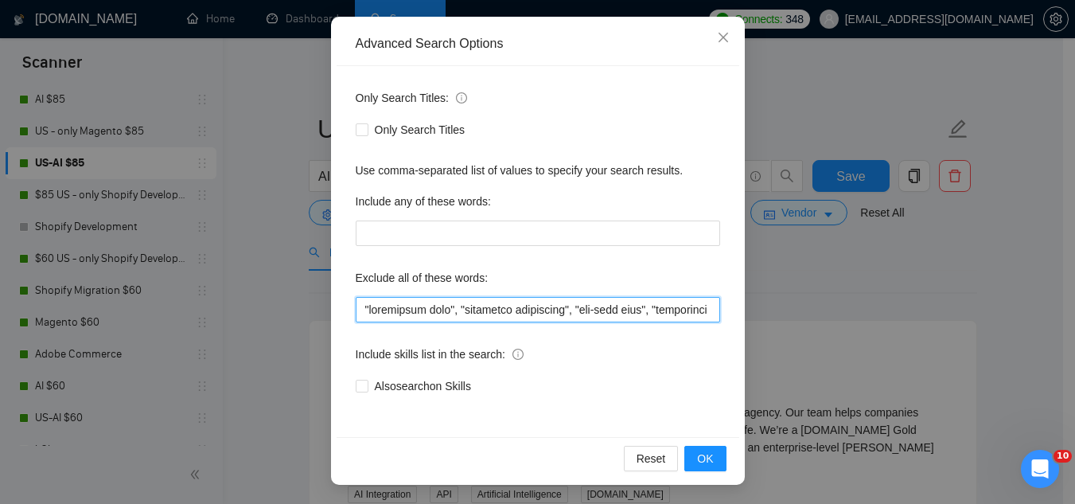
click at [357, 311] on input "text" at bounding box center [538, 309] width 365 height 25
paste input "consultation, "profit sharing", "profit split)""
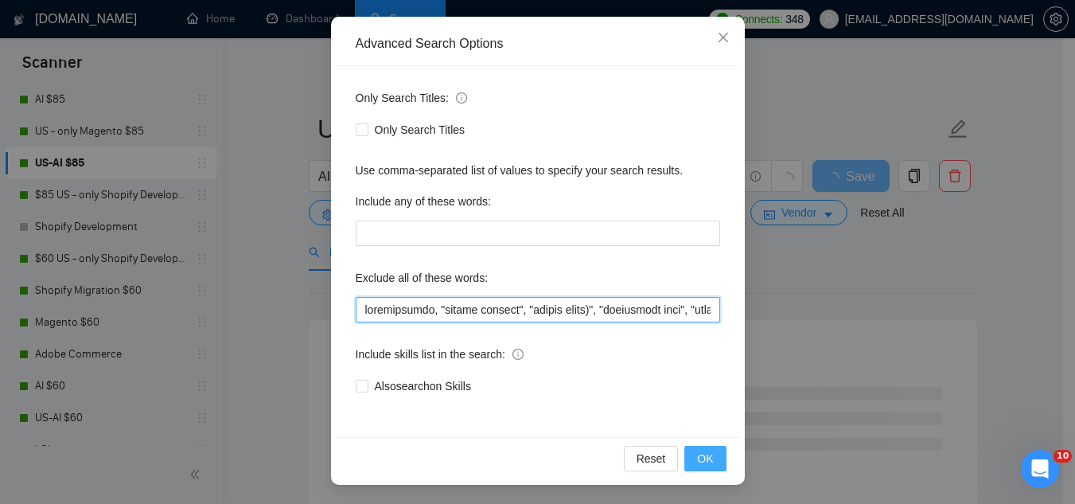
type input "consultation, "profit sharing", "profit split)", "consultant only", "scripting …"
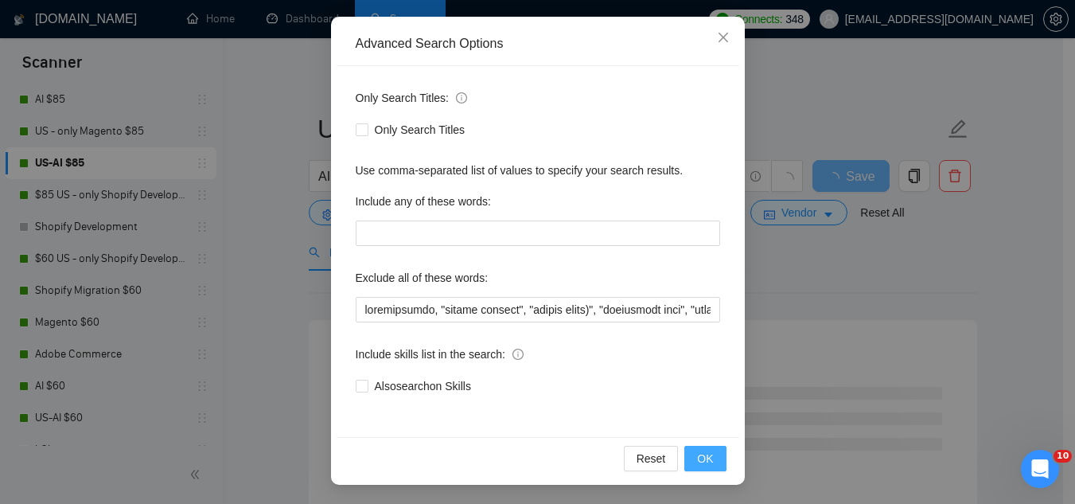
click at [687, 464] on button "OK" at bounding box center [705, 458] width 41 height 25
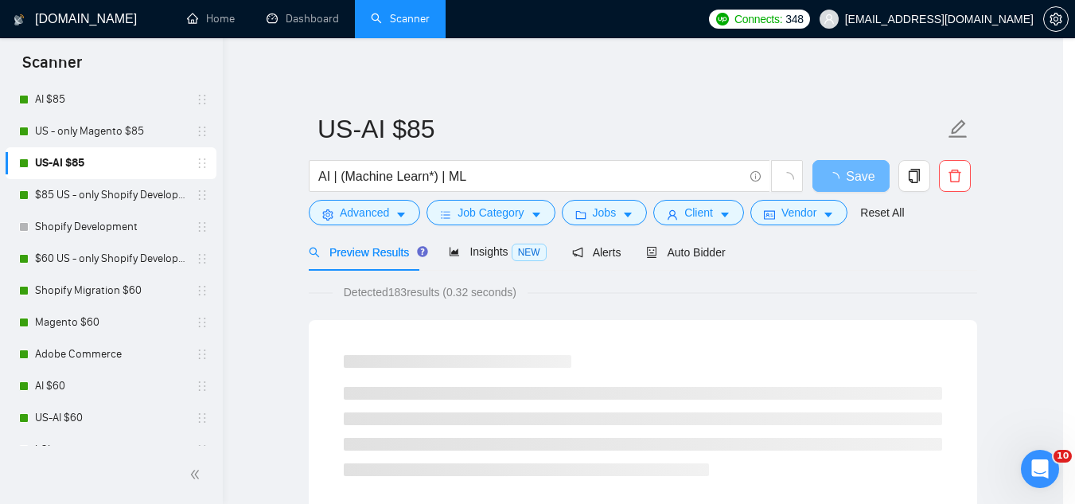
scroll to position [79, 0]
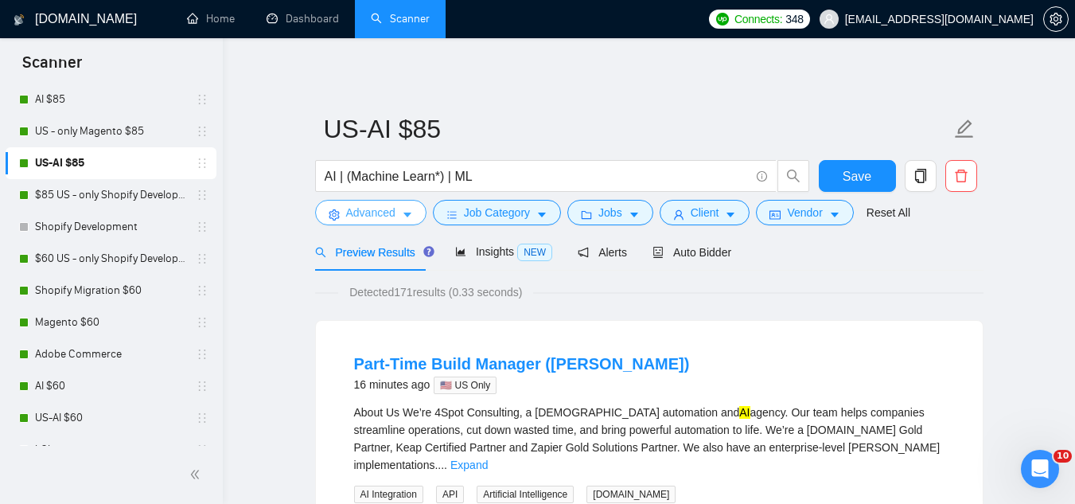
click at [378, 222] on button "Advanced" at bounding box center [370, 212] width 111 height 25
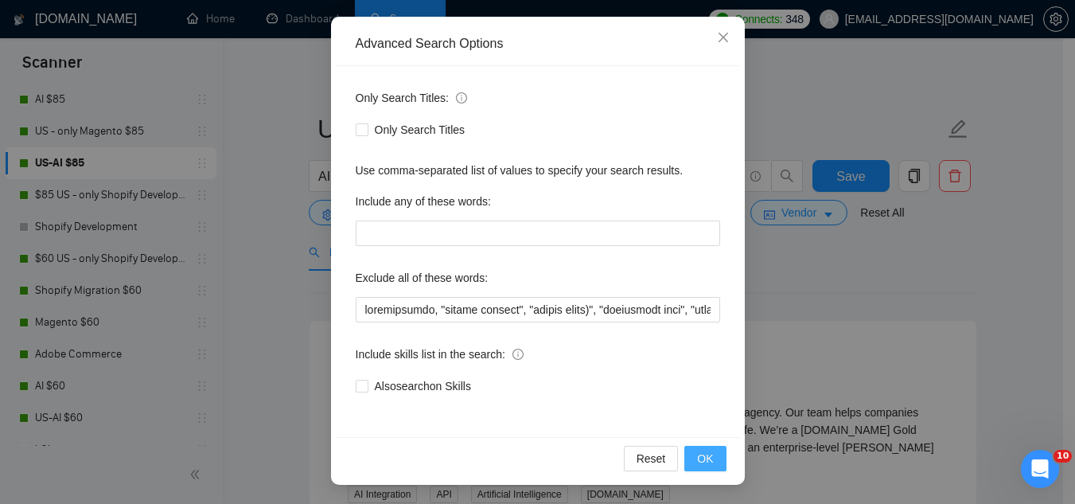
click at [698, 456] on span "OK" at bounding box center [705, 459] width 16 height 18
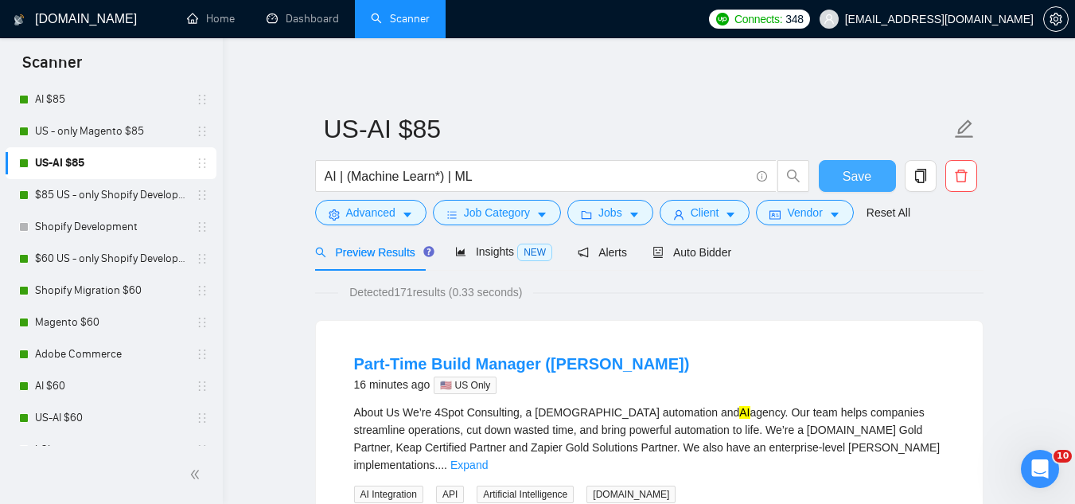
click at [860, 174] on span "Save" at bounding box center [857, 176] width 29 height 20
click at [470, 256] on span "Insights NEW" at bounding box center [503, 251] width 97 height 13
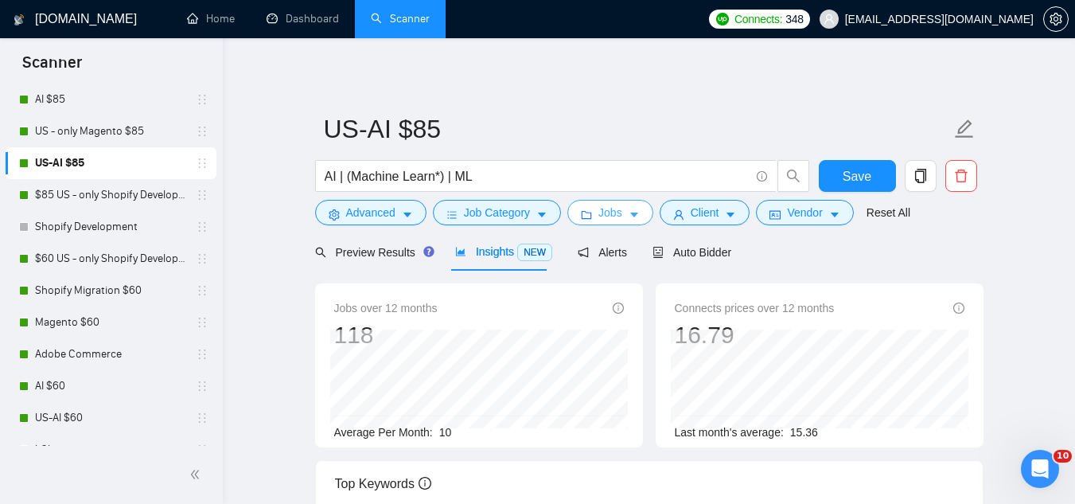
click at [612, 219] on span "Jobs" at bounding box center [611, 213] width 24 height 18
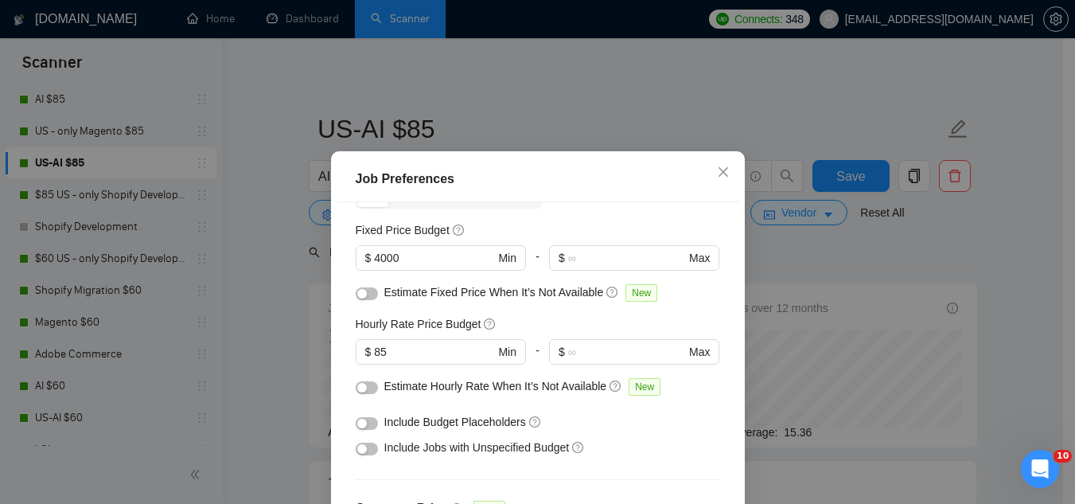
scroll to position [66, 0]
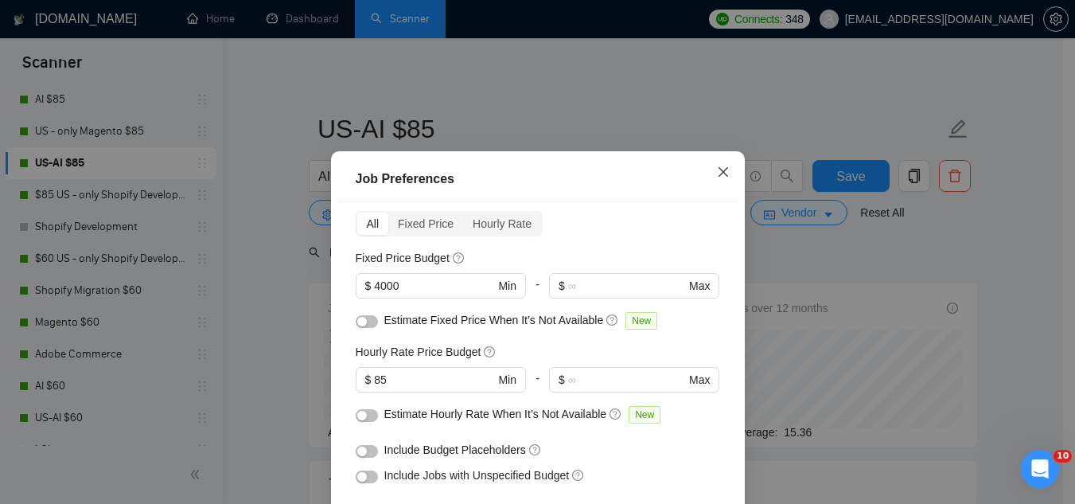
click at [719, 175] on icon "close" at bounding box center [723, 172] width 10 height 10
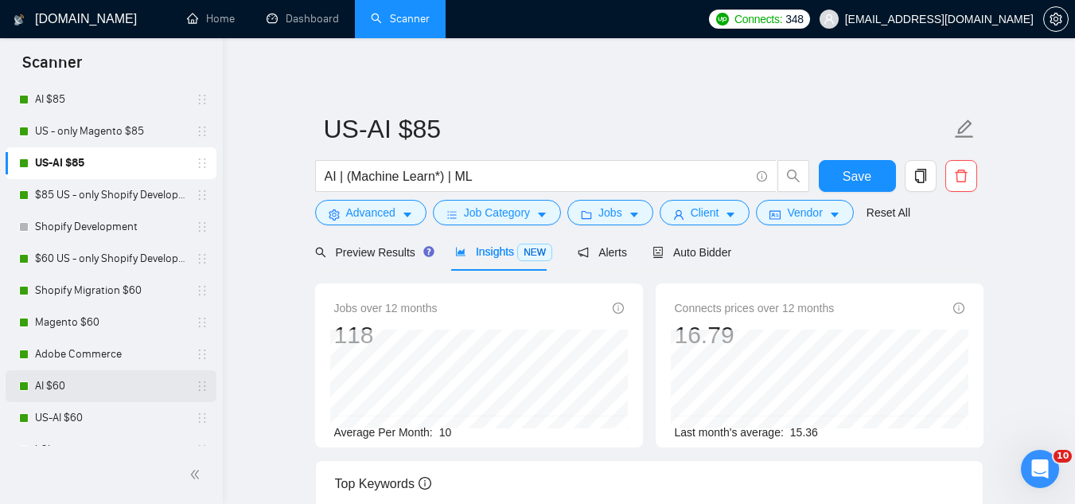
click at [106, 393] on link "AI $60" at bounding box center [110, 386] width 151 height 32
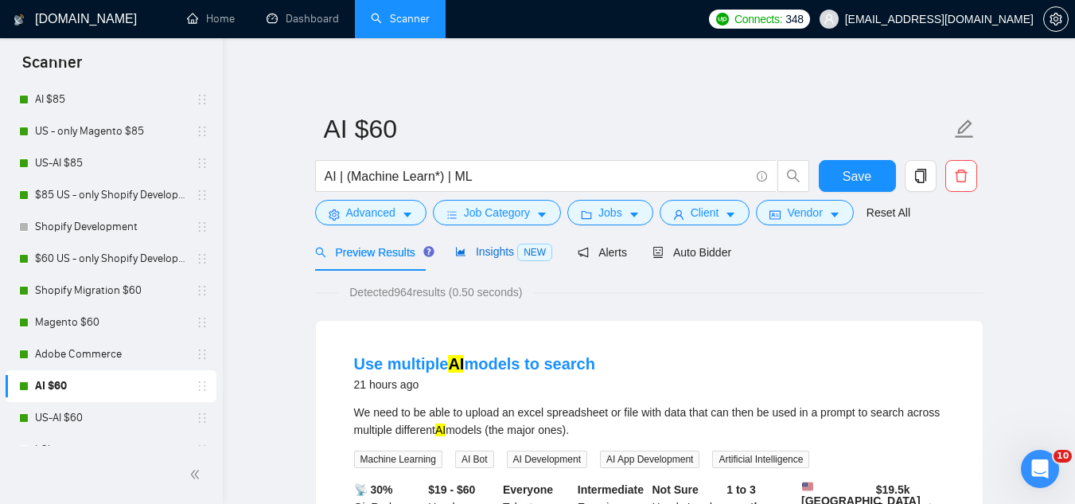
click at [470, 252] on span "Insights NEW" at bounding box center [503, 251] width 97 height 13
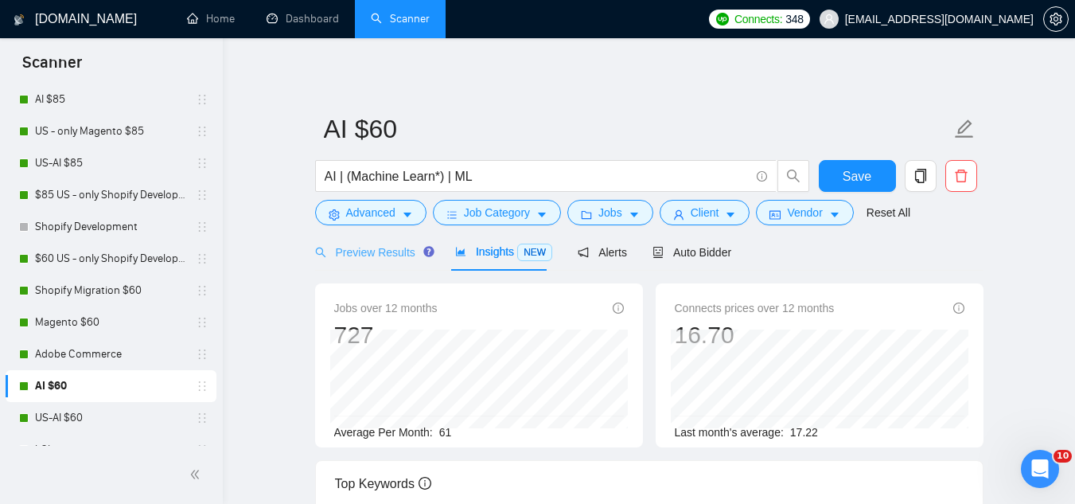
click at [365, 262] on div "Preview Results" at bounding box center [372, 251] width 115 height 37
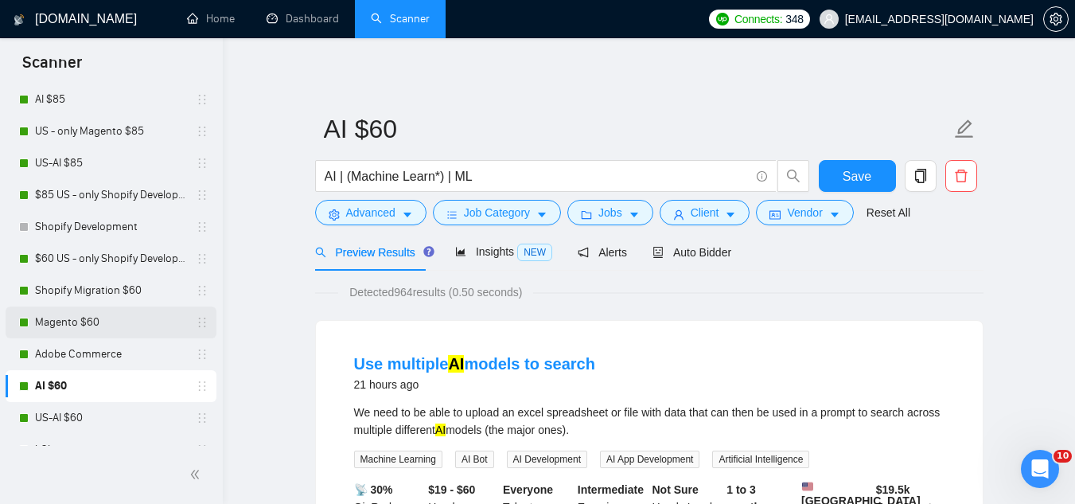
scroll to position [159, 0]
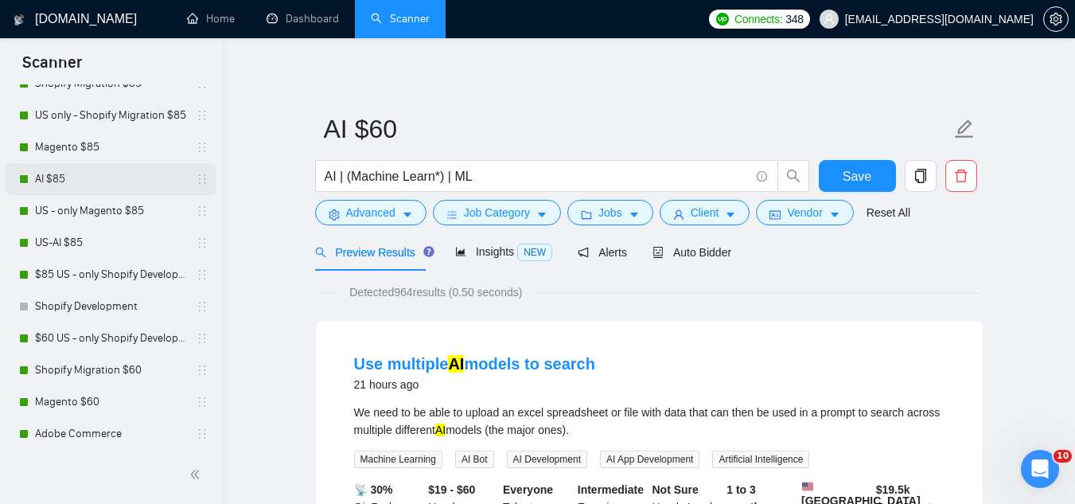
click at [103, 181] on link "AI $85" at bounding box center [110, 179] width 151 height 32
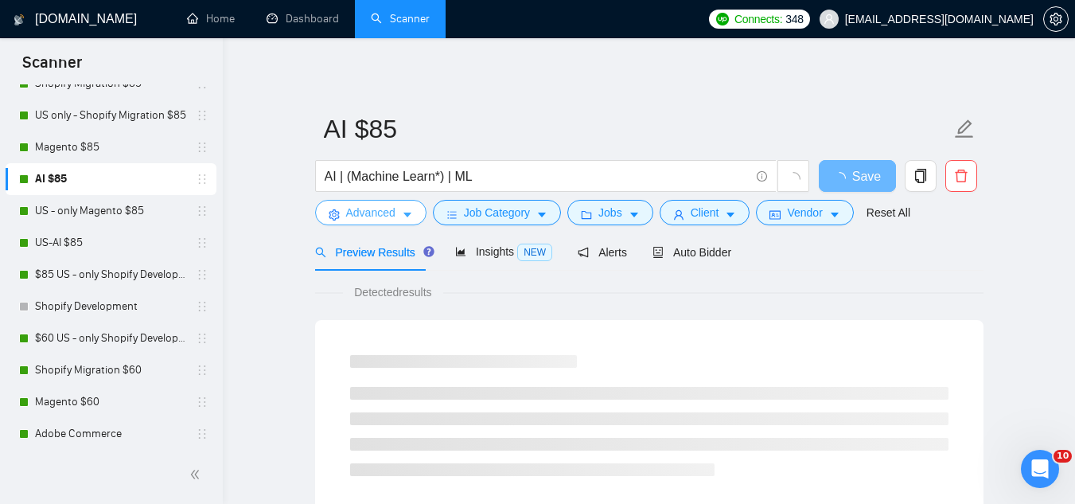
click at [356, 217] on span "Advanced" at bounding box center [370, 213] width 49 height 18
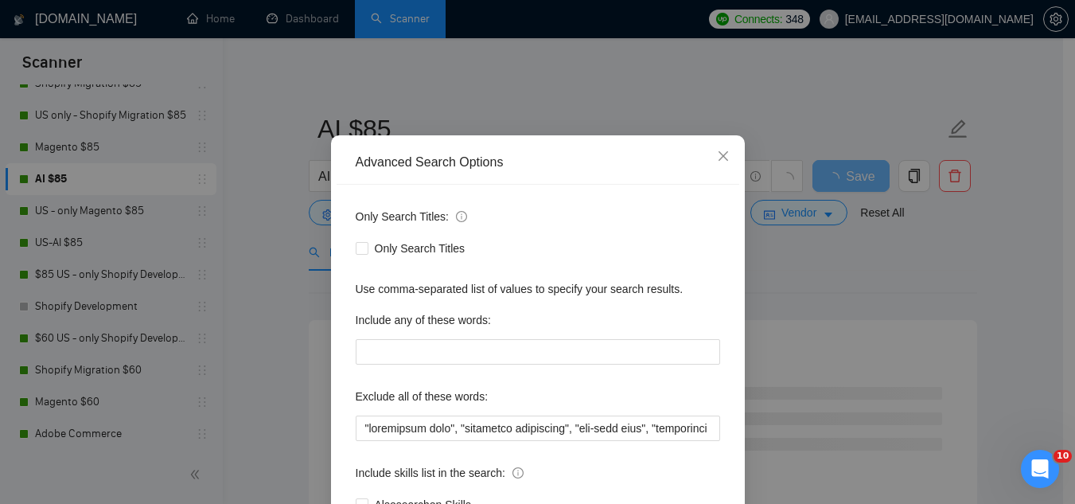
scroll to position [80, 0]
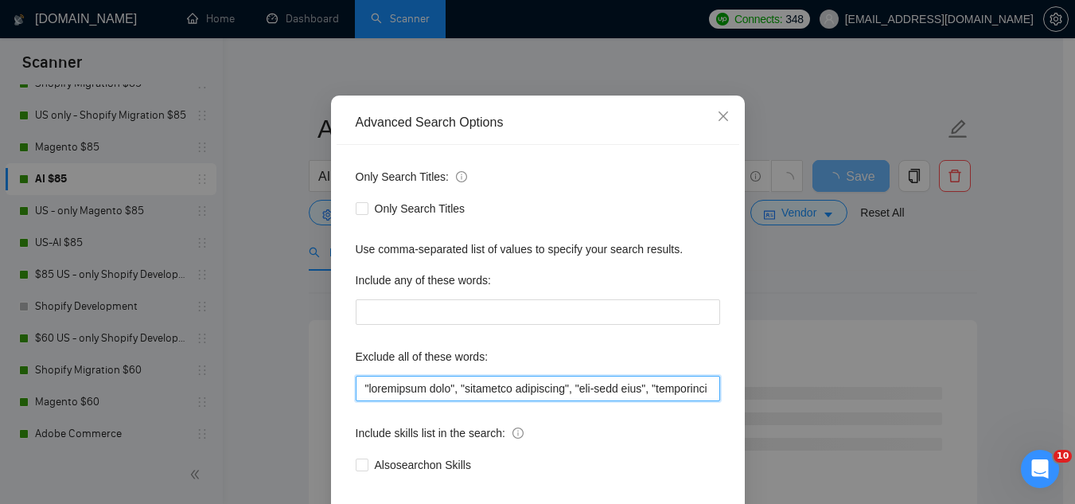
click at [356, 392] on input "text" at bounding box center [538, 388] width 365 height 25
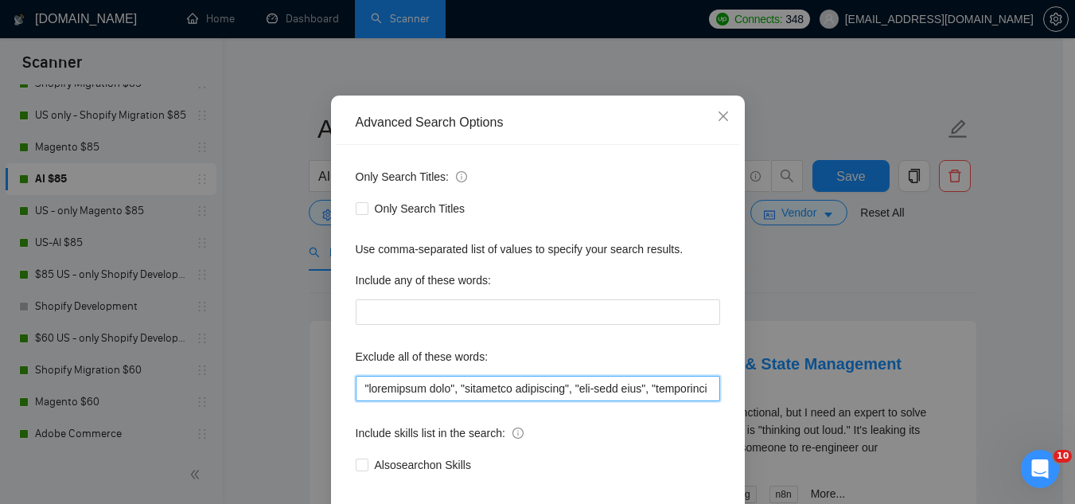
paste input "consultation, "profit sharing", "profit split)""
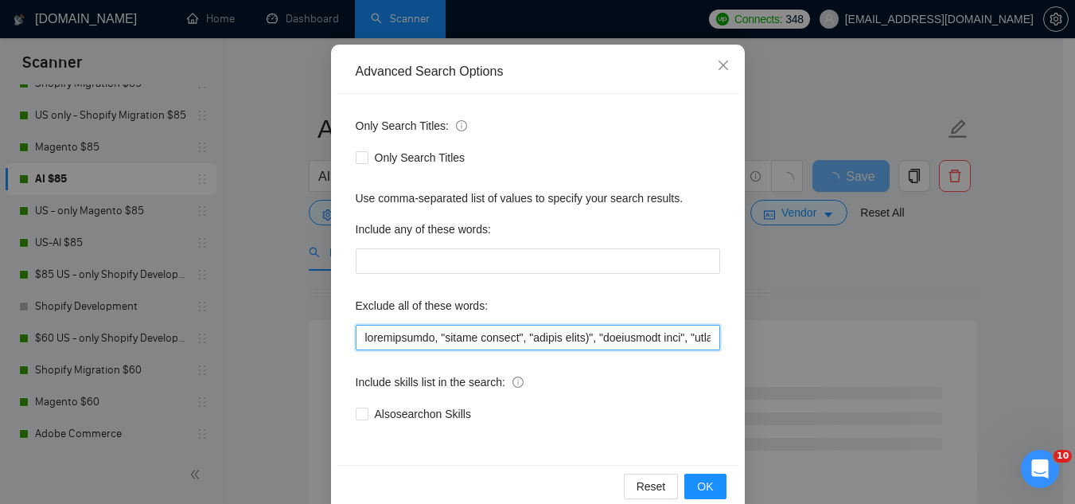
scroll to position [158, 0]
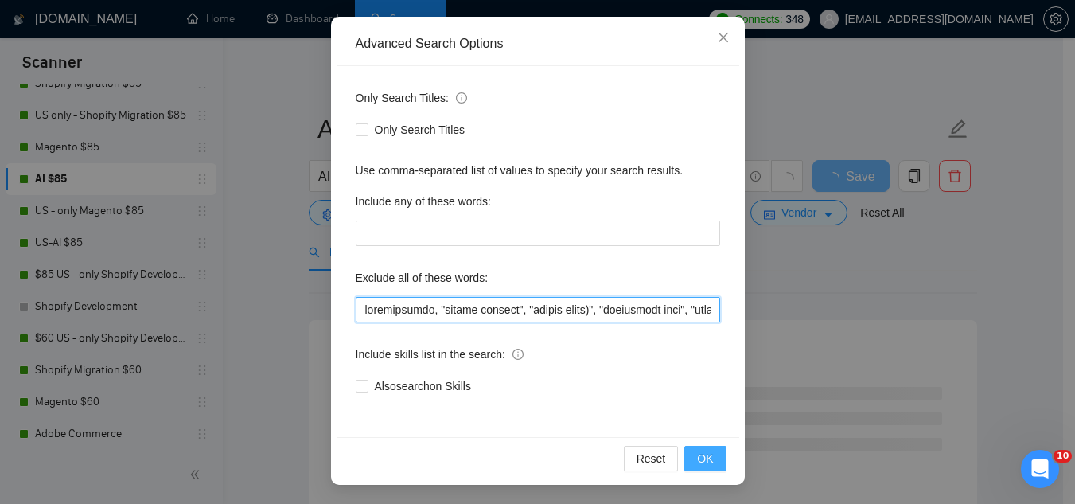
type input "consultation, "profit sharing", "profit split)", "consultant only", "scripting …"
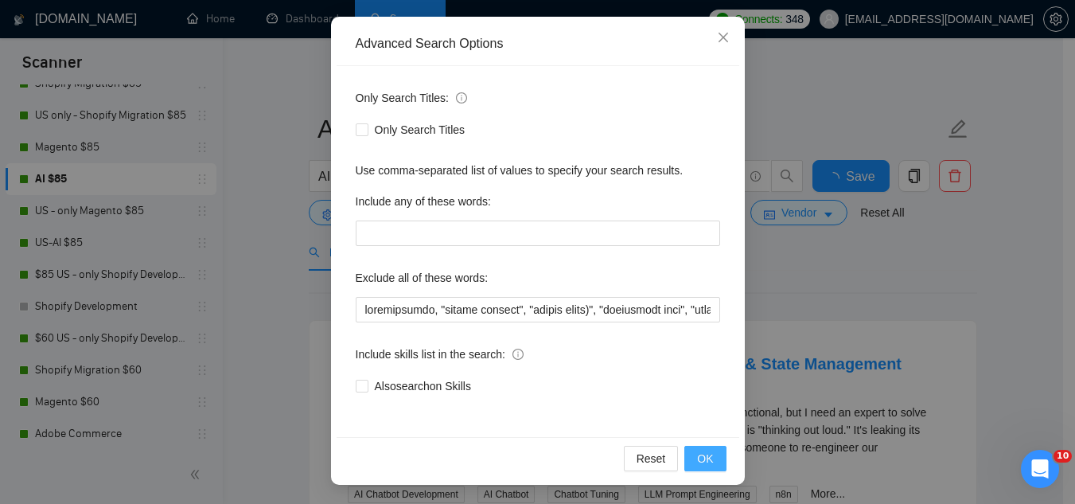
click at [708, 462] on button "OK" at bounding box center [705, 458] width 41 height 25
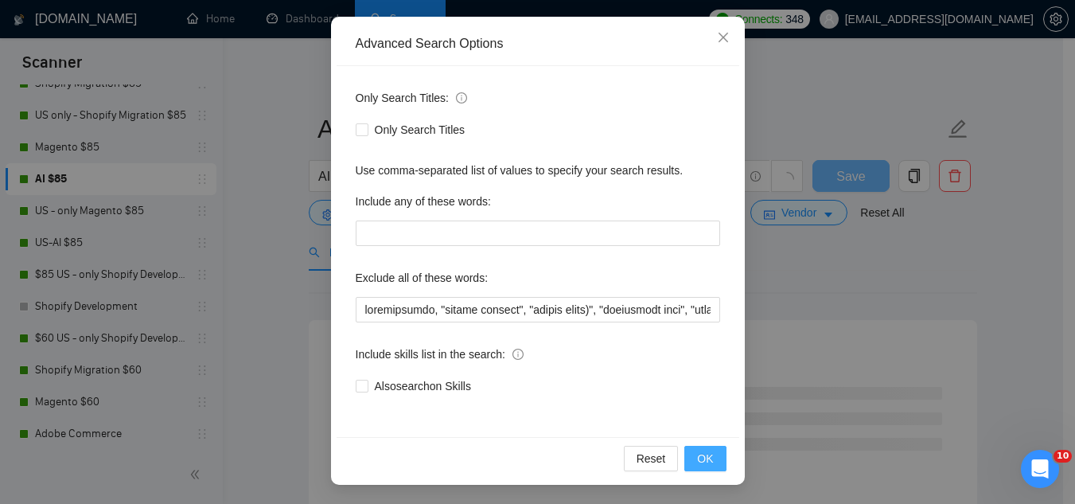
scroll to position [79, 0]
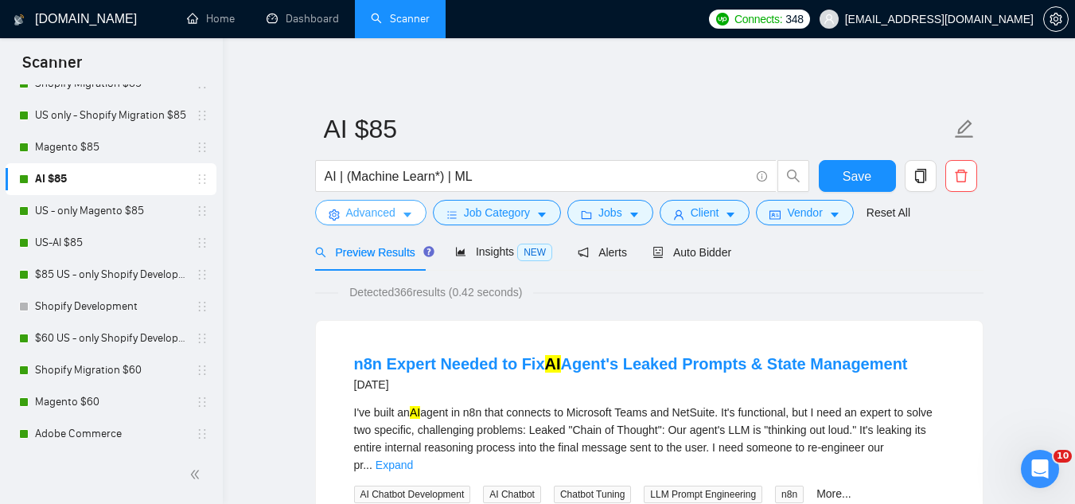
click at [362, 217] on span "Advanced" at bounding box center [370, 213] width 49 height 18
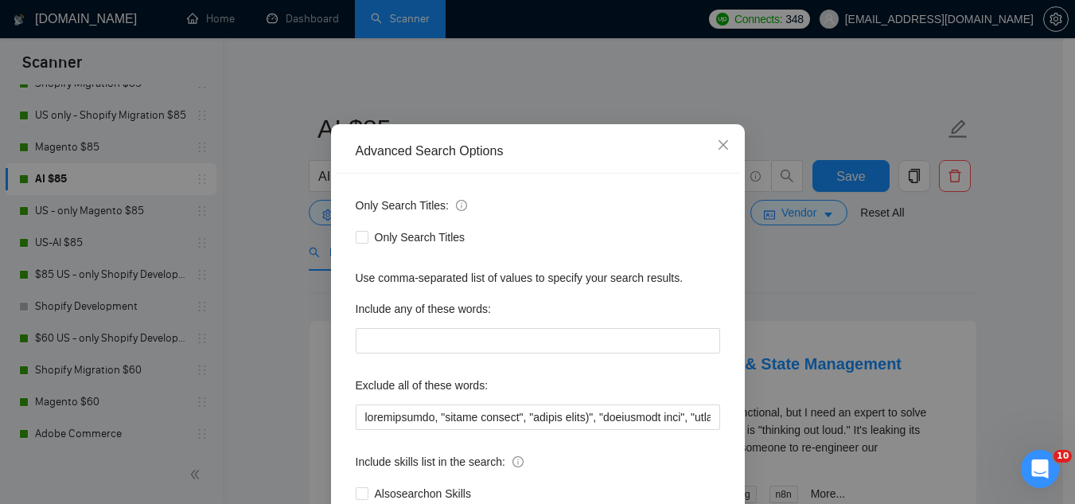
scroll to position [80, 0]
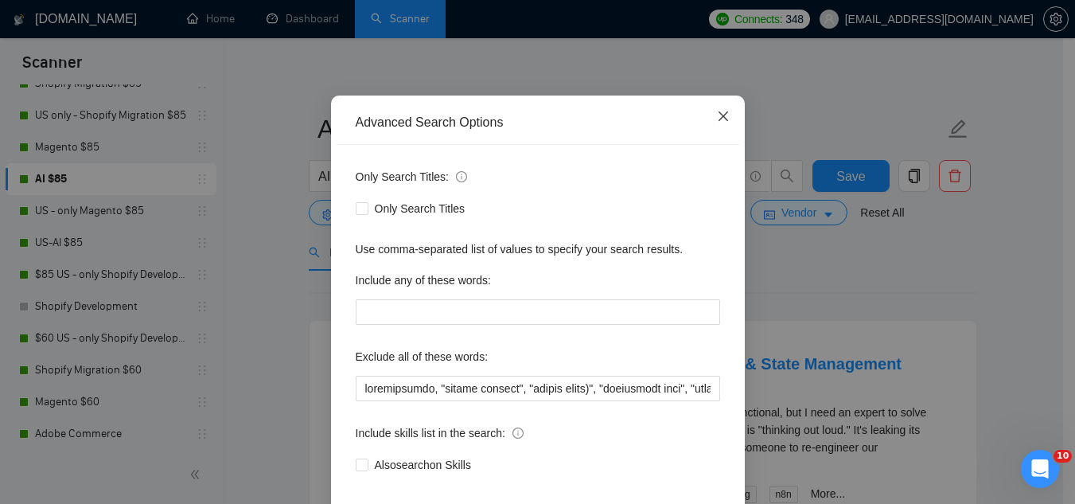
click at [717, 121] on icon "close" at bounding box center [723, 116] width 13 height 13
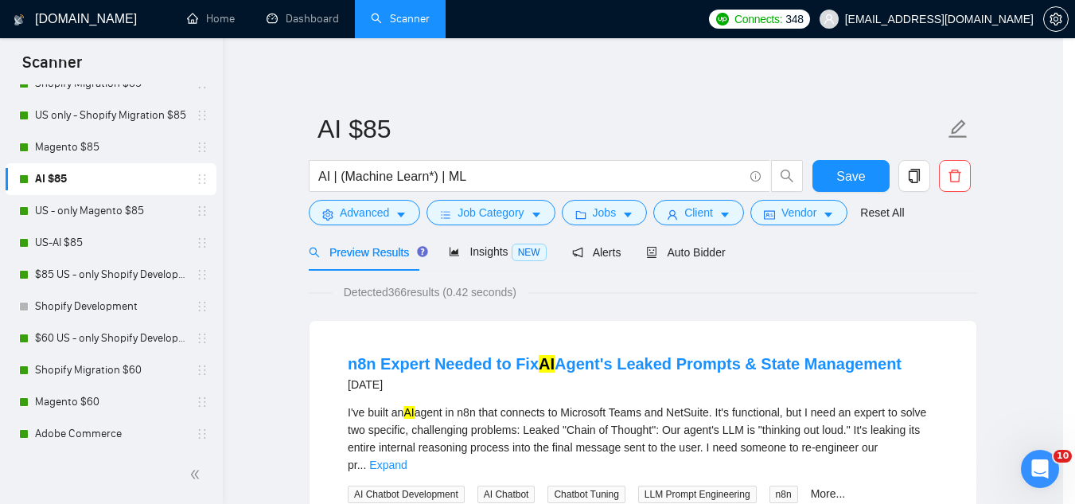
scroll to position [79, 0]
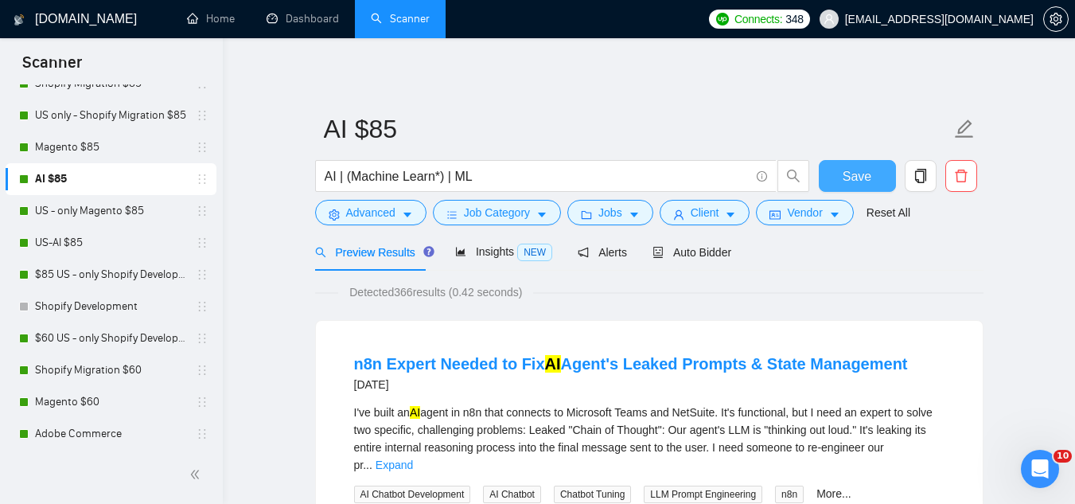
click at [835, 181] on button "Save" at bounding box center [857, 176] width 77 height 32
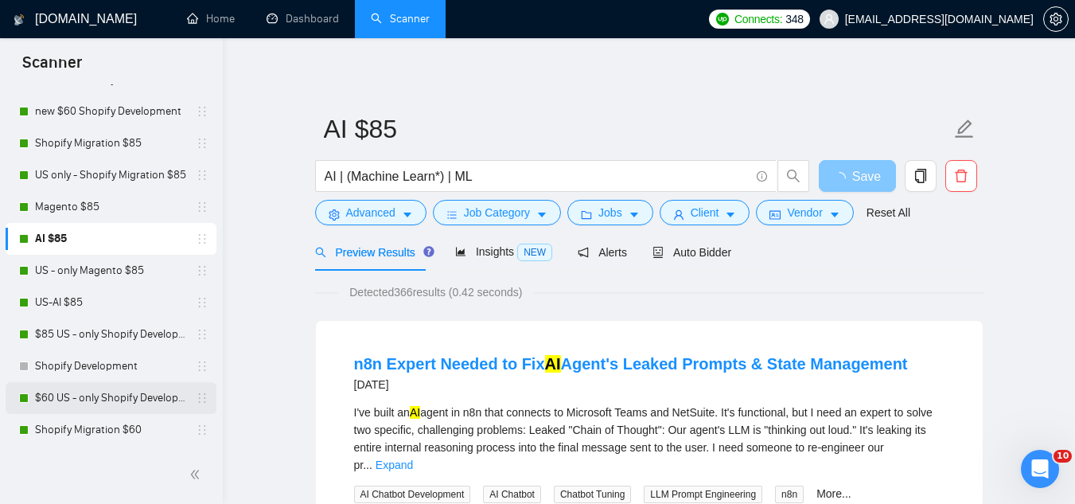
scroll to position [0, 0]
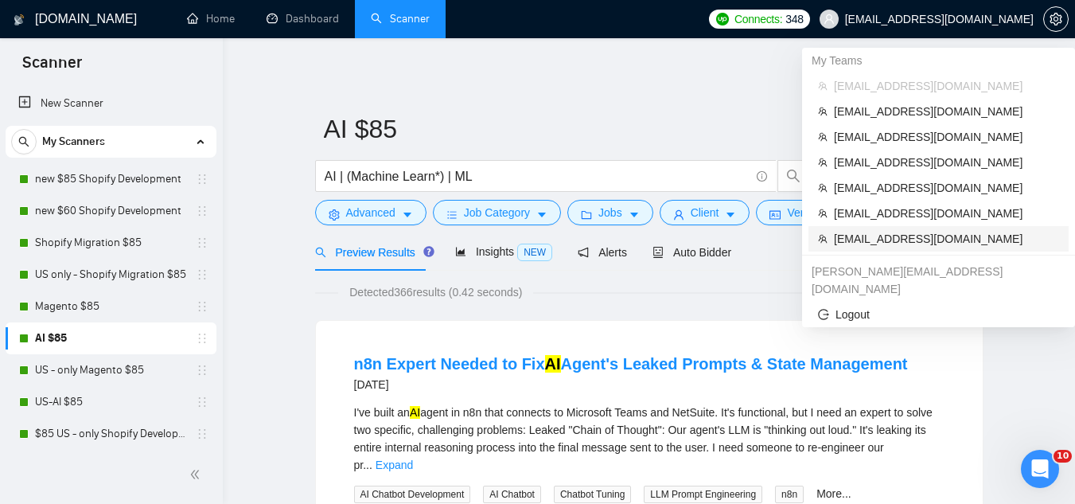
click at [870, 244] on span "[EMAIL_ADDRESS][DOMAIN_NAME]" at bounding box center [946, 239] width 225 height 18
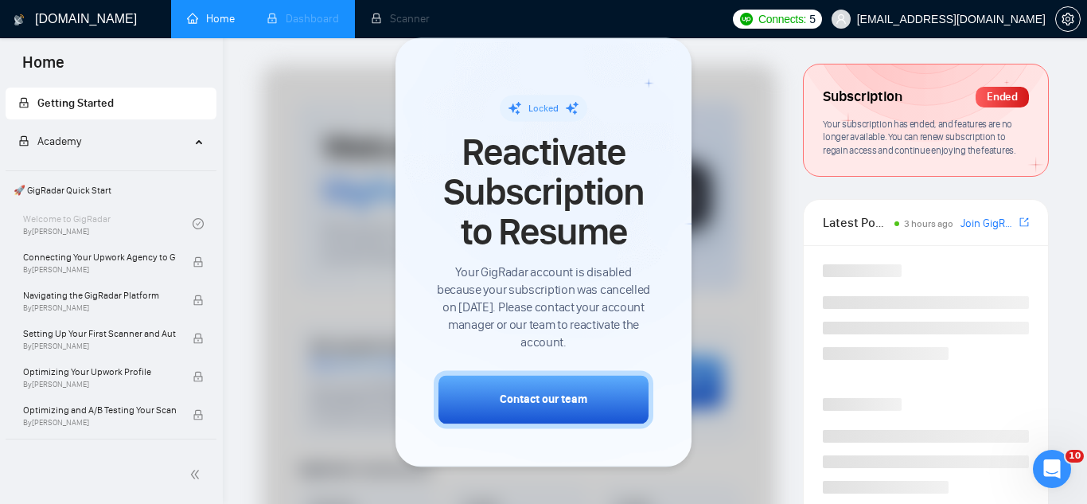
click at [317, 22] on li "Dashboard" at bounding box center [303, 19] width 104 height 38
